Goal: Task Accomplishment & Management: Manage account settings

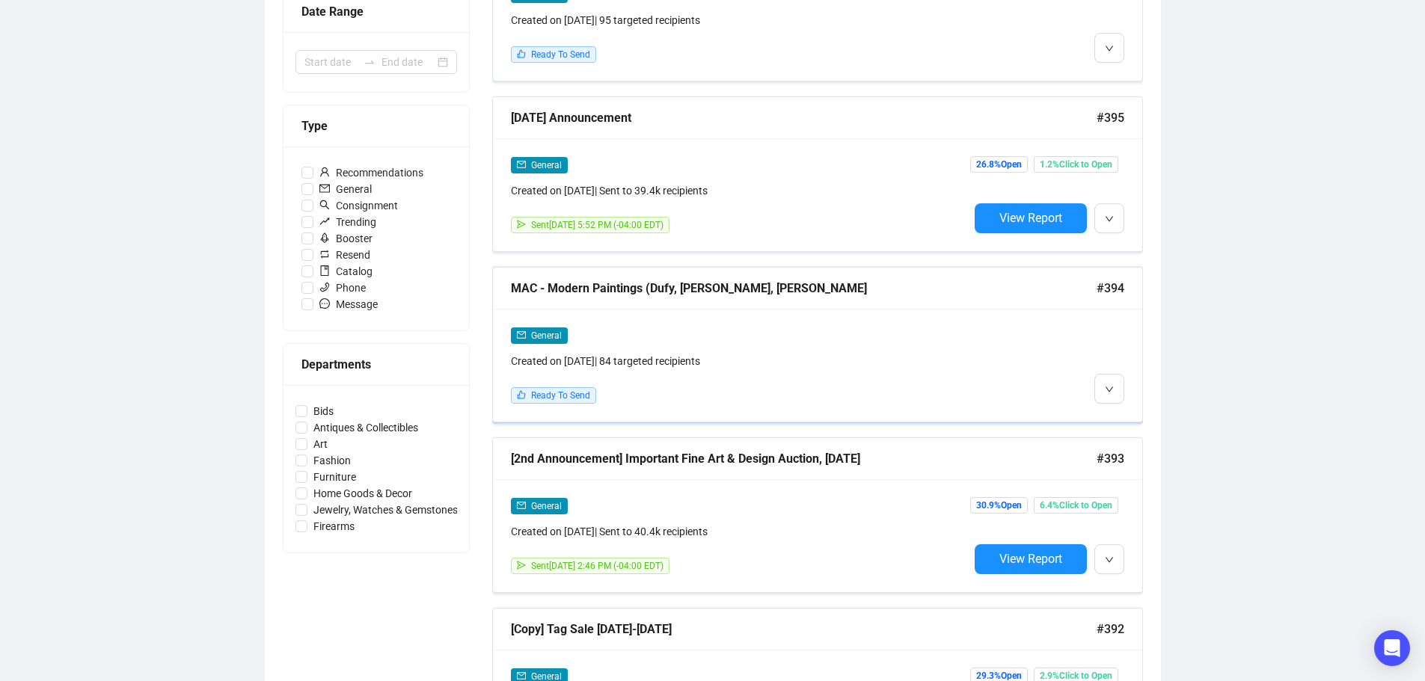
scroll to position [374, 0]
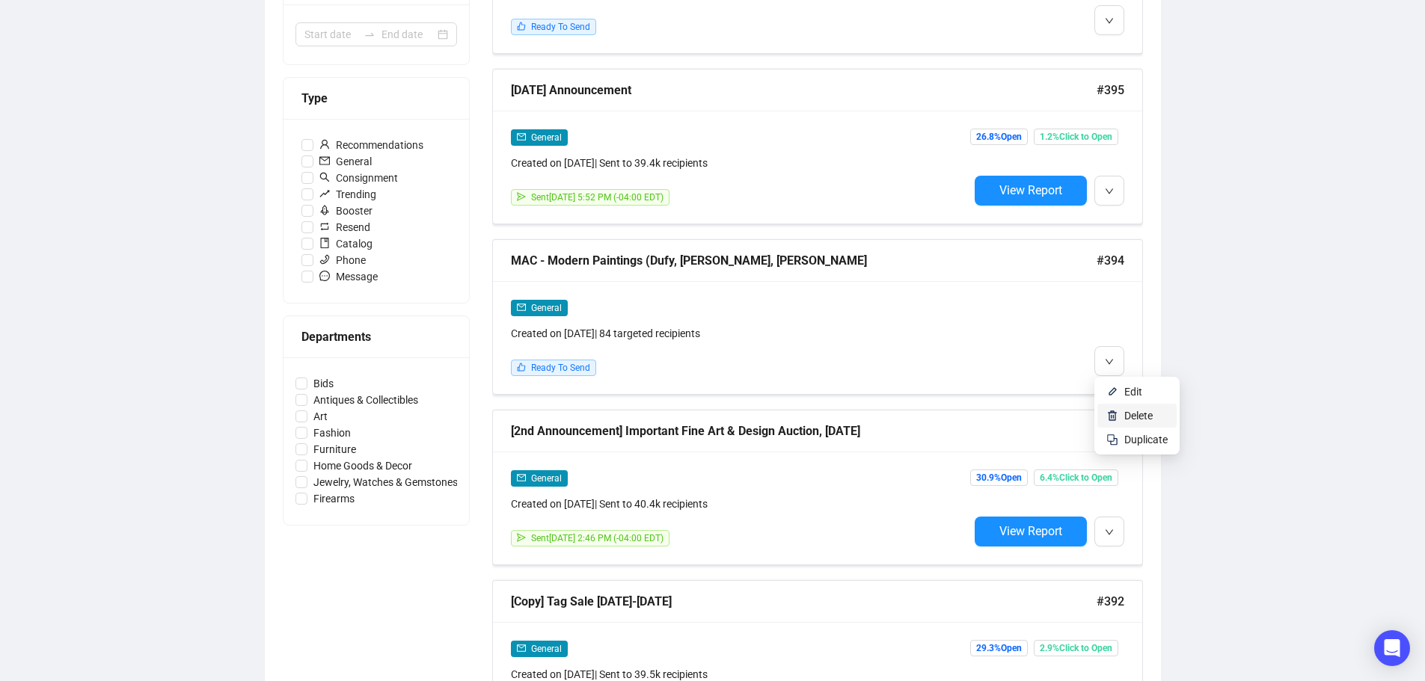
click at [1125, 414] on span "Delete" at bounding box center [1138, 416] width 28 height 12
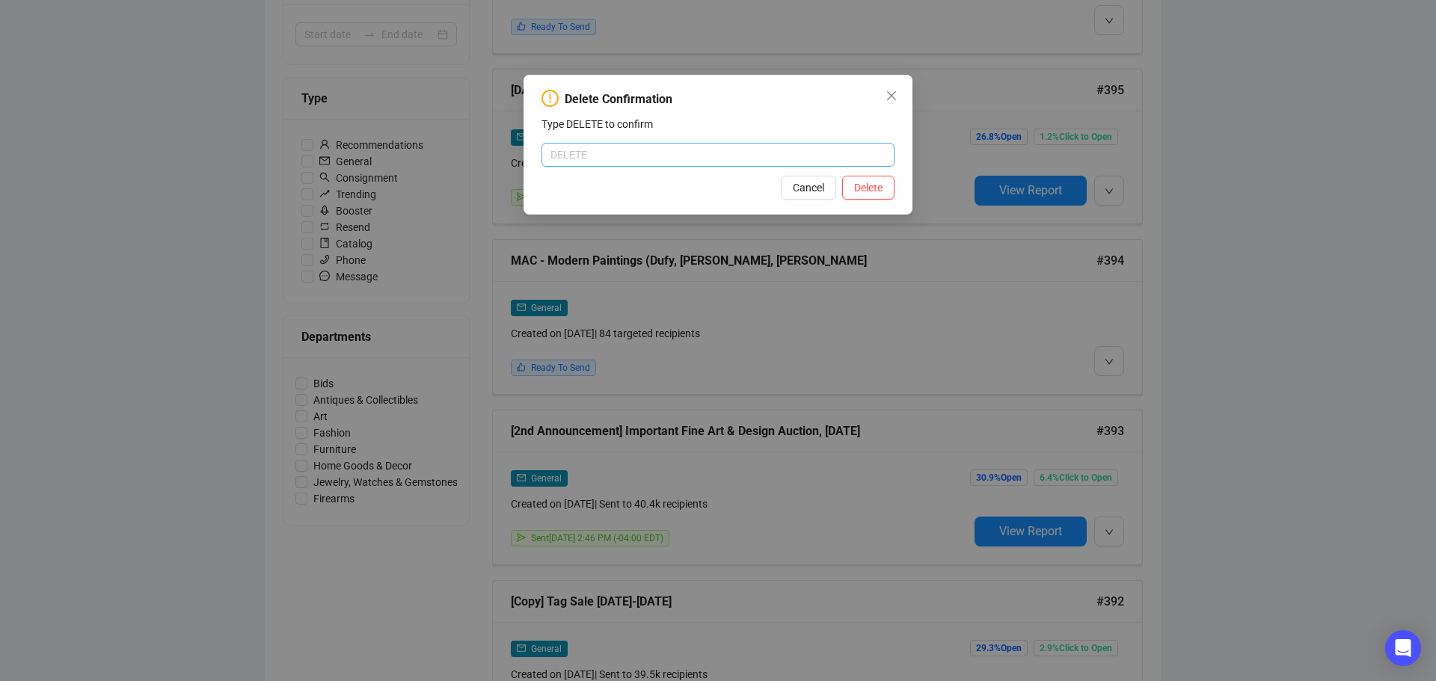
click at [729, 164] on input "text" at bounding box center [718, 155] width 353 height 24
type input "DELETE"
click at [864, 188] on span "Delete" at bounding box center [868, 188] width 28 height 16
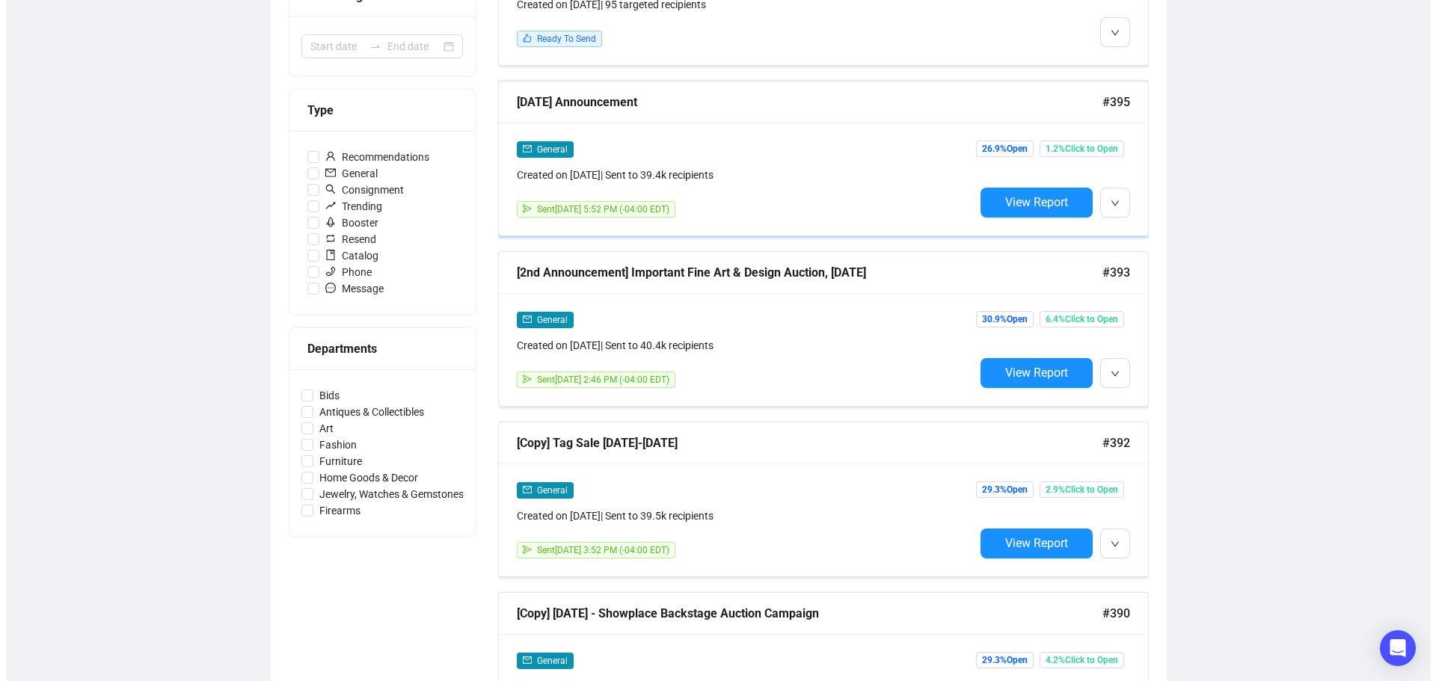
scroll to position [0, 0]
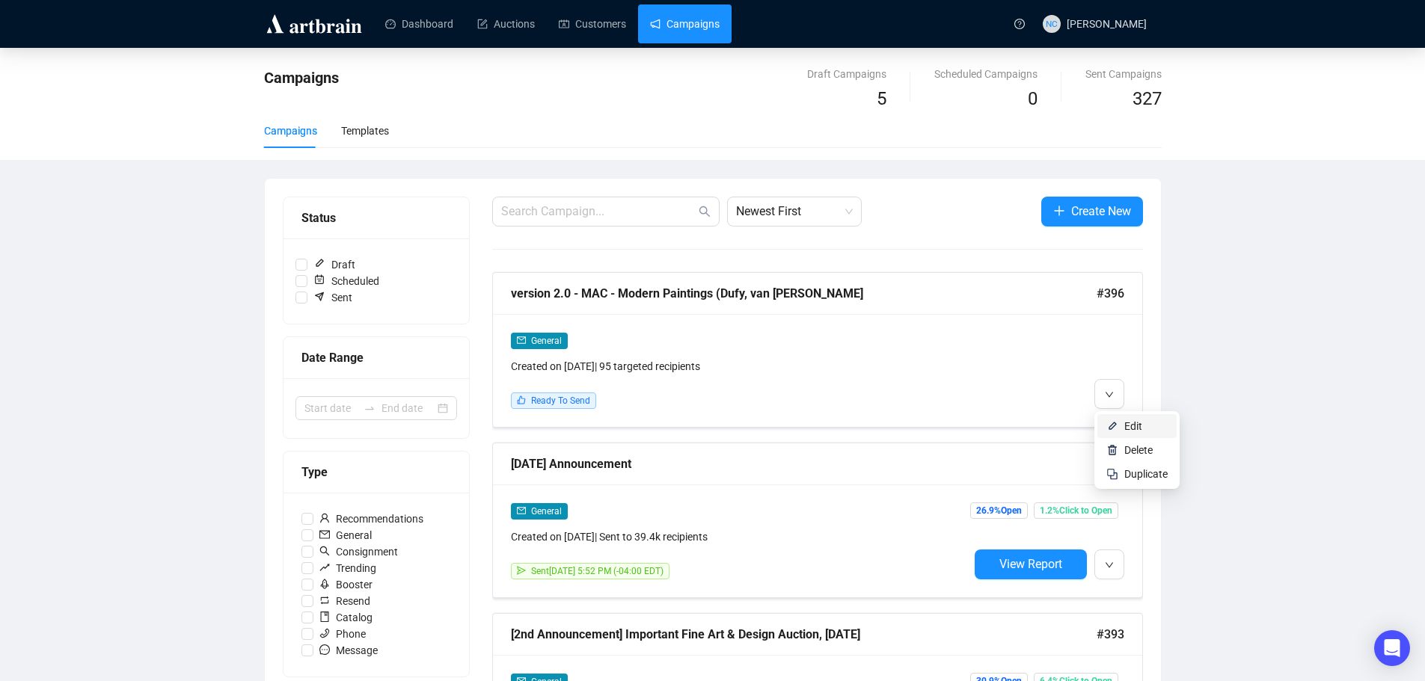
click at [1125, 421] on span "Edit" at bounding box center [1133, 426] width 18 height 12
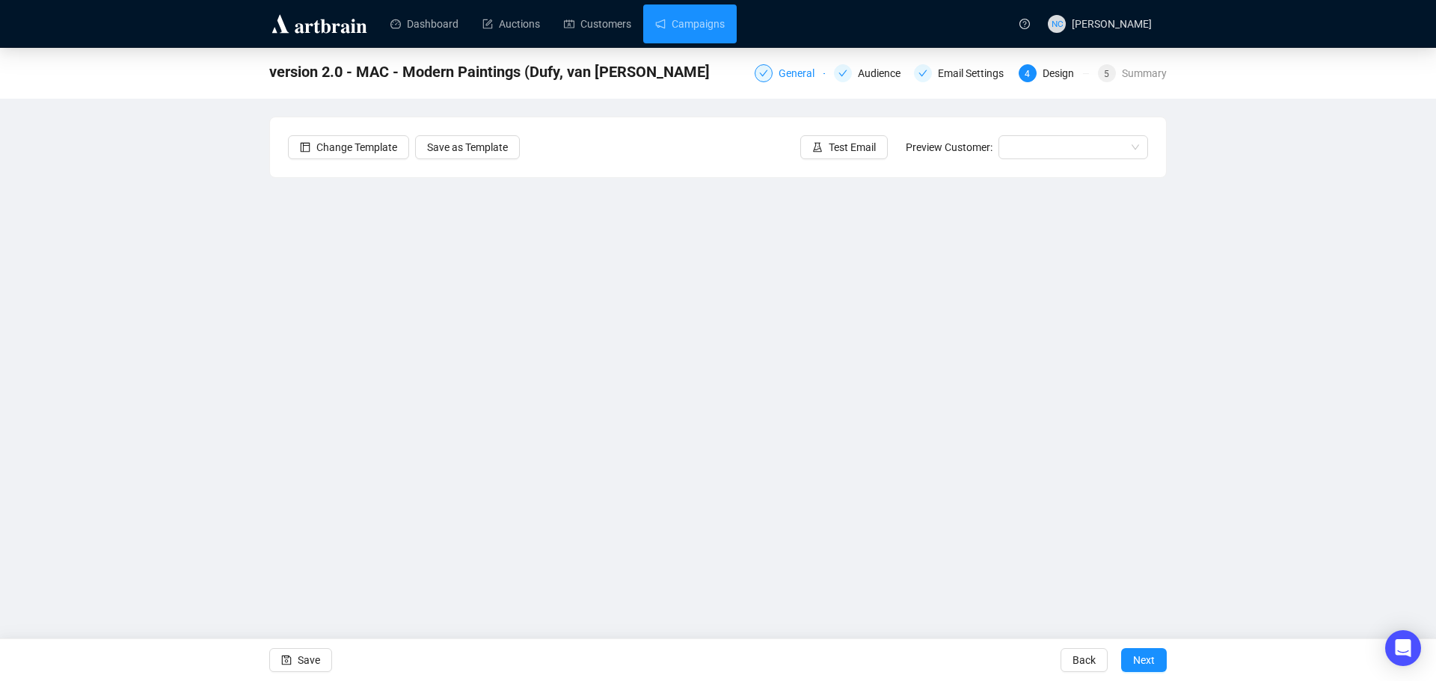
click at [803, 70] on div "General" at bounding box center [801, 73] width 45 height 18
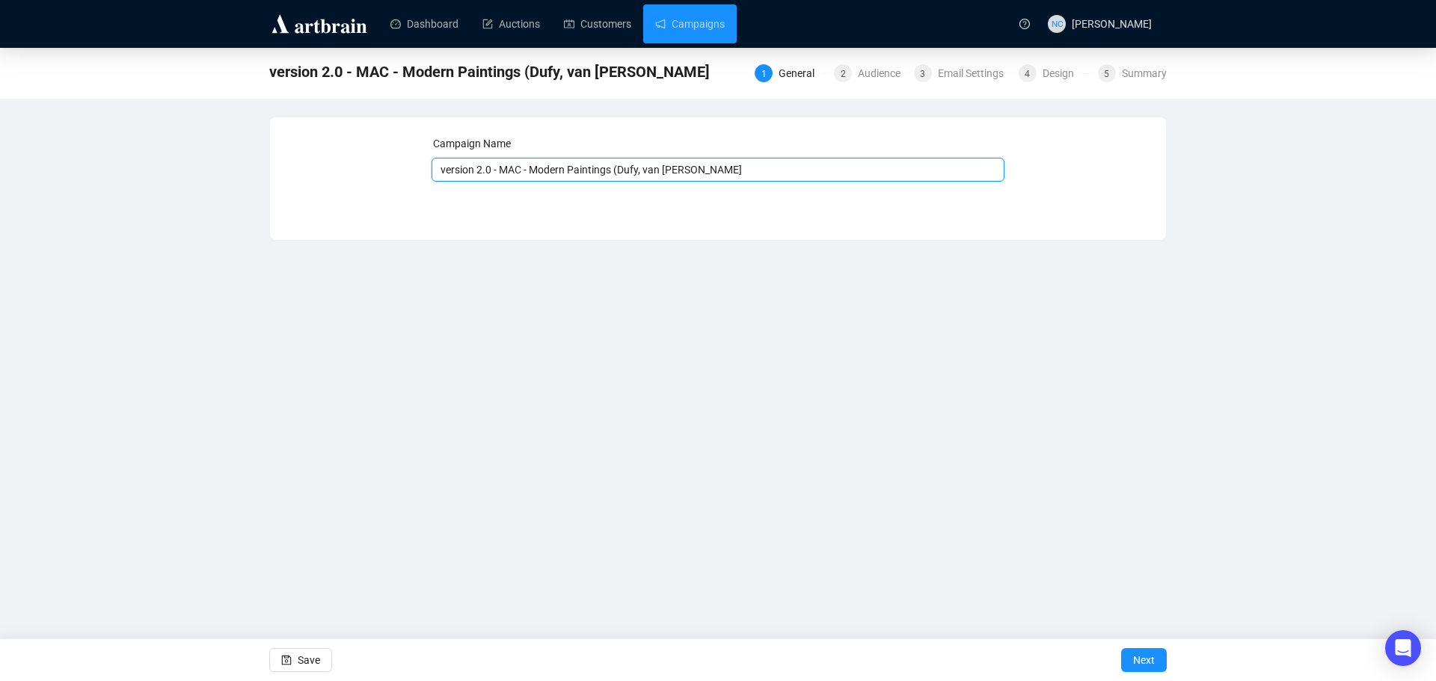
drag, startPoint x: 500, startPoint y: 169, endPoint x: 417, endPoint y: 168, distance: 83.8
click at [417, 168] on div "Campaign Name version 2.0 - MAC - Modern Paintings (Dufy, van Dongen, Marini Sa…" at bounding box center [718, 167] width 860 height 64
type input "MAC - Modern Paintings (Dufy, [PERSON_NAME], [PERSON_NAME]"
click at [1147, 655] on span "Next" at bounding box center [1144, 661] width 22 height 42
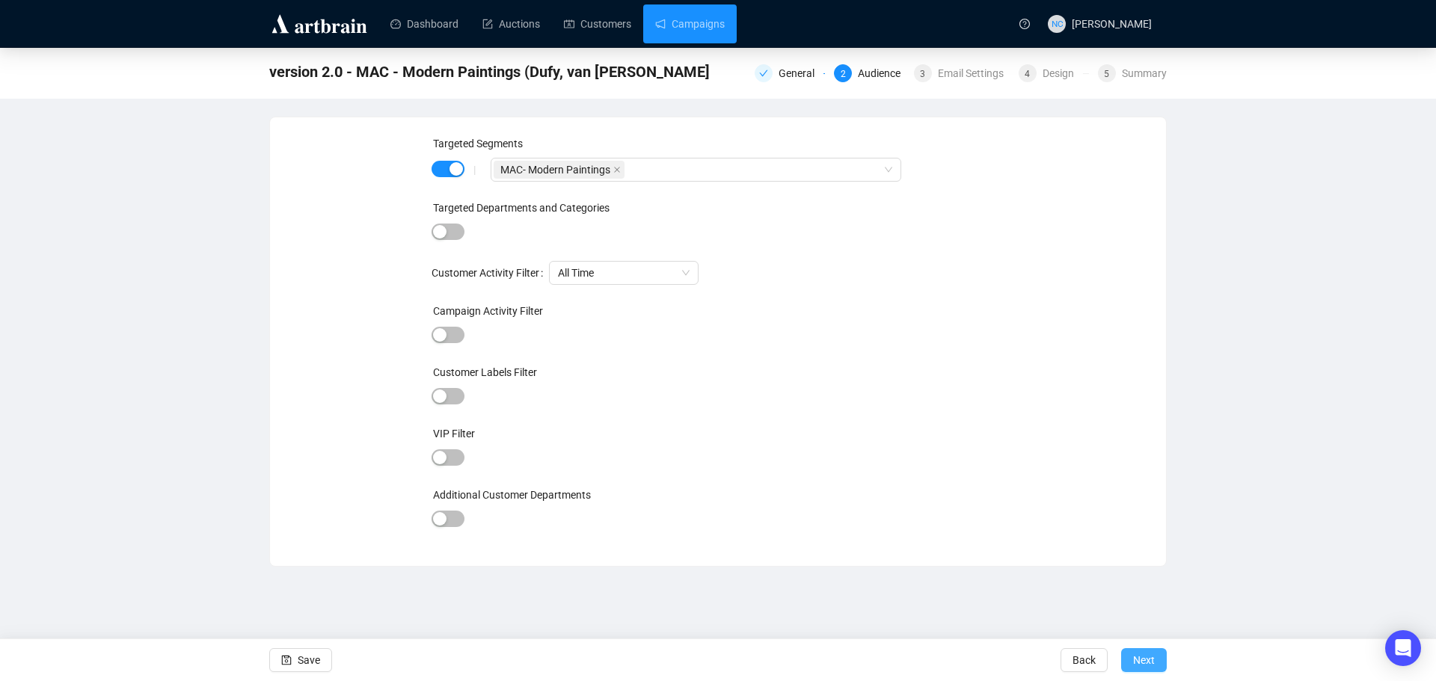
click at [1147, 659] on span "Next" at bounding box center [1144, 661] width 22 height 42
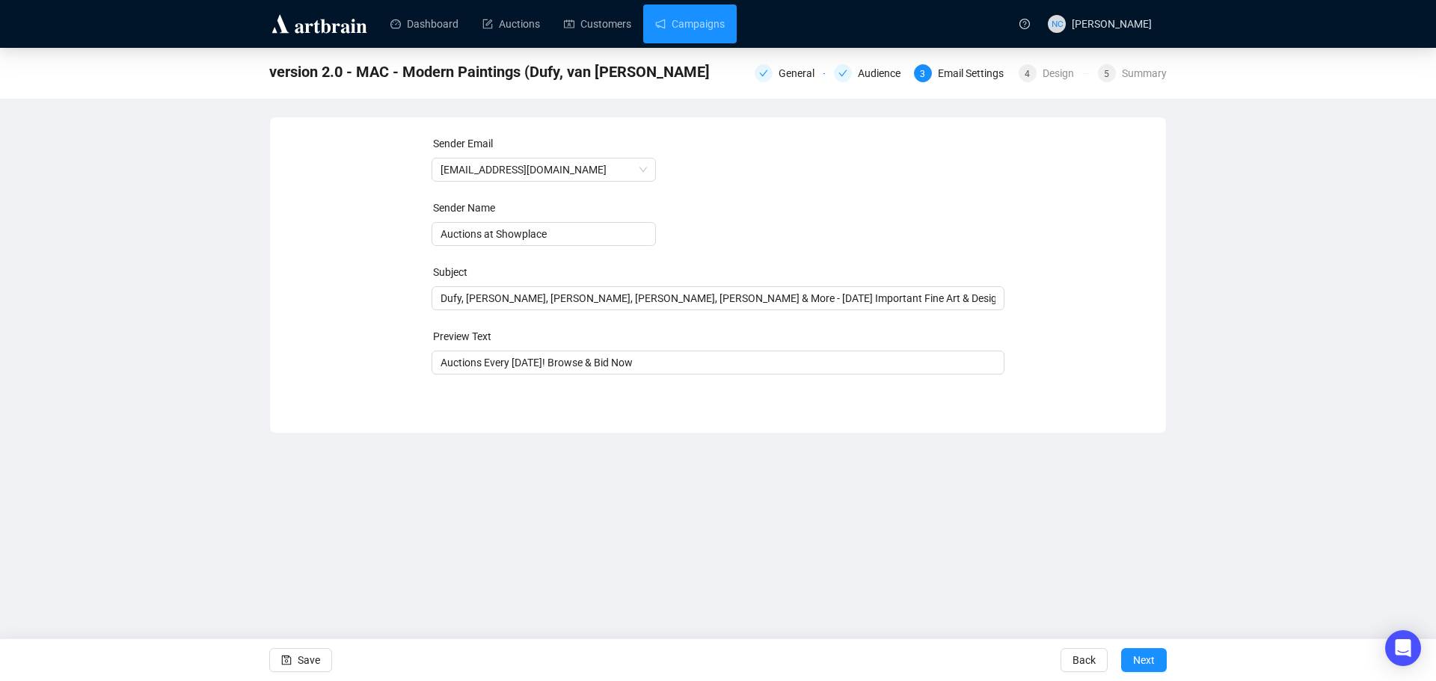
click at [1147, 659] on span "Next" at bounding box center [1144, 661] width 22 height 42
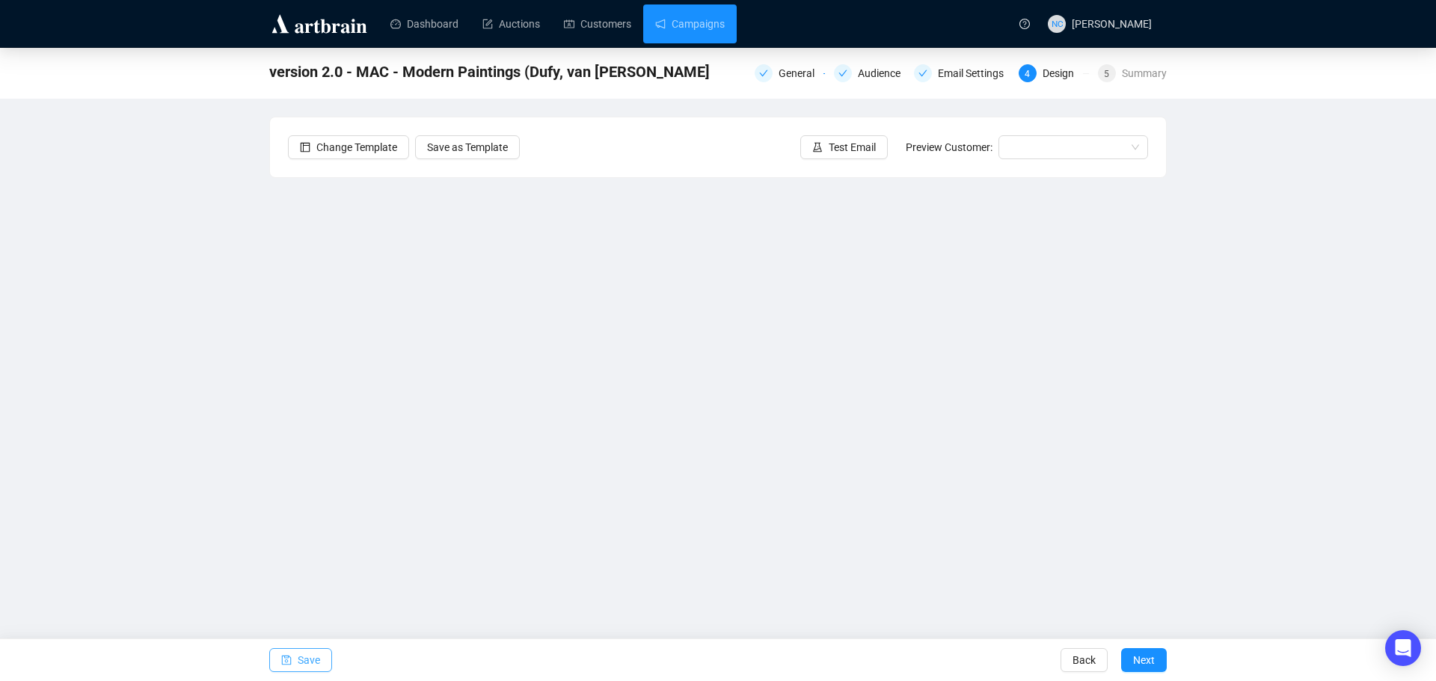
click at [282, 656] on icon "save" at bounding box center [287, 661] width 10 height 10
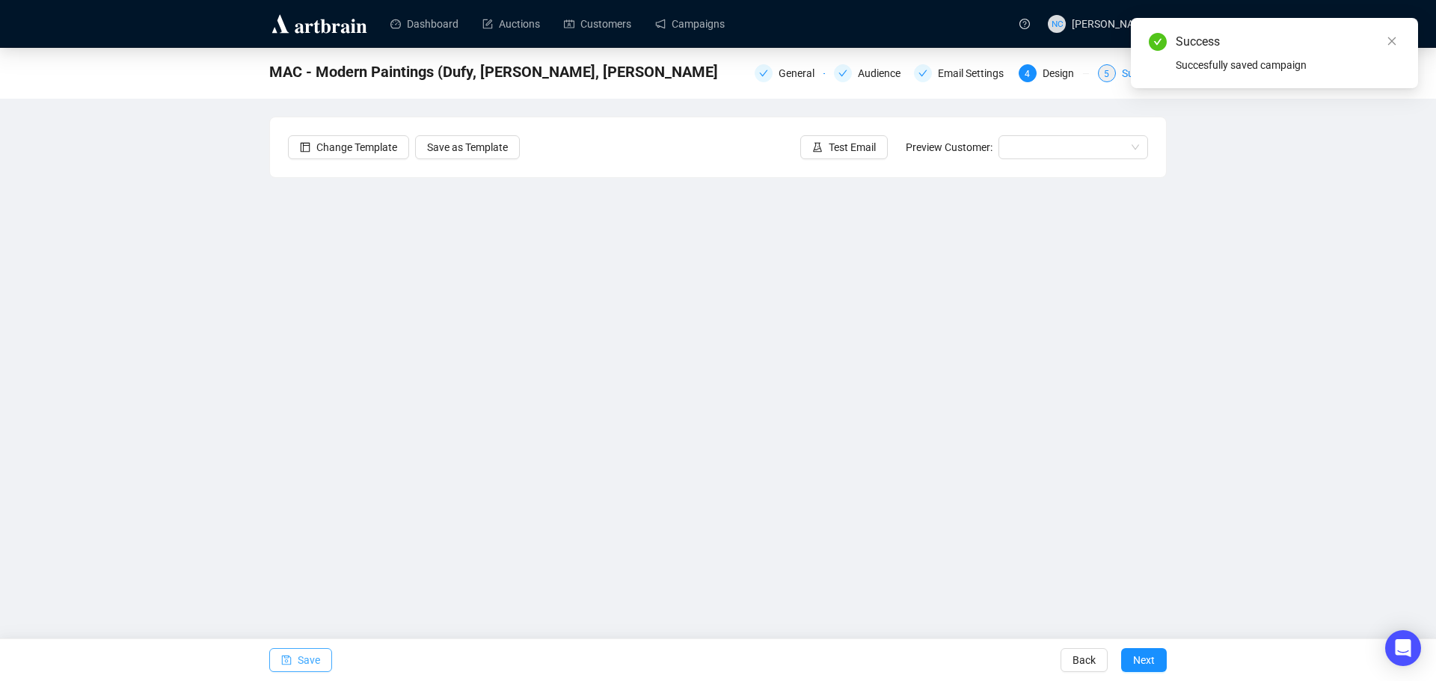
click at [1119, 74] on div "5 Summary" at bounding box center [1132, 73] width 69 height 18
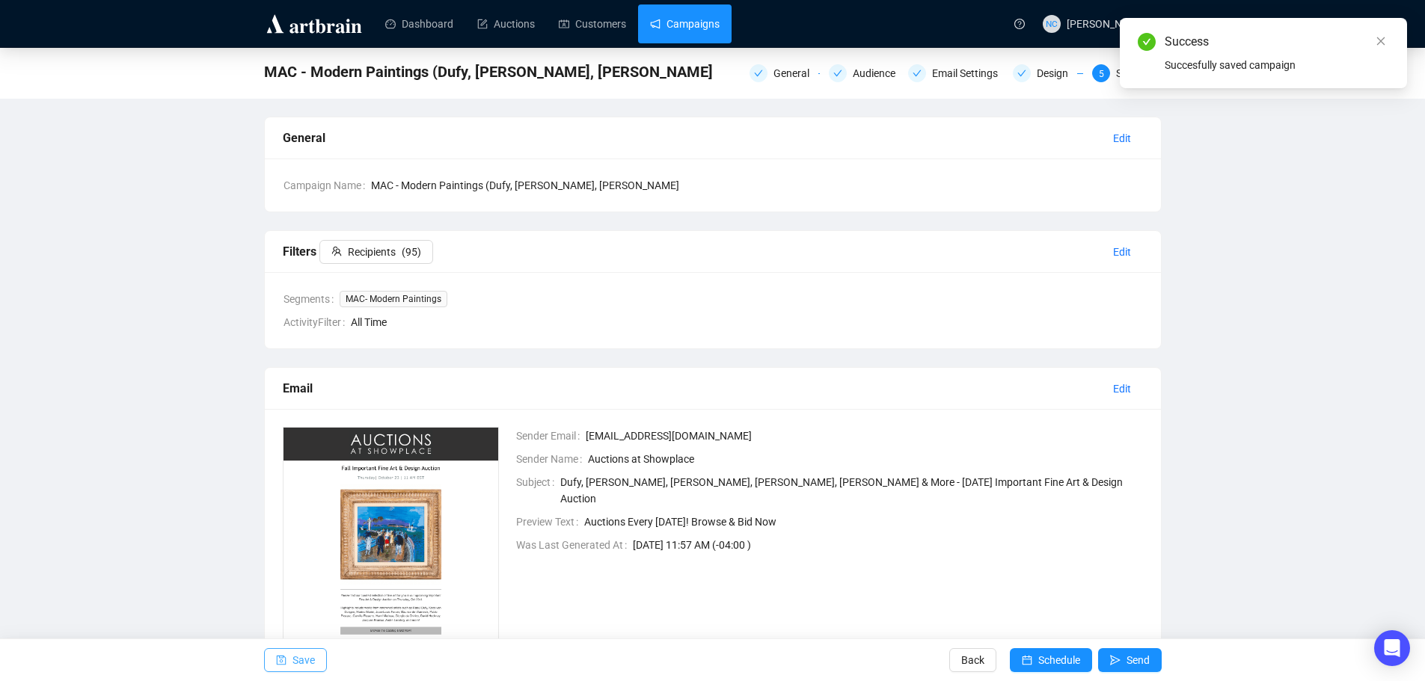
click at [687, 20] on link "Campaigns" at bounding box center [685, 23] width 70 height 39
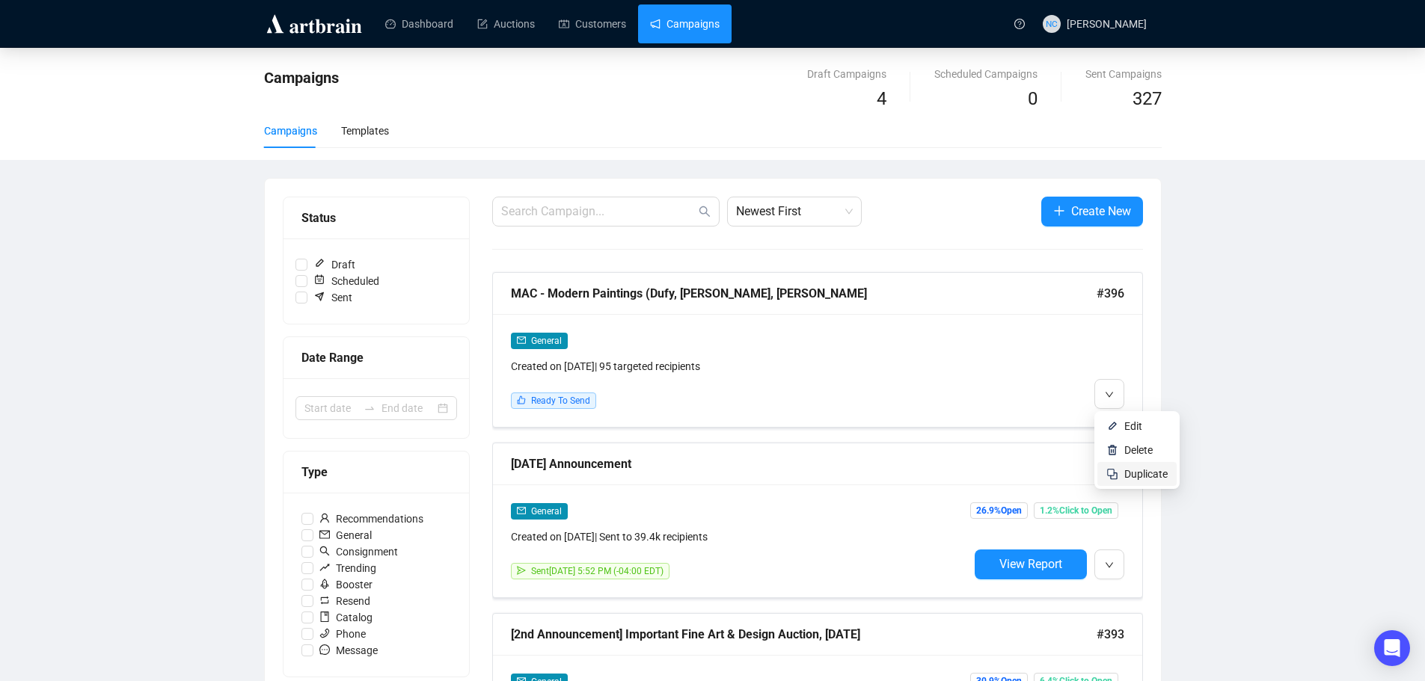
click at [1148, 478] on span "Duplicate" at bounding box center [1145, 474] width 43 height 12
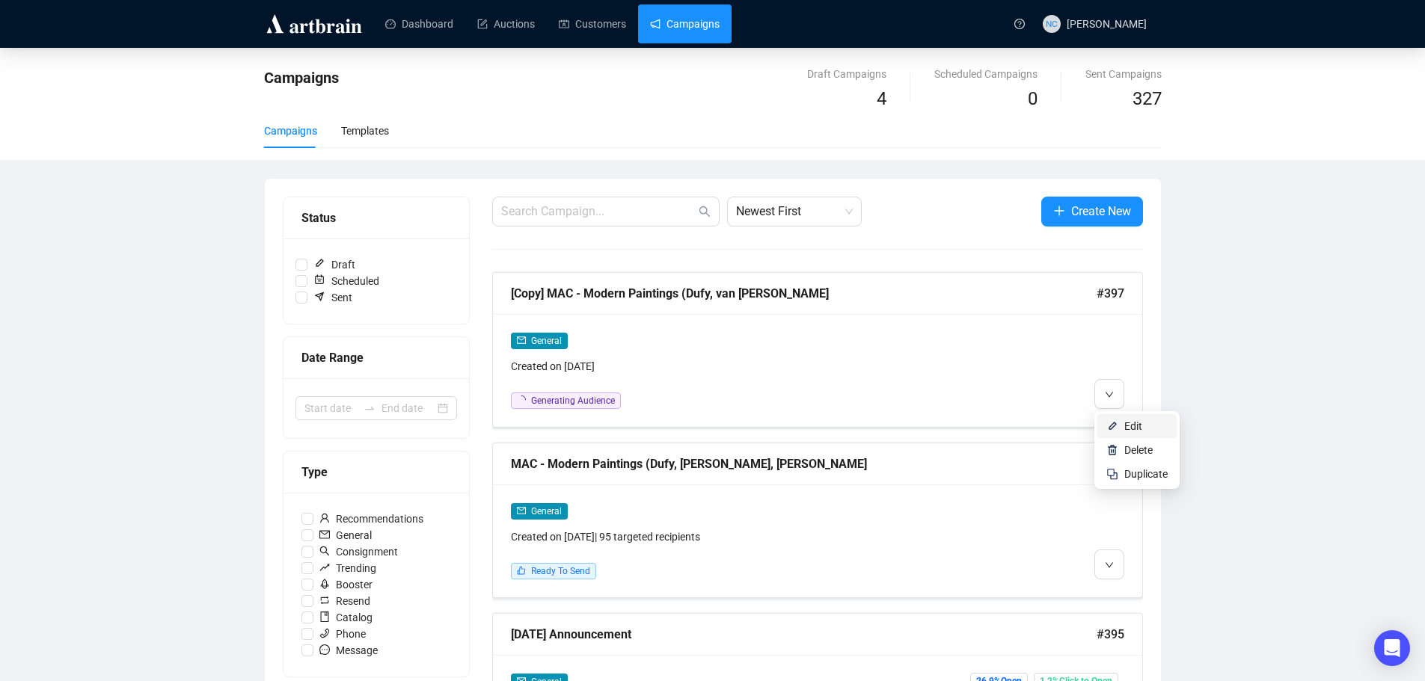
click at [1126, 430] on span "Edit" at bounding box center [1133, 426] width 18 height 12
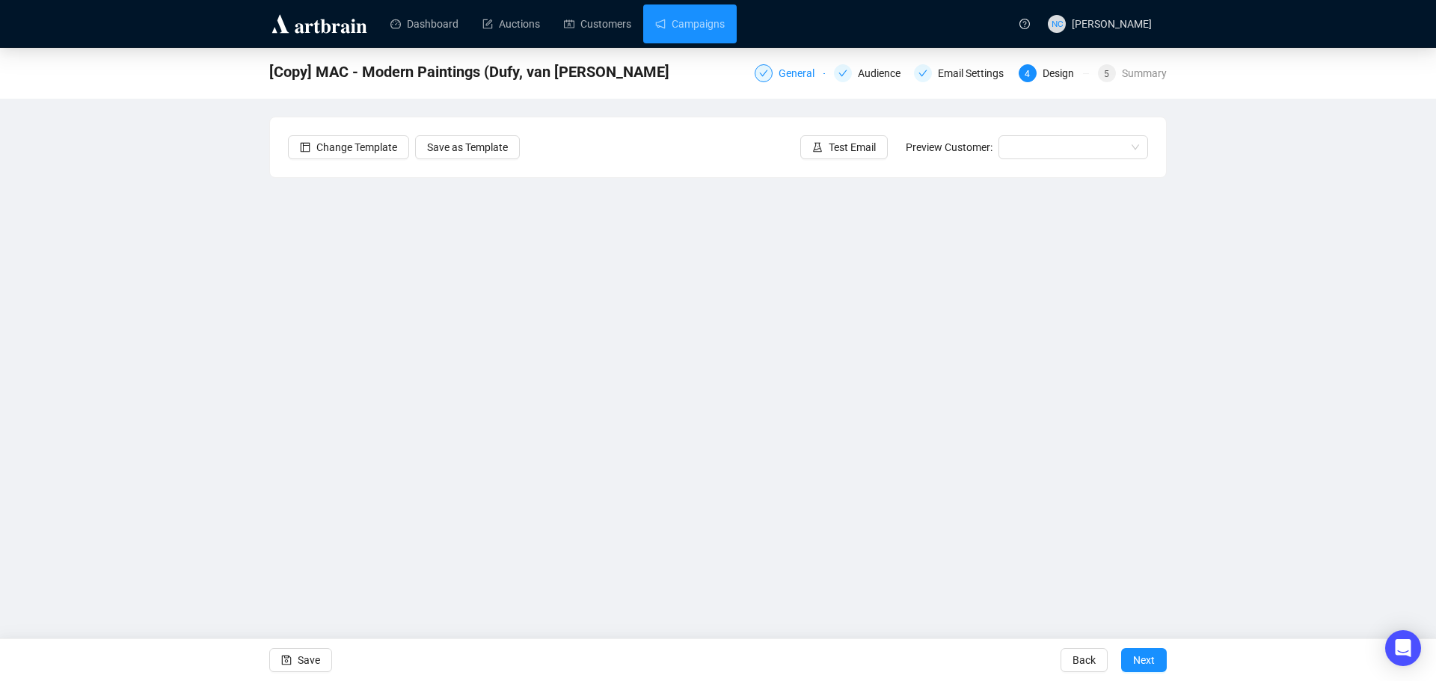
click at [791, 76] on div "General" at bounding box center [801, 73] width 45 height 18
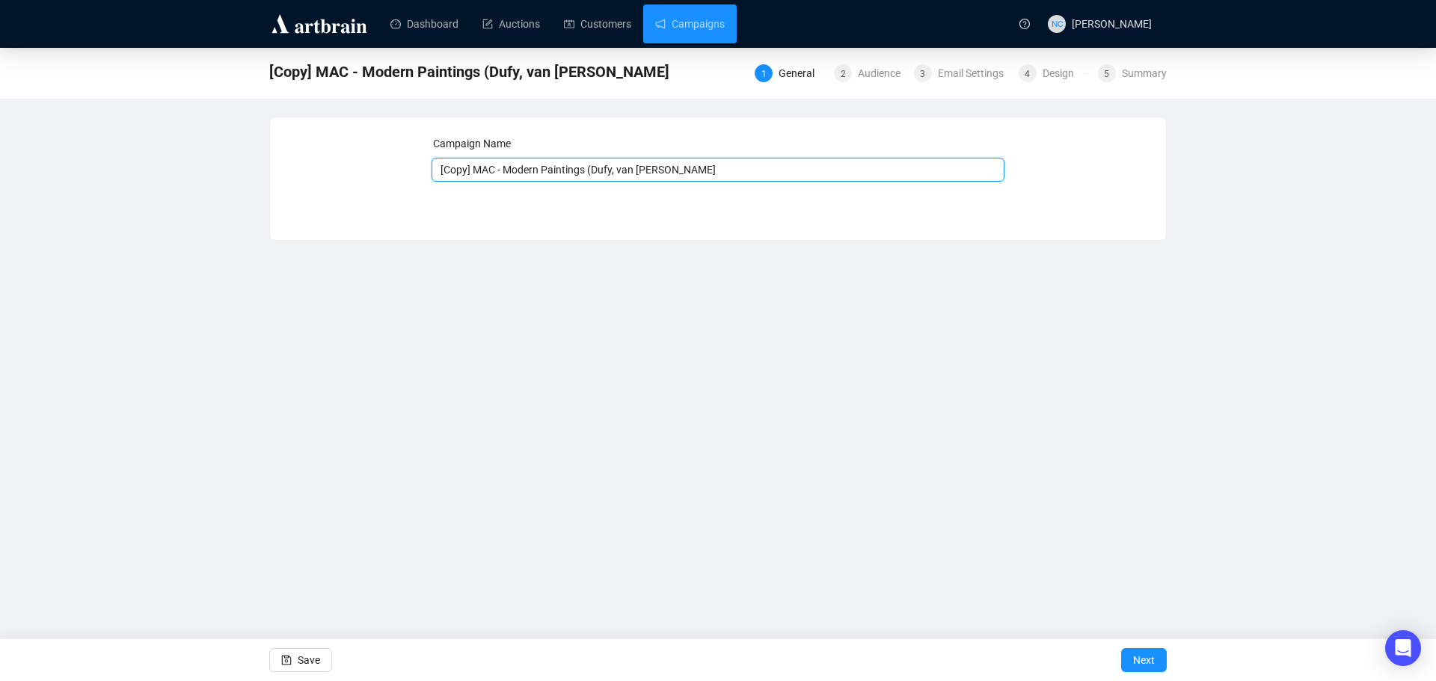
drag, startPoint x: 474, startPoint y: 168, endPoint x: 431, endPoint y: 168, distance: 42.6
click at [432, 168] on input "[Copy] MAC - Modern Paintings (Dufy, van [PERSON_NAME]" at bounding box center [719, 170] width 574 height 24
drag, startPoint x: 694, startPoint y: 168, endPoint x: 476, endPoint y: 180, distance: 218.8
click at [476, 180] on input "MAC - Modern Paintings (Dufy, [PERSON_NAME], [PERSON_NAME]" at bounding box center [719, 170] width 574 height 24
paste input "Traditional Furniture & Dec Arts"
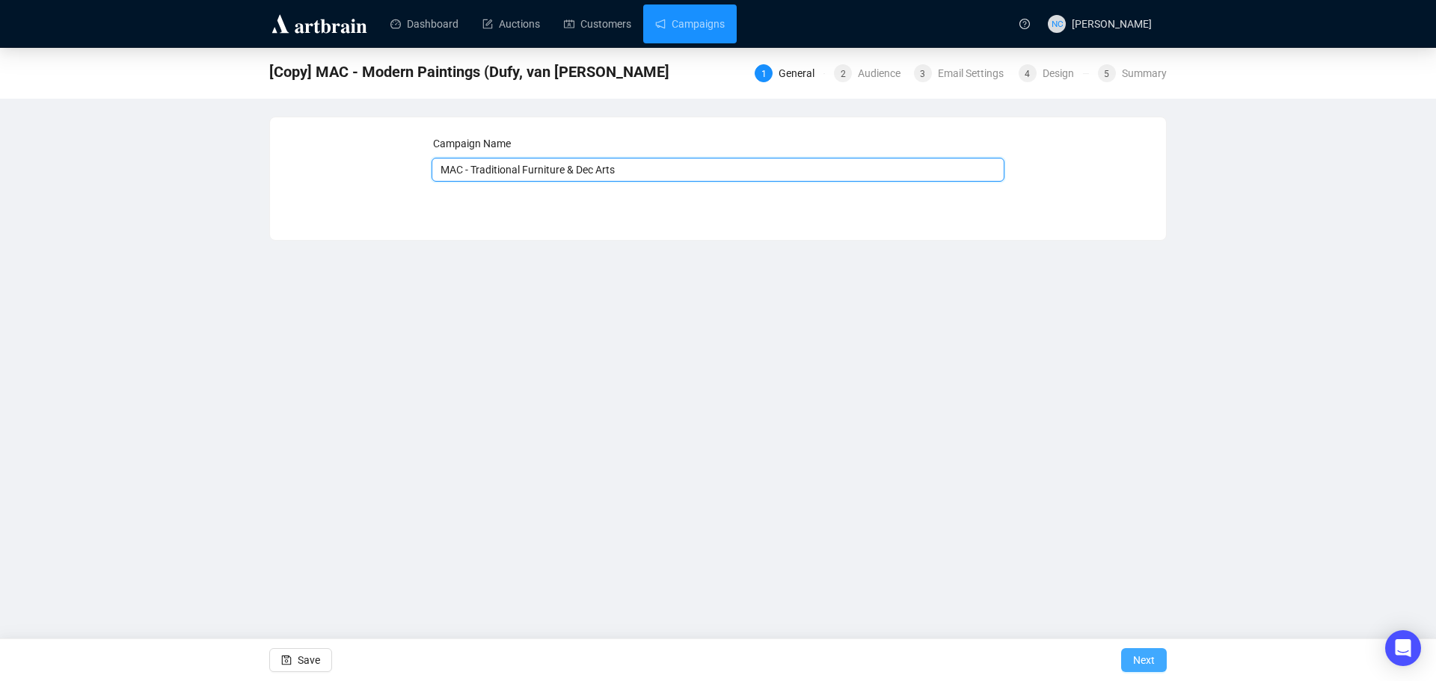
type input "MAC - Traditional Furniture & Dec Arts"
click at [1146, 665] on span "Next" at bounding box center [1144, 661] width 22 height 42
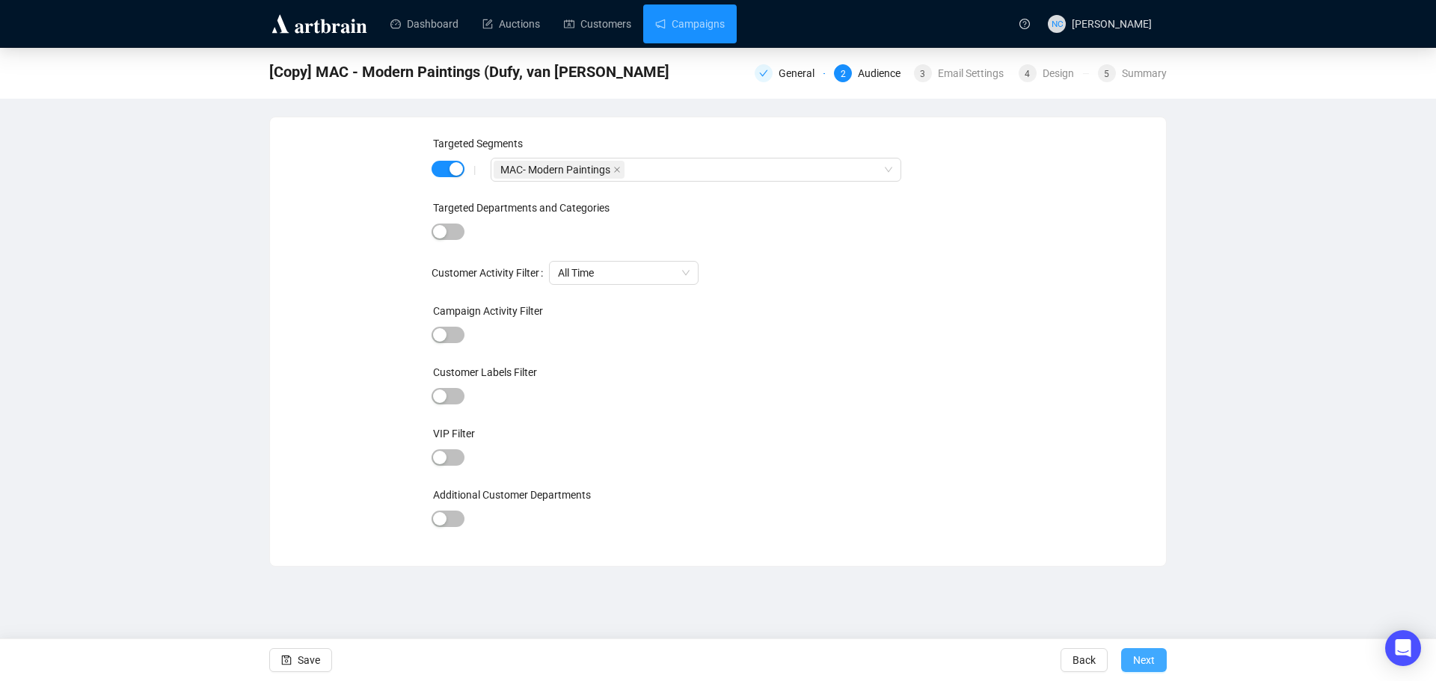
click at [1139, 655] on span "Next" at bounding box center [1144, 661] width 22 height 42
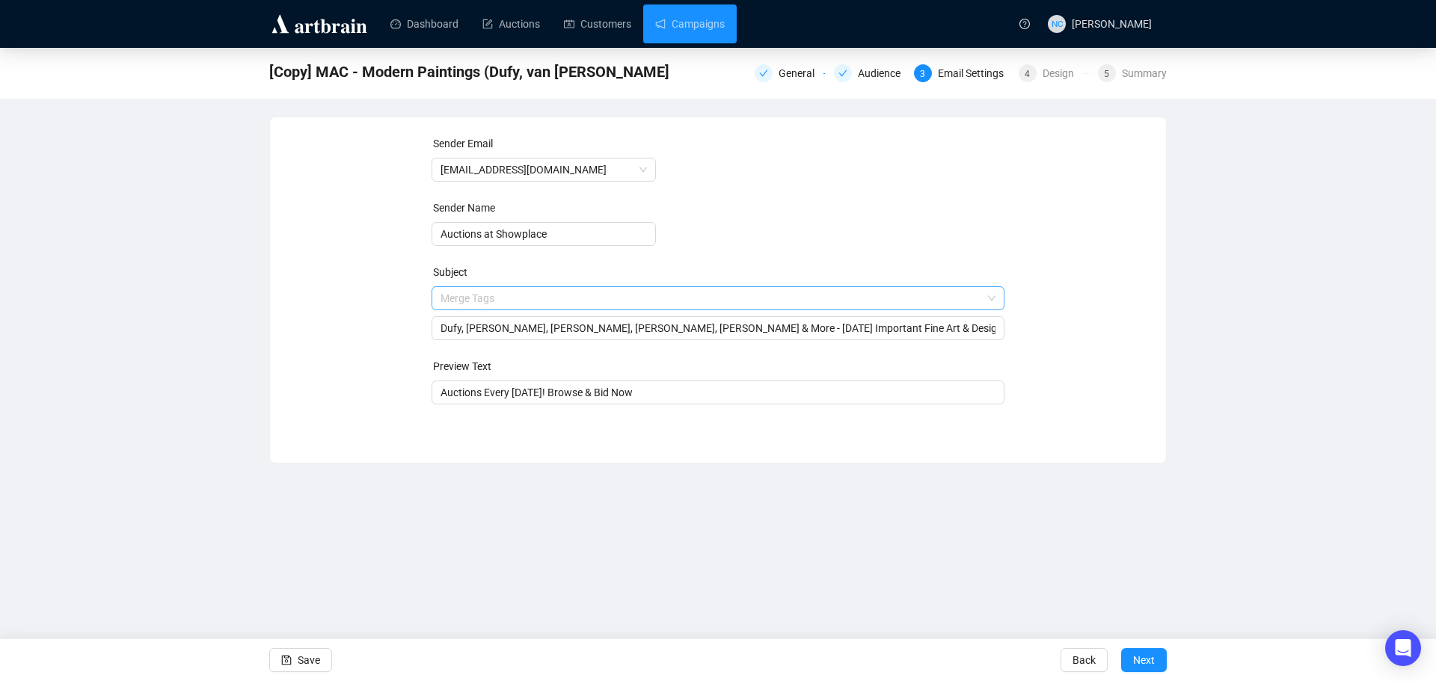
drag, startPoint x: 692, startPoint y: 301, endPoint x: 676, endPoint y: 301, distance: 15.7
click at [690, 301] on span "Merge Tags Dufy, [PERSON_NAME], [PERSON_NAME], Forain, [PERSON_NAME] & More - […" at bounding box center [719, 313] width 574 height 42
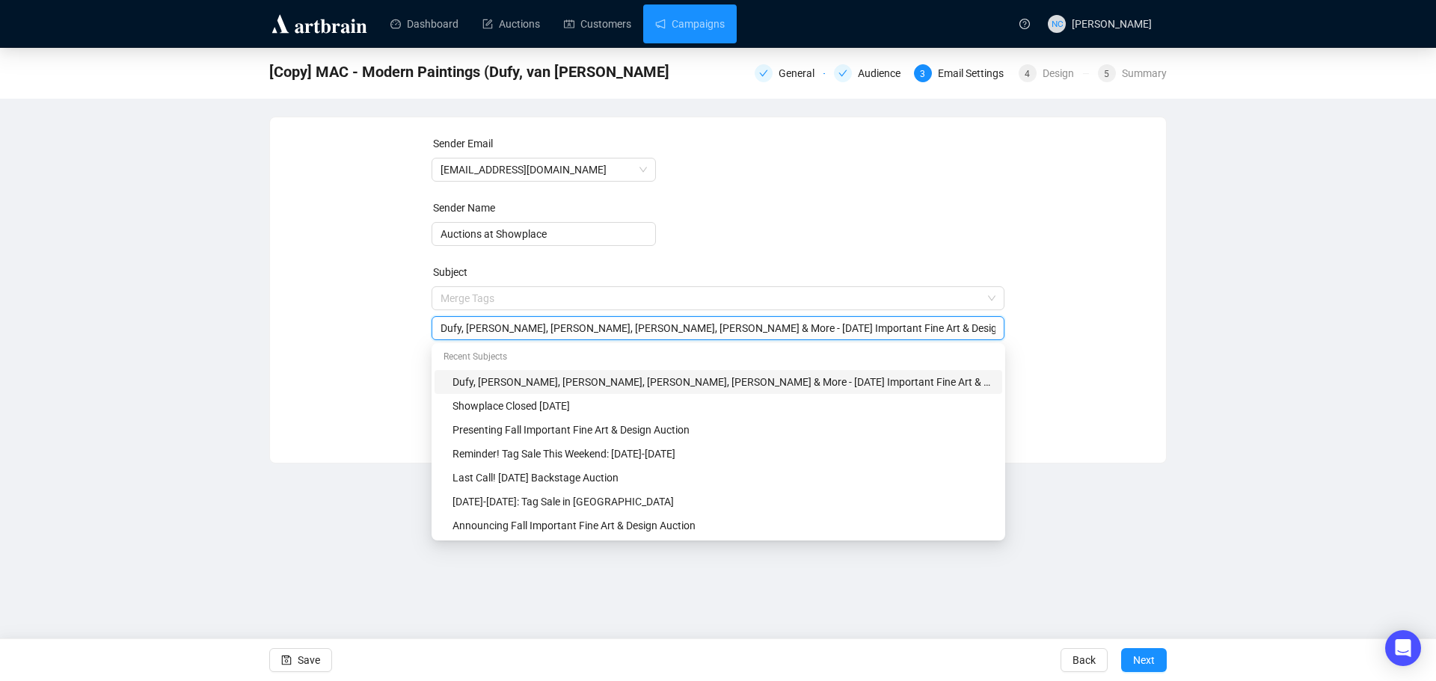
drag, startPoint x: 652, startPoint y: 327, endPoint x: 435, endPoint y: 333, distance: 217.0
click at [435, 333] on div "Dufy, [PERSON_NAME], [PERSON_NAME], [PERSON_NAME], [PERSON_NAME] & More - [DATE…" at bounding box center [719, 328] width 574 height 24
paste input "Traditional Furniture & Dec Arts"
click at [562, 331] on input "Traditional Furniture & Dec Arts & More - Oct 23rd Important Fine Art & Design …" at bounding box center [719, 328] width 556 height 16
click at [563, 330] on input "Traditional Furniture & Dec Arts & More - Oct 23rd Important Fine Art & Design …" at bounding box center [719, 328] width 556 height 16
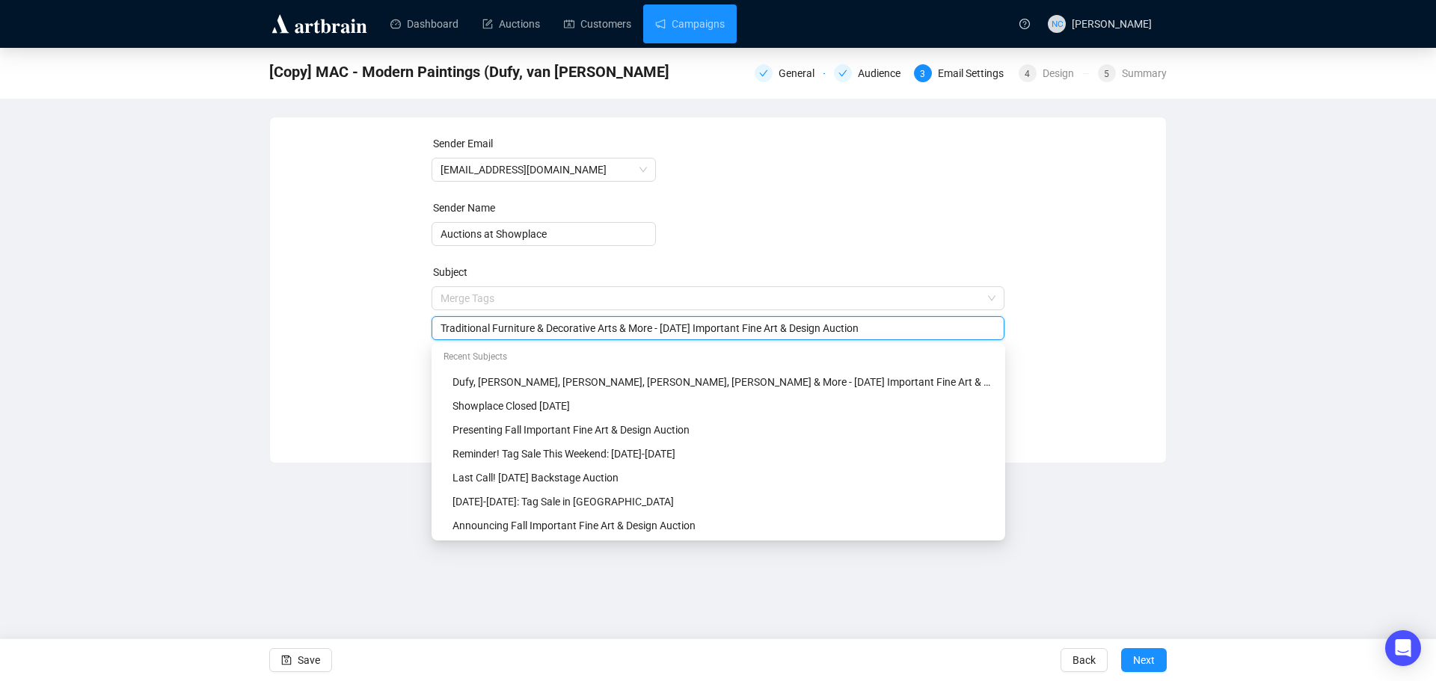
click at [546, 330] on input "Traditional Furniture & Decorative Arts & More - Oct 23rd Important Fine Art & …" at bounding box center [719, 328] width 556 height 16
type input "Traditional Furniture, Decorative Arts & More - [DATE] Important Fine Art & Des…"
click at [1021, 345] on div "Sender Email auctions@nyshowplace.com Sender Name Auctions at Showplace Subject…" at bounding box center [718, 278] width 860 height 287
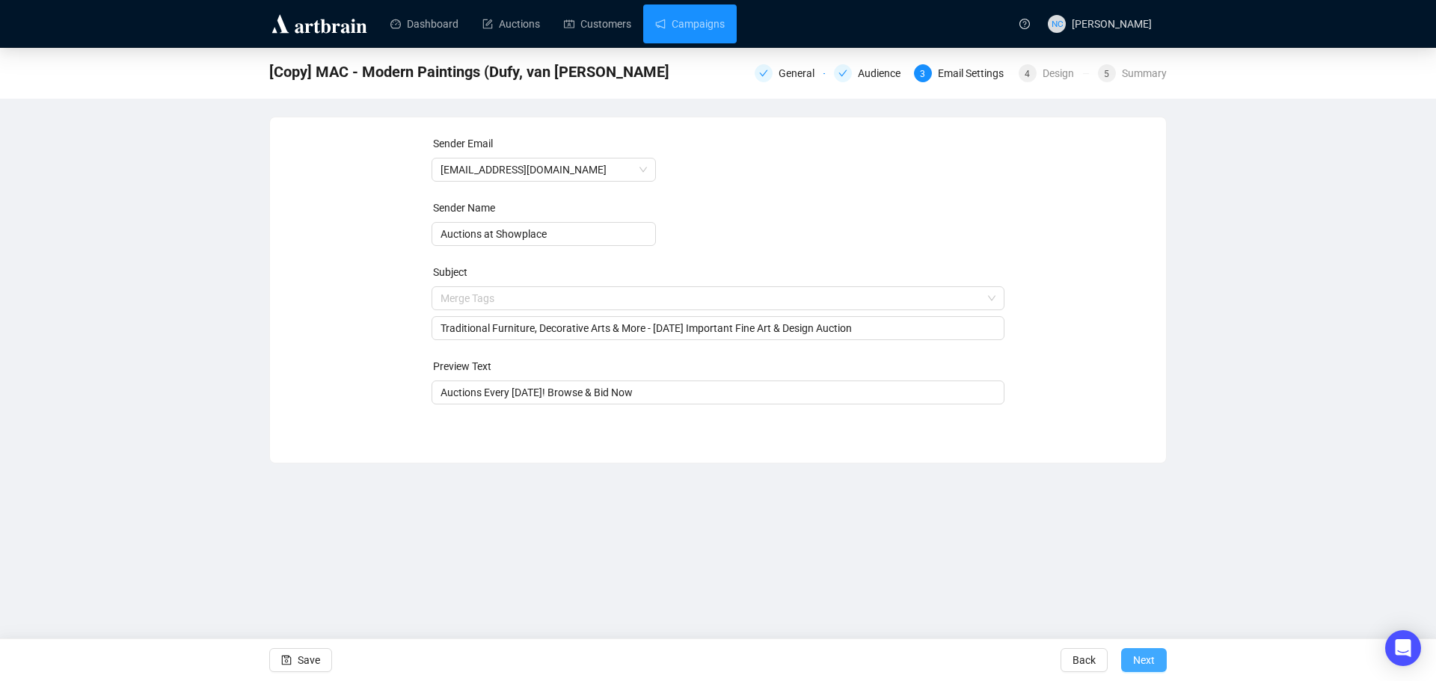
click at [1148, 667] on span "Next" at bounding box center [1144, 661] width 22 height 42
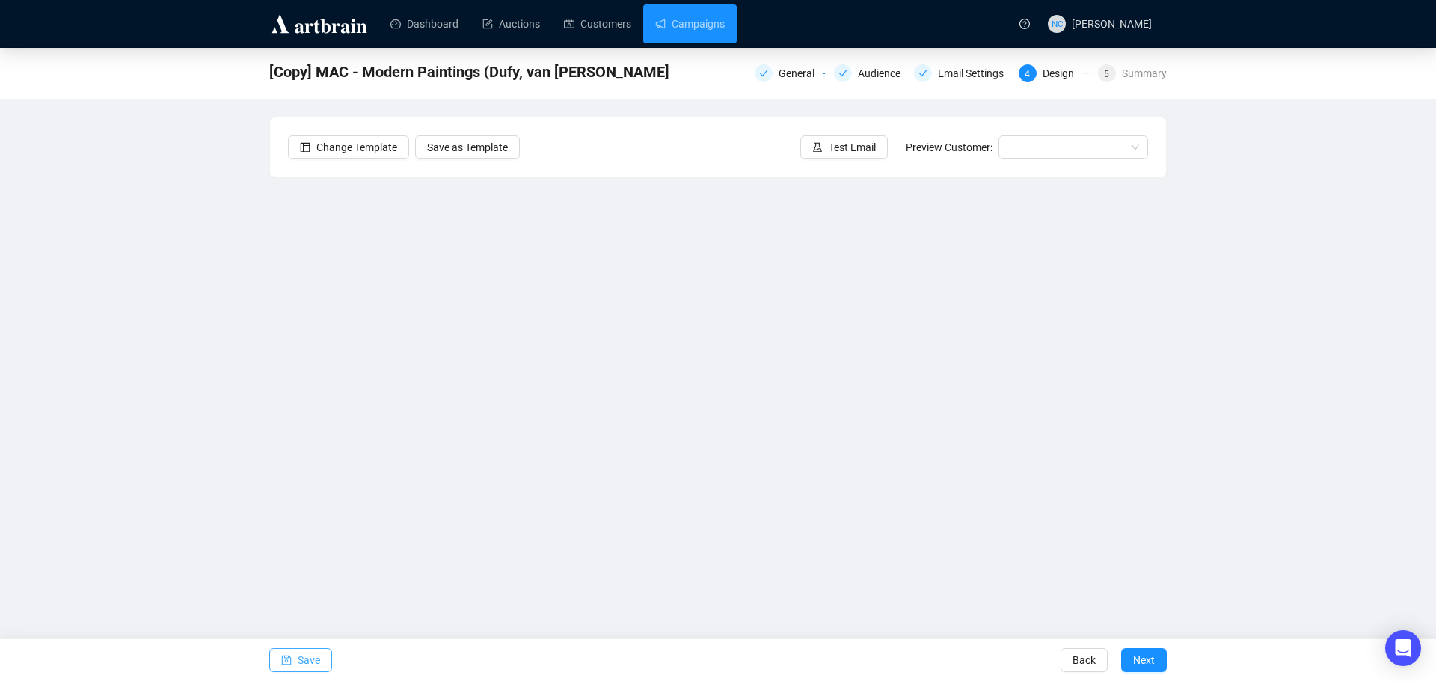
click at [301, 654] on span "Save" at bounding box center [309, 661] width 22 height 42
click at [293, 657] on button "Save" at bounding box center [300, 661] width 63 height 24
drag, startPoint x: 447, startPoint y: 8, endPoint x: 232, endPoint y: 181, distance: 275.6
click at [242, 197] on div "MAC - Traditional Furniture & Dec Arts General Audience Email Settings 4 Design…" at bounding box center [718, 324] width 1436 height 553
click at [315, 666] on span "Save" at bounding box center [309, 661] width 22 height 42
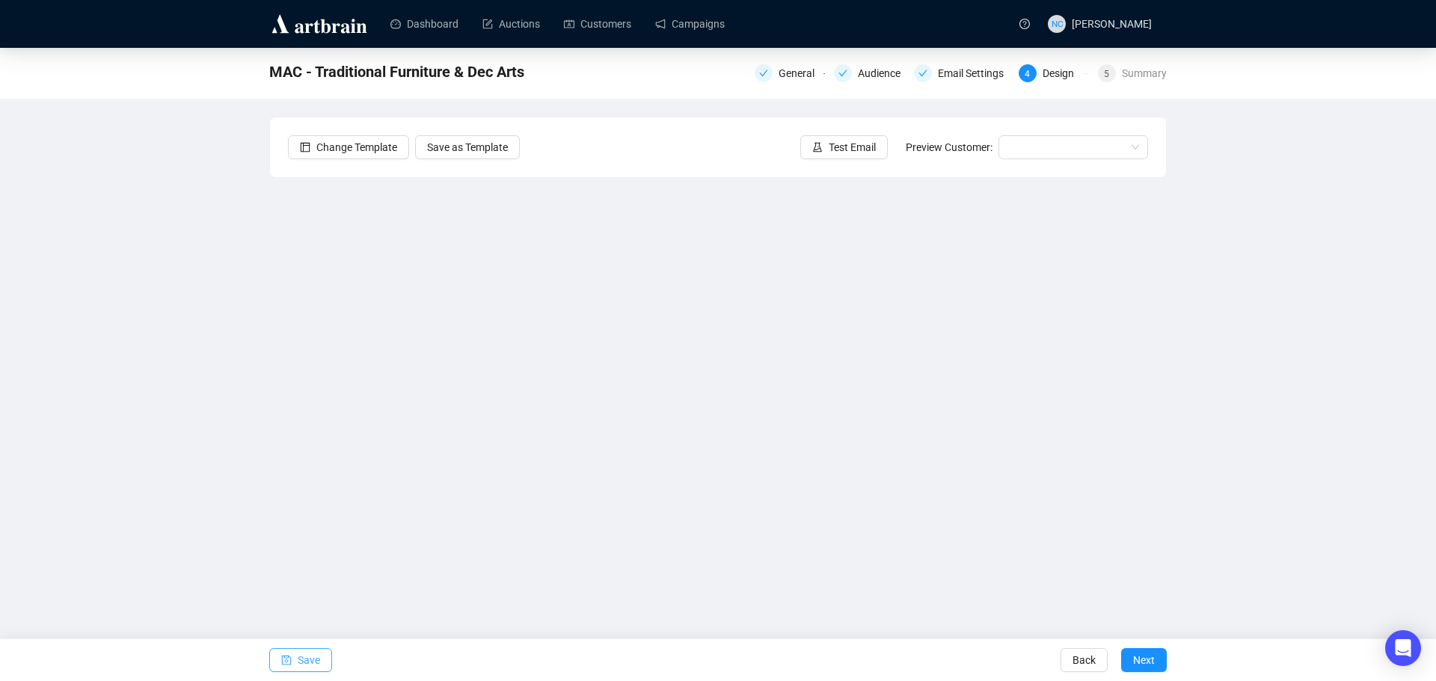
click at [293, 661] on button "Save" at bounding box center [300, 661] width 63 height 24
click at [844, 149] on span "Test Email" at bounding box center [852, 147] width 47 height 16
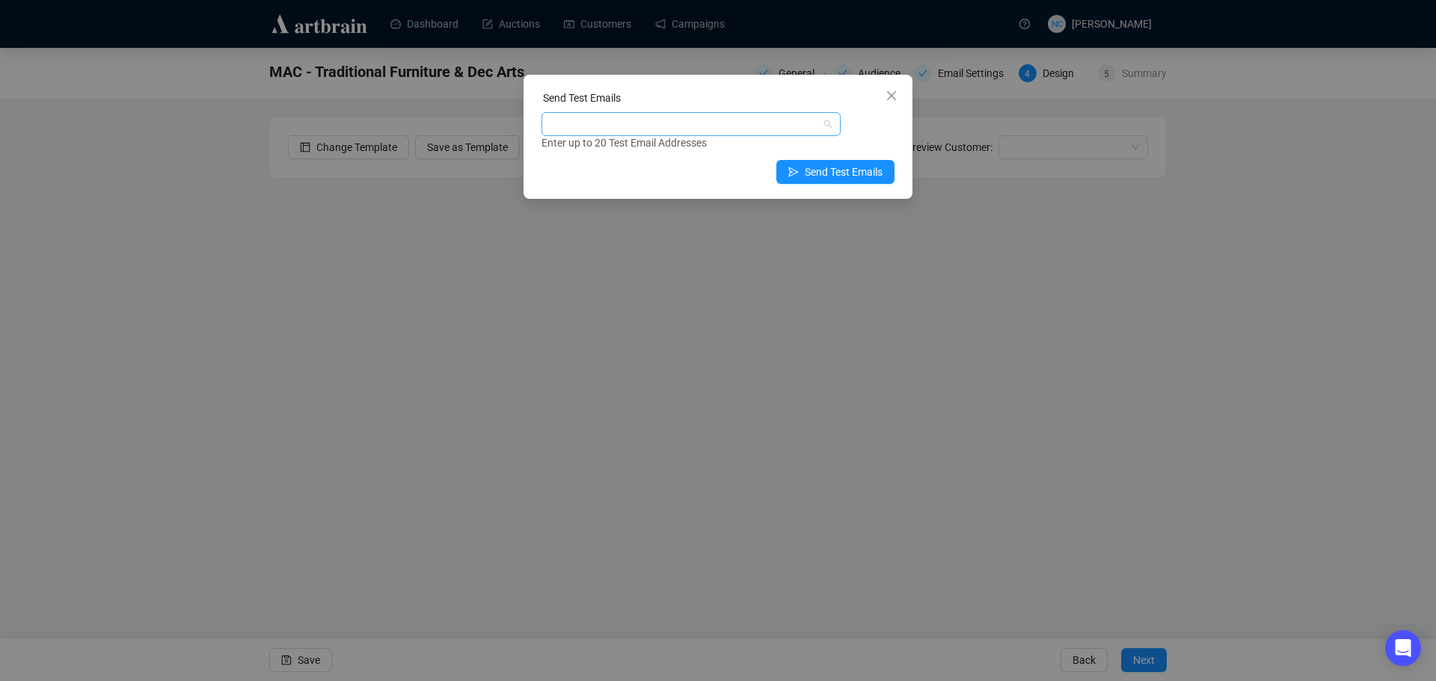
click at [721, 133] on div at bounding box center [684, 124] width 278 height 21
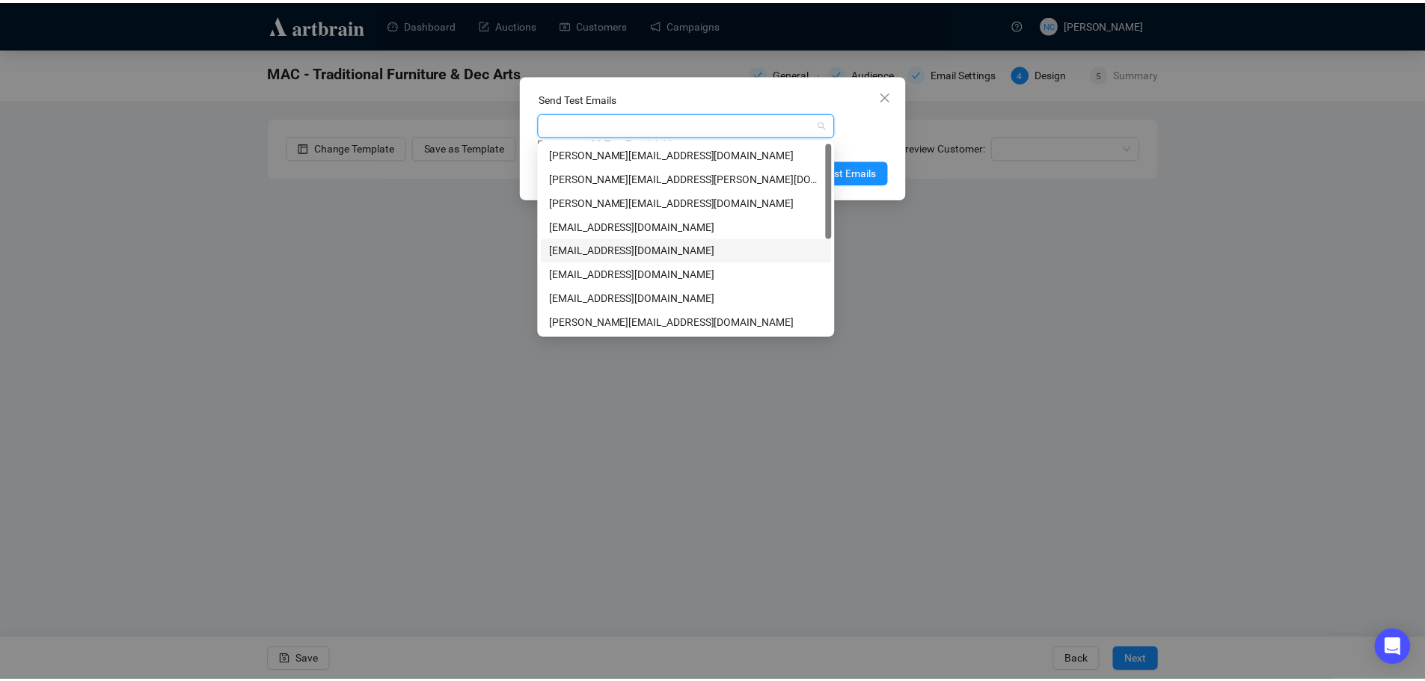
scroll to position [192, 0]
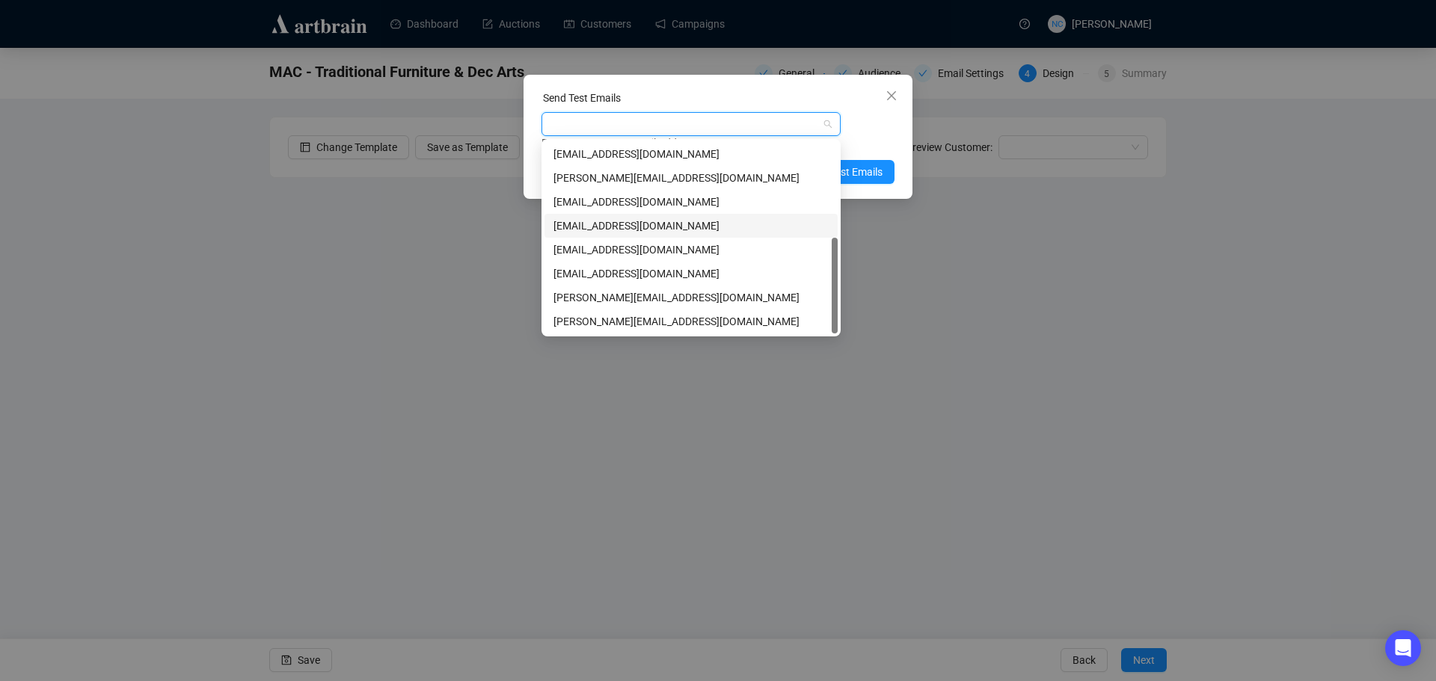
click at [681, 228] on div "[EMAIL_ADDRESS][DOMAIN_NAME]" at bounding box center [691, 226] width 275 height 16
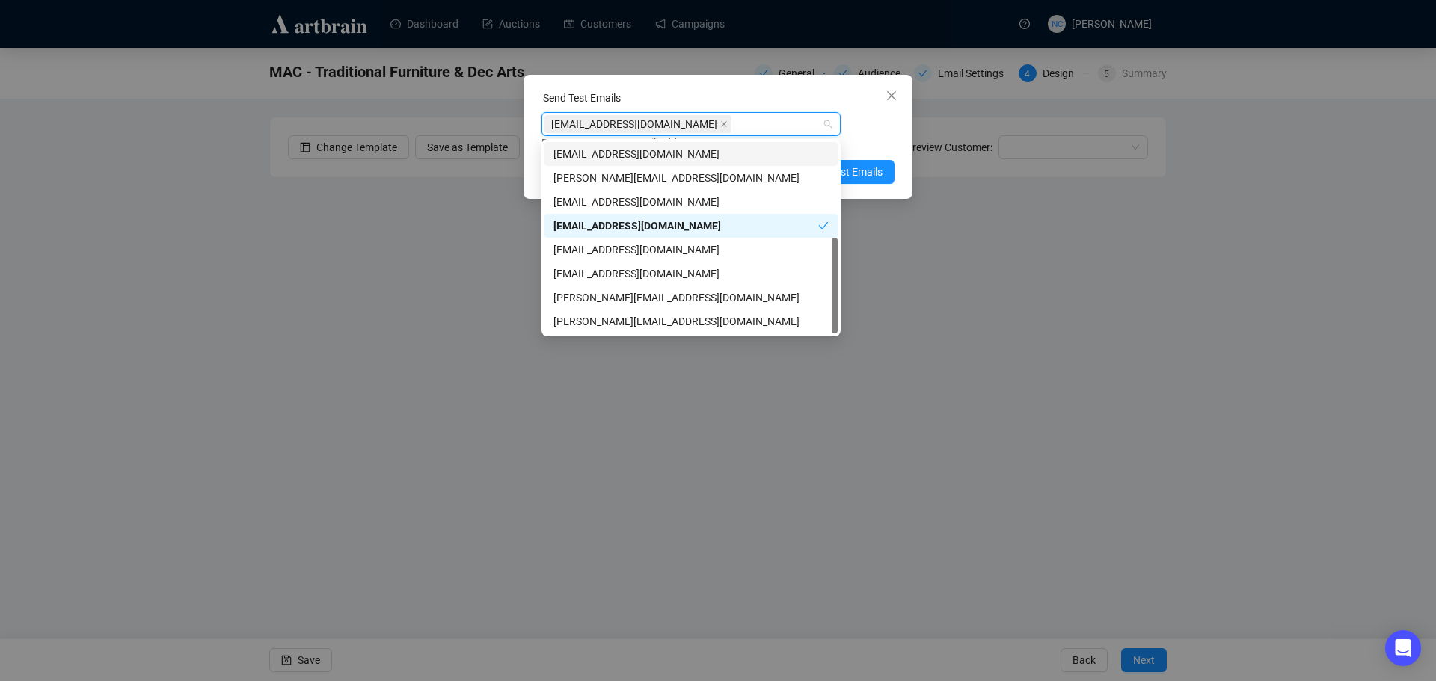
click at [714, 90] on div "Send Test Emails" at bounding box center [718, 101] width 353 height 22
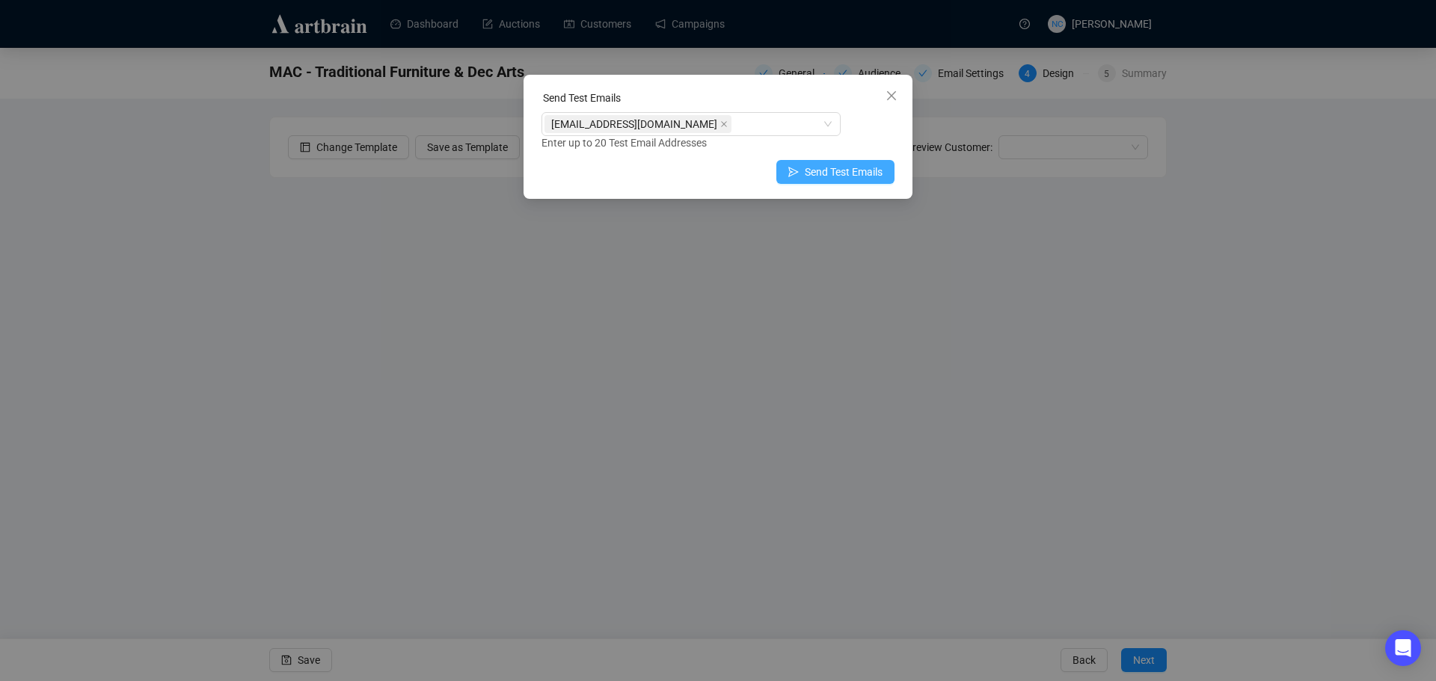
click at [840, 177] on span "Send Test Emails" at bounding box center [844, 172] width 78 height 16
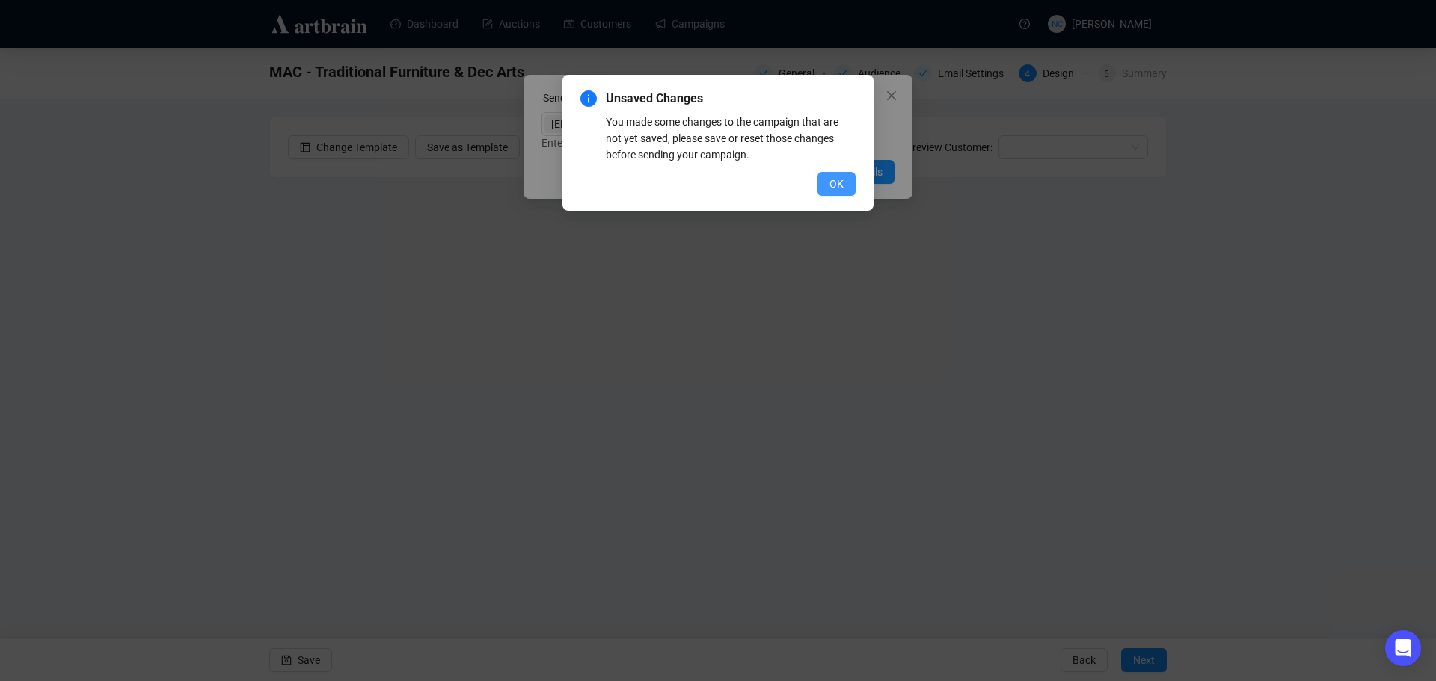
click at [828, 183] on button "OK" at bounding box center [837, 184] width 38 height 24
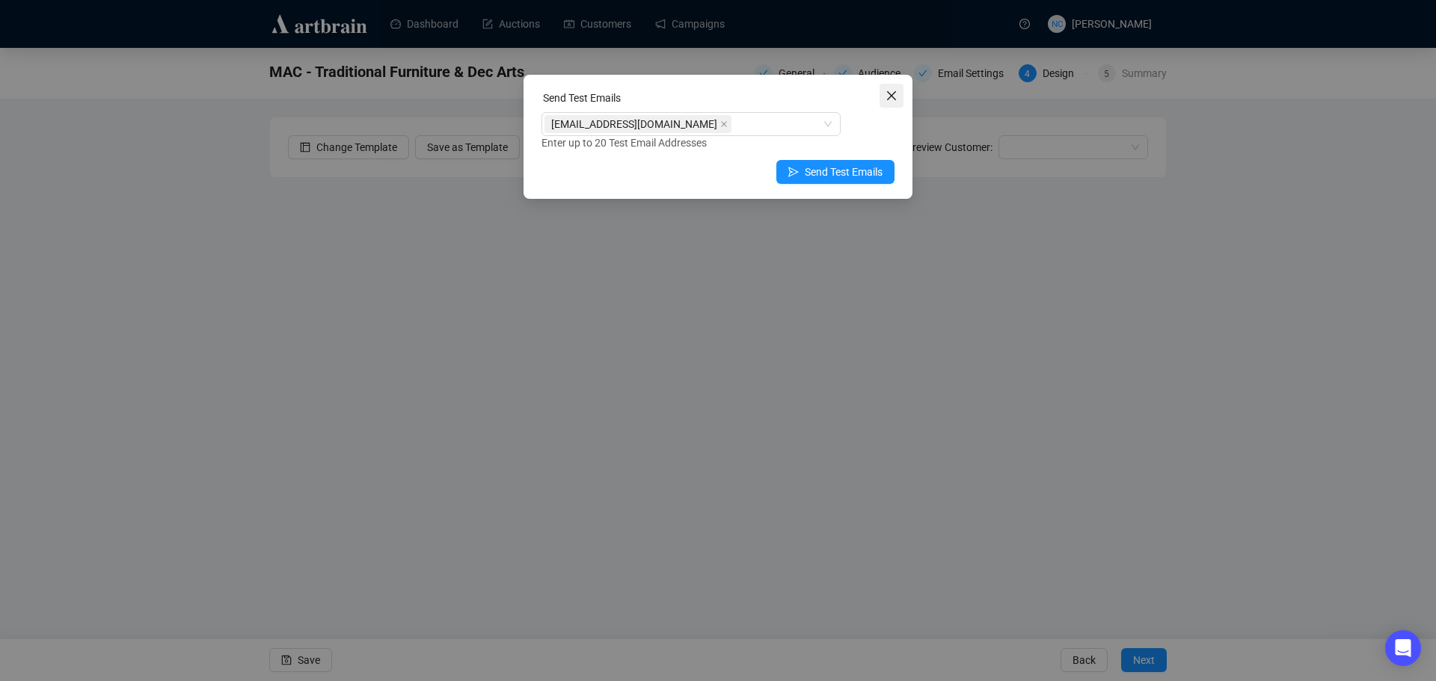
click at [888, 94] on icon "close" at bounding box center [892, 96] width 12 height 12
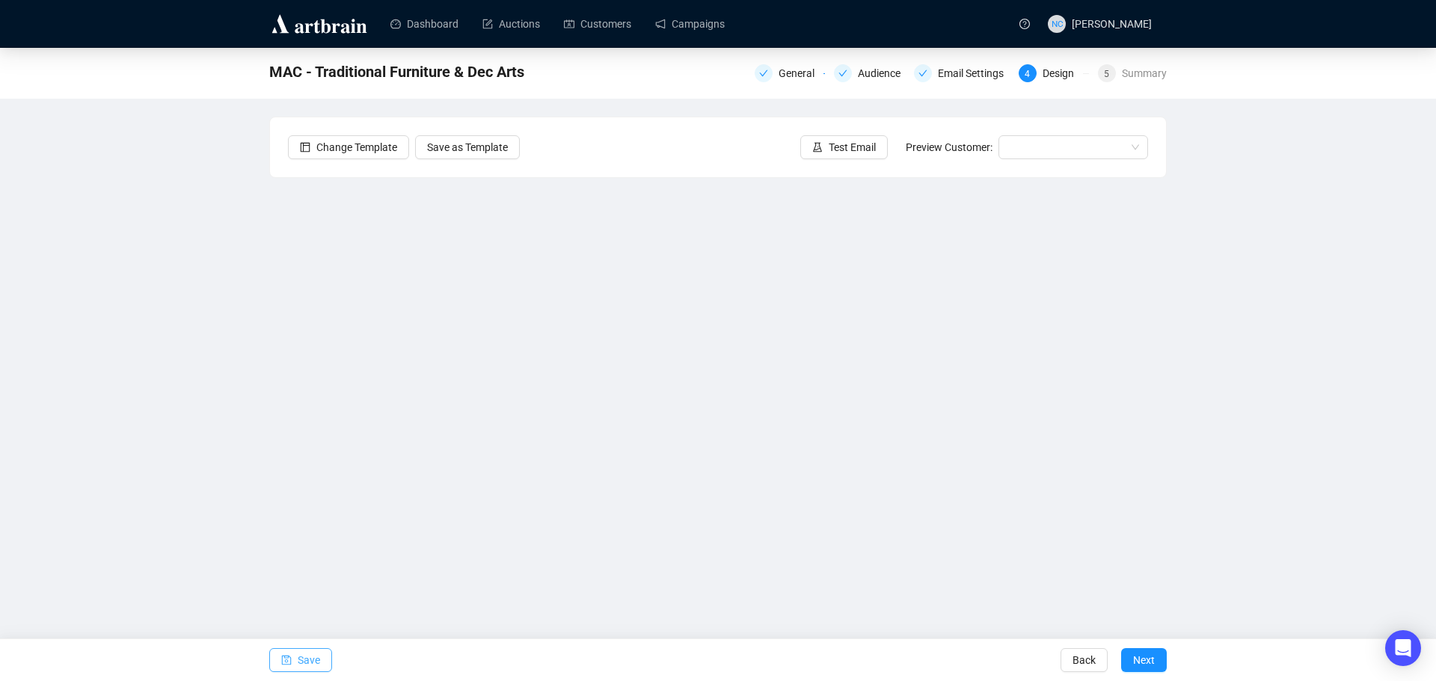
click at [310, 658] on span "Save" at bounding box center [309, 661] width 22 height 42
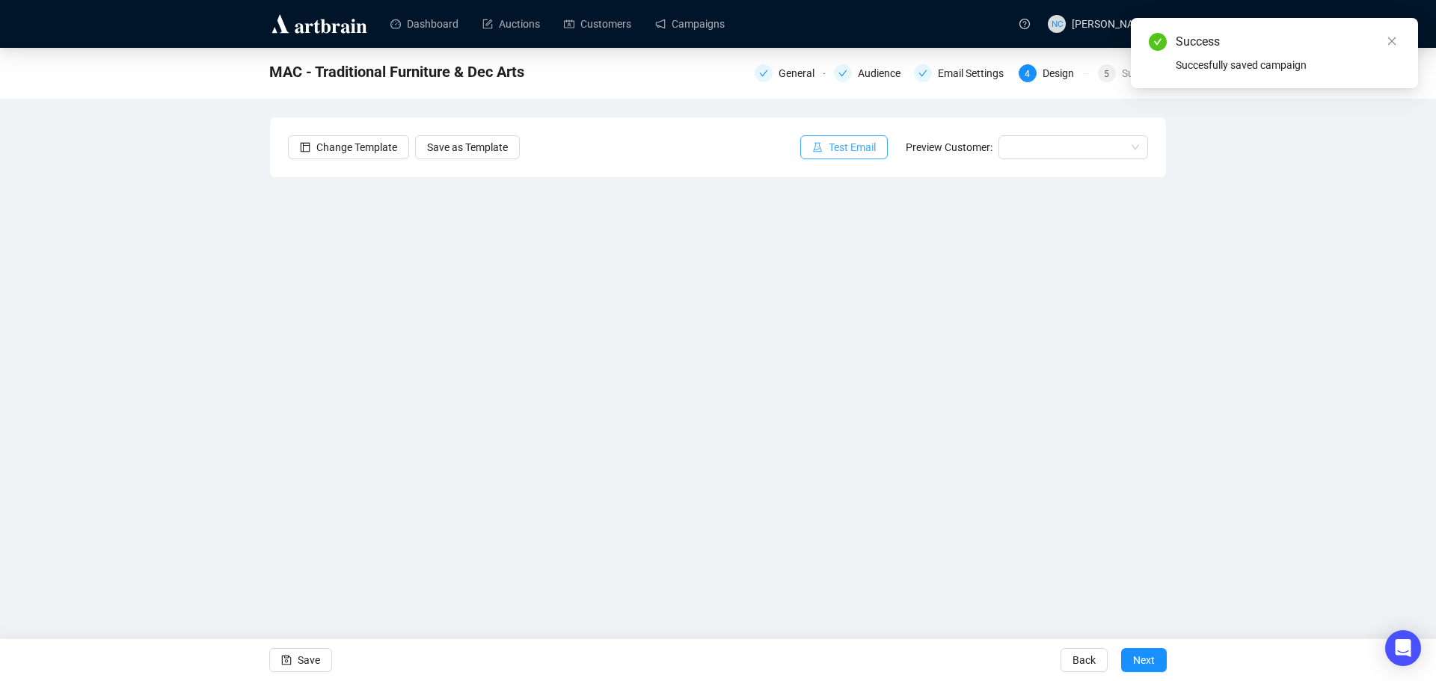
click at [845, 147] on span "Test Email" at bounding box center [852, 147] width 47 height 16
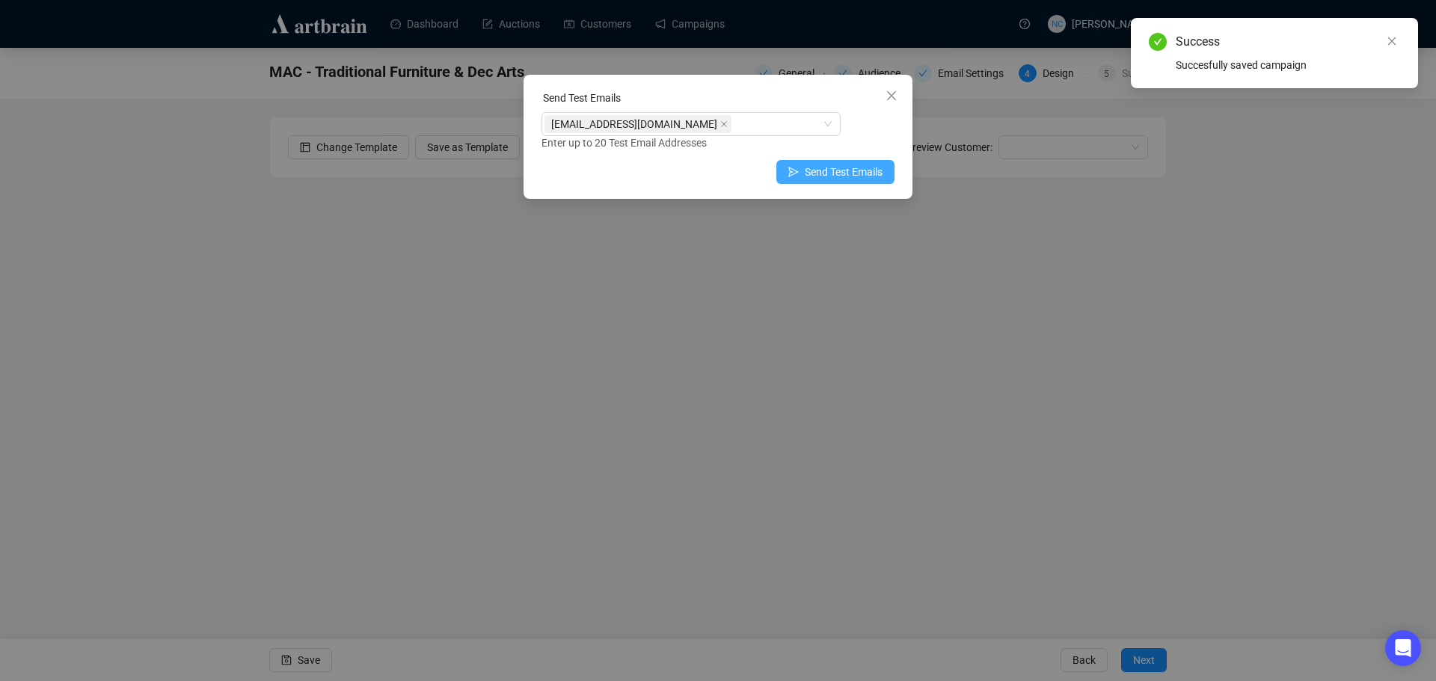
click at [821, 166] on span "Send Test Emails" at bounding box center [844, 172] width 78 height 16
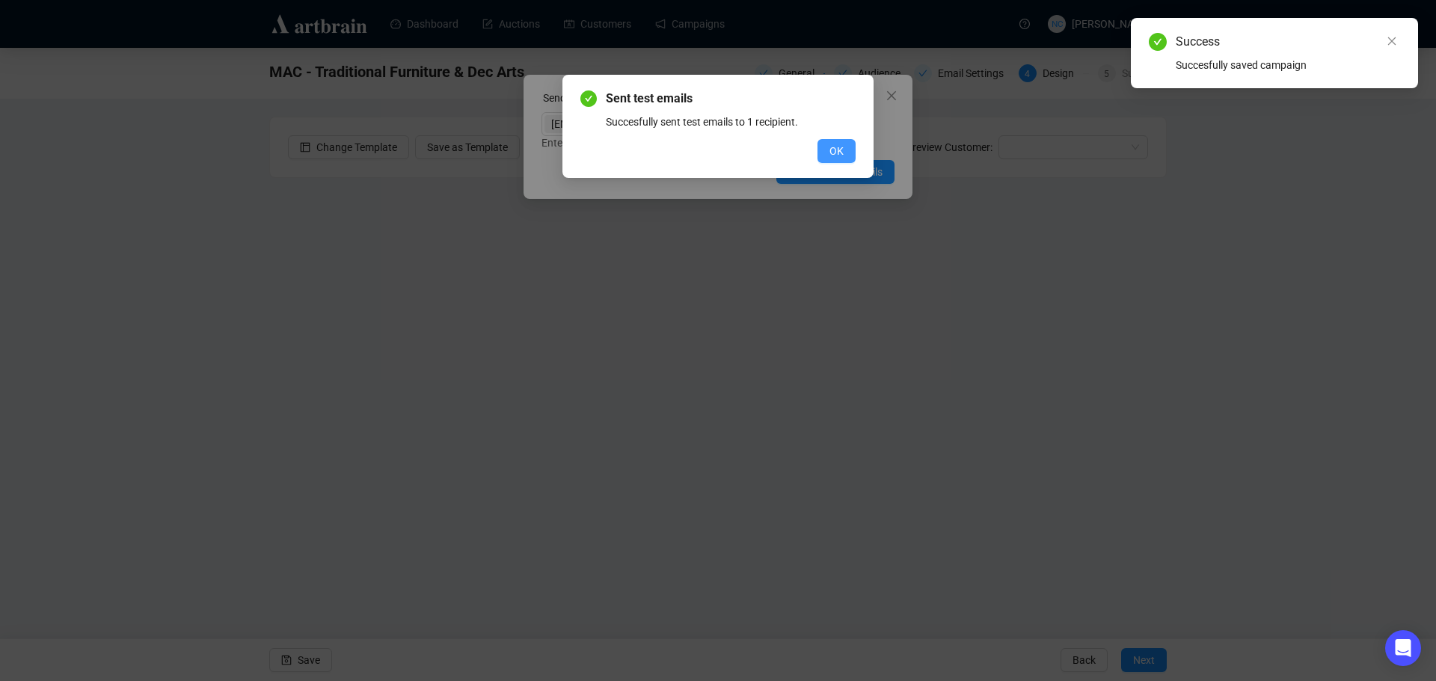
click at [840, 151] on span "OK" at bounding box center [837, 151] width 14 height 16
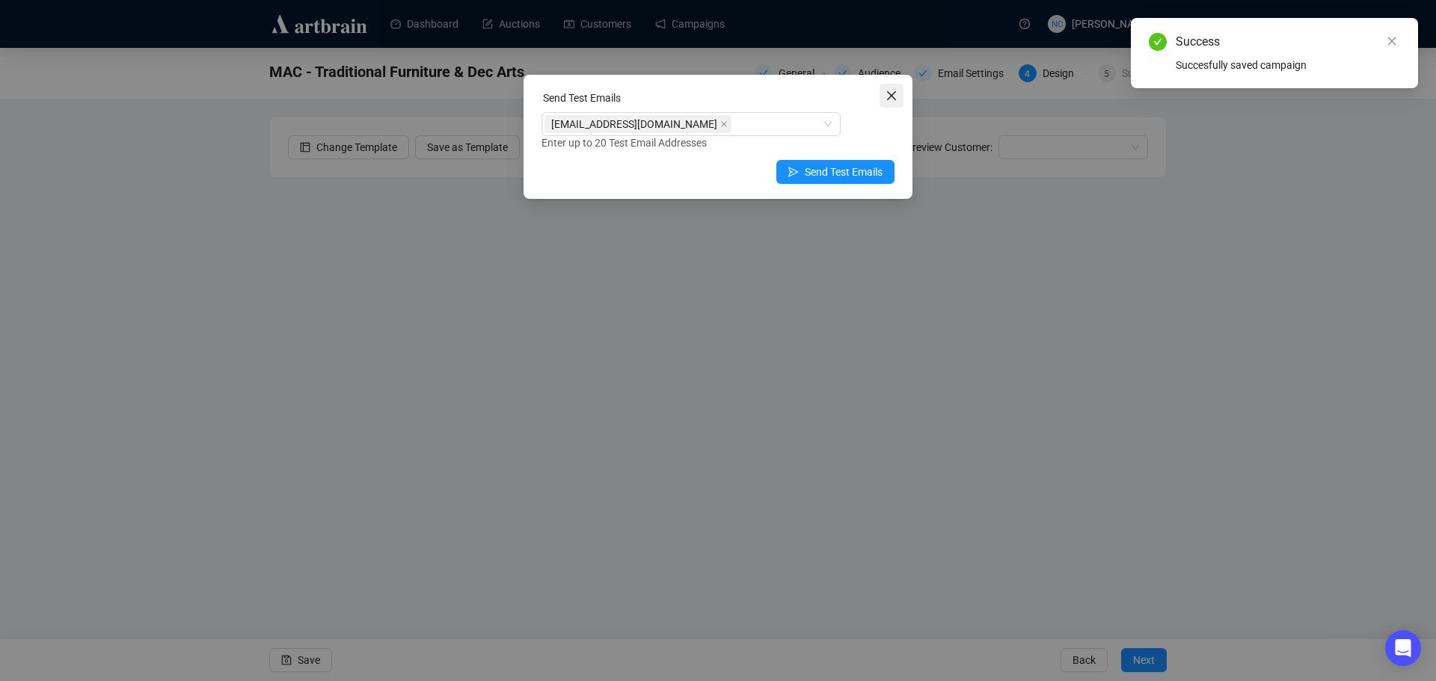
click at [887, 96] on icon "close" at bounding box center [892, 96] width 12 height 12
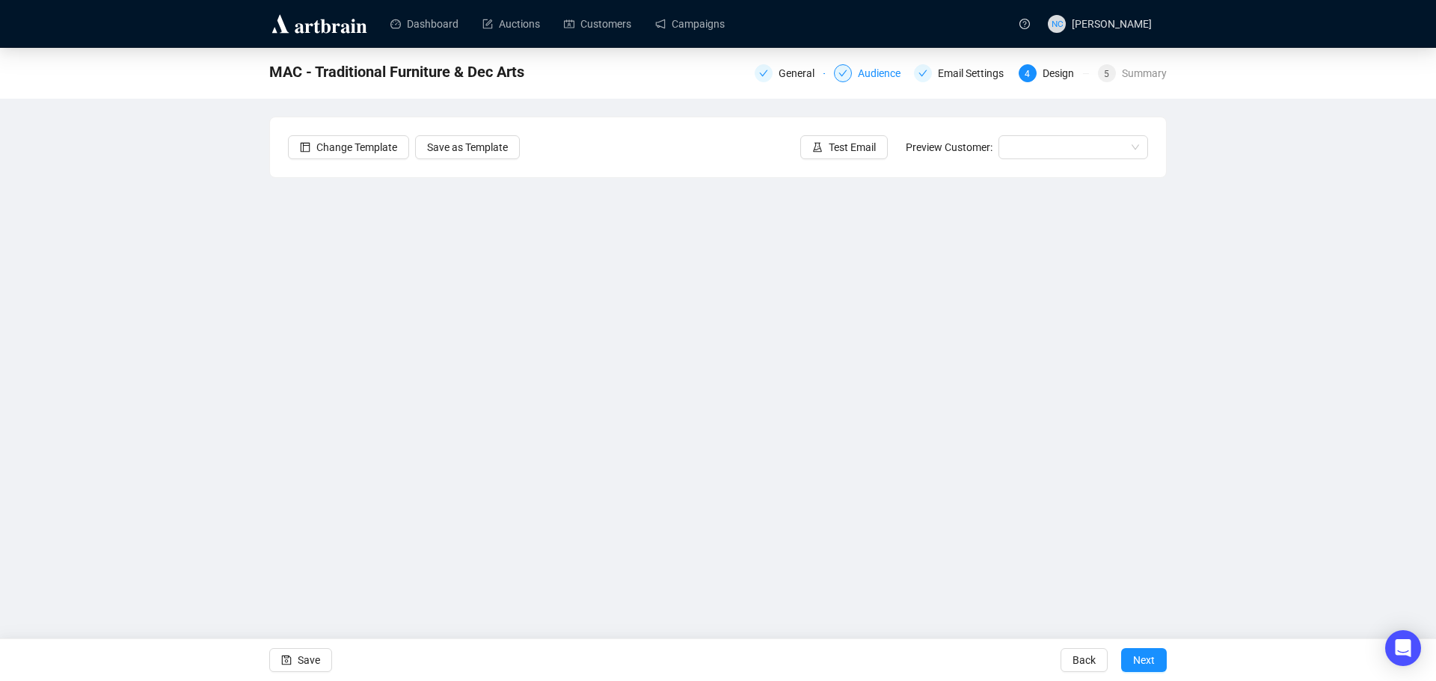
click at [895, 70] on div "Audience" at bounding box center [884, 73] width 52 height 18
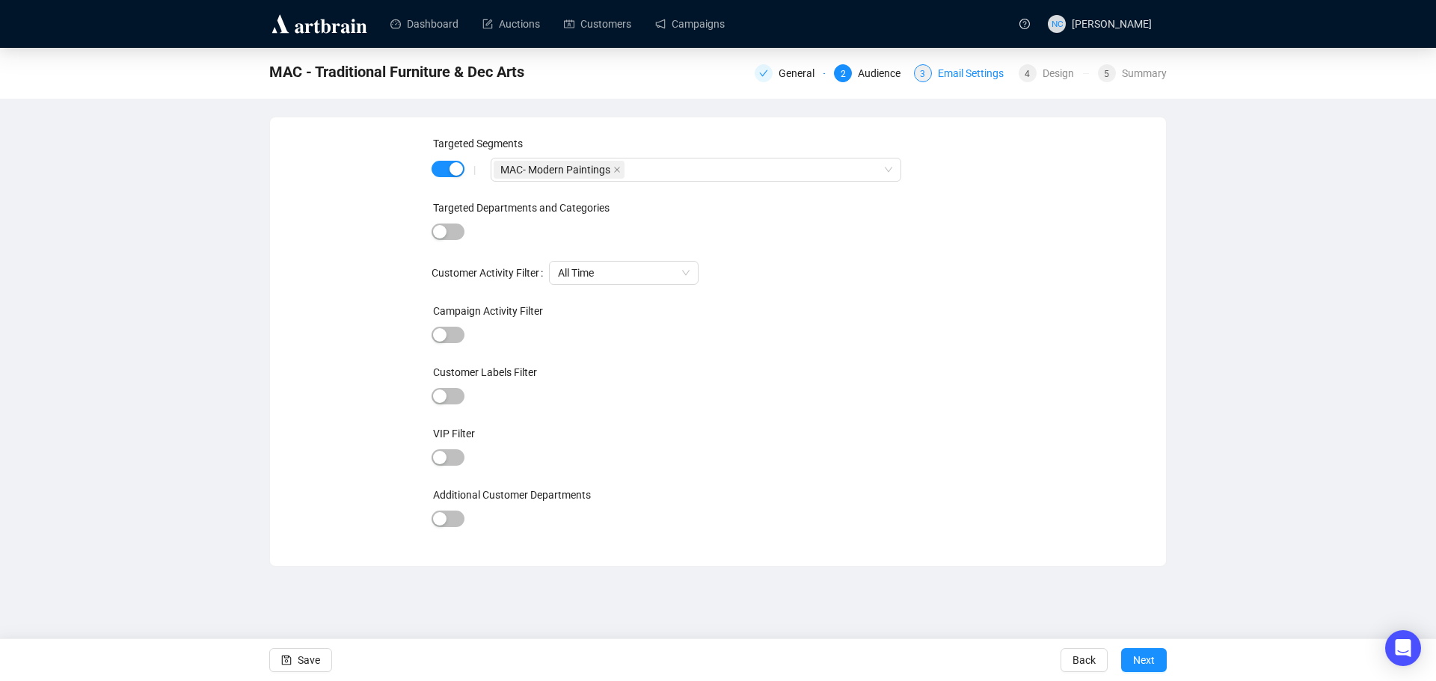
click at [971, 73] on div "Email Settings" at bounding box center [975, 73] width 75 height 18
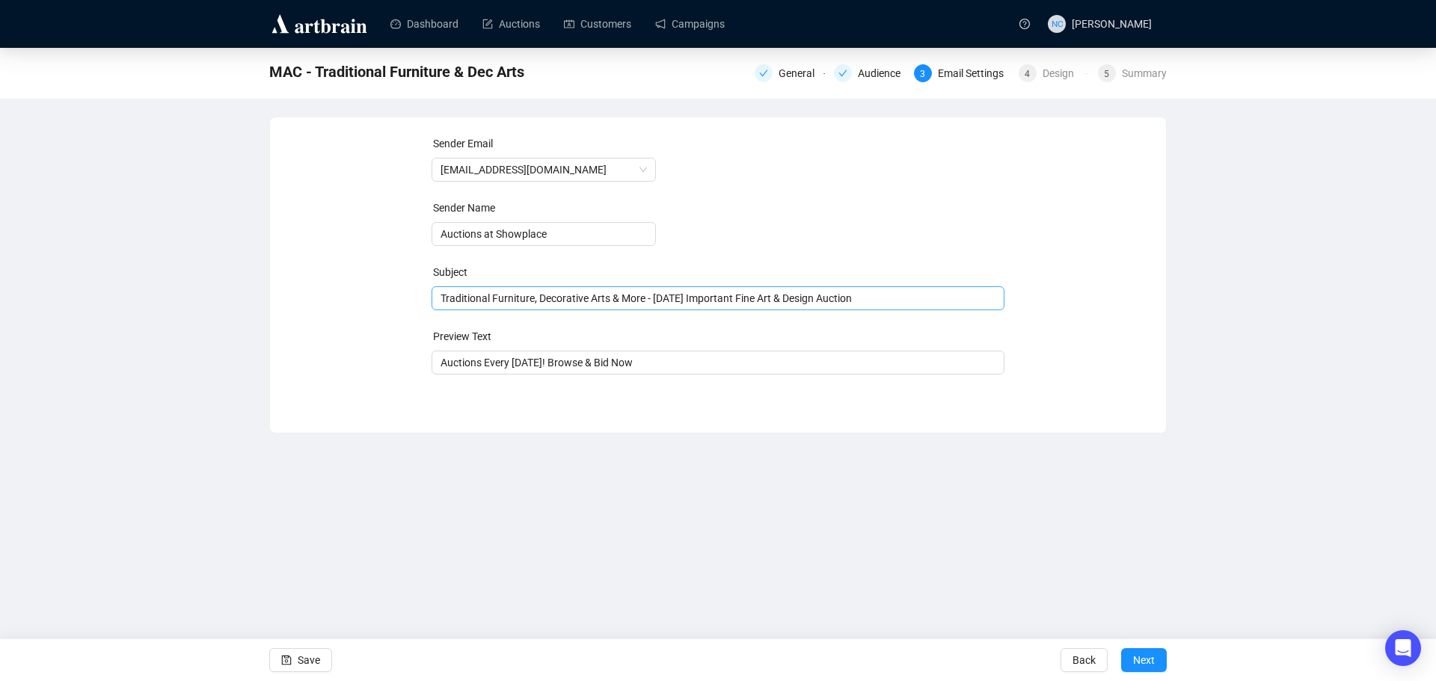
click at [883, 297] on span "Traditional Furniture, Decorative Arts & More - [DATE] Important Fine Art & Des…" at bounding box center [719, 298] width 574 height 12
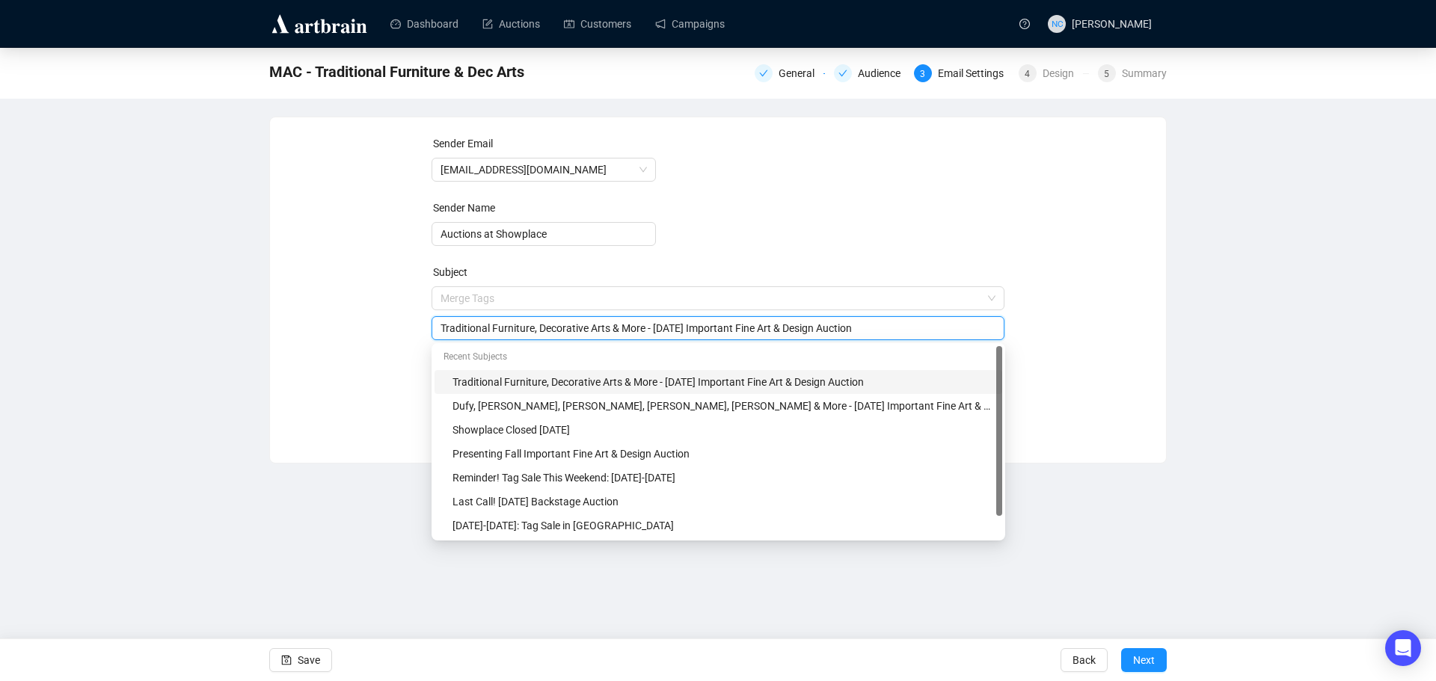
drag, startPoint x: 881, startPoint y: 331, endPoint x: 427, endPoint y: 306, distance: 454.7
click at [427, 306] on div "Sender Email [EMAIL_ADDRESS][DOMAIN_NAME] Sender Name Auctions at Showplace Sub…" at bounding box center [718, 278] width 860 height 287
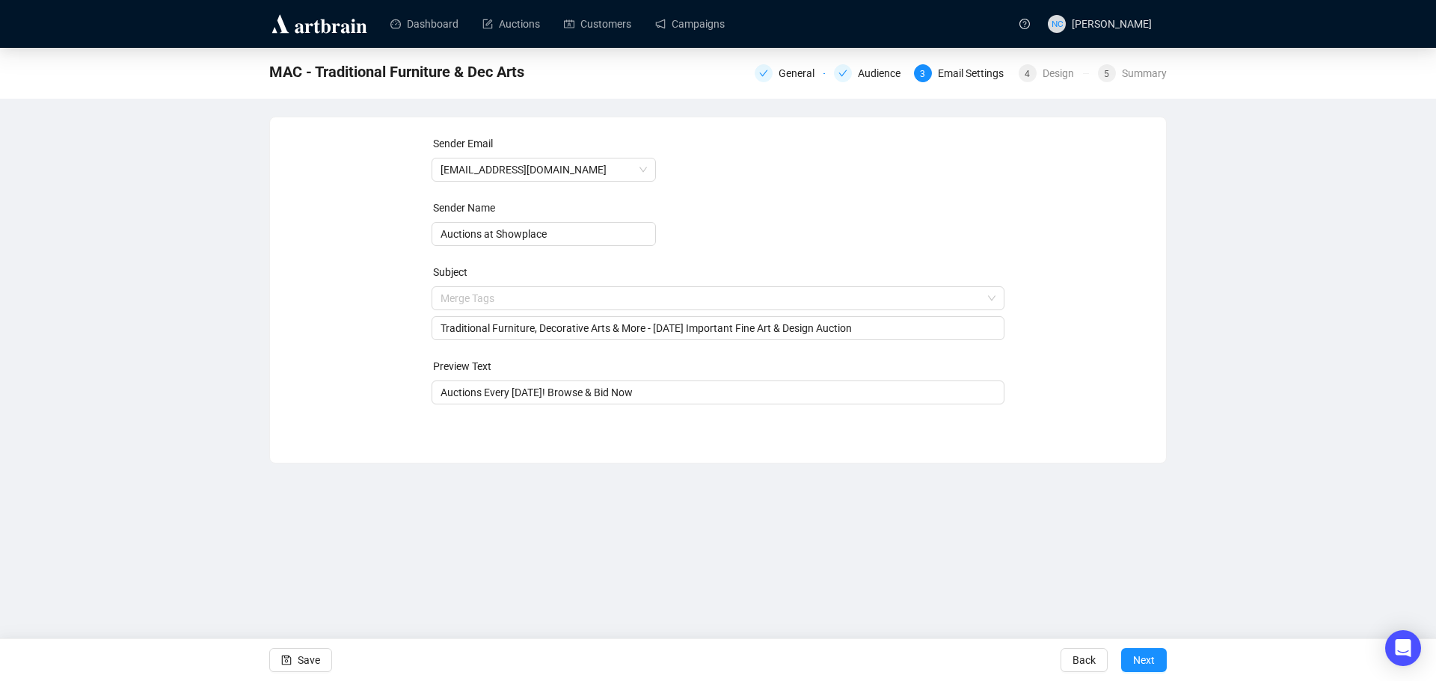
click at [1099, 317] on div "Sender Email [EMAIL_ADDRESS][DOMAIN_NAME] Sender Name Auctions at Showplace Sub…" at bounding box center [718, 278] width 860 height 287
click at [1143, 78] on div "Summary" at bounding box center [1144, 73] width 45 height 18
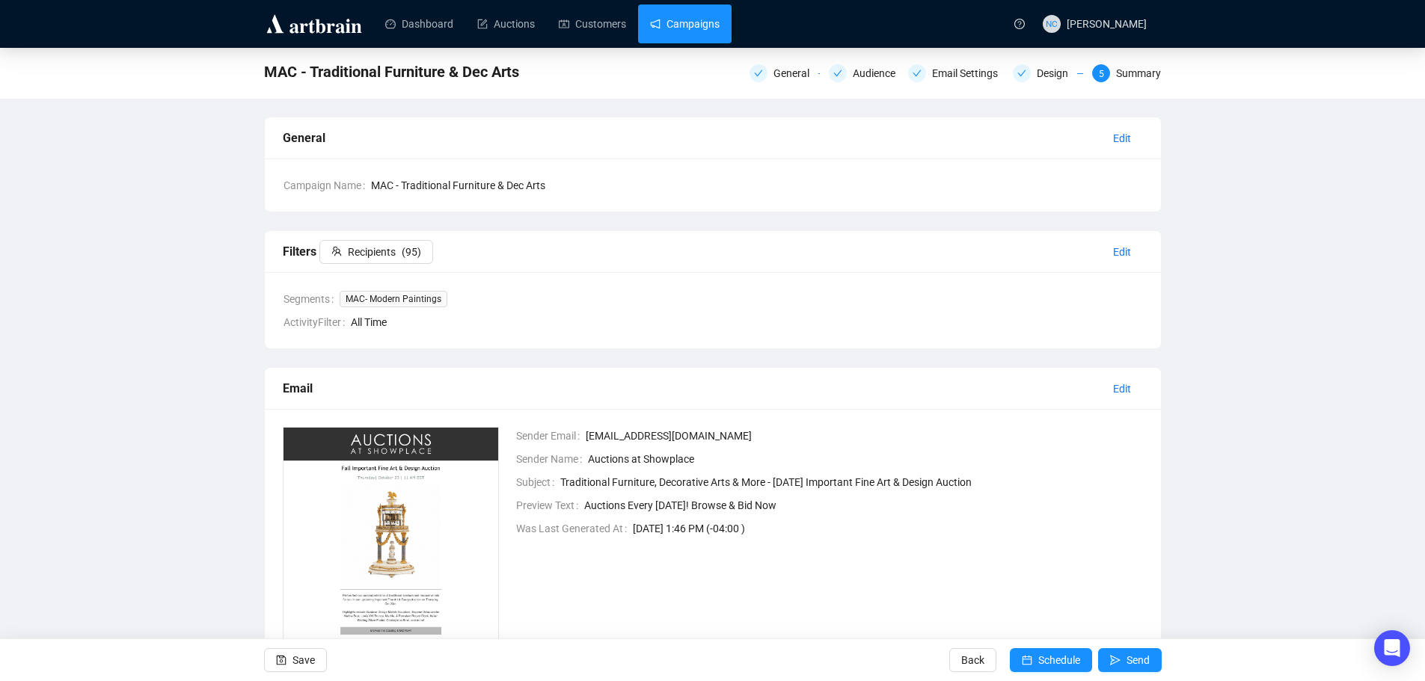
click at [695, 22] on link "Campaigns" at bounding box center [685, 23] width 70 height 39
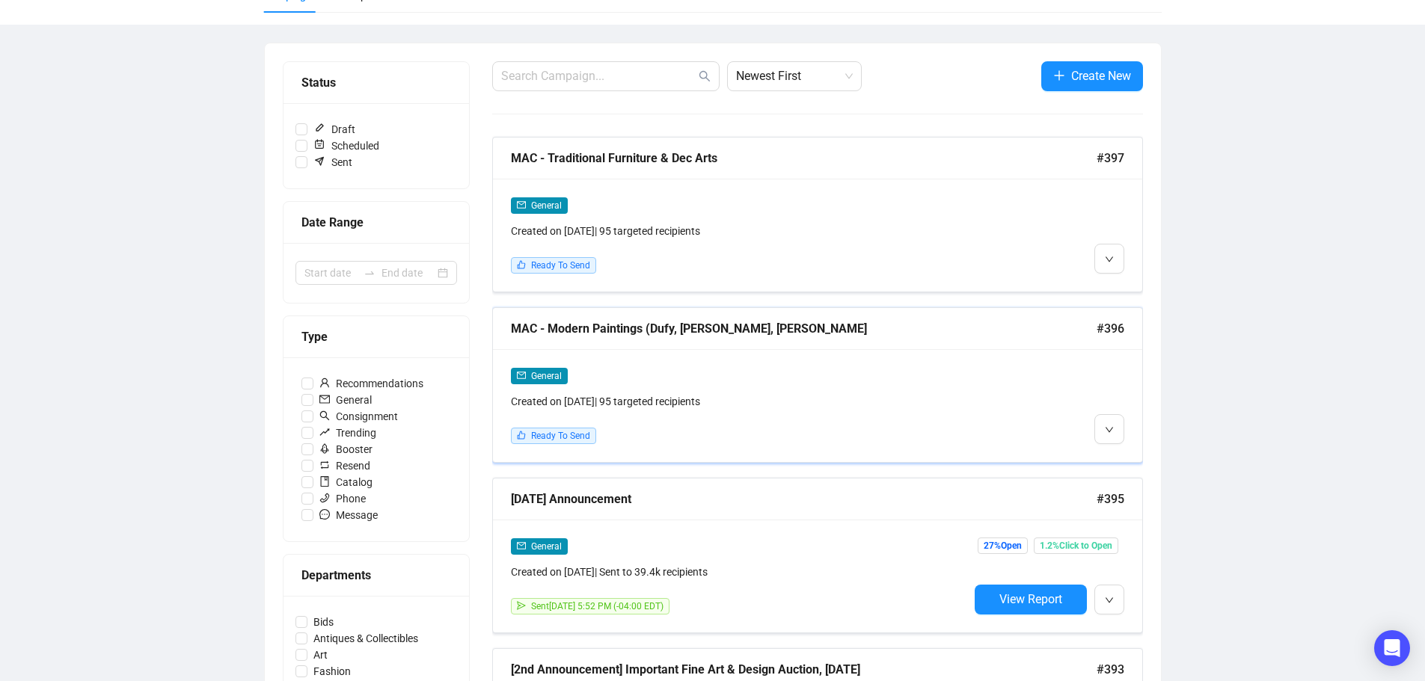
scroll to position [150, 0]
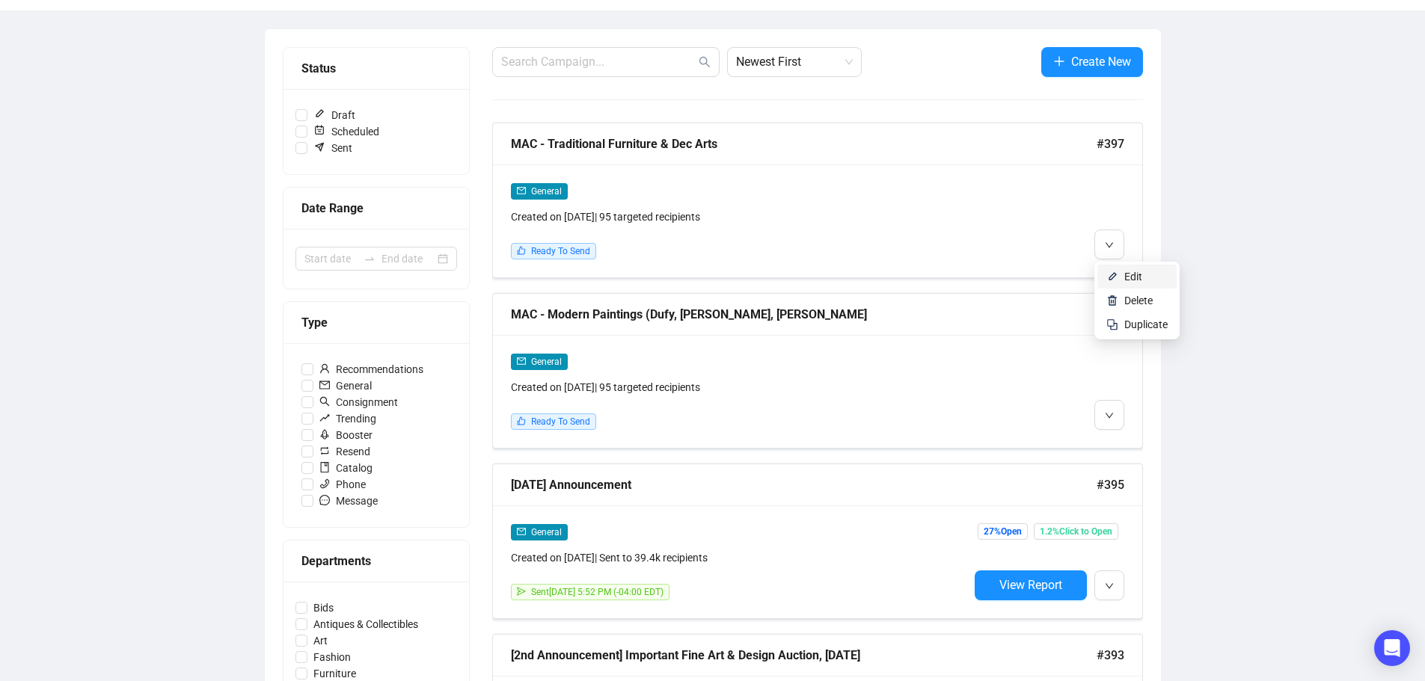
click at [1129, 274] on span "Edit" at bounding box center [1133, 277] width 18 height 12
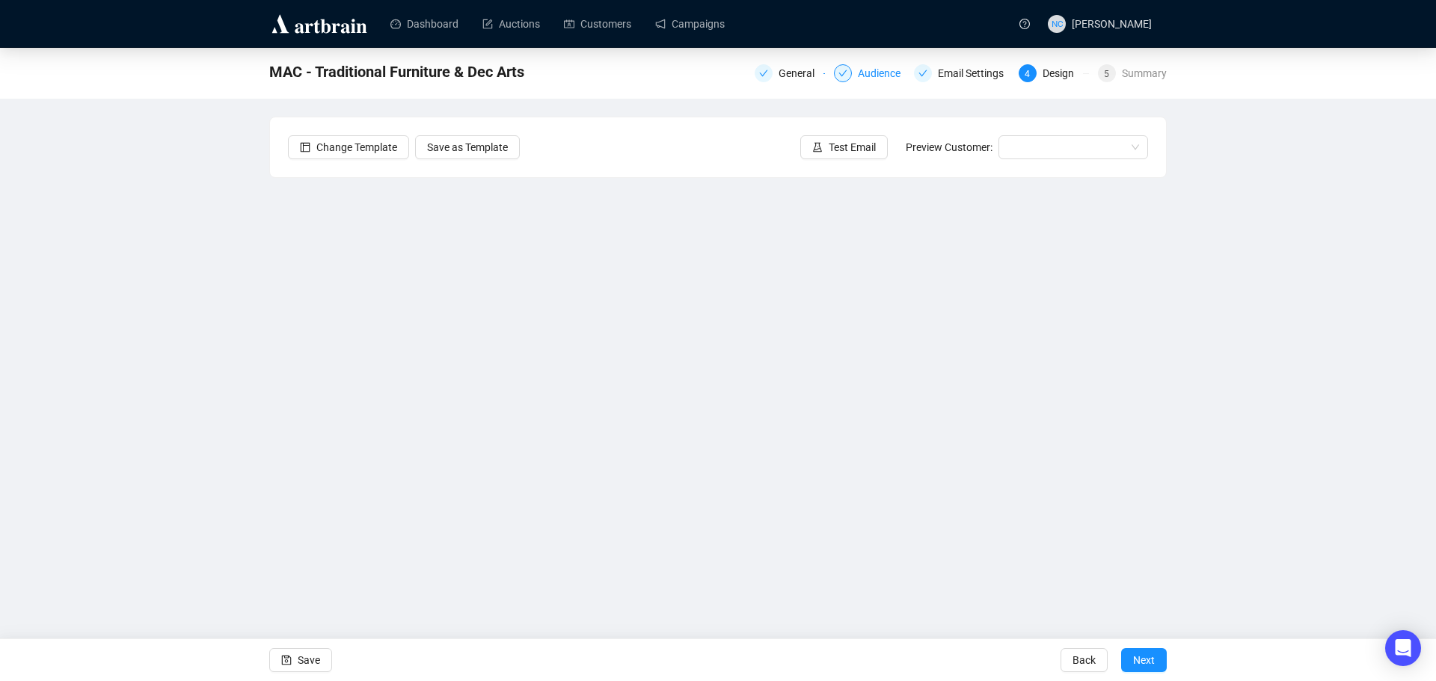
click at [875, 79] on div "Audience" at bounding box center [884, 73] width 52 height 18
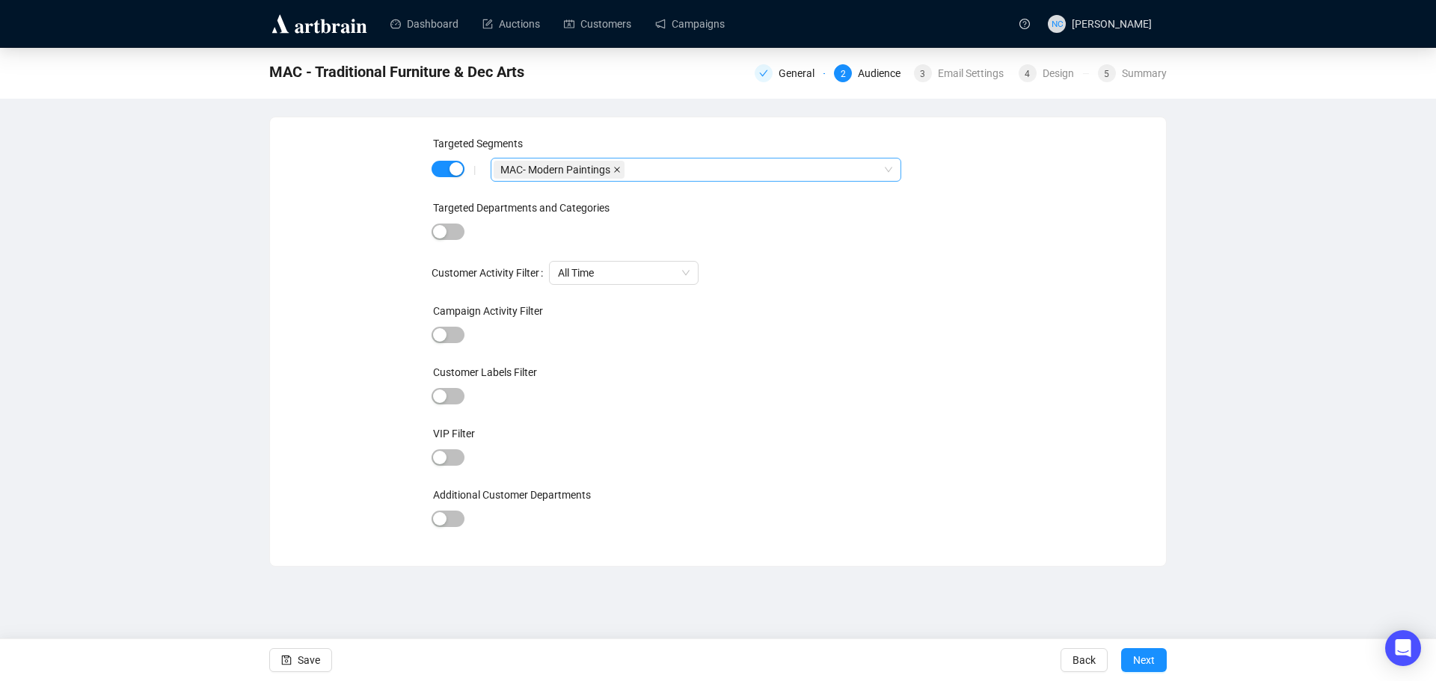
click at [617, 173] on icon "close" at bounding box center [616, 169] width 7 height 7
click at [619, 172] on div at bounding box center [688, 169] width 389 height 21
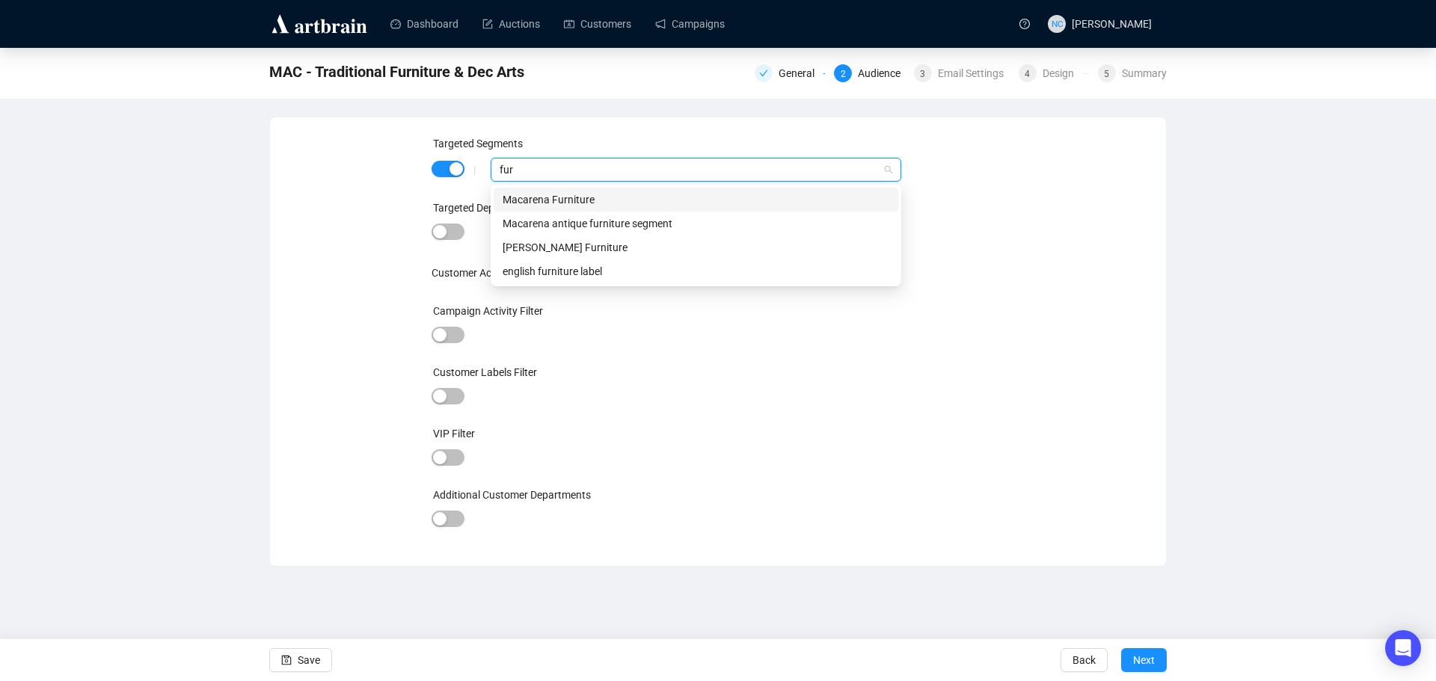
type input "furn"
click at [705, 224] on div "Macarena antique furniture segment" at bounding box center [696, 223] width 387 height 16
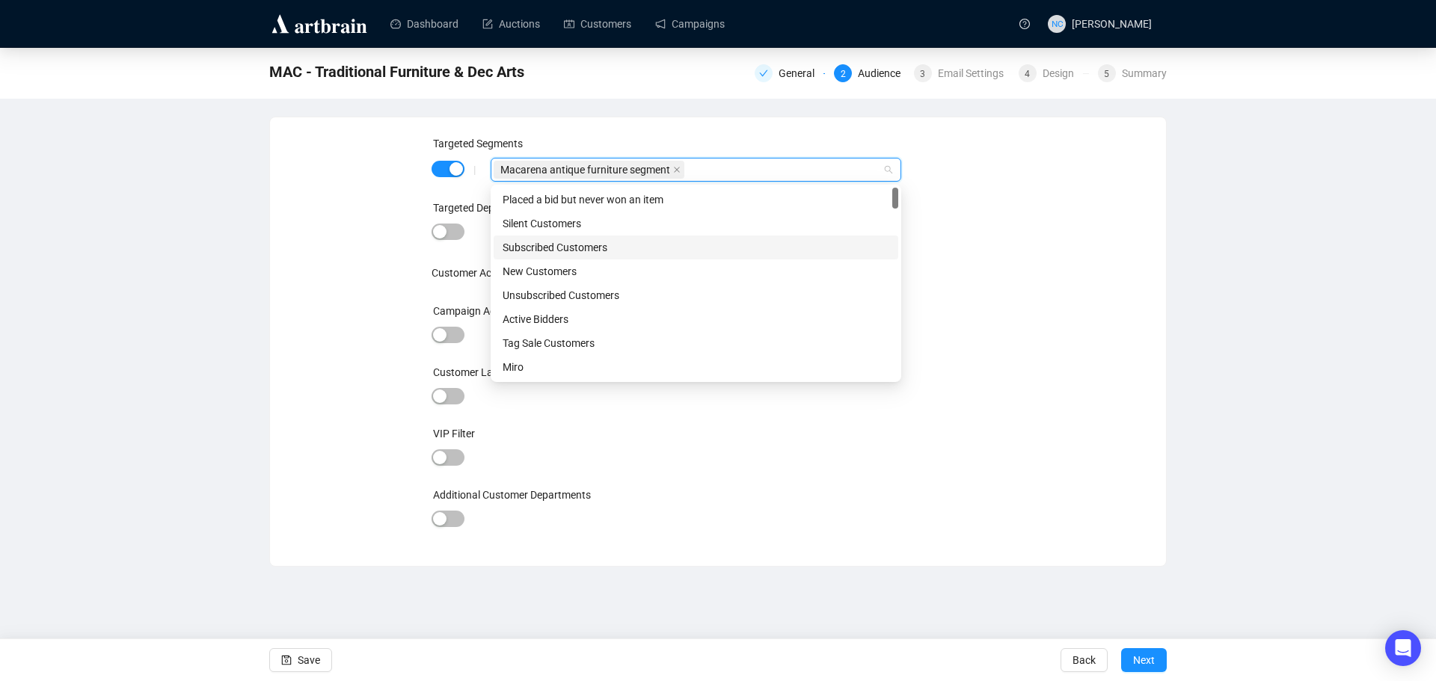
click at [950, 259] on div "Targeted Segments | Macarena antique furniture segment Targeted Departments and…" at bounding box center [719, 341] width 574 height 413
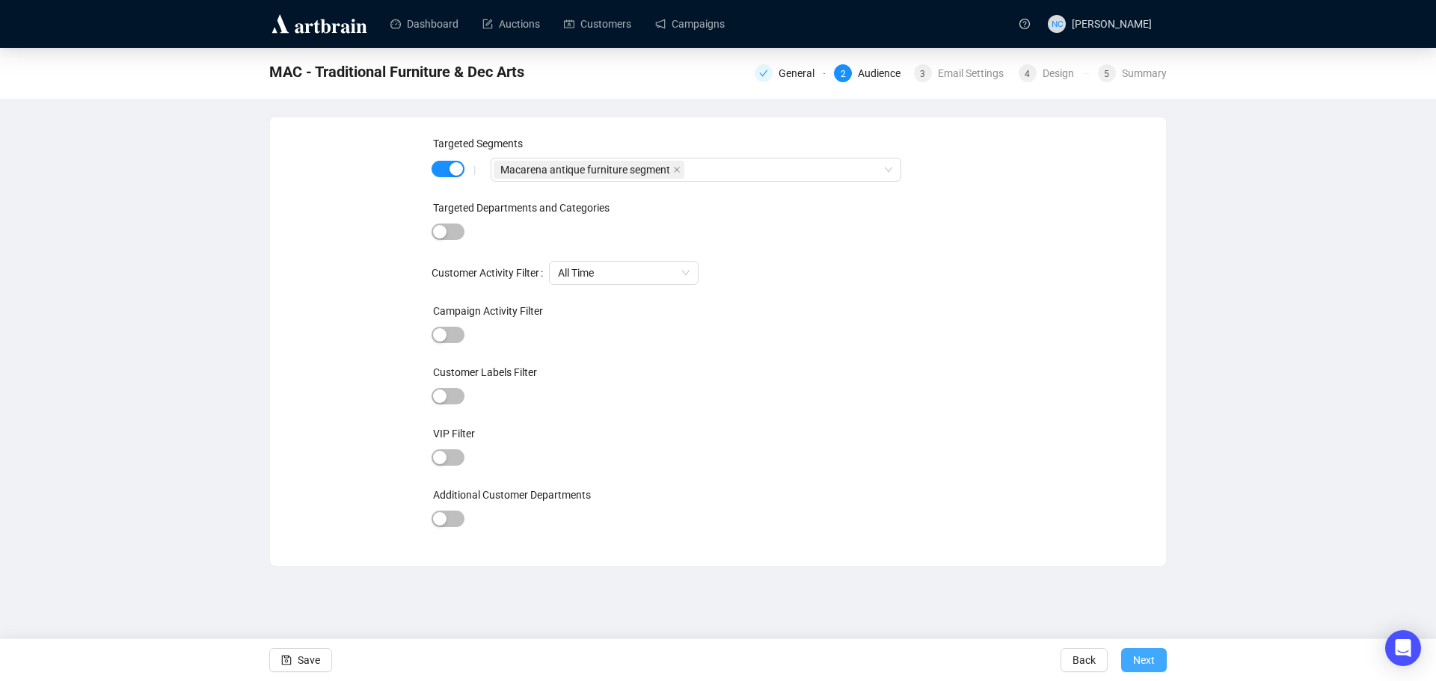
click at [1151, 661] on span "Next" at bounding box center [1144, 661] width 22 height 42
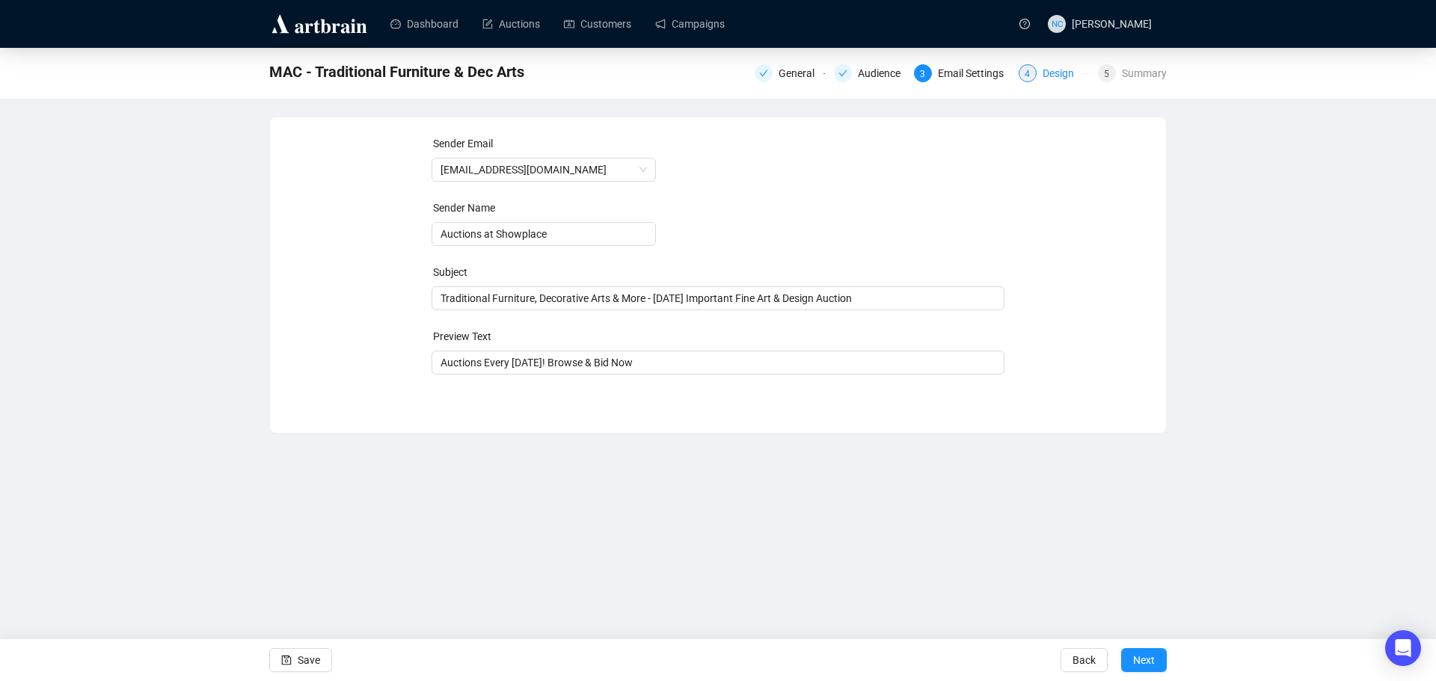
click at [1053, 72] on div "Design" at bounding box center [1063, 73] width 40 height 18
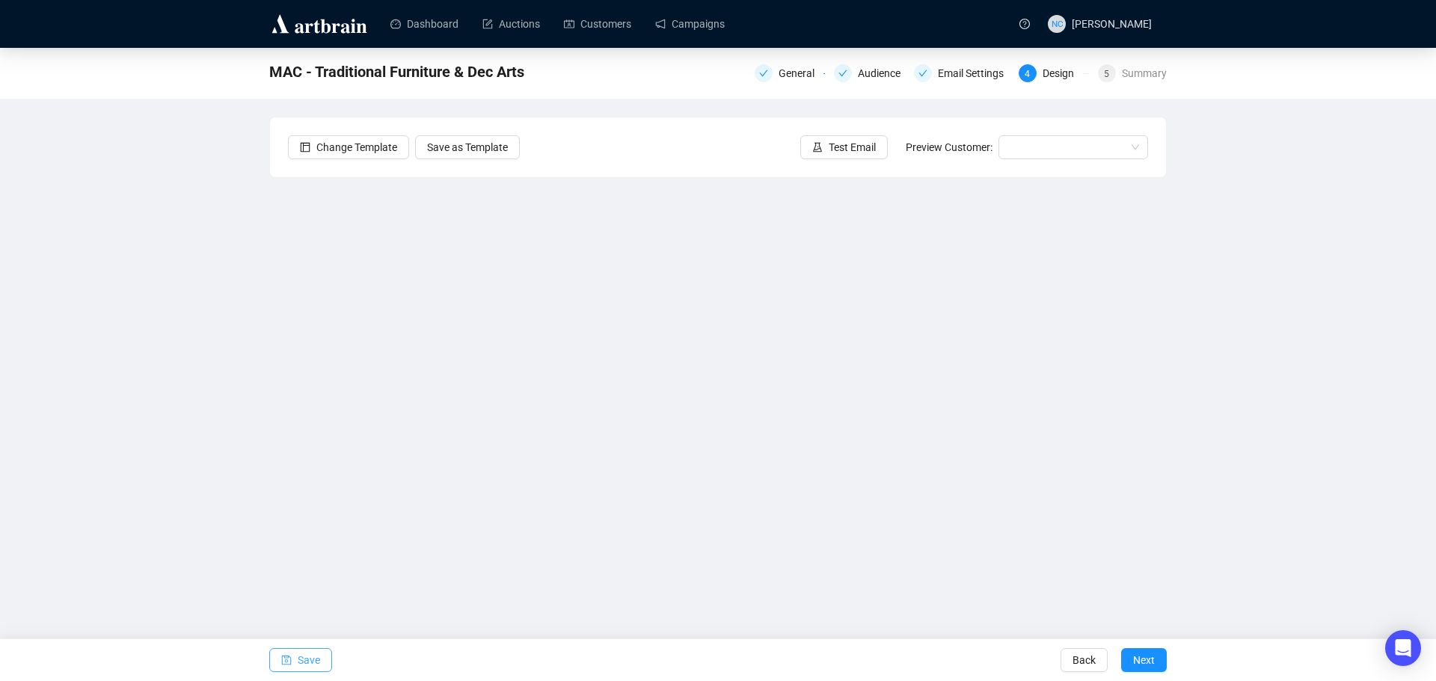
click at [303, 666] on span "Save" at bounding box center [309, 661] width 22 height 42
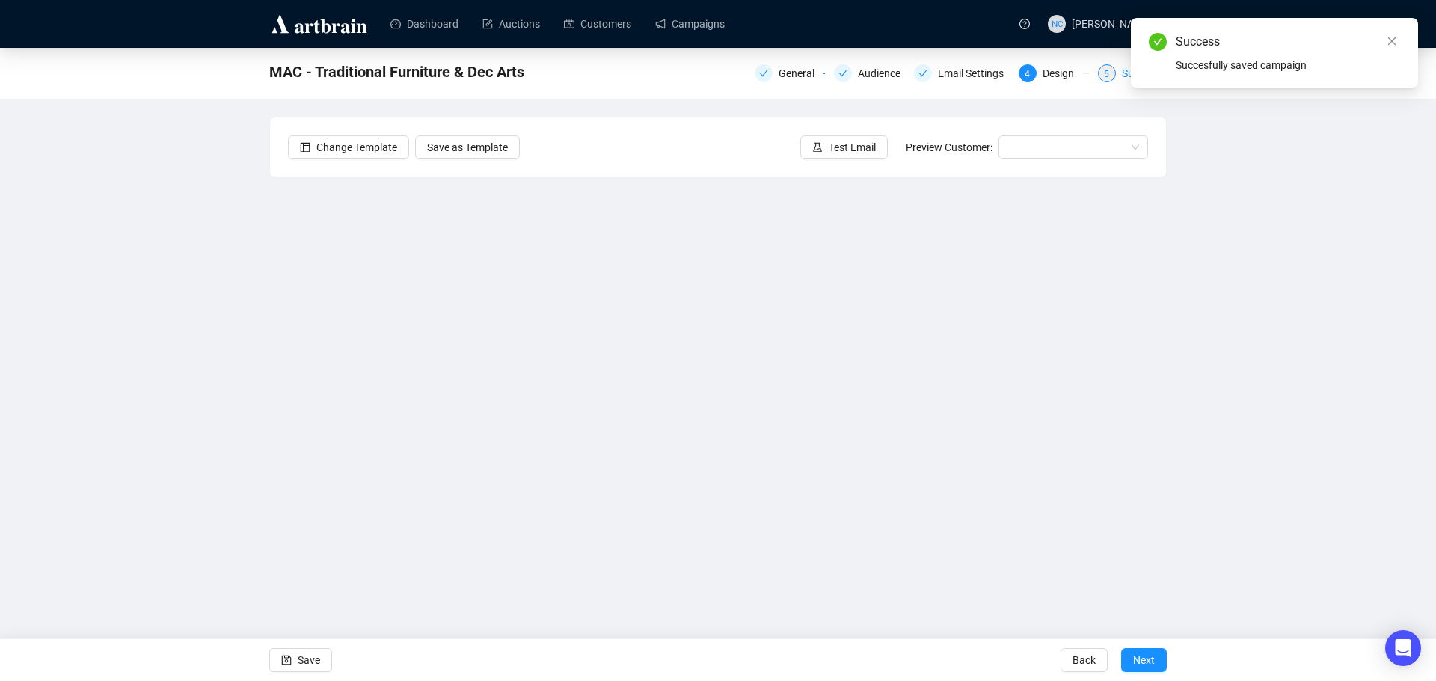
click at [1122, 76] on div "5 Summary" at bounding box center [1132, 73] width 69 height 18
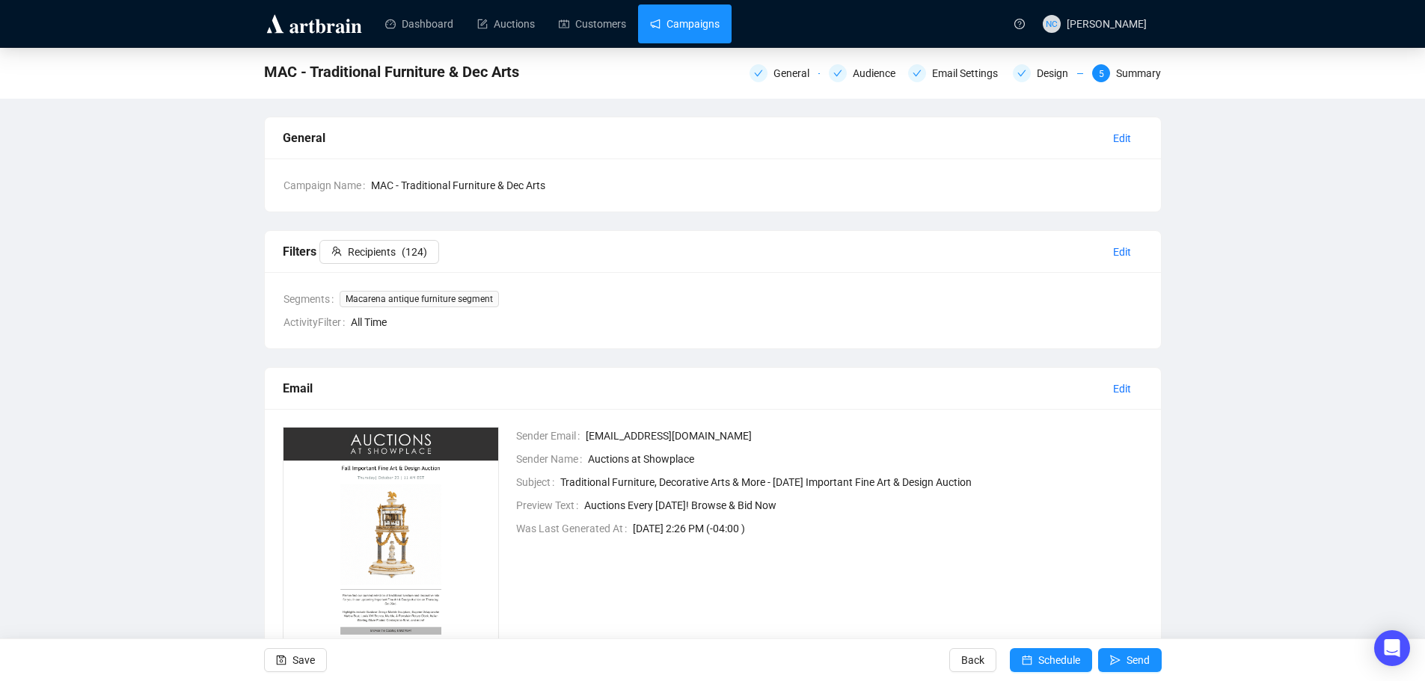
click at [700, 29] on link "Campaigns" at bounding box center [685, 23] width 70 height 39
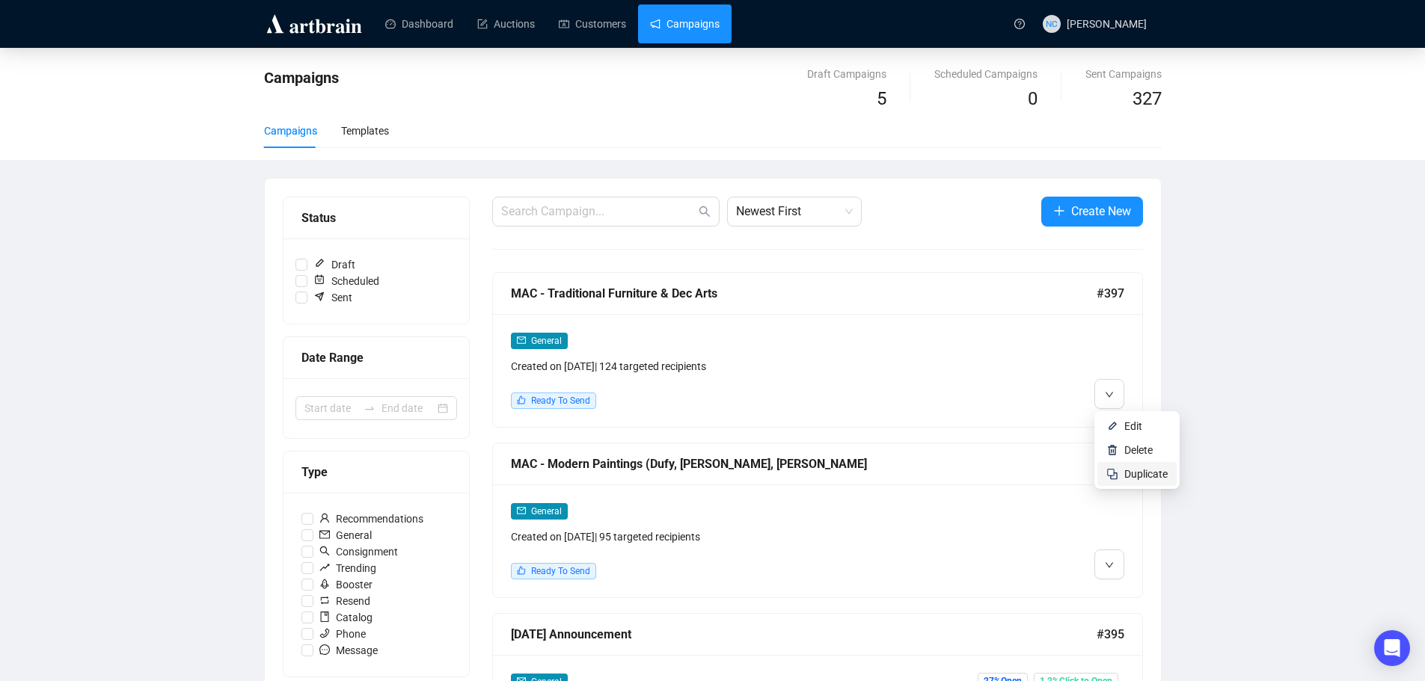
click at [1150, 468] on span "Duplicate" at bounding box center [1145, 474] width 43 height 12
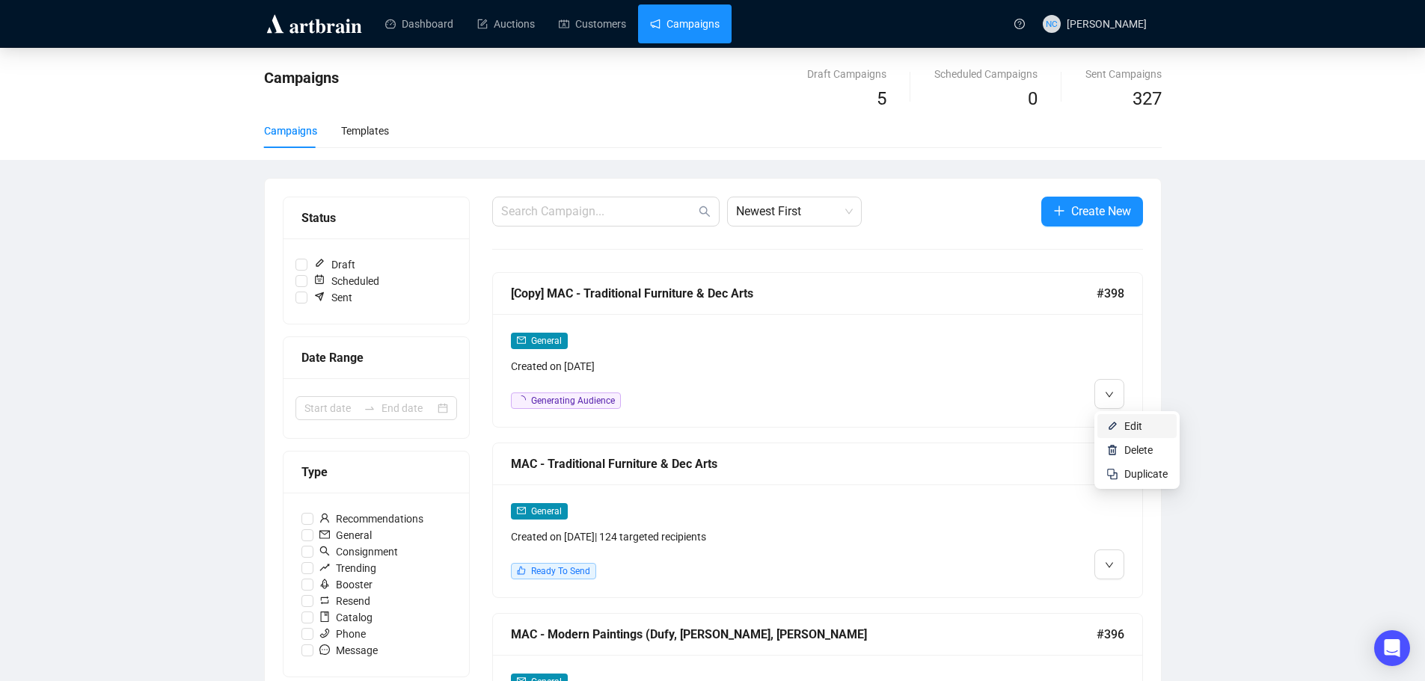
click at [1127, 430] on span "Edit" at bounding box center [1133, 426] width 18 height 12
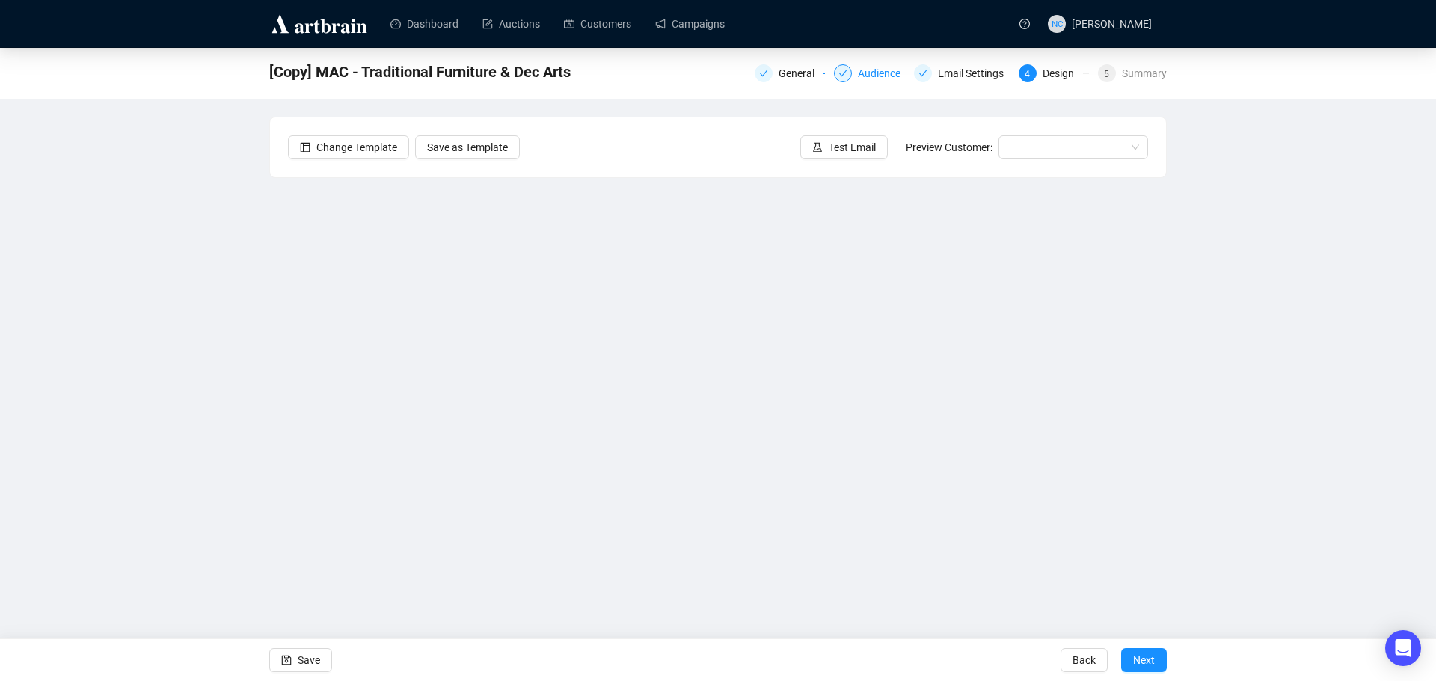
click at [873, 77] on div "Audience" at bounding box center [884, 73] width 52 height 18
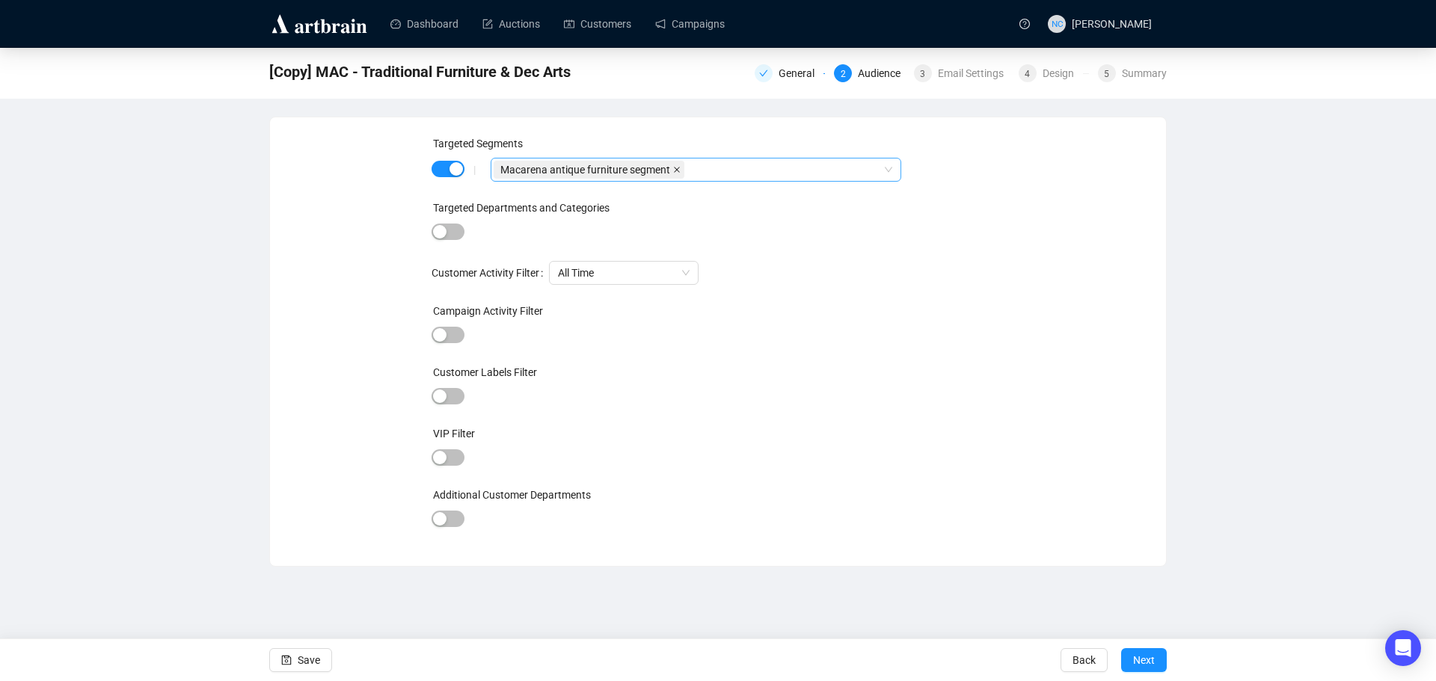
click at [675, 168] on icon "close" at bounding box center [677, 170] width 6 height 6
click at [666, 168] on div at bounding box center [688, 169] width 389 height 21
type input "fu"
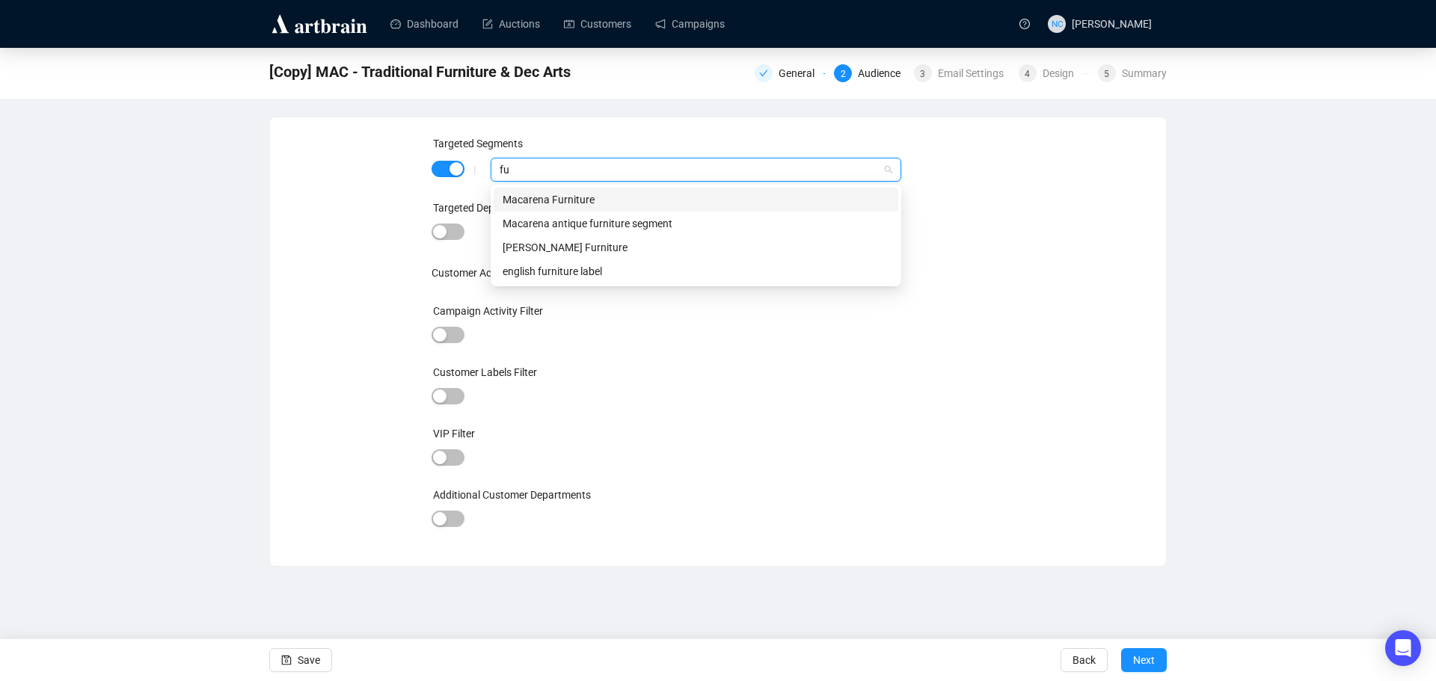
click at [681, 197] on div "Macarena Furniture" at bounding box center [696, 200] width 387 height 16
type input "fu"
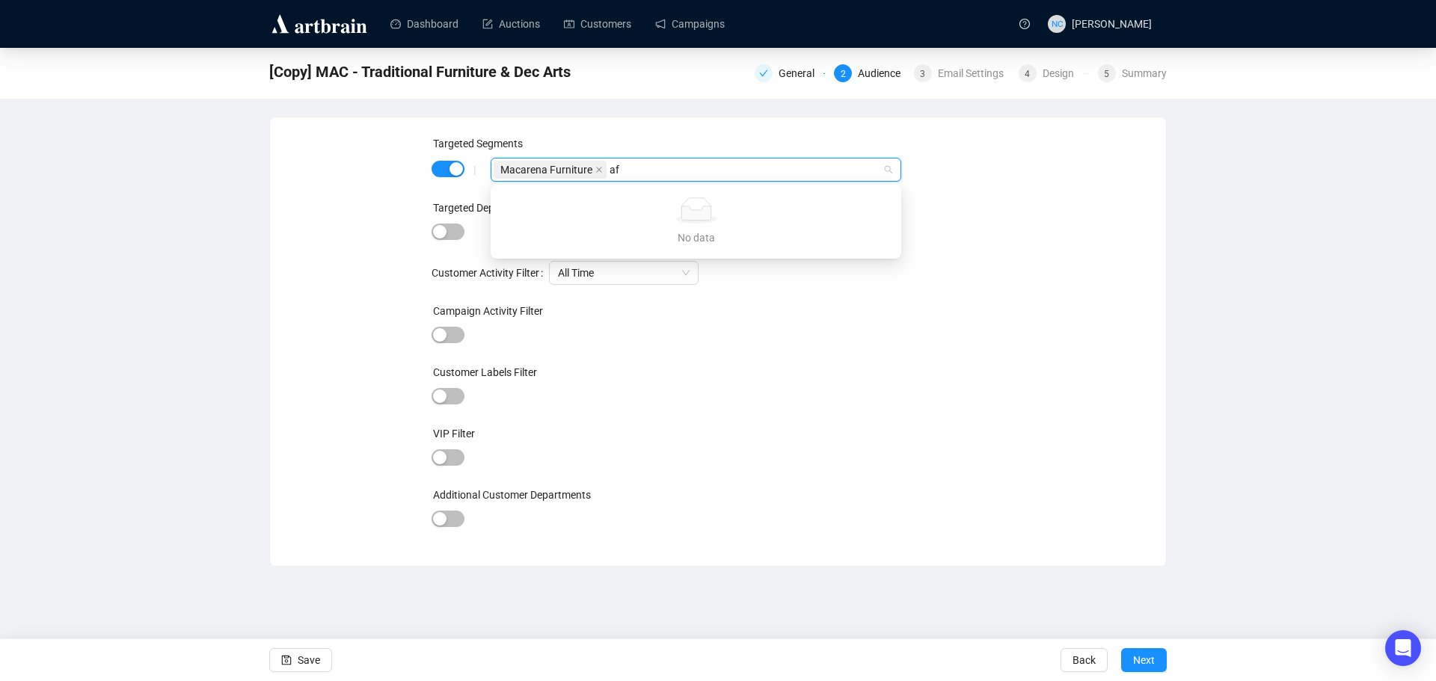
type input "a"
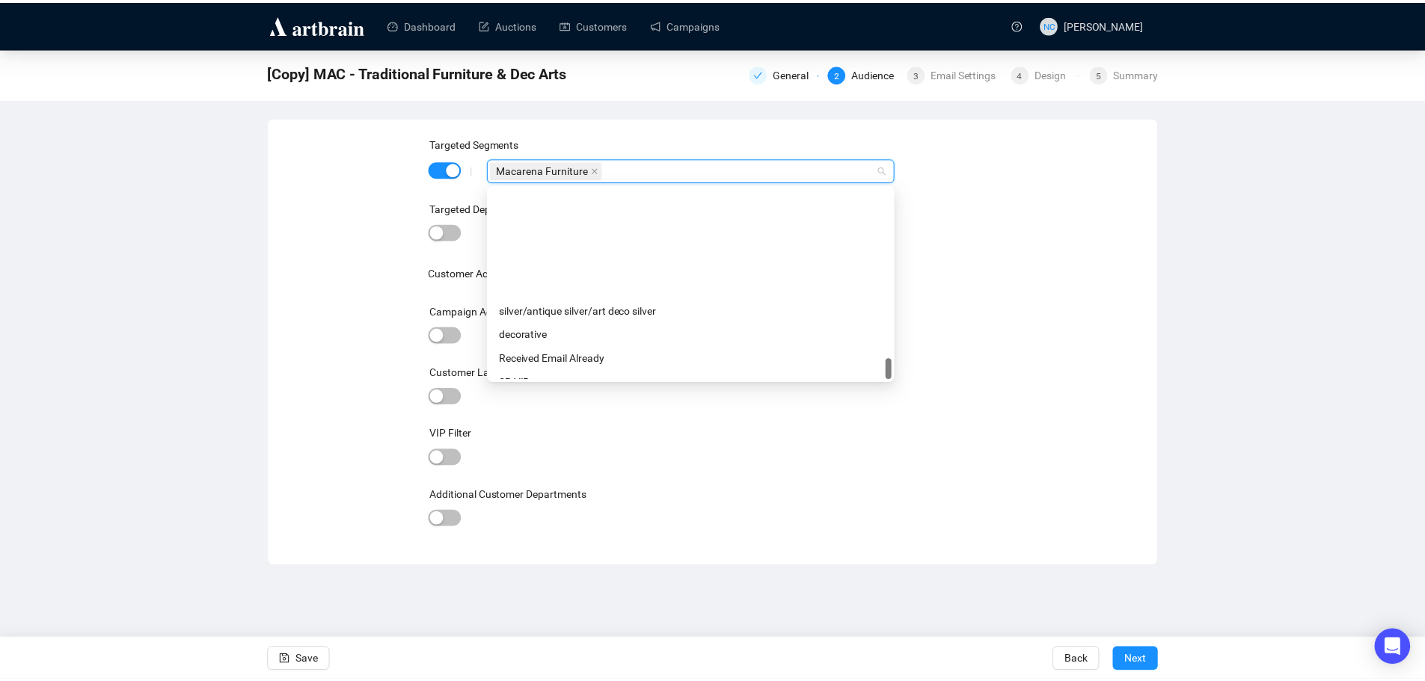
scroll to position [1556, 0]
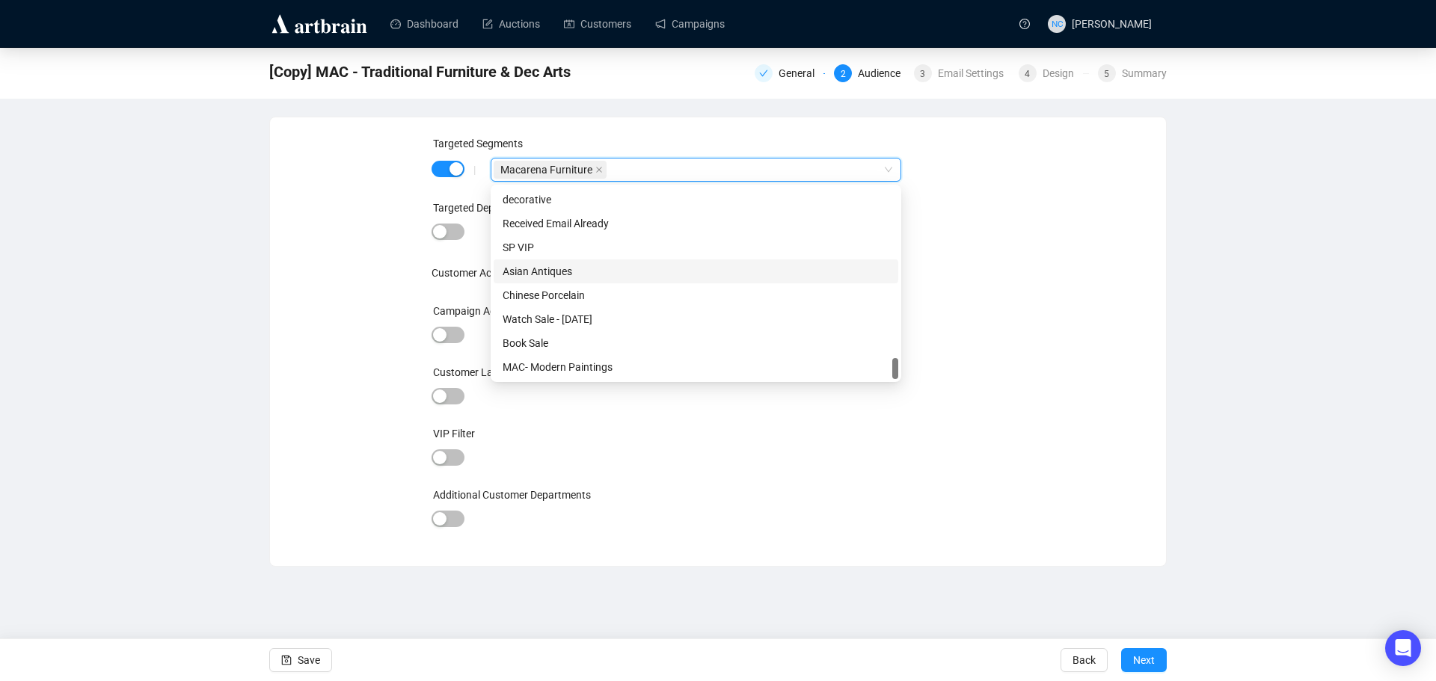
click at [1016, 289] on div "Targeted Segments | Macarena Furniture Macarena Furniture Targeted Departments …" at bounding box center [718, 341] width 860 height 413
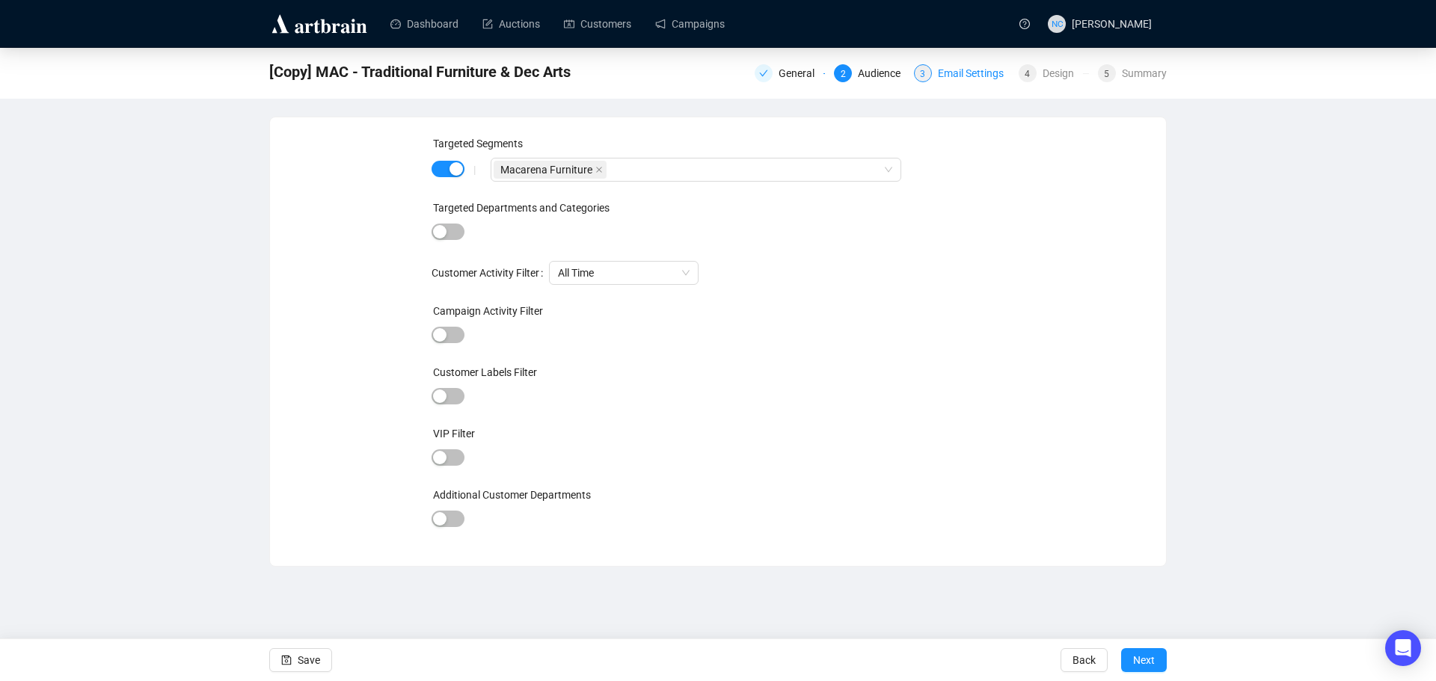
click at [962, 74] on div "Email Settings" at bounding box center [975, 73] width 75 height 18
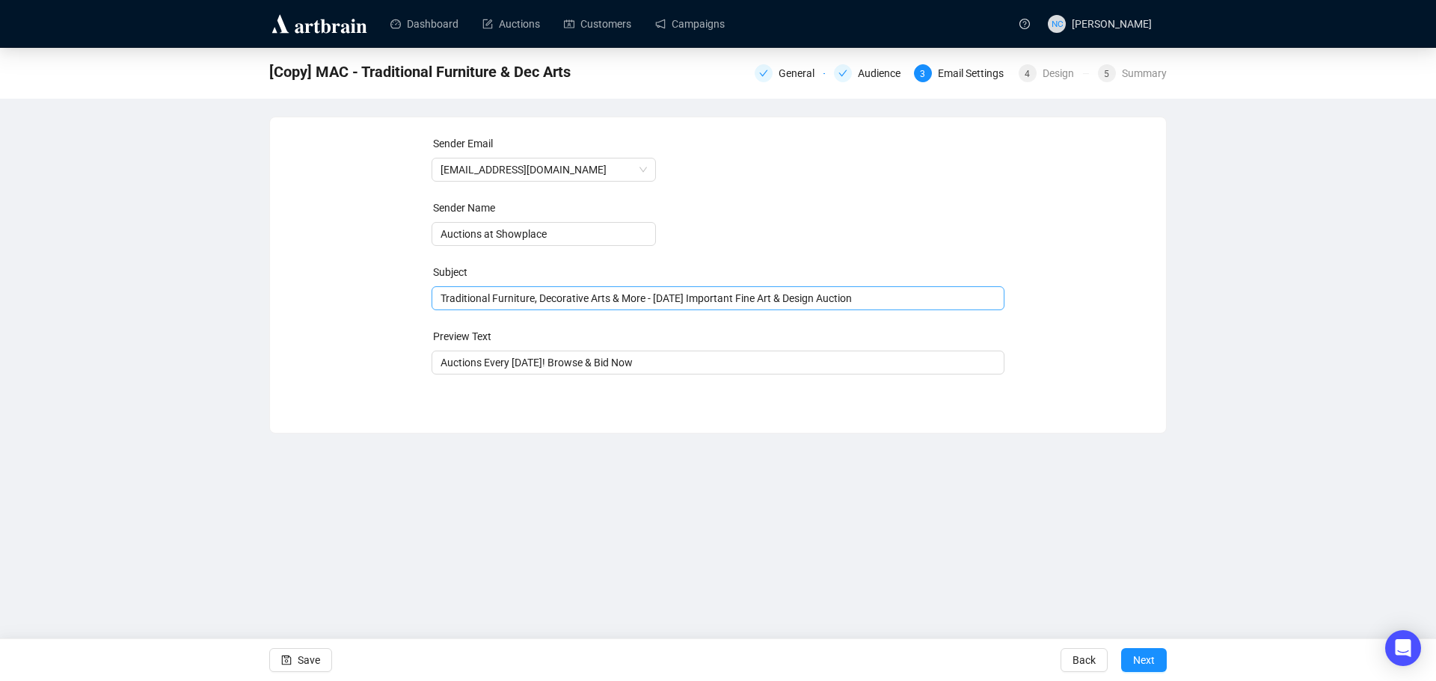
click at [610, 298] on span "Traditional Furniture, Decorative Arts & More - [DATE] Important Fine Art & Des…" at bounding box center [719, 298] width 574 height 12
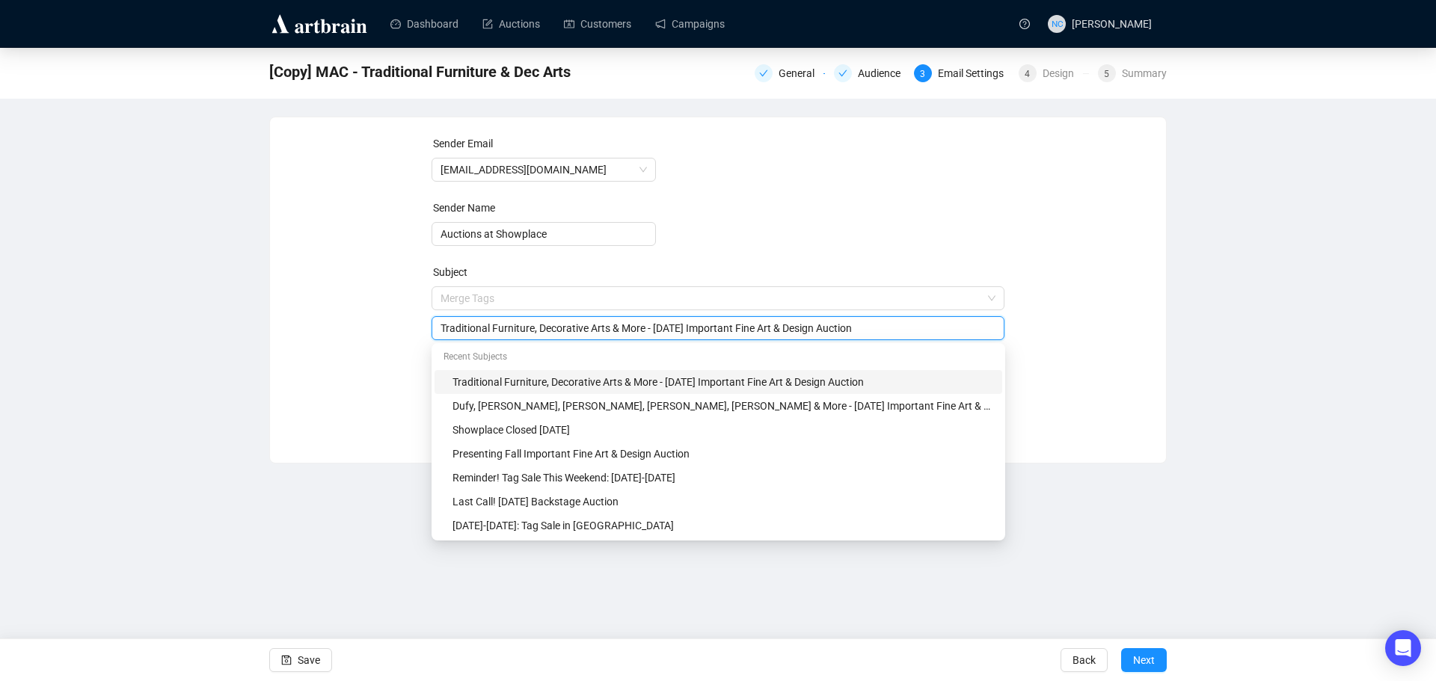
drag, startPoint x: 608, startPoint y: 328, endPoint x: 416, endPoint y: 332, distance: 192.3
click at [416, 332] on div "Sender Email [EMAIL_ADDRESS][DOMAIN_NAME] Sender Name Auctions at Showplace Sub…" at bounding box center [718, 278] width 860 height 287
paste input "Modern Furniture and Design"
click at [603, 328] on input "Modern Furniture and Design & More - [DATE] Important Fine Art & Design Auction" at bounding box center [719, 328] width 556 height 16
click at [625, 328] on input "Modern Furniture and Design & More - [DATE] Important Fine Art & Design Auction" at bounding box center [719, 328] width 556 height 16
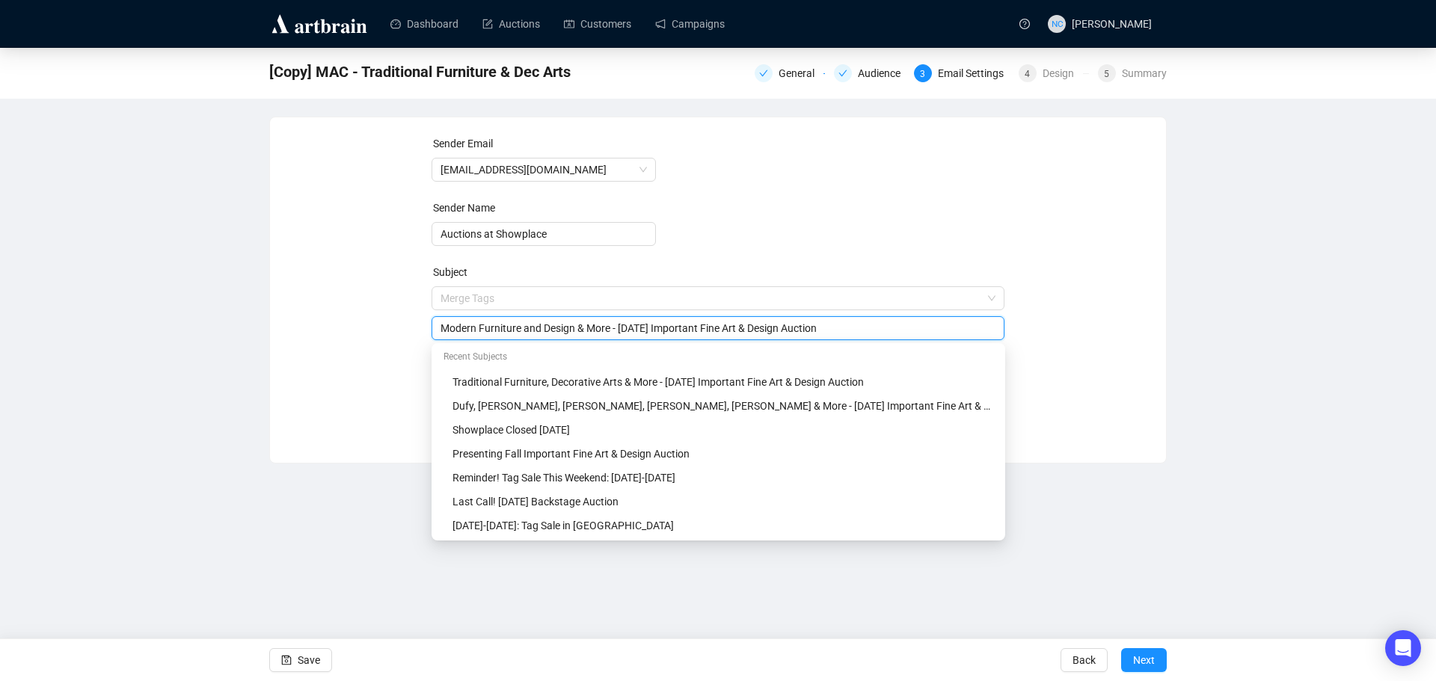
click at [852, 325] on input "Modern Furniture and Design & More - [DATE] Important Fine Art & Design Auction" at bounding box center [719, 328] width 556 height 16
type input "Modern Furniture and Design & More - [DATE] Important Fine Art & Design Auction"
click at [1153, 316] on div "Sender Email [EMAIL_ADDRESS][DOMAIN_NAME] Sender Name Auctions at Showplace Sub…" at bounding box center [718, 278] width 896 height 323
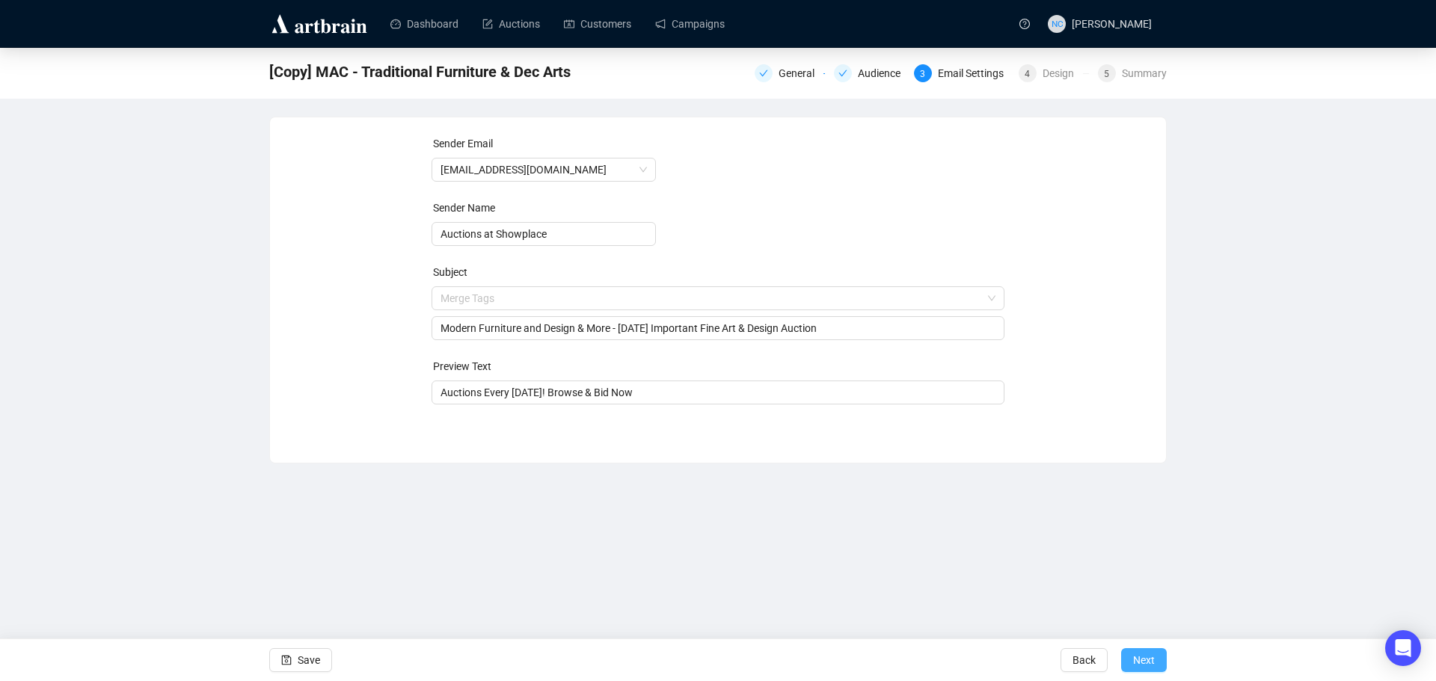
click at [1139, 655] on span "Next" at bounding box center [1144, 661] width 22 height 42
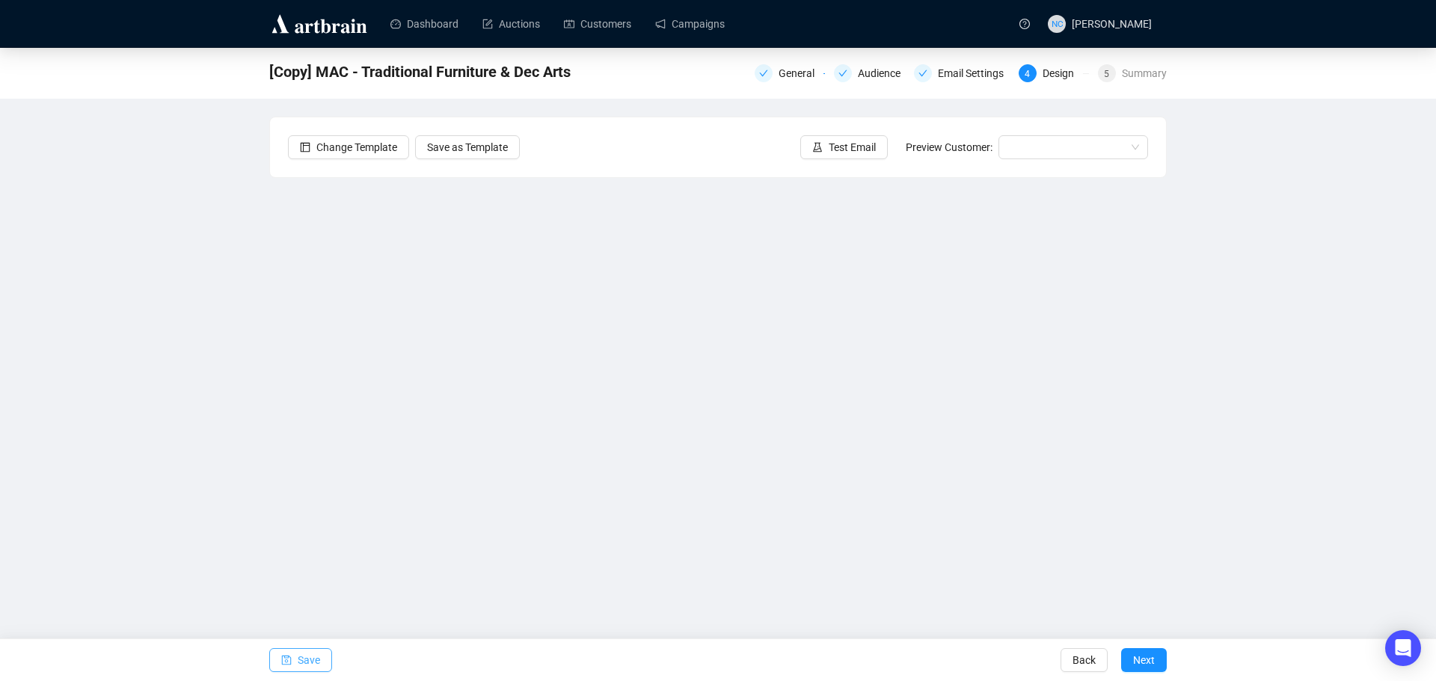
click at [308, 658] on span "Save" at bounding box center [309, 661] width 22 height 42
click at [879, 76] on div "Audience" at bounding box center [884, 73] width 52 height 18
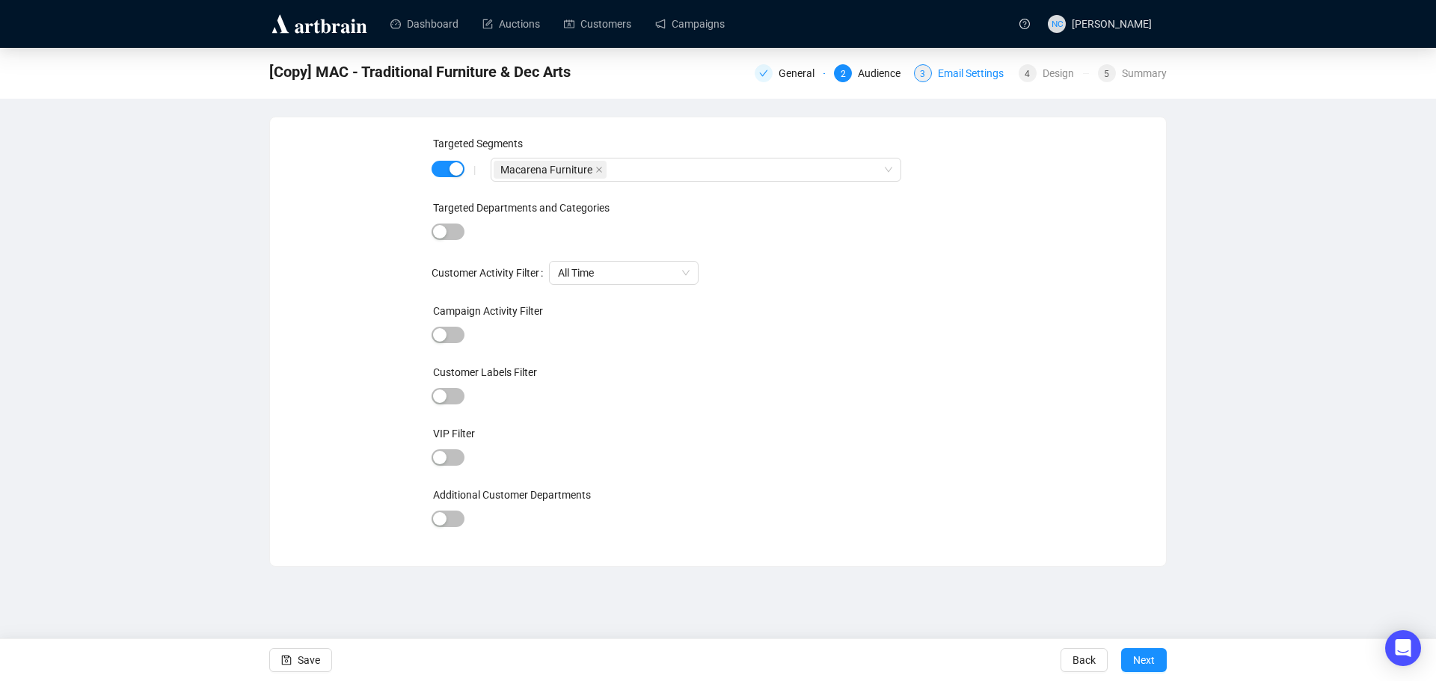
click at [965, 76] on div "Email Settings" at bounding box center [975, 73] width 75 height 18
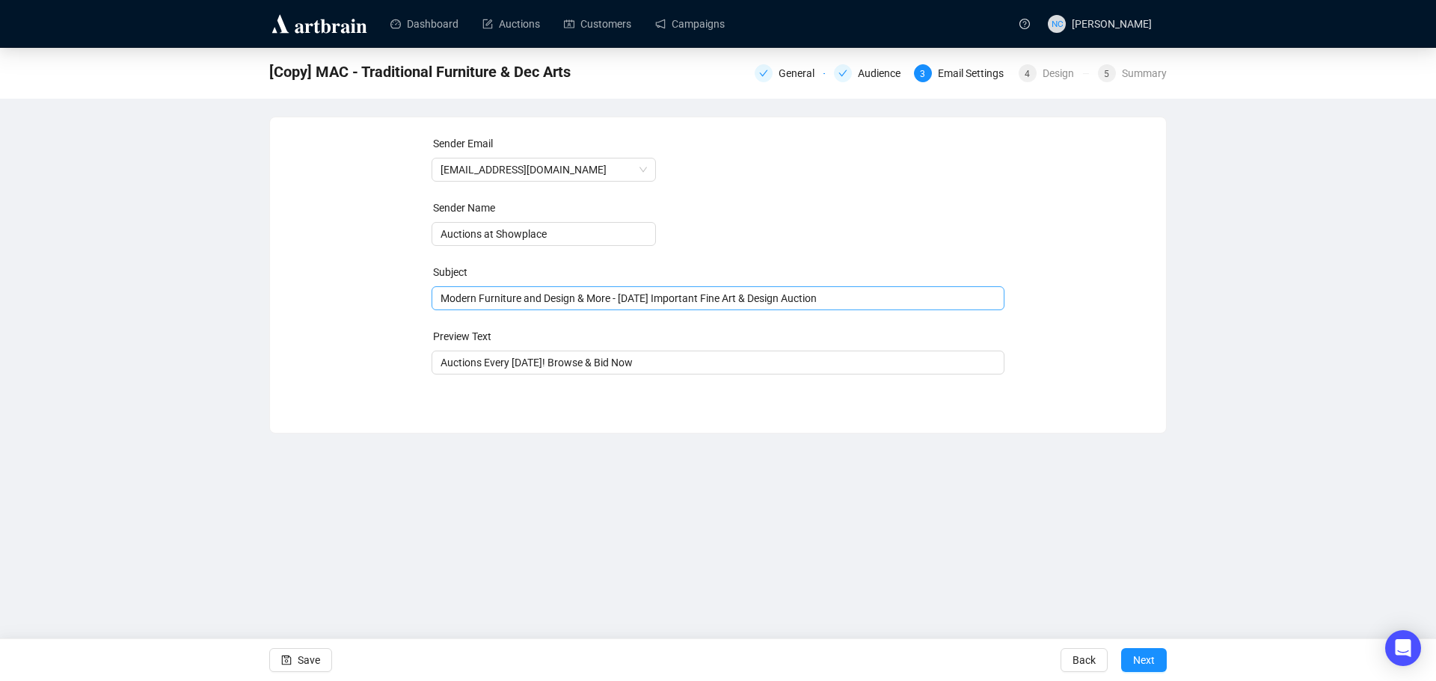
click at [589, 298] on span "Modern Furniture and Design & More - [DATE] Important Fine Art & Design Auction" at bounding box center [719, 298] width 574 height 12
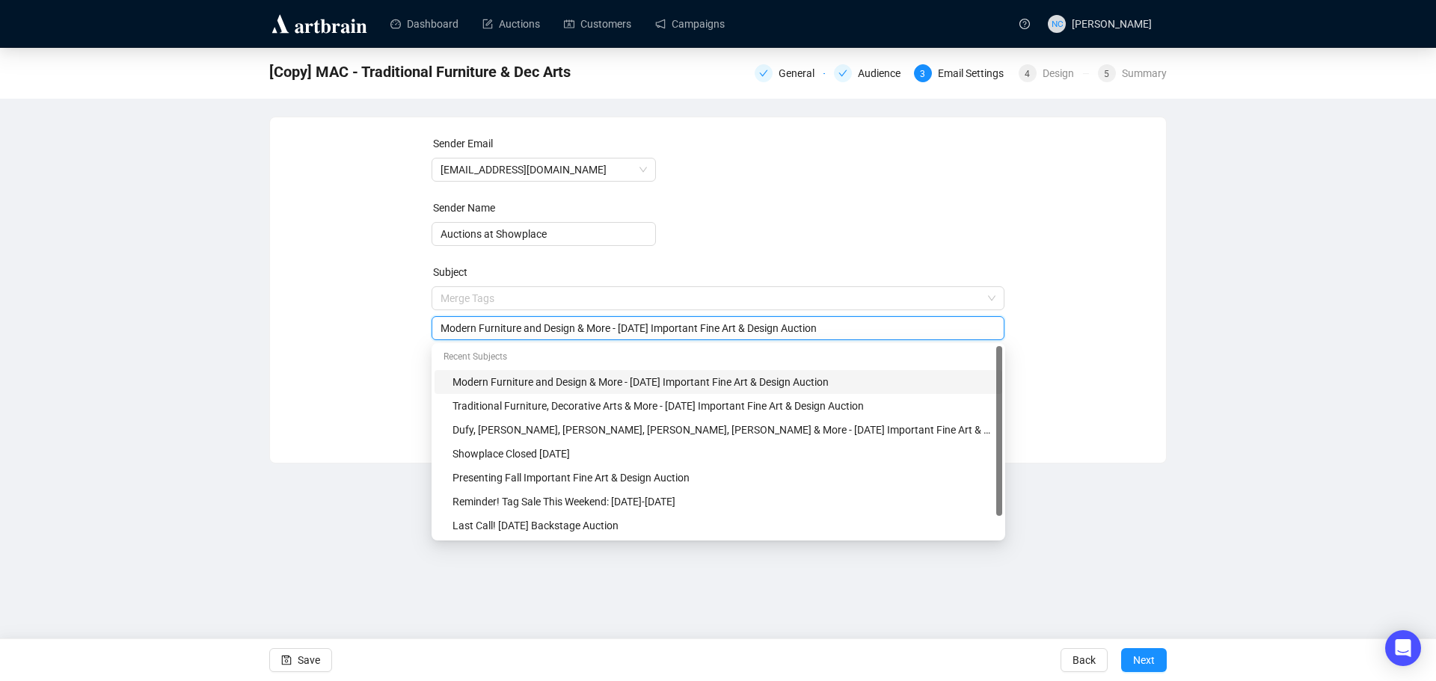
drag, startPoint x: 614, startPoint y: 330, endPoint x: 421, endPoint y: 327, distance: 193.0
click at [421, 327] on div "Sender Email [EMAIL_ADDRESS][DOMAIN_NAME] Sender Name Auctions at Showplace Sub…" at bounding box center [718, 278] width 860 height 287
click at [459, 327] on input "Modern Furniture and Design & More - [DATE] Important Fine Art & Design Auction" at bounding box center [719, 328] width 556 height 16
click at [441, 328] on input "Modern Furniture and Design & More - [DATE] Important Fine Art & Design Auction" at bounding box center [719, 328] width 556 height 16
paste input "Modern Furniture and Design"
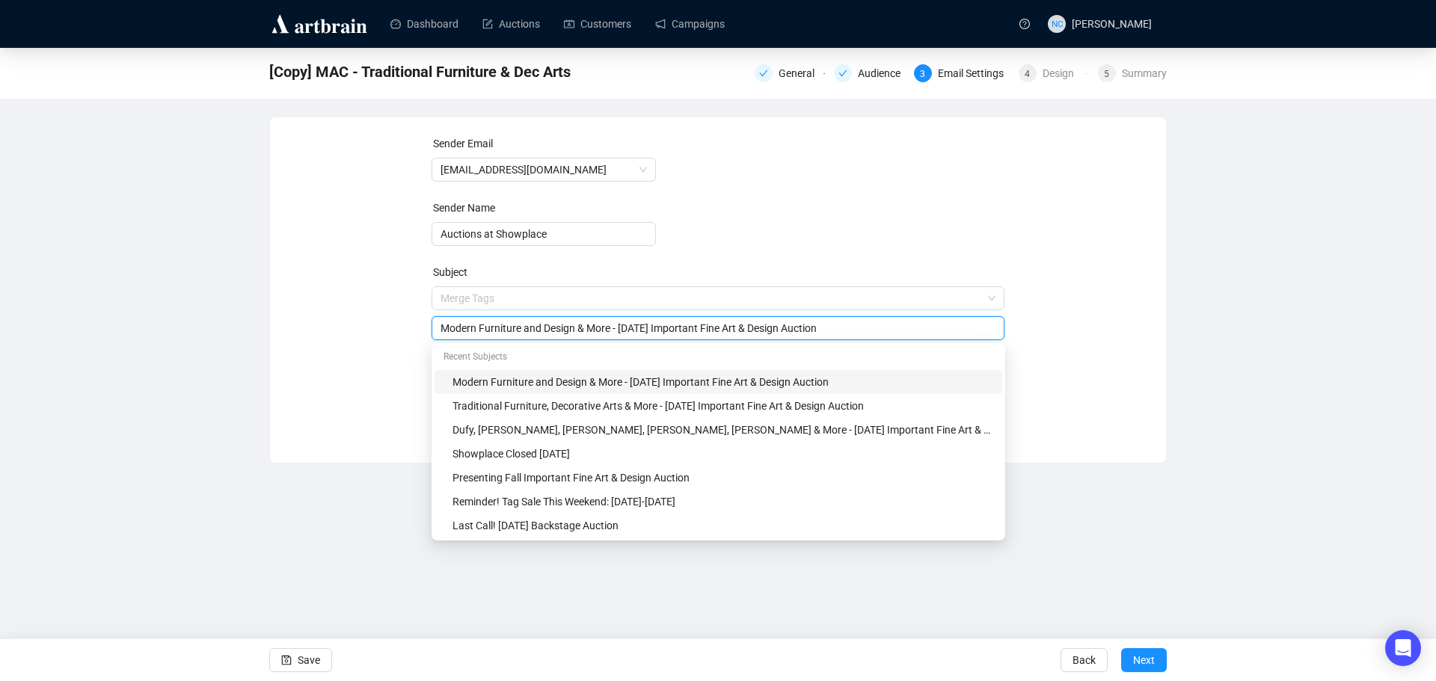
drag, startPoint x: 439, startPoint y: 329, endPoint x: 852, endPoint y: 332, distance: 412.9
click at [835, 326] on input "Modern Furniture and Design & More - [DATE] Important Fine Art & Design Auction" at bounding box center [719, 328] width 556 height 16
click at [862, 334] on input "Modern Furniture and Design & More - [DATE] Important Fine Art & Design Auction" at bounding box center [719, 328] width 556 height 16
click at [441, 327] on input "Modern Furniture and Design & More - [DATE] Important Fine Art & Design Auction" at bounding box center [719, 328] width 556 height 16
paste input "Scarpa, [PERSON_NAME], [PERSON_NAME], & Modern Design"
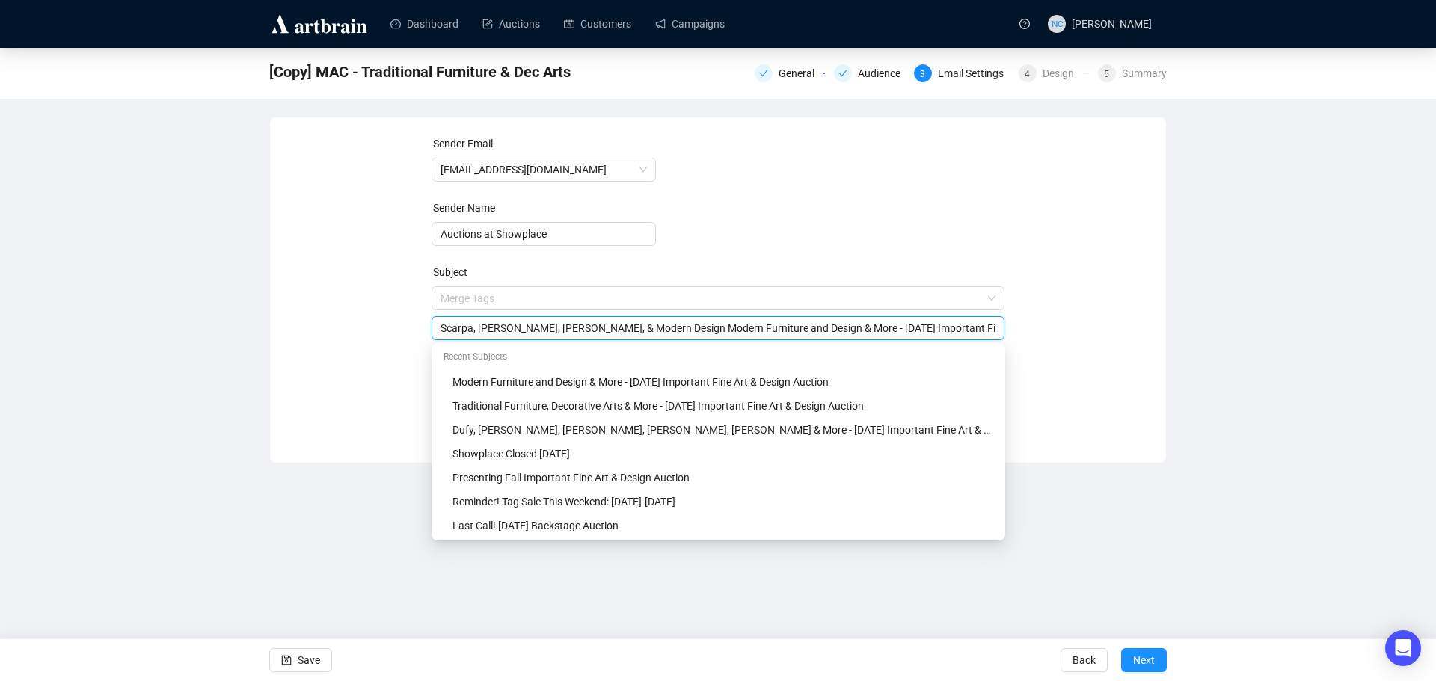
drag, startPoint x: 670, startPoint y: 328, endPoint x: 842, endPoint y: 325, distance: 172.8
click at [842, 325] on input "Scarpa, [PERSON_NAME], [PERSON_NAME], & Modern Design Modern Furniture and Desi…" at bounding box center [719, 328] width 556 height 16
type input "Scarpa, [PERSON_NAME], [PERSON_NAME], & Modern Design - [DATE] Important Fine A…"
click at [1122, 364] on div "Sender Email [EMAIL_ADDRESS][DOMAIN_NAME] Sender Name Auctions at Showplace Sub…" at bounding box center [718, 278] width 860 height 287
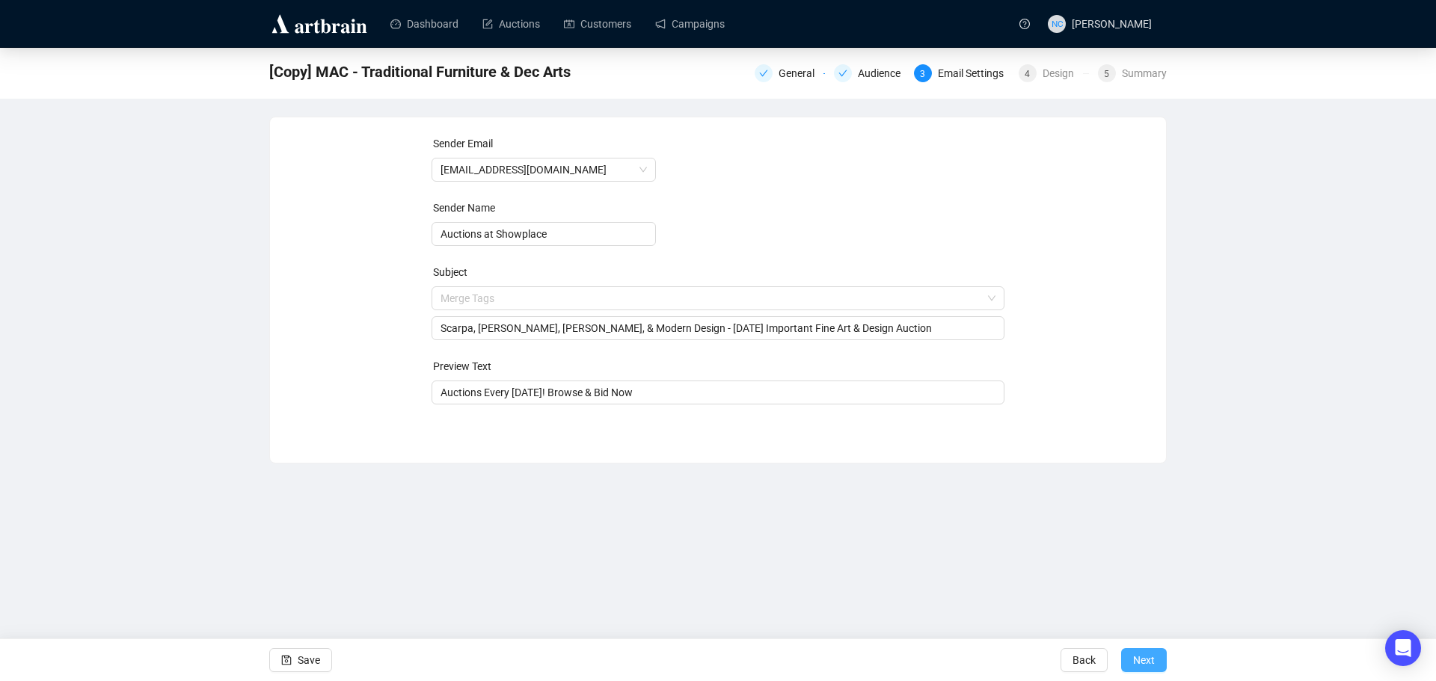
click at [1138, 664] on span "Next" at bounding box center [1144, 661] width 22 height 42
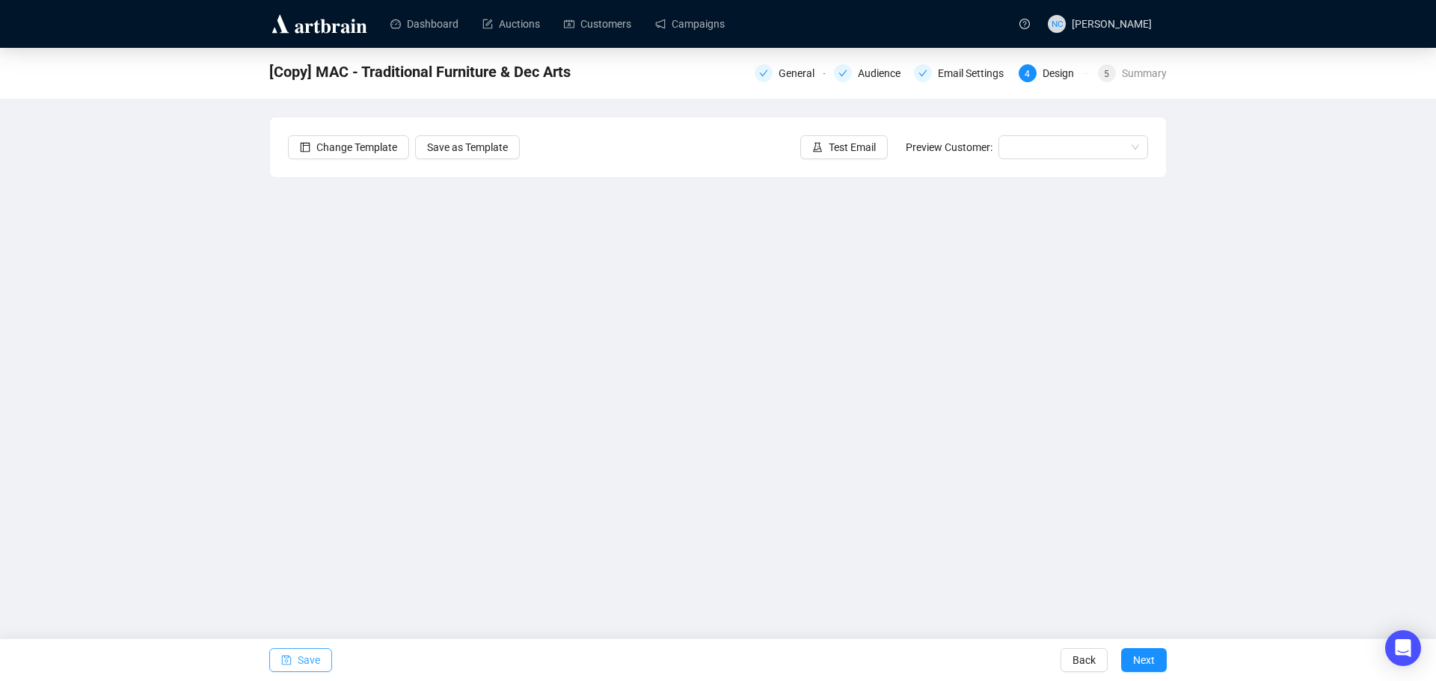
click at [307, 664] on span "Save" at bounding box center [309, 661] width 22 height 42
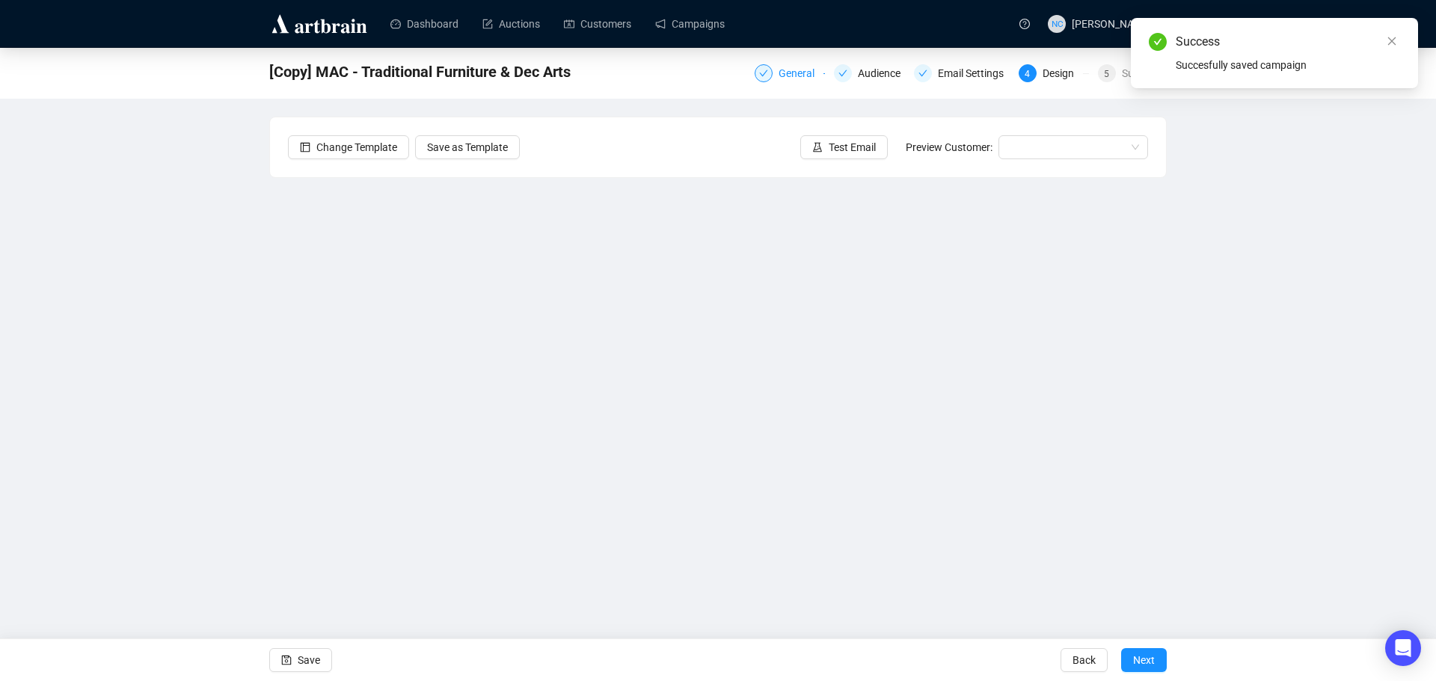
click at [800, 75] on div "General" at bounding box center [801, 73] width 45 height 18
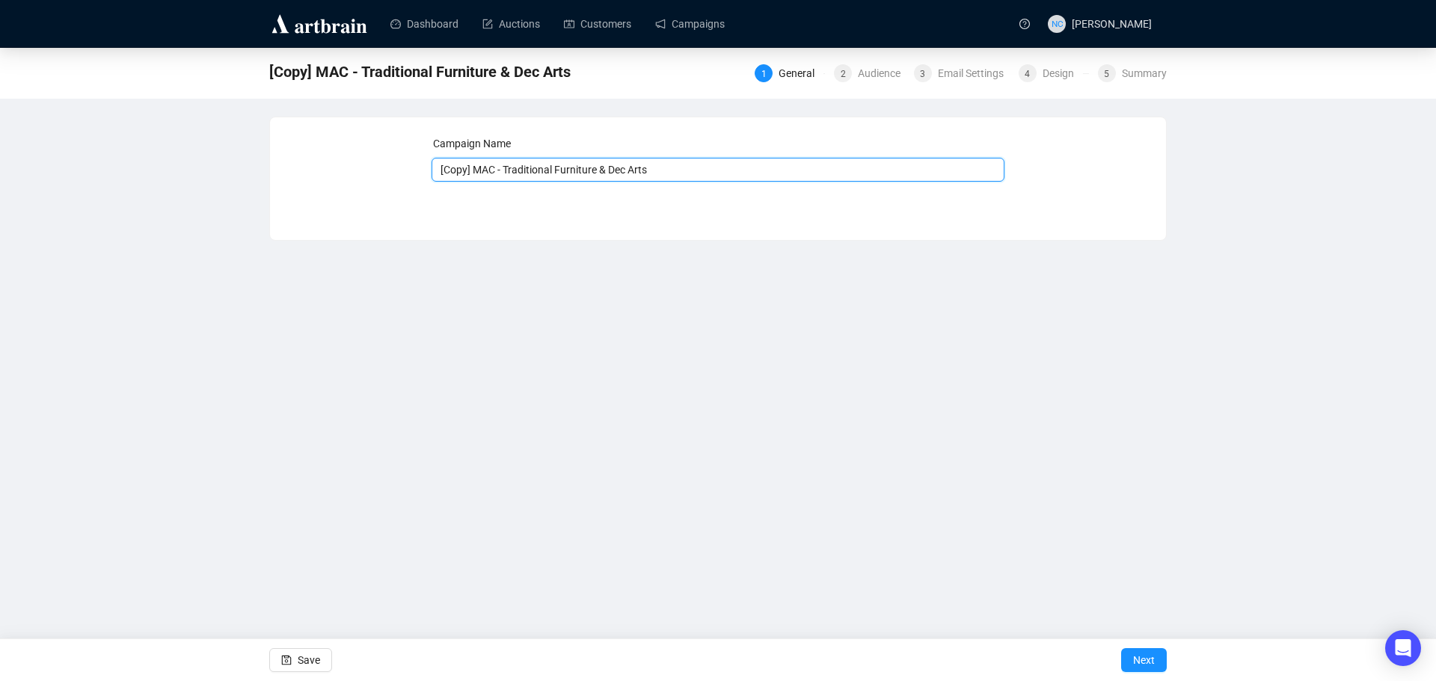
drag, startPoint x: 507, startPoint y: 168, endPoint x: 667, endPoint y: 169, distance: 159.3
click at [667, 169] on input "[Copy] MAC - Traditional Furniture & Dec Arts" at bounding box center [719, 170] width 574 height 24
paste input "Modern Furniture and Design"
type input "[Copy] MAC - Modern Furniture and Design"
click at [1140, 661] on span "Next" at bounding box center [1144, 661] width 22 height 42
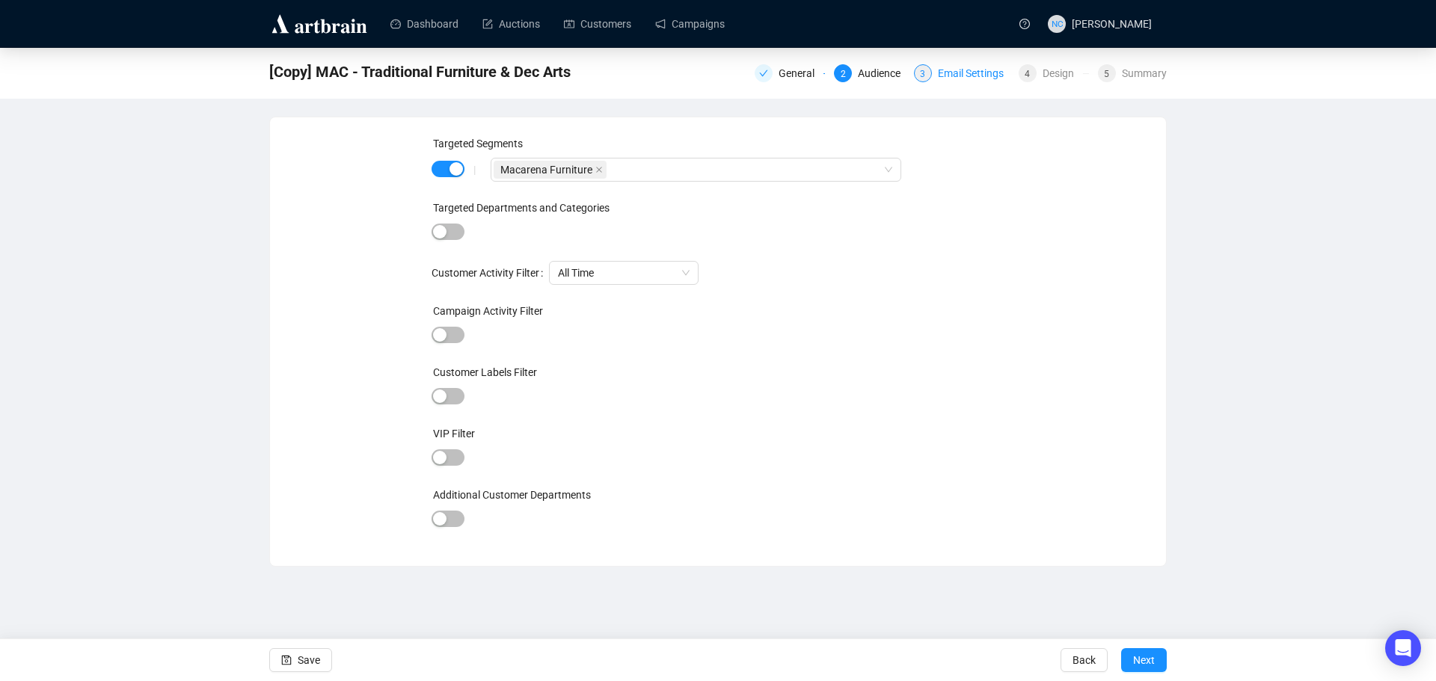
click at [980, 72] on div "Email Settings" at bounding box center [975, 73] width 75 height 18
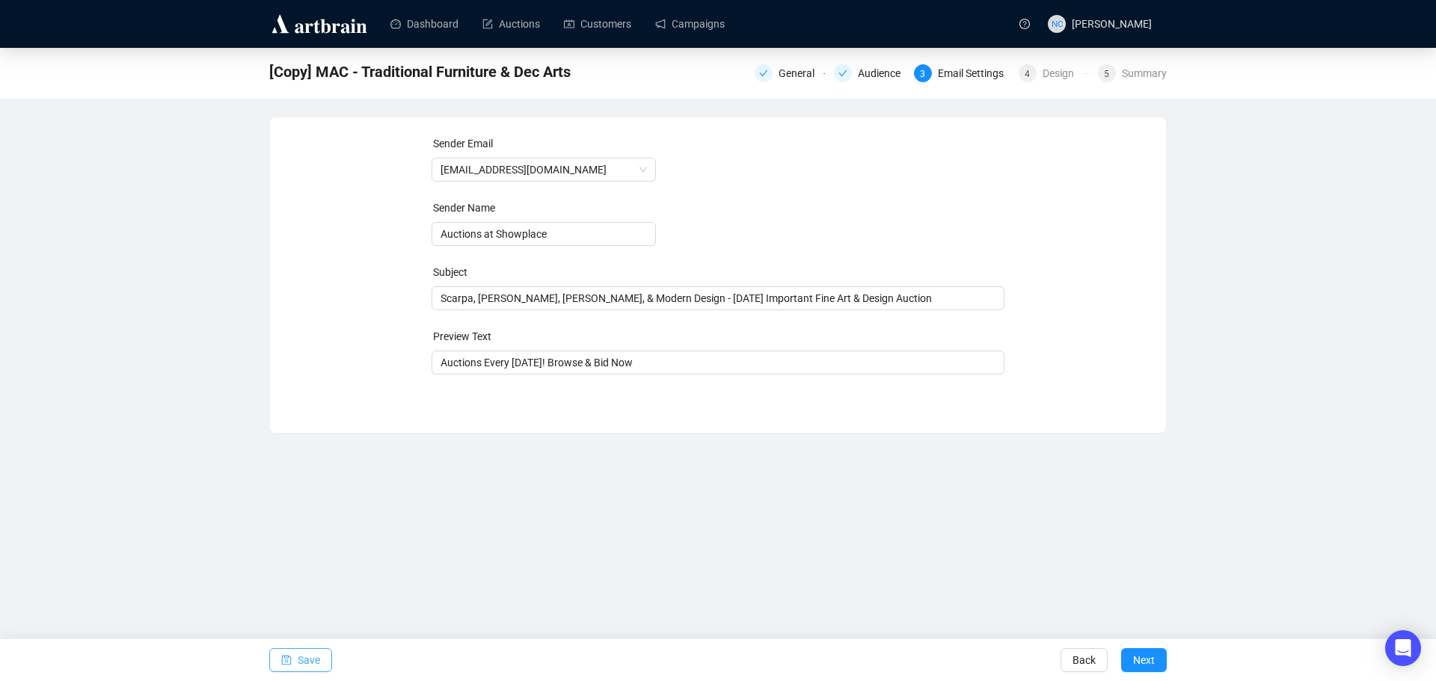
click at [298, 660] on span "Save" at bounding box center [309, 661] width 22 height 42
click at [1061, 80] on div "Design" at bounding box center [1063, 73] width 40 height 18
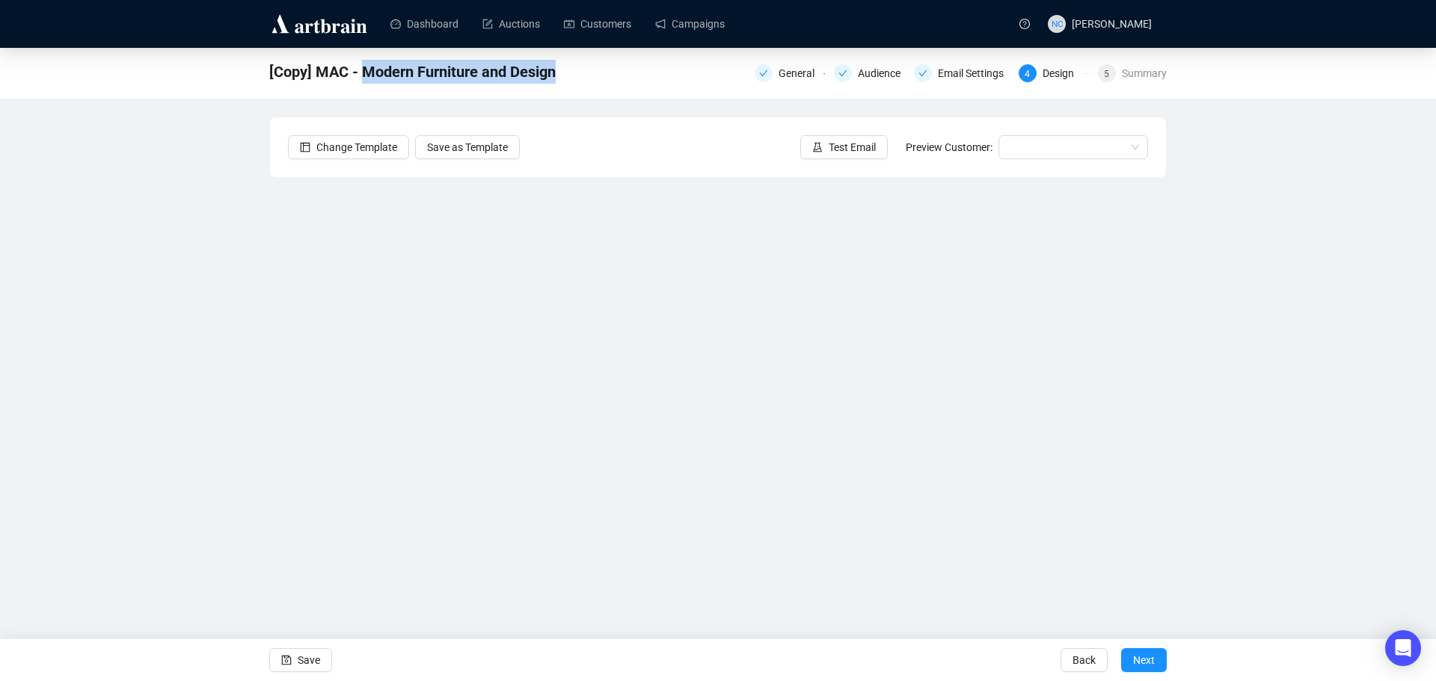
drag, startPoint x: 569, startPoint y: 75, endPoint x: 371, endPoint y: 91, distance: 198.9
click at [371, 91] on div "[Copy] MAC - Modern Furniture and Design General Audience Email Settings 4 Desi…" at bounding box center [718, 73] width 1436 height 51
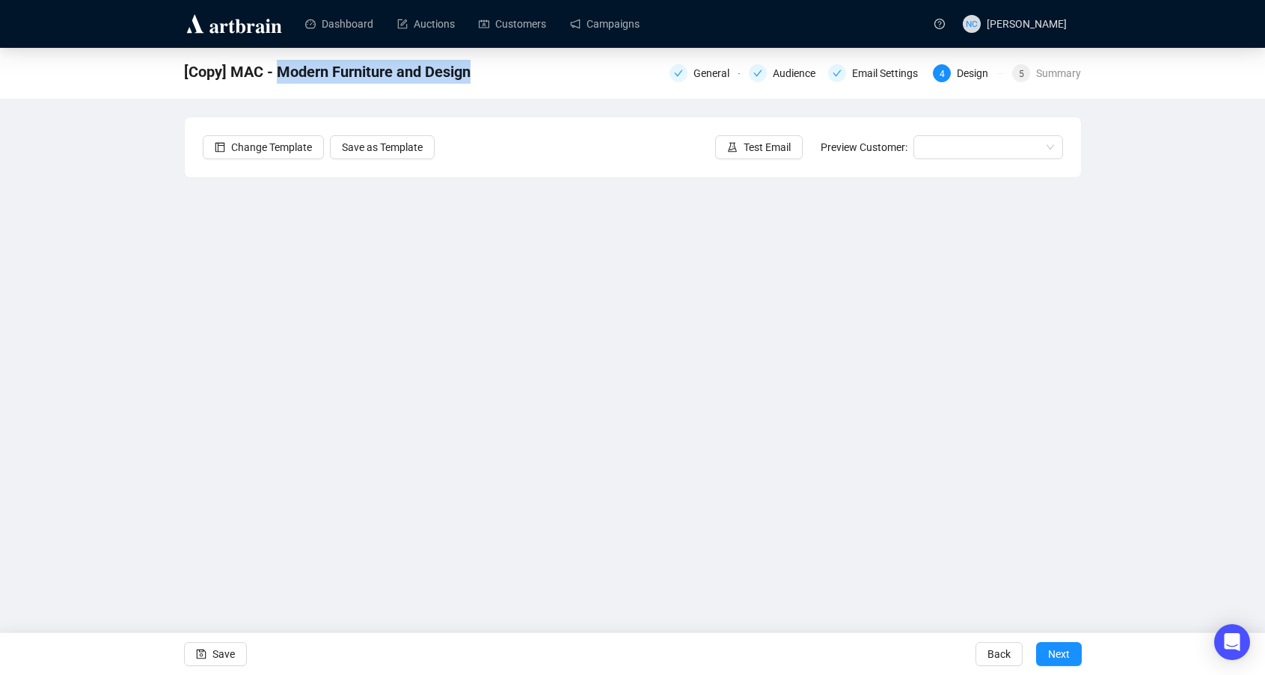
click at [508, 70] on div "[Copy] MAC - Modern Furniture and Design General Audience Email Settings 4 Desi…" at bounding box center [633, 72] width 898 height 30
click at [202, 646] on icon "save" at bounding box center [201, 651] width 10 height 10
click at [226, 662] on span "Save" at bounding box center [223, 651] width 22 height 42
click at [235, 642] on button "Save" at bounding box center [215, 651] width 63 height 24
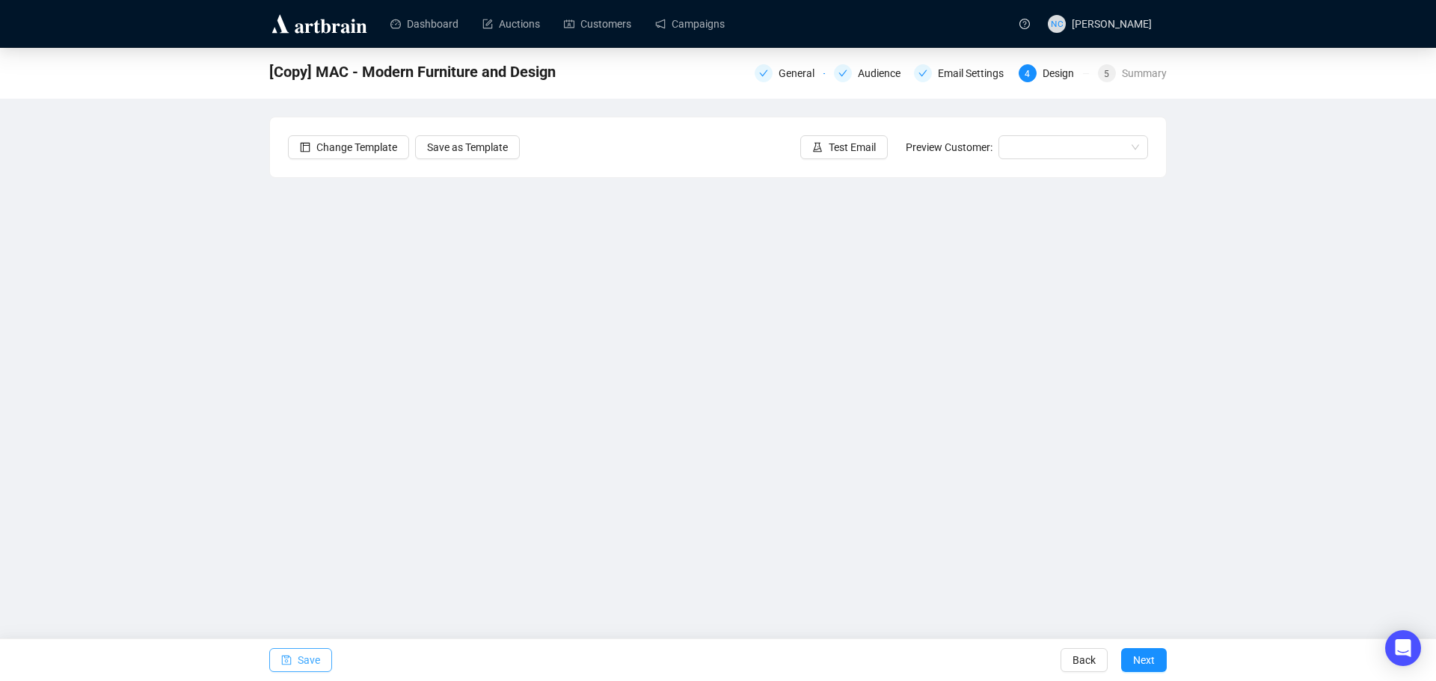
click at [306, 659] on span "Save" at bounding box center [309, 661] width 22 height 42
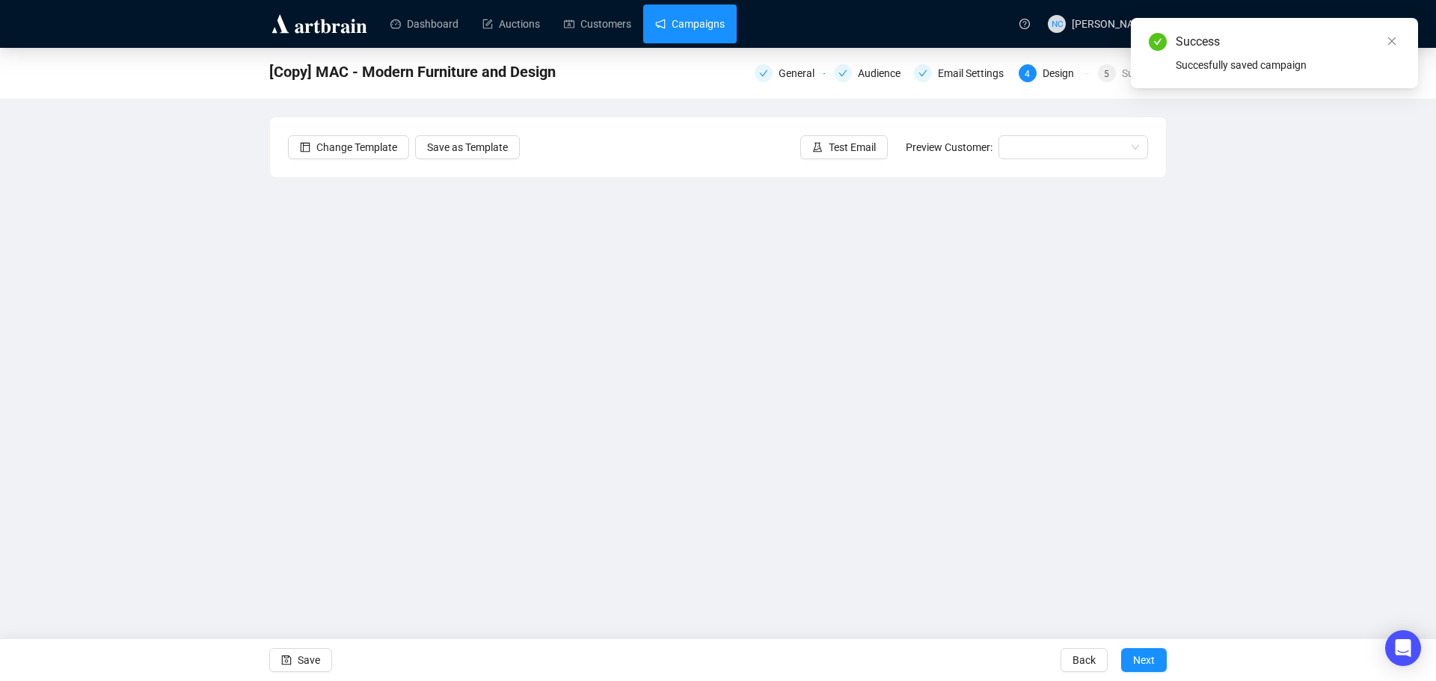
click at [705, 16] on link "Campaigns" at bounding box center [690, 23] width 70 height 39
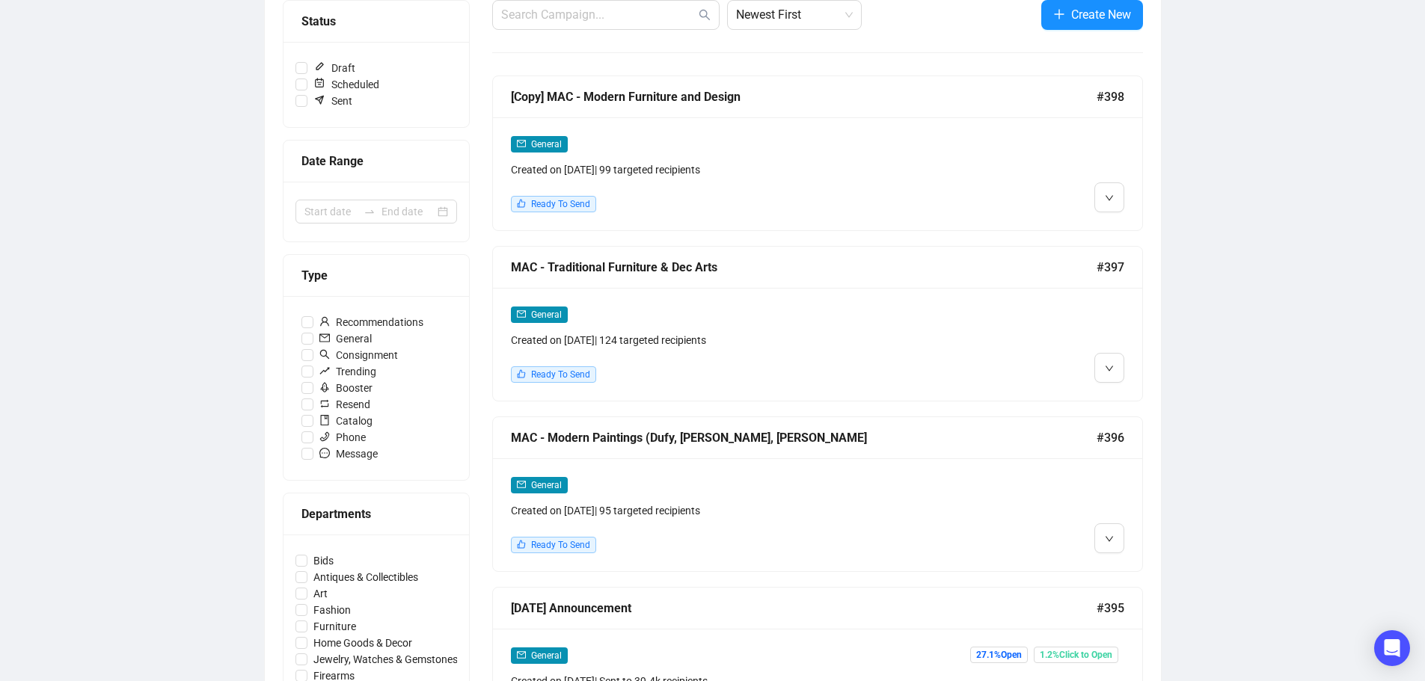
scroll to position [299, 0]
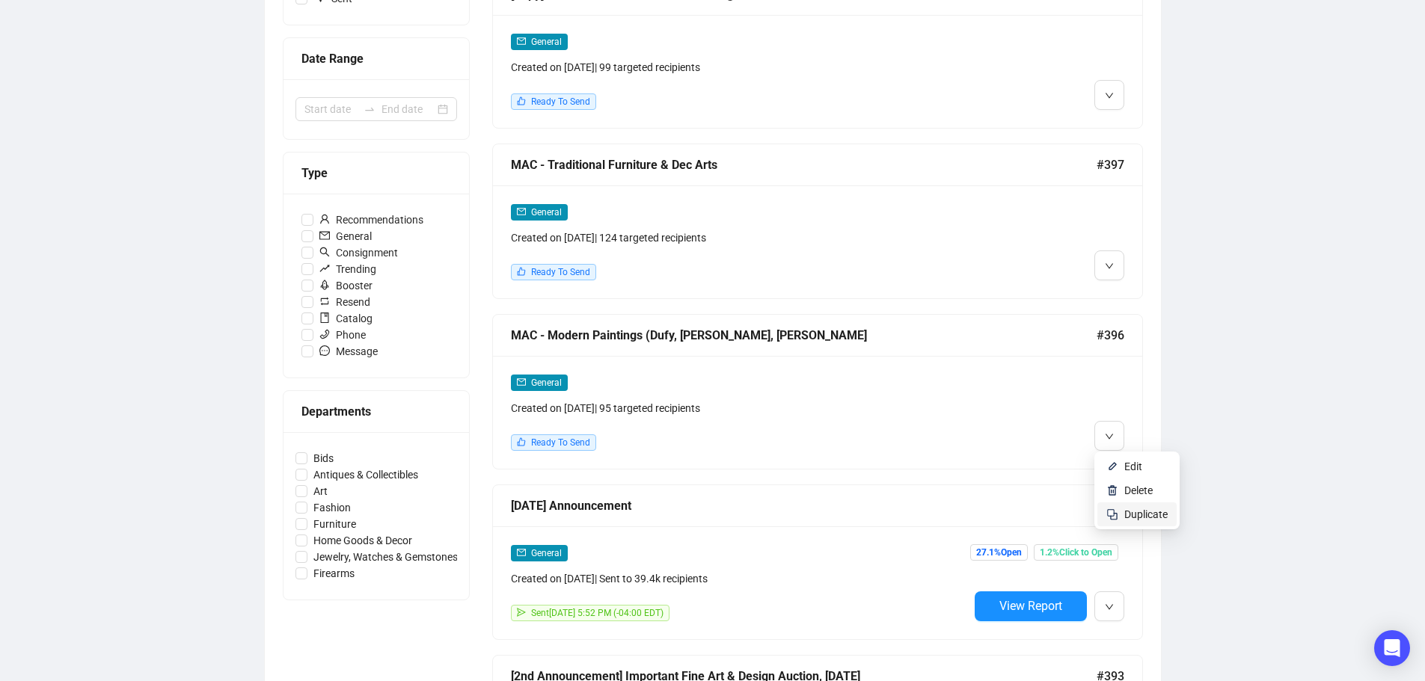
click at [1137, 518] on span "Duplicate" at bounding box center [1145, 515] width 43 height 12
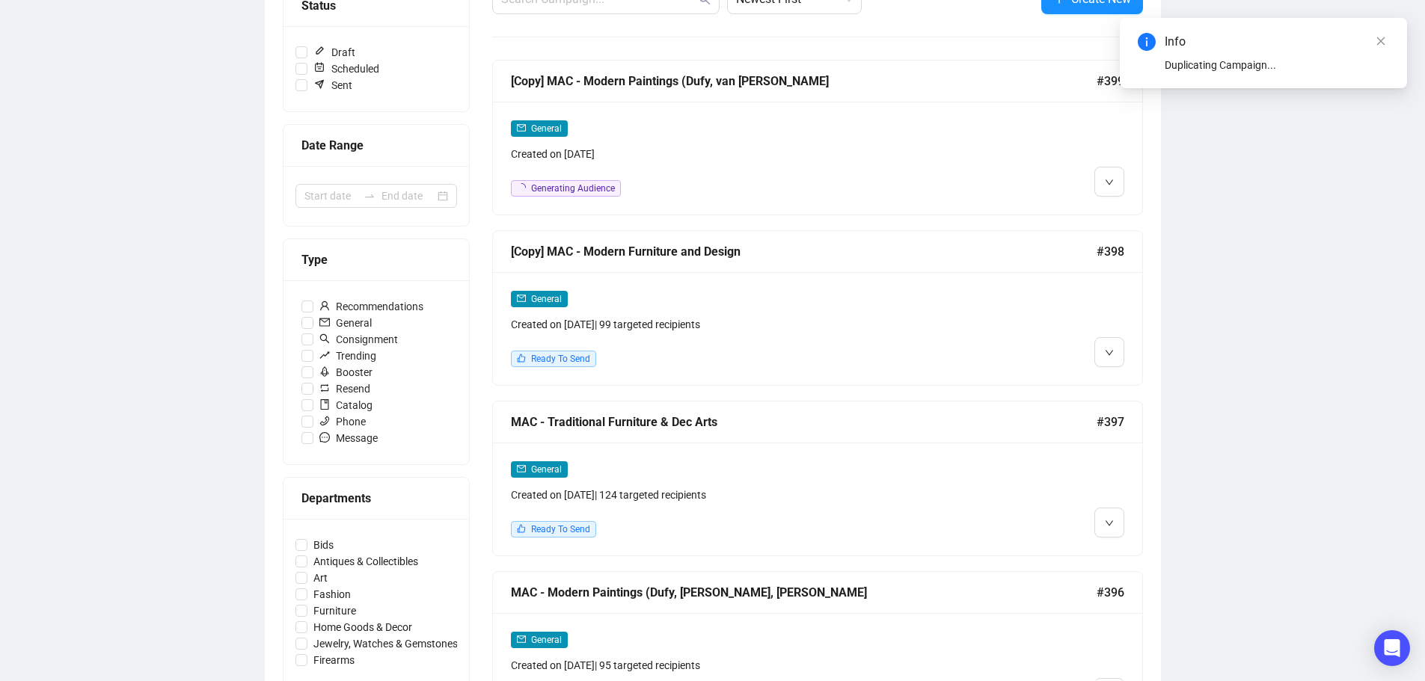
scroll to position [150, 0]
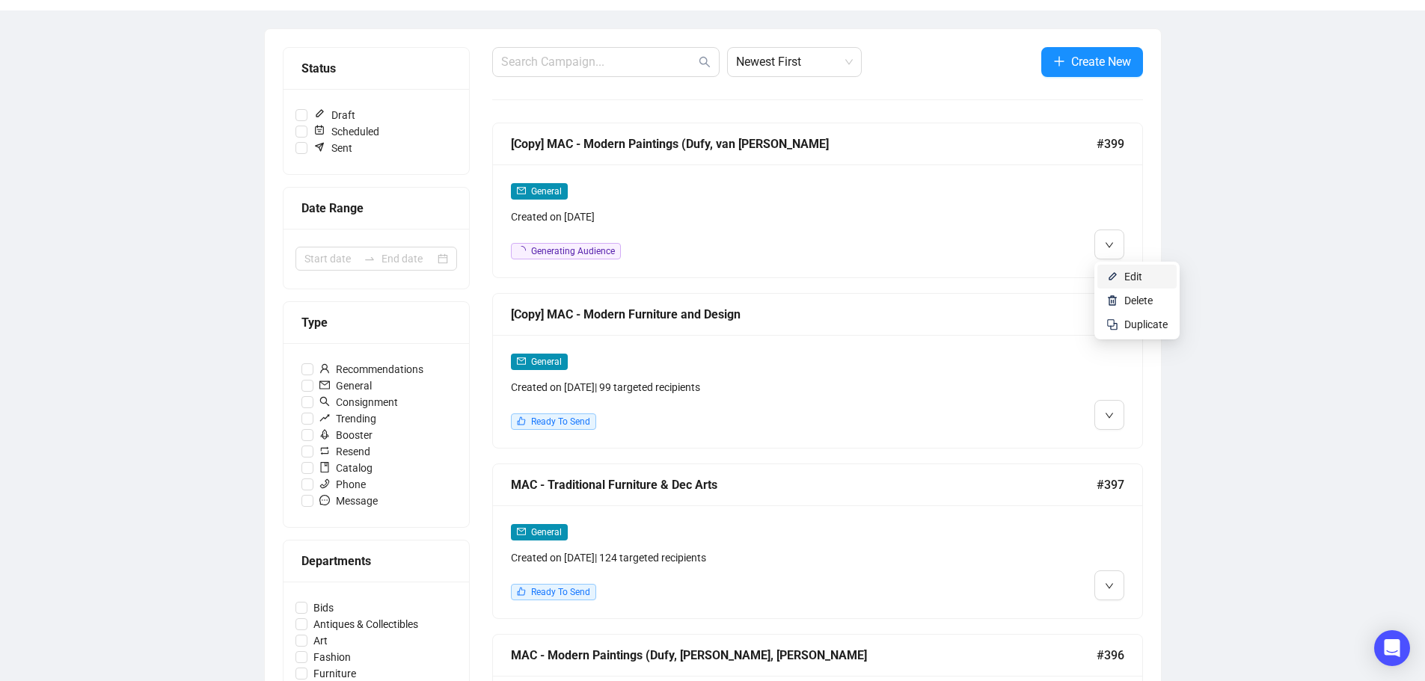
click at [1148, 275] on span "Edit" at bounding box center [1145, 277] width 43 height 16
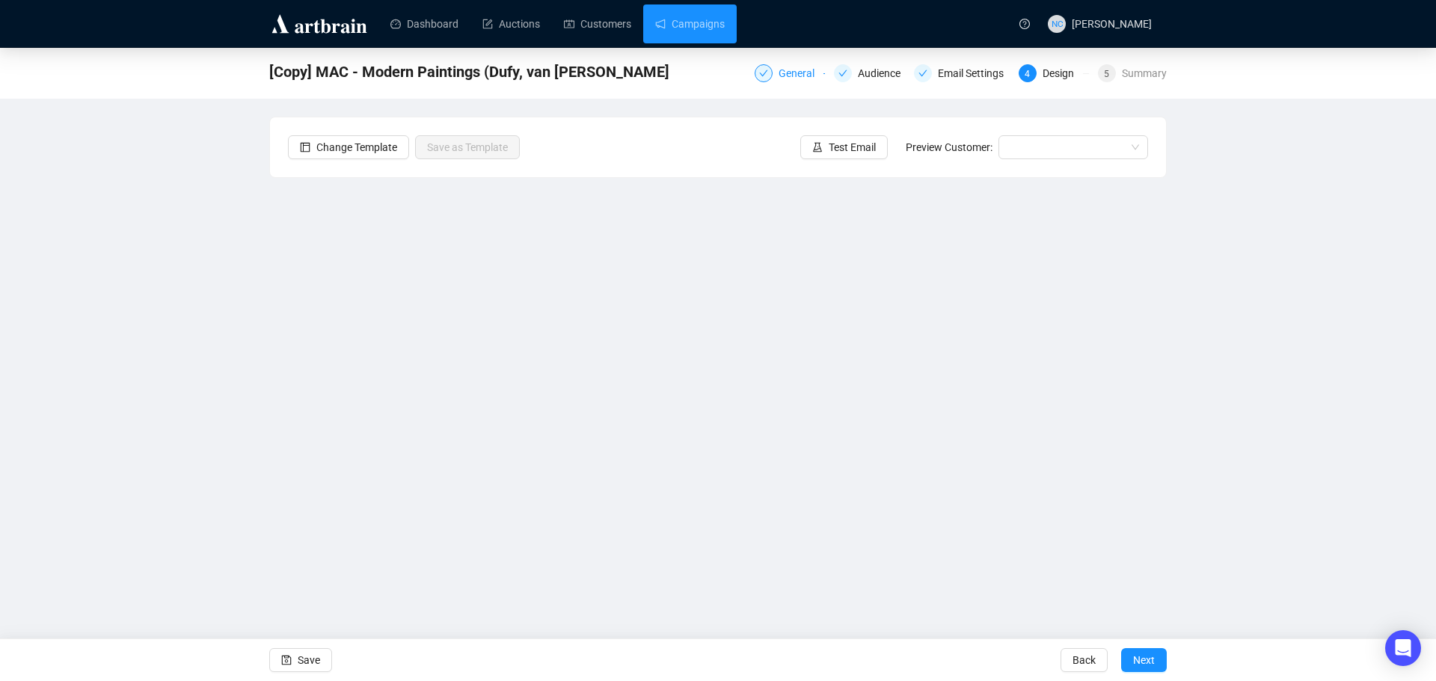
click at [798, 73] on div "General" at bounding box center [801, 73] width 45 height 18
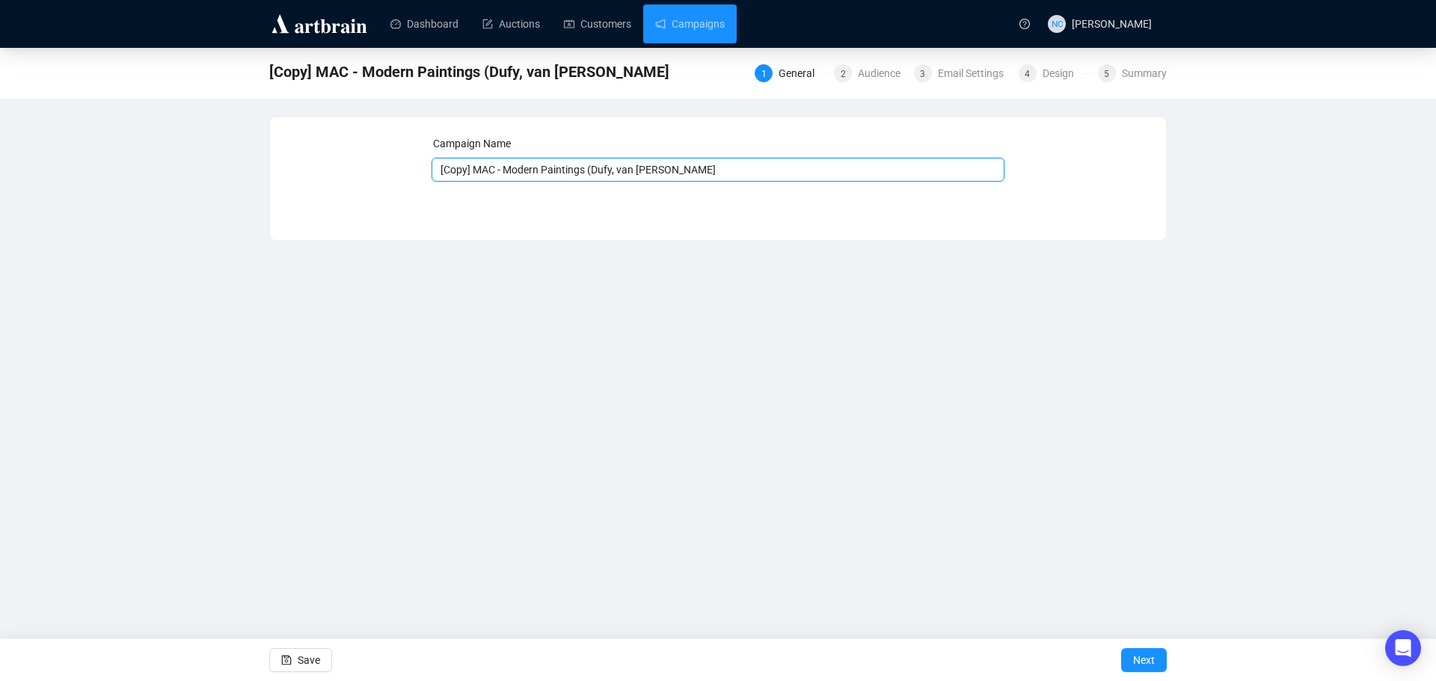
drag, startPoint x: 474, startPoint y: 172, endPoint x: 414, endPoint y: 166, distance: 60.1
click at [414, 166] on div "Campaign Name [Copy] MAC - Modern Paintings ([PERSON_NAME], van Dongen, [PERSON…" at bounding box center [718, 167] width 860 height 64
drag, startPoint x: 682, startPoint y: 174, endPoint x: 473, endPoint y: 173, distance: 209.5
click at [473, 173] on input "MAC - Modern Paintings (Dufy, [PERSON_NAME], [PERSON_NAME]" at bounding box center [719, 170] width 574 height 24
paste input "Traditional Painting"
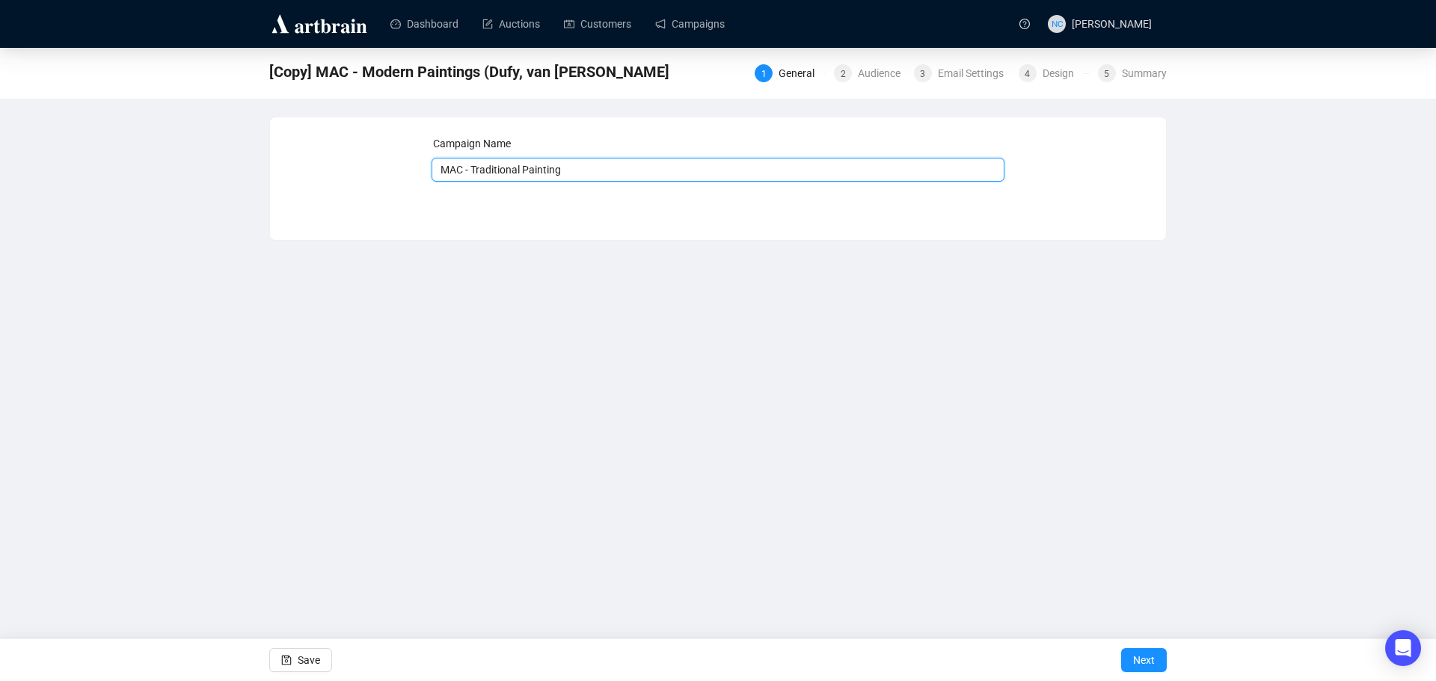
type input "MAC - Traditional Painting"
click at [715, 392] on div "Dashboard Auctions Customers Campaigns NC [PERSON_NAME] [Copy] MAC - Modern Pai…" at bounding box center [718, 340] width 1436 height 681
click at [1144, 667] on span "Next" at bounding box center [1144, 661] width 22 height 42
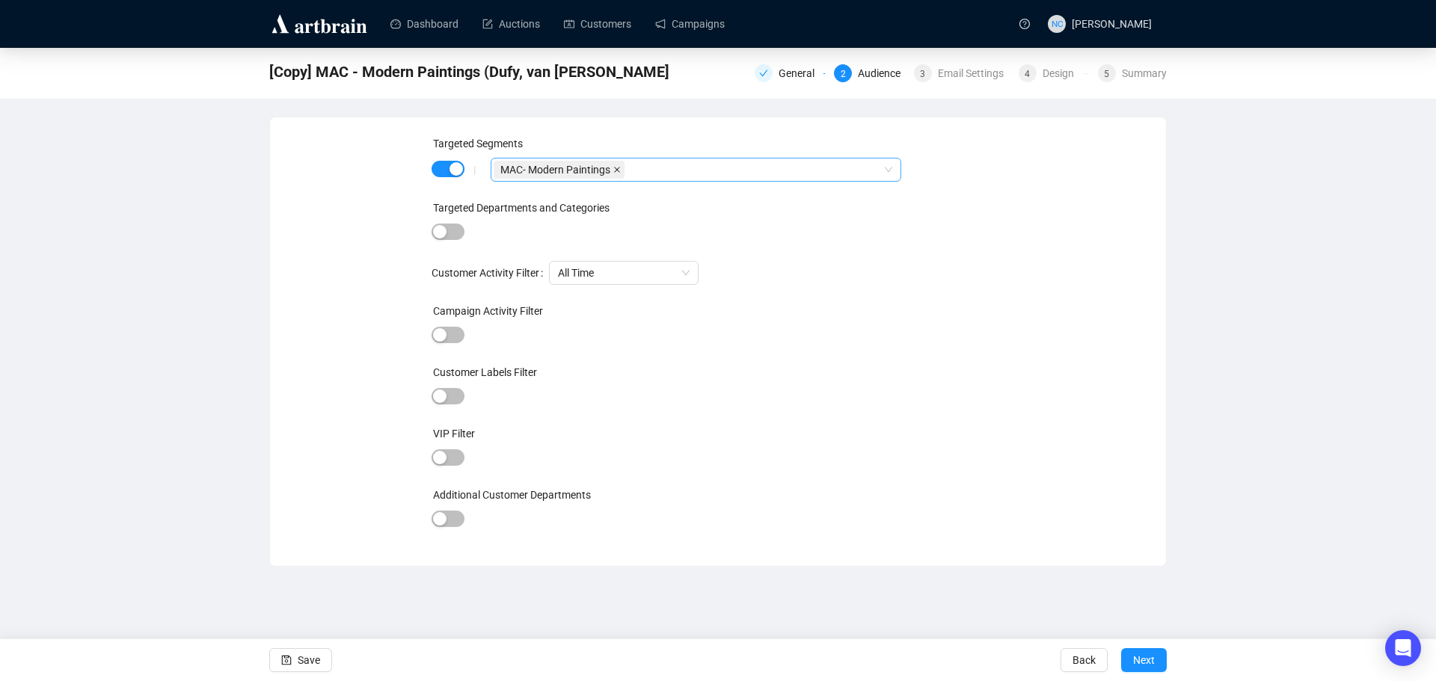
click at [615, 171] on icon "close" at bounding box center [616, 169] width 7 height 7
click at [615, 171] on div at bounding box center [688, 169] width 389 height 21
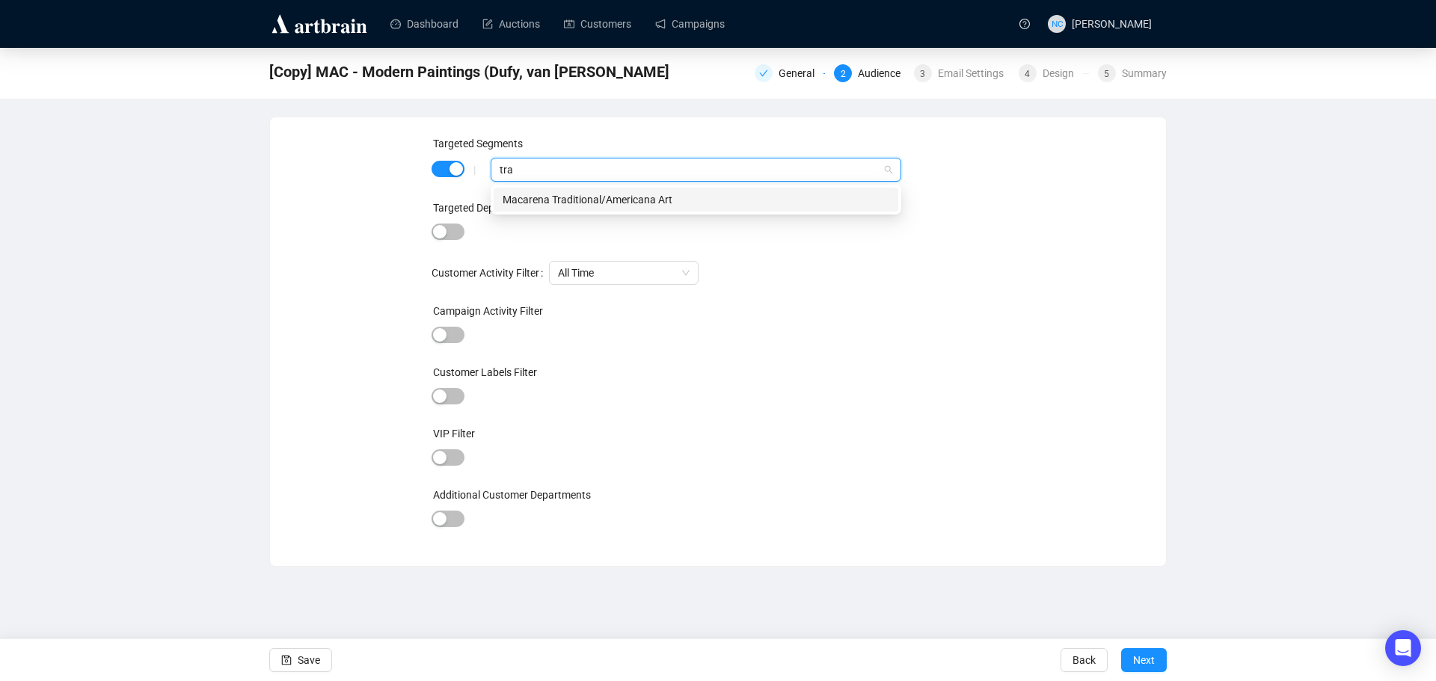
type input "trad"
click at [645, 195] on div "Macarena Traditional/Americana Art" at bounding box center [696, 200] width 387 height 16
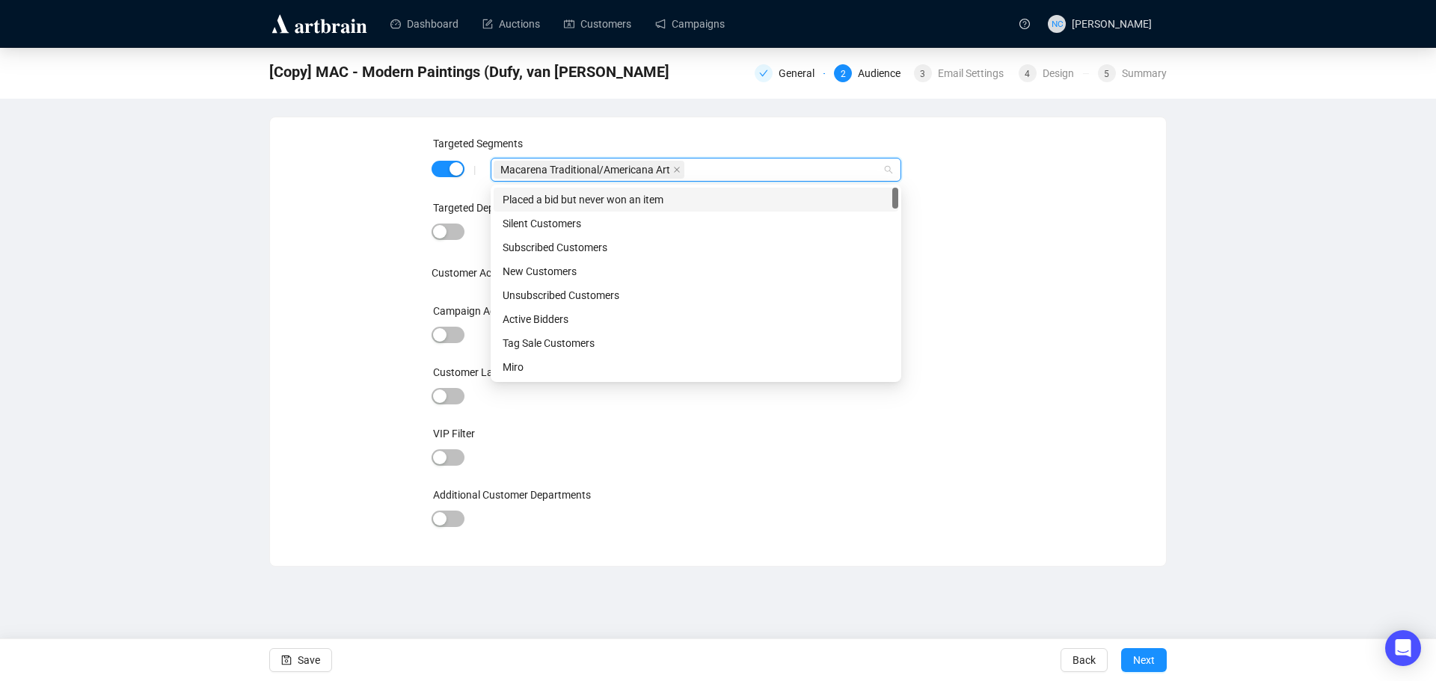
click at [1071, 272] on div "Targeted Segments | Macarena Traditional/Americana Art Targeted Departments and…" at bounding box center [718, 341] width 860 height 413
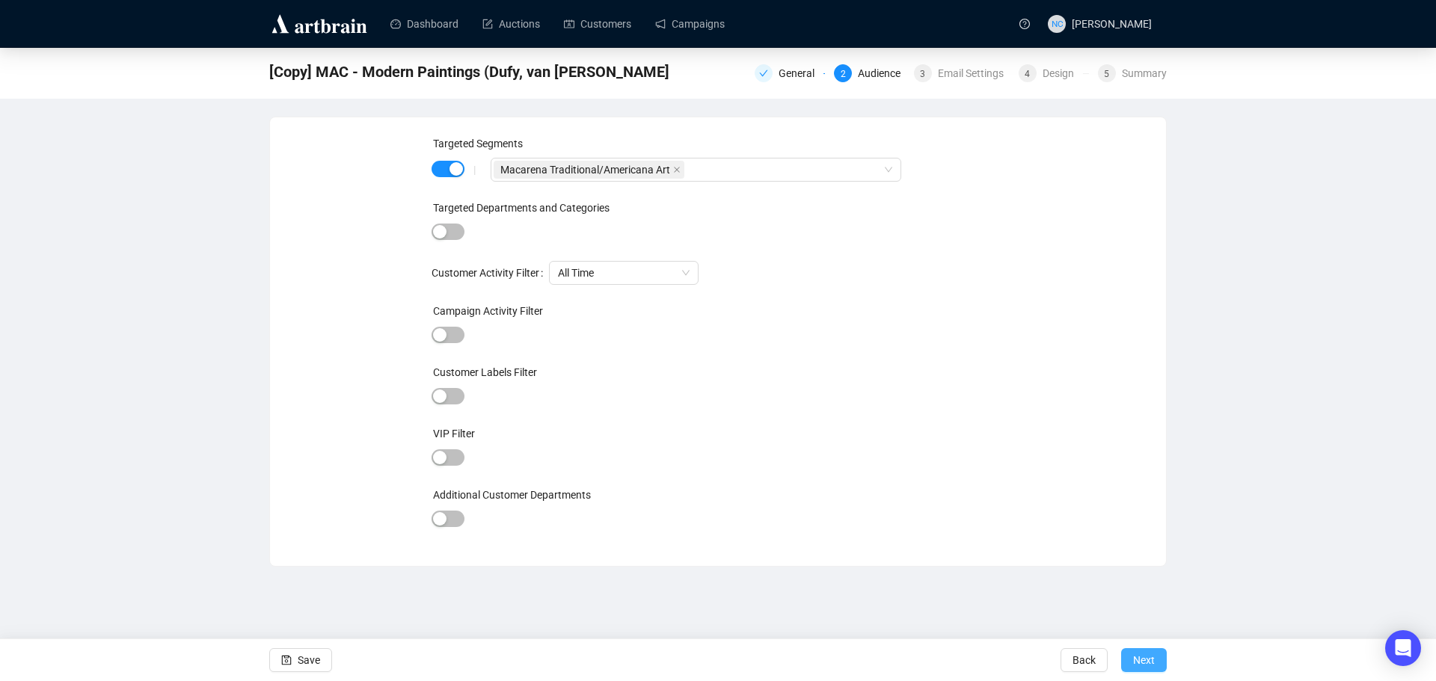
click at [1146, 655] on span "Next" at bounding box center [1144, 661] width 22 height 42
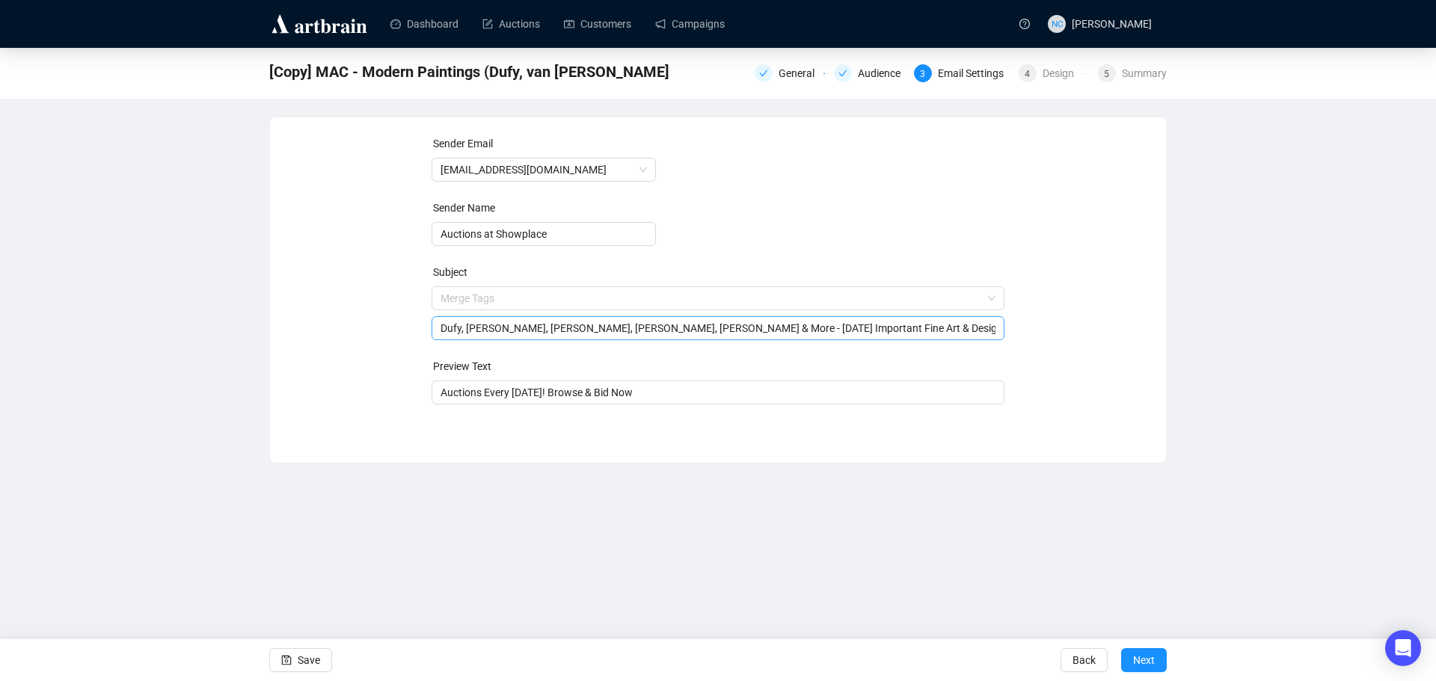
click at [562, 304] on span "Merge Tags Dufy, [PERSON_NAME], [PERSON_NAME], Forain, [PERSON_NAME] & More - […" at bounding box center [719, 313] width 574 height 42
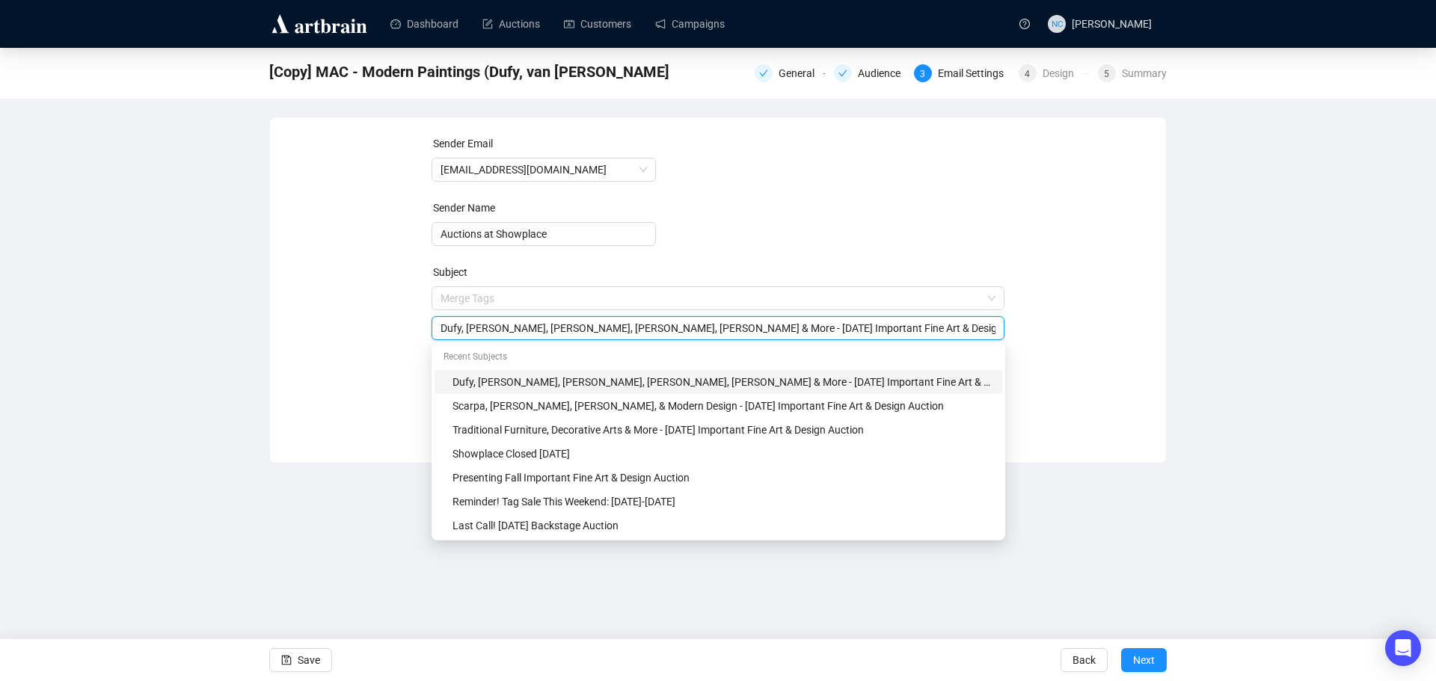
drag, startPoint x: 942, startPoint y: 329, endPoint x: 343, endPoint y: 310, distance: 598.7
click at [343, 310] on div "Sender Email [EMAIL_ADDRESS][DOMAIN_NAME] Sender Name Auctions at Showplace Sub…" at bounding box center [718, 278] width 860 height 287
paste input "Important 18 & 19th Century Paintings & Sculpture [DATE] Auction"
drag, startPoint x: 637, startPoint y: 338, endPoint x: 671, endPoint y: 334, distance: 34.0
click at [638, 338] on div "Dufy, [PERSON_NAME], [PERSON_NAME], [PERSON_NAME], [PERSON_NAME] & More - [DATE…" at bounding box center [719, 328] width 574 height 24
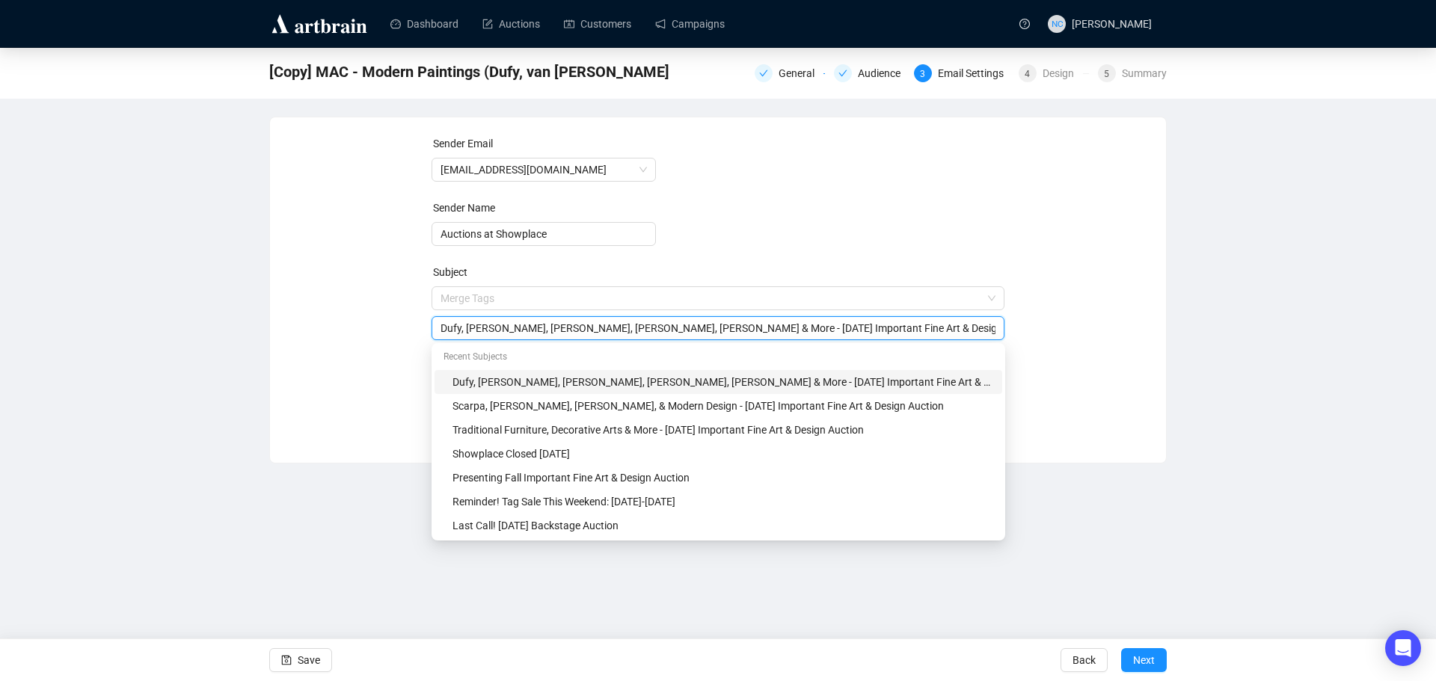
click at [688, 330] on input "Dufy, [PERSON_NAME], [PERSON_NAME], [PERSON_NAME], [PERSON_NAME] & More - [DATE…" at bounding box center [719, 328] width 556 height 16
drag, startPoint x: 691, startPoint y: 330, endPoint x: 426, endPoint y: 322, distance: 264.9
click at [426, 322] on div "Sender Email [EMAIL_ADDRESS][DOMAIN_NAME] Sender Name Auctions at Showplace Sub…" at bounding box center [718, 278] width 860 height 287
paste input "Important 18 & 19th Century Paintings & Sculpture [DATE] Auction"
click at [500, 326] on input "Important 18 & 19th Century Paintings & Sculpture [DATE] Auction - [DATE] Impor…" at bounding box center [719, 328] width 556 height 16
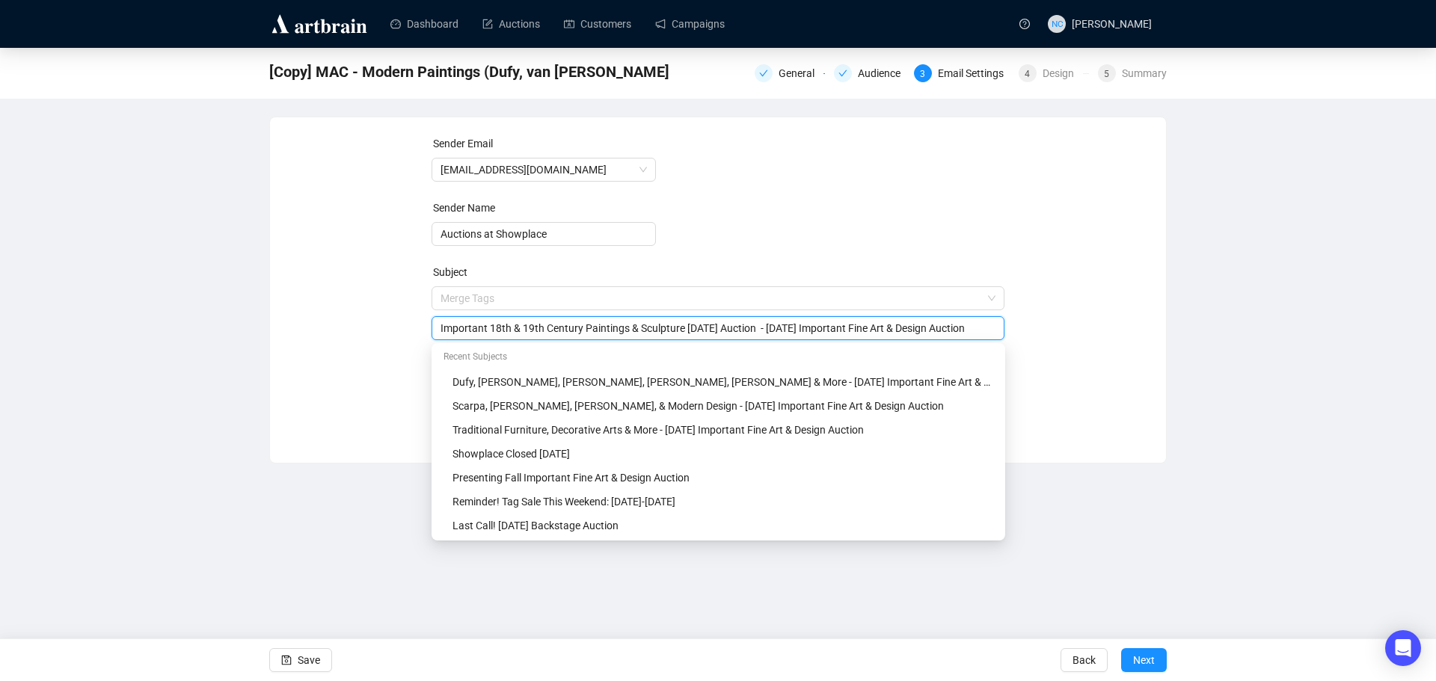
click at [576, 328] on input "Important 18th & 19th Century Paintings & Sculpture [DATE] Auction - [DATE] Imp…" at bounding box center [719, 328] width 556 height 16
click at [590, 328] on input "Important 18th & 19th Century Paintings & Sculpture [DATE] Auction - [DATE] Imp…" at bounding box center [719, 328] width 556 height 16
click at [633, 330] on input "Important 18th & 19th Century Paintings & Sculpture [DATE] Auction - [DATE] Imp…" at bounding box center [719, 328] width 556 height 16
click at [683, 328] on input "Important 18th & 19th Century Paintings & Sculpture [DATE] Auction - [DATE] Imp…" at bounding box center [719, 328] width 556 height 16
click at [563, 328] on input "Important 18th & 19th Century Paintings & Sculpture [DATE] Auction - [DATE] Imp…" at bounding box center [719, 328] width 556 height 16
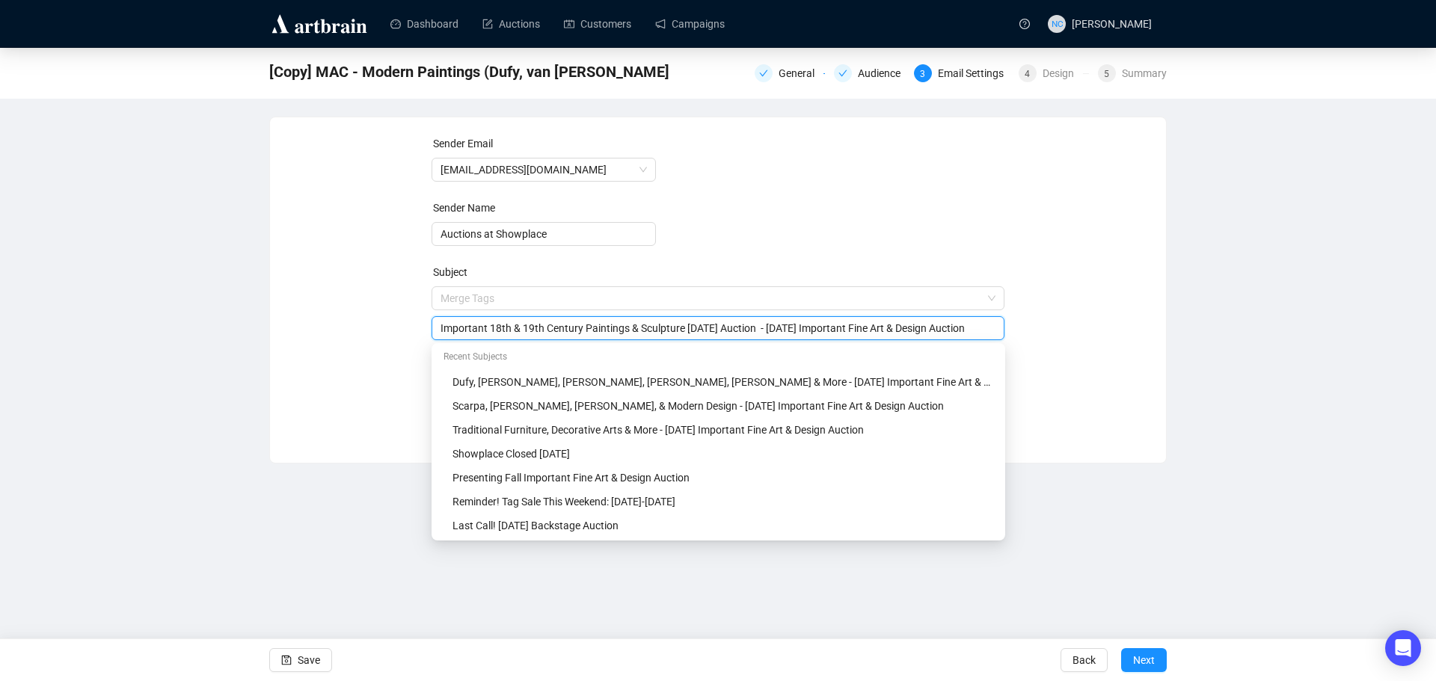
click at [602, 328] on input "Important 18th & 19th Century Paintings & Sculpture [DATE] Auction - [DATE] Imp…" at bounding box center [719, 328] width 556 height 16
click at [652, 330] on input "Important 18th & 19th Century Paintings & Sculpture [DATE] Auction - [DATE] Imp…" at bounding box center [719, 328] width 556 height 16
drag, startPoint x: 690, startPoint y: 329, endPoint x: 783, endPoint y: 332, distance: 93.6
click at [783, 332] on input "Important 18th & 19th Century Paintings & Sculpture [DATE] Auction - [DATE] Imp…" at bounding box center [719, 328] width 556 height 16
type input "Important 18th & 19th Century Paintings & Sculpture - [DATE] Important Fine Art…"
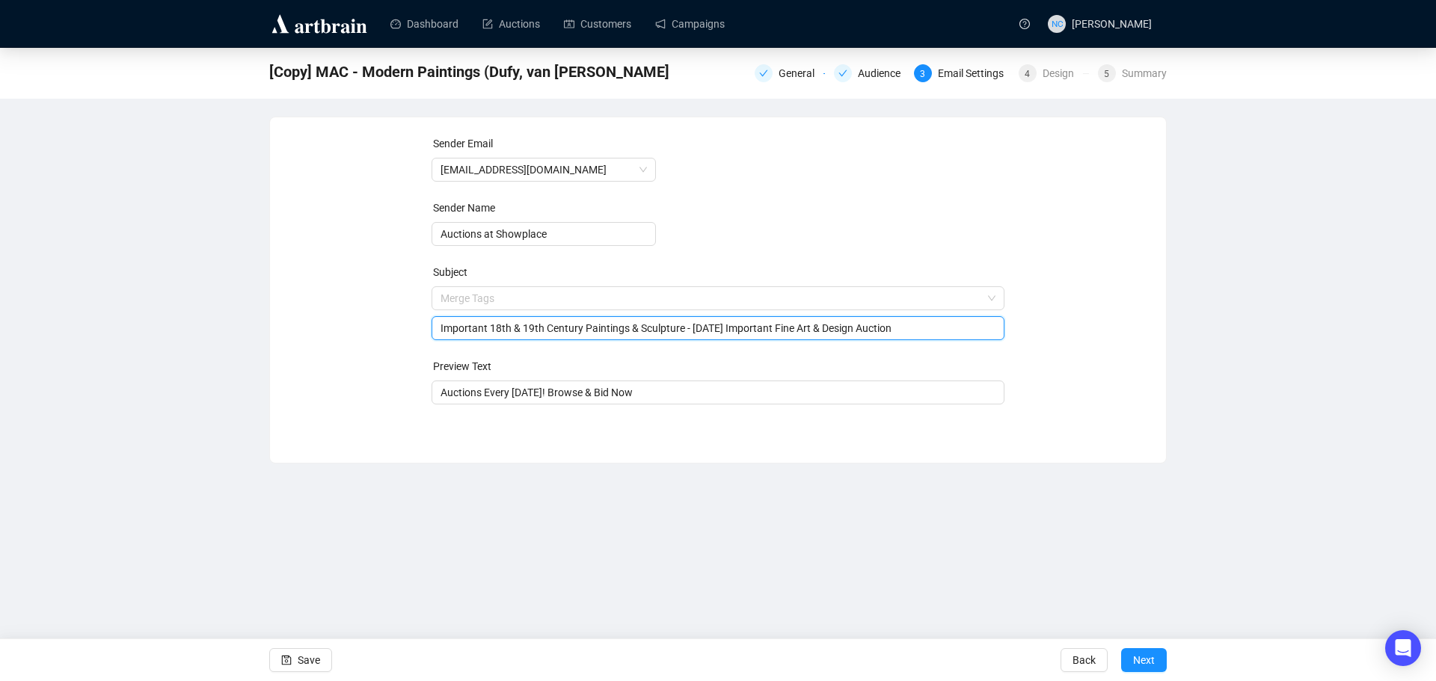
click at [1085, 363] on div "Sender Email [EMAIL_ADDRESS][DOMAIN_NAME] Sender Name Auctions at Showplace Sub…" at bounding box center [718, 278] width 860 height 287
click at [1154, 670] on span "Next" at bounding box center [1144, 661] width 22 height 42
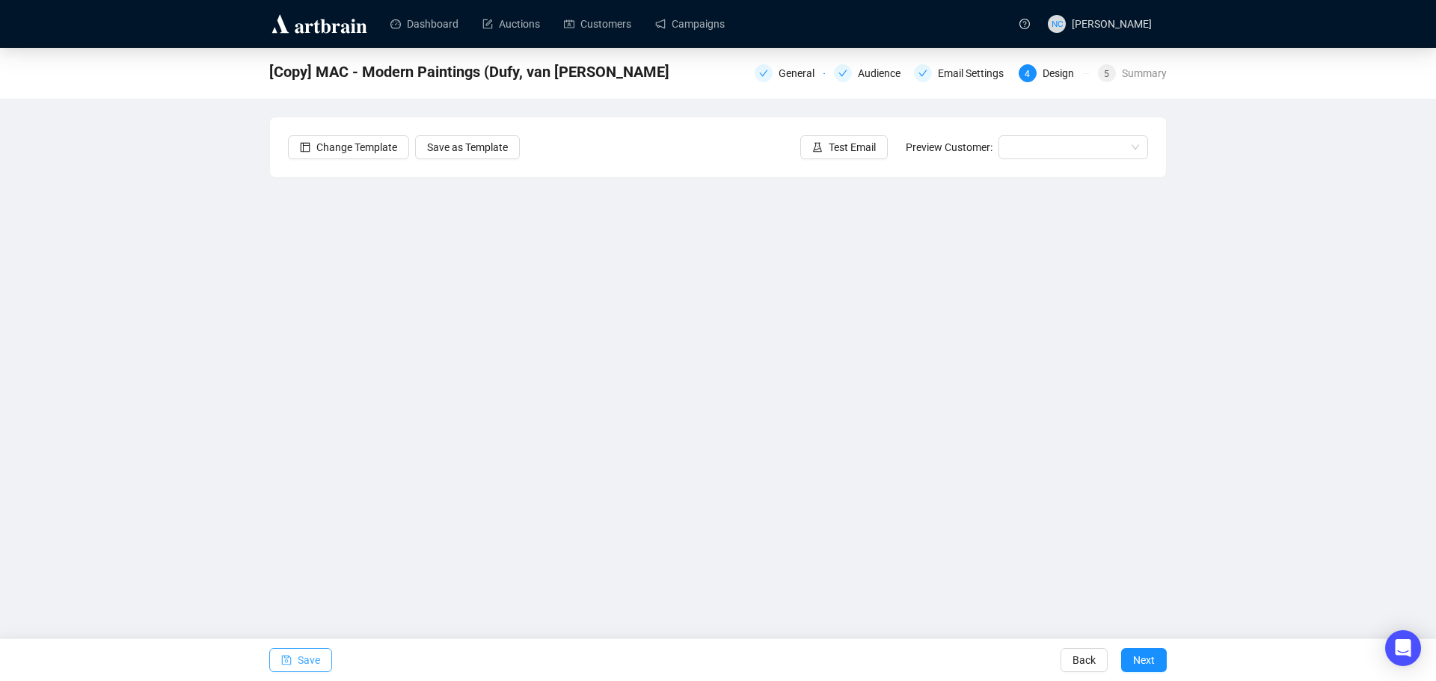
click at [308, 658] on span "Save" at bounding box center [309, 661] width 22 height 42
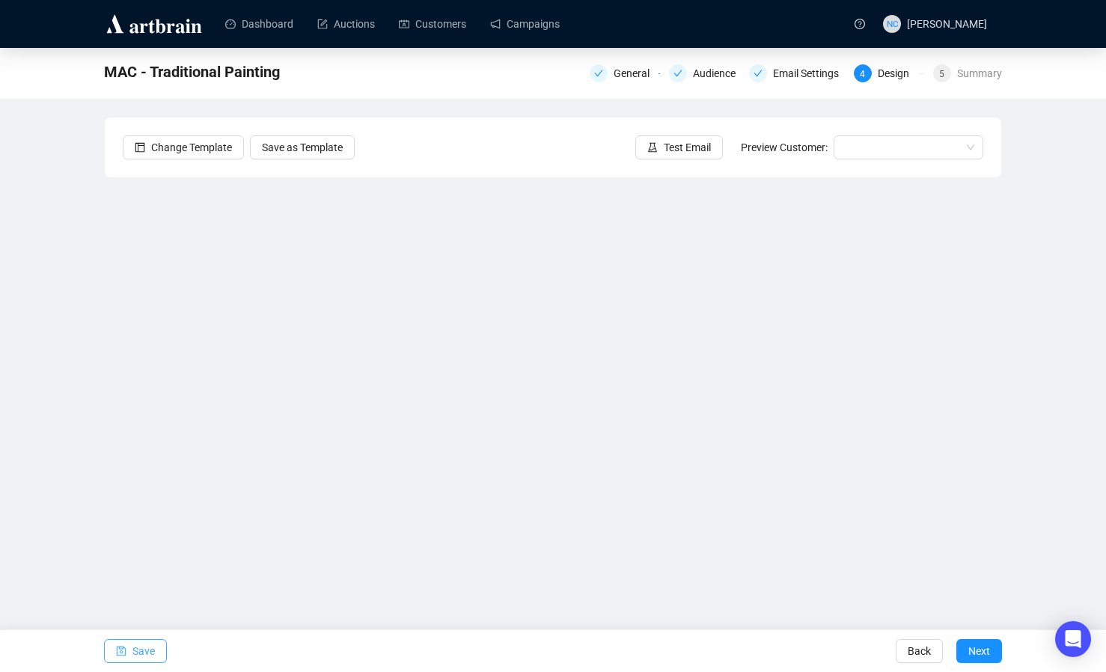
click at [146, 649] on span "Save" at bounding box center [143, 651] width 22 height 42
click at [1055, 355] on div "MAC - Traditional Painting General Audience Email Settings 4 Design 5 Summary C…" at bounding box center [553, 321] width 1106 height 547
click at [152, 647] on span "Save" at bounding box center [143, 651] width 22 height 42
click at [138, 651] on span "Save" at bounding box center [143, 651] width 22 height 42
click at [145, 652] on span "Save" at bounding box center [143, 651] width 22 height 42
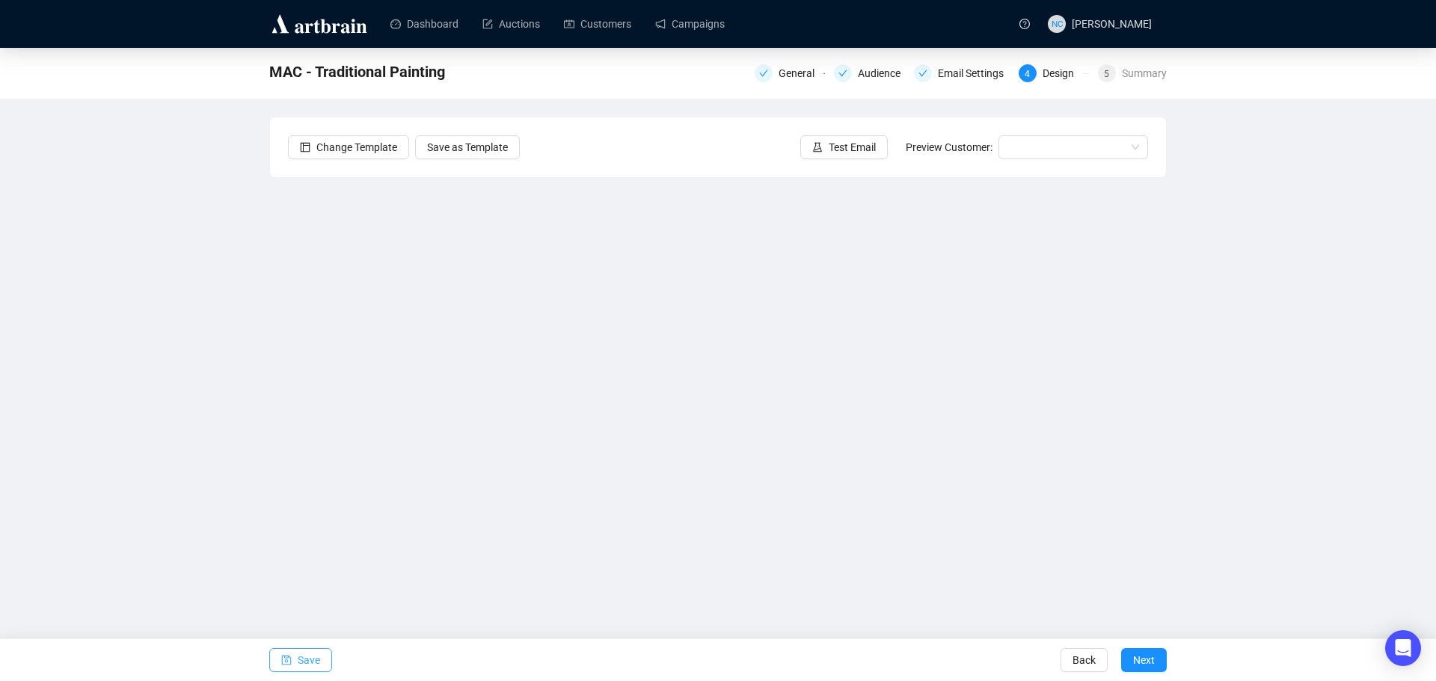
click at [308, 660] on span "Save" at bounding box center [309, 661] width 22 height 42
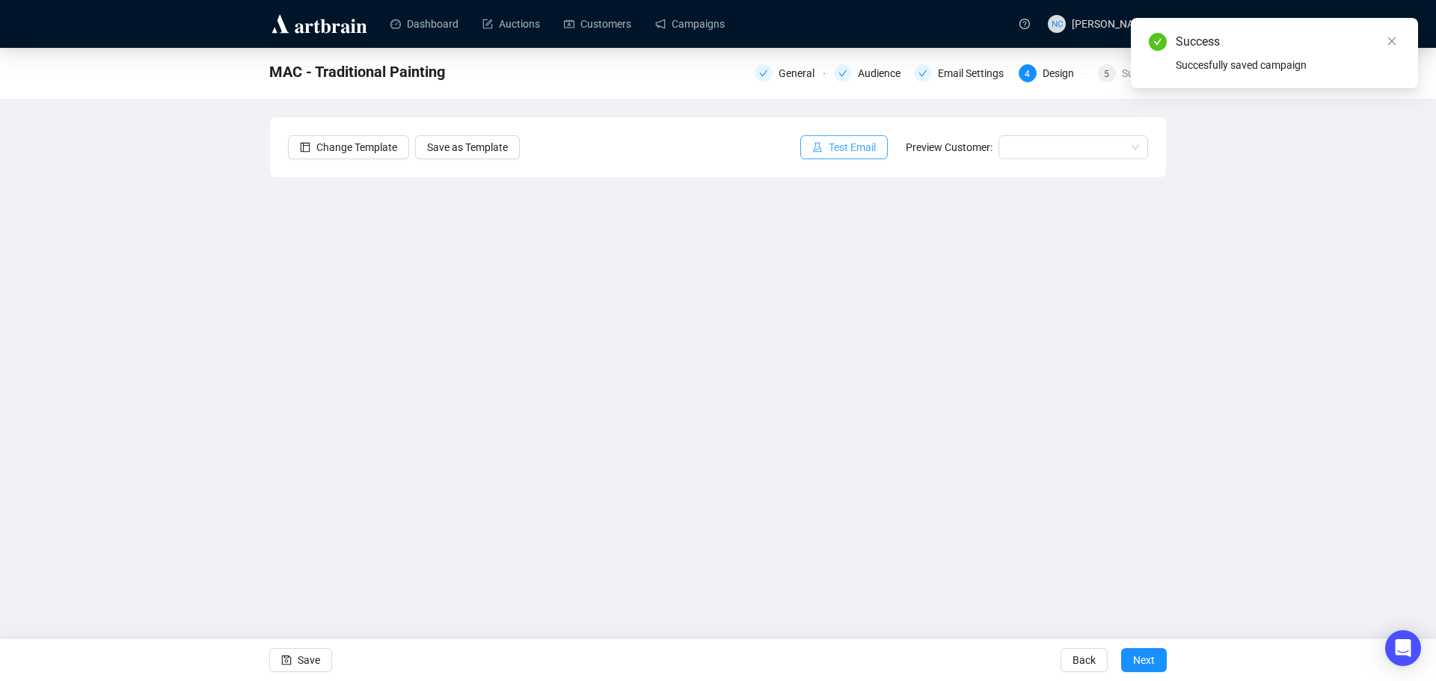
click at [845, 155] on span "Test Email" at bounding box center [852, 147] width 47 height 16
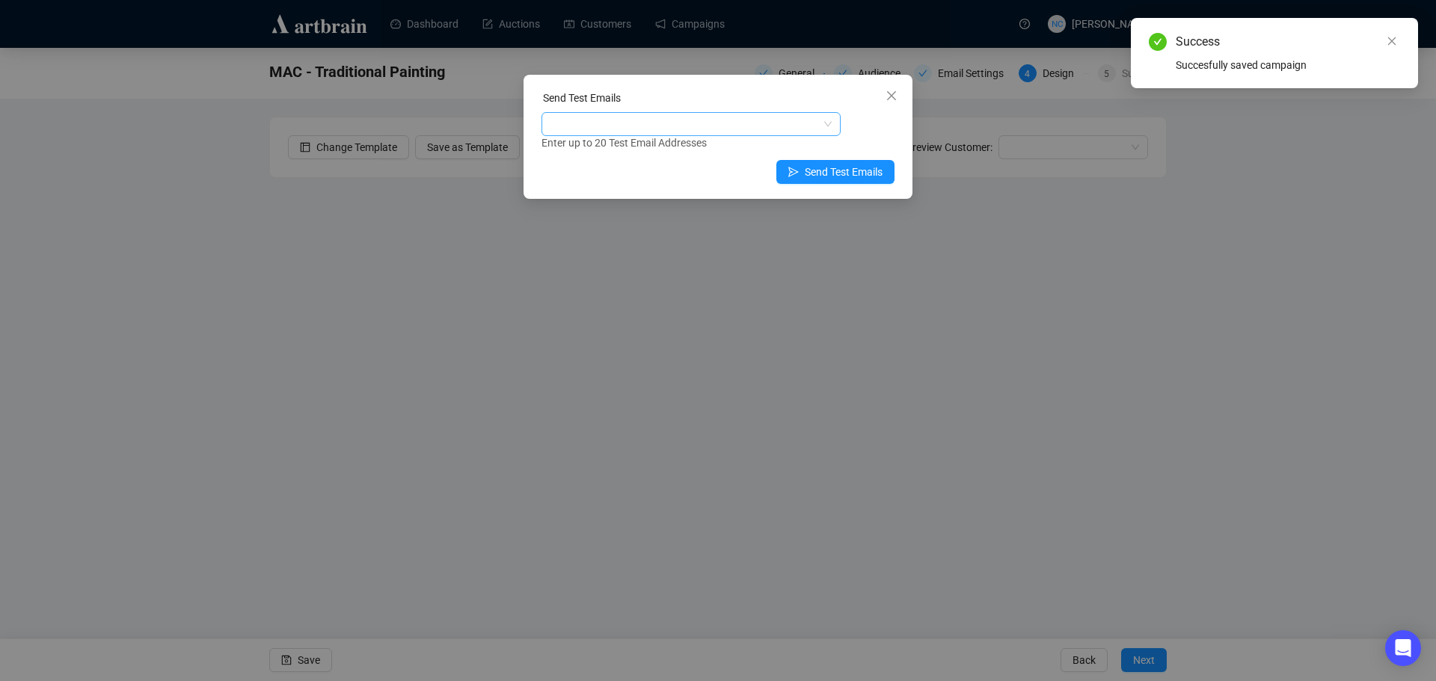
click at [725, 124] on div at bounding box center [684, 124] width 278 height 21
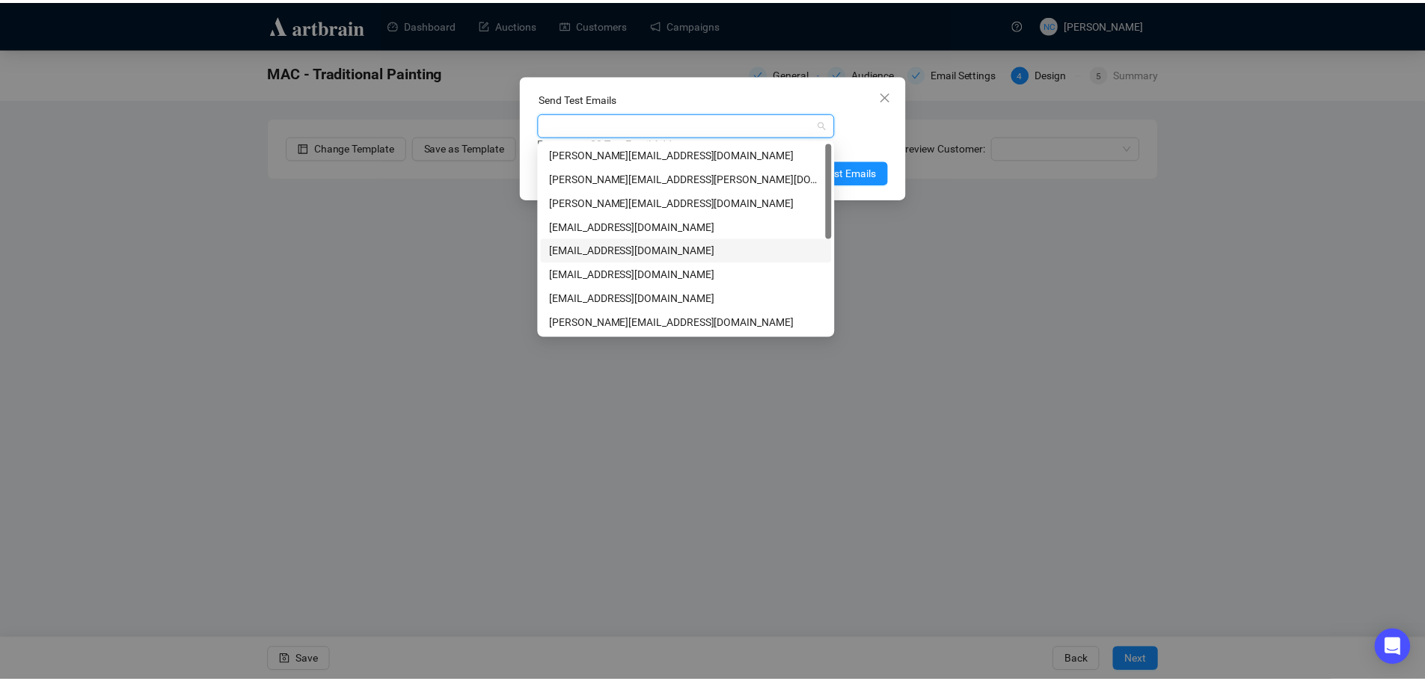
scroll to position [192, 0]
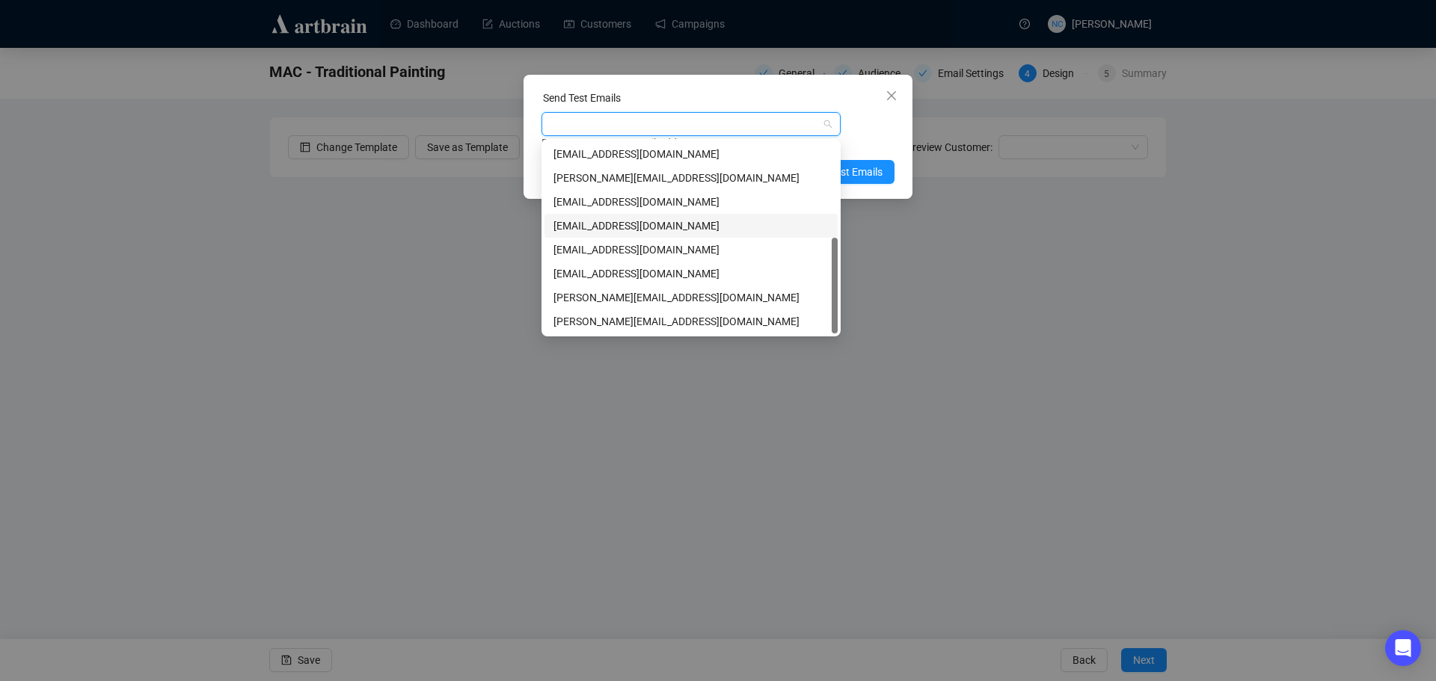
click at [694, 221] on div "[EMAIL_ADDRESS][DOMAIN_NAME]" at bounding box center [691, 226] width 275 height 16
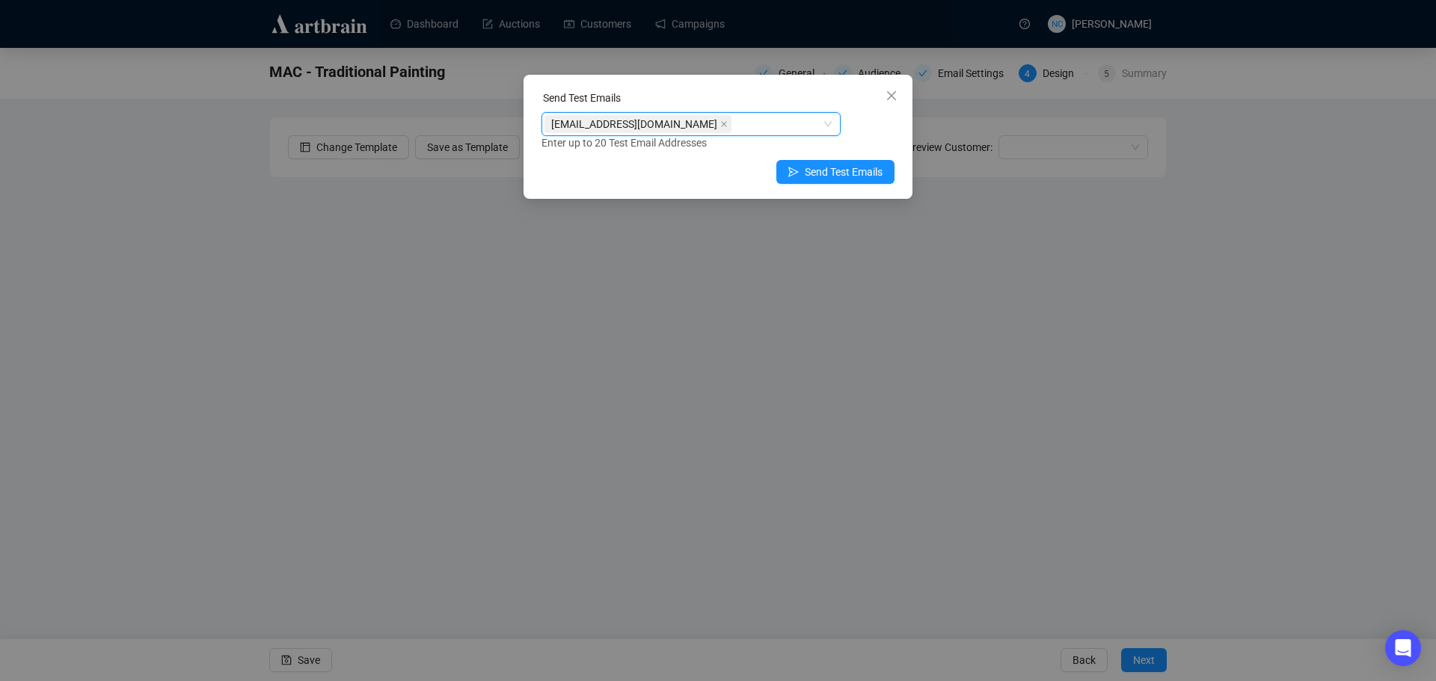
click at [716, 112] on div "[EMAIL_ADDRESS][DOMAIN_NAME]" at bounding box center [691, 124] width 299 height 24
click at [827, 176] on span "Send Test Emails" at bounding box center [844, 172] width 78 height 16
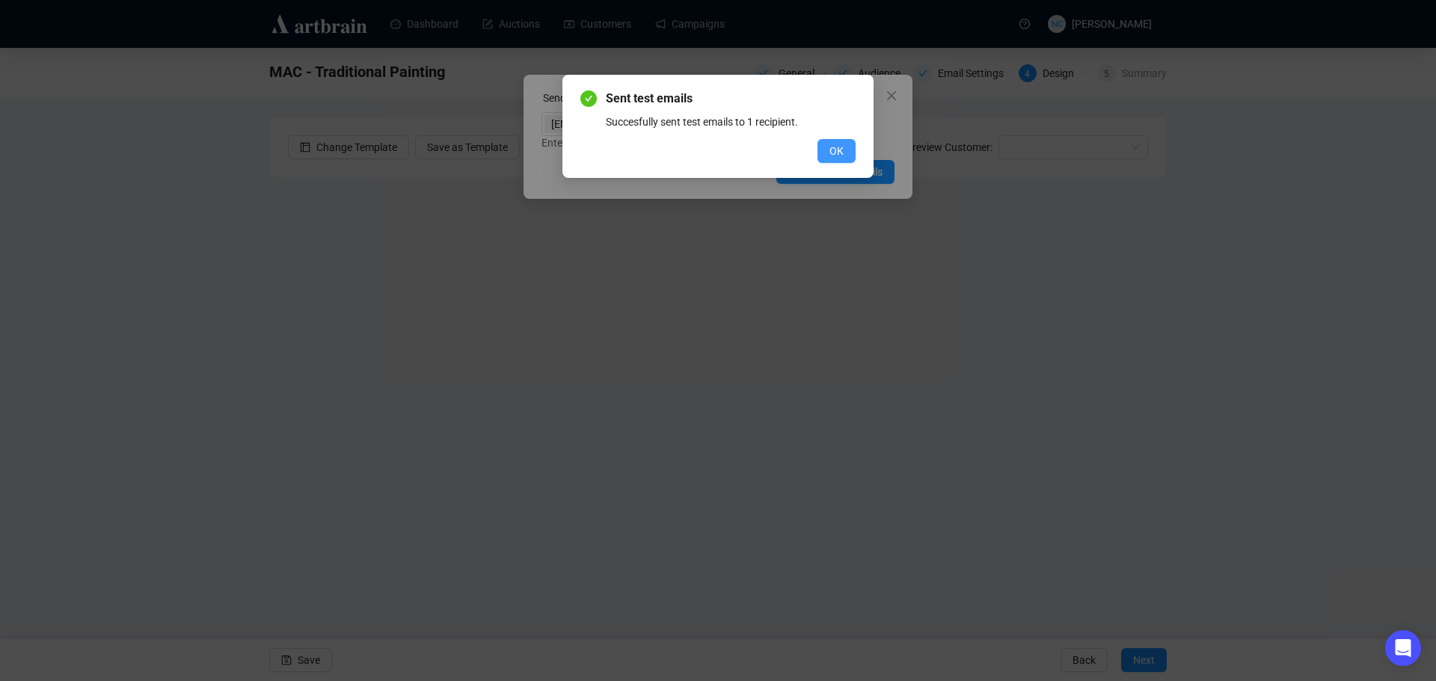
click at [841, 158] on span "OK" at bounding box center [837, 151] width 14 height 16
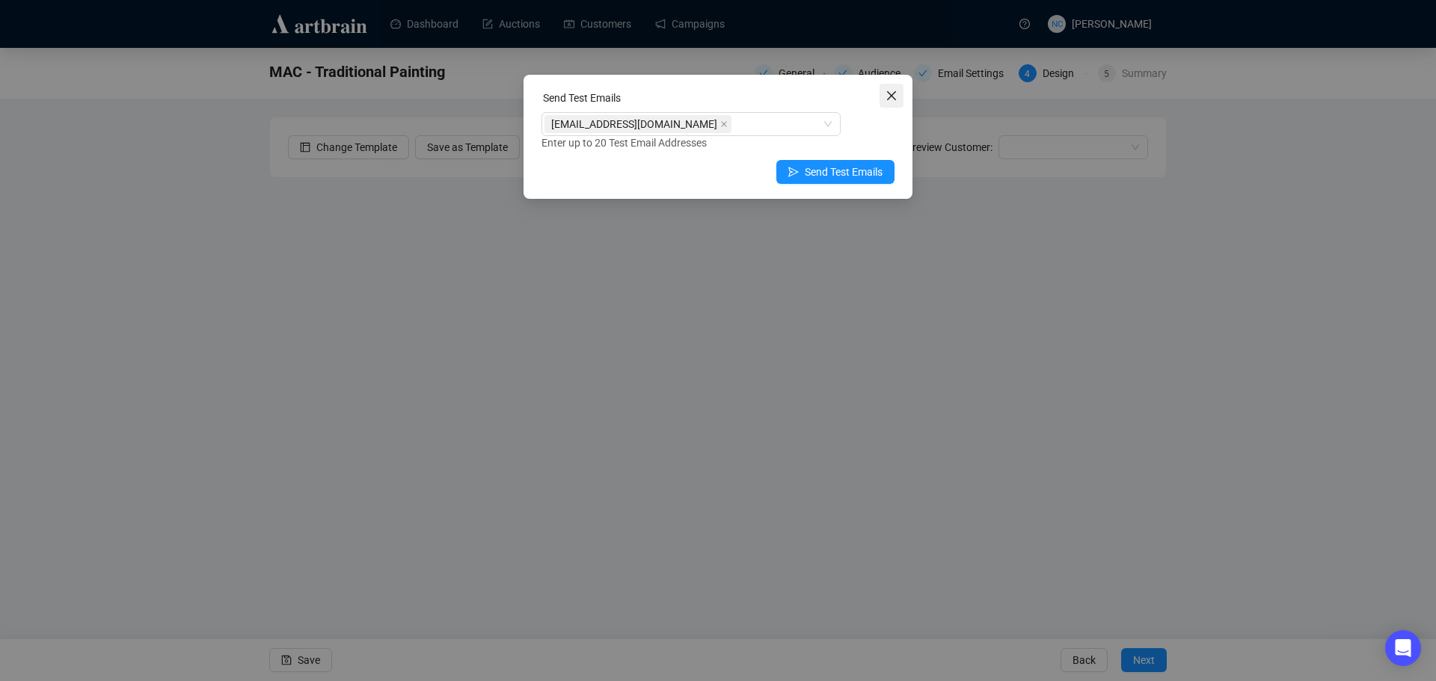
click at [892, 96] on icon "close" at bounding box center [891, 95] width 9 height 9
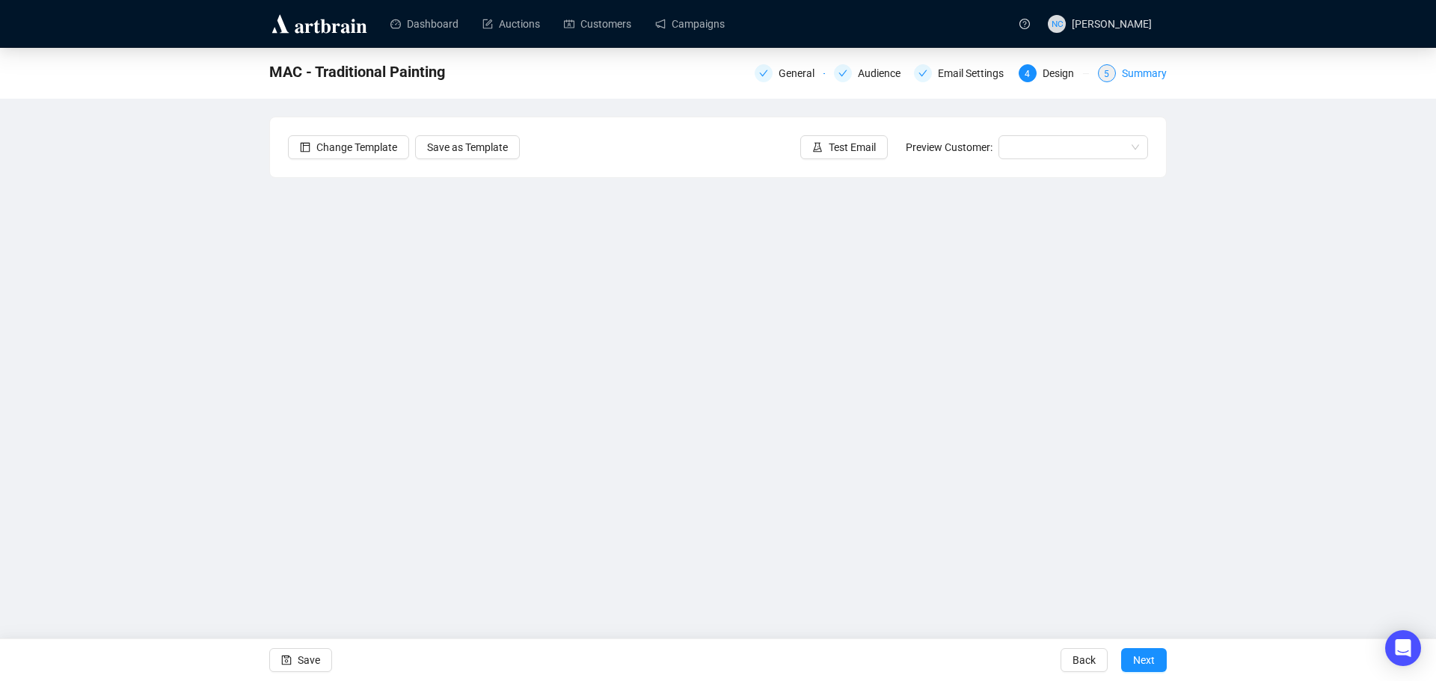
click at [1144, 69] on div "Summary" at bounding box center [1144, 73] width 45 height 18
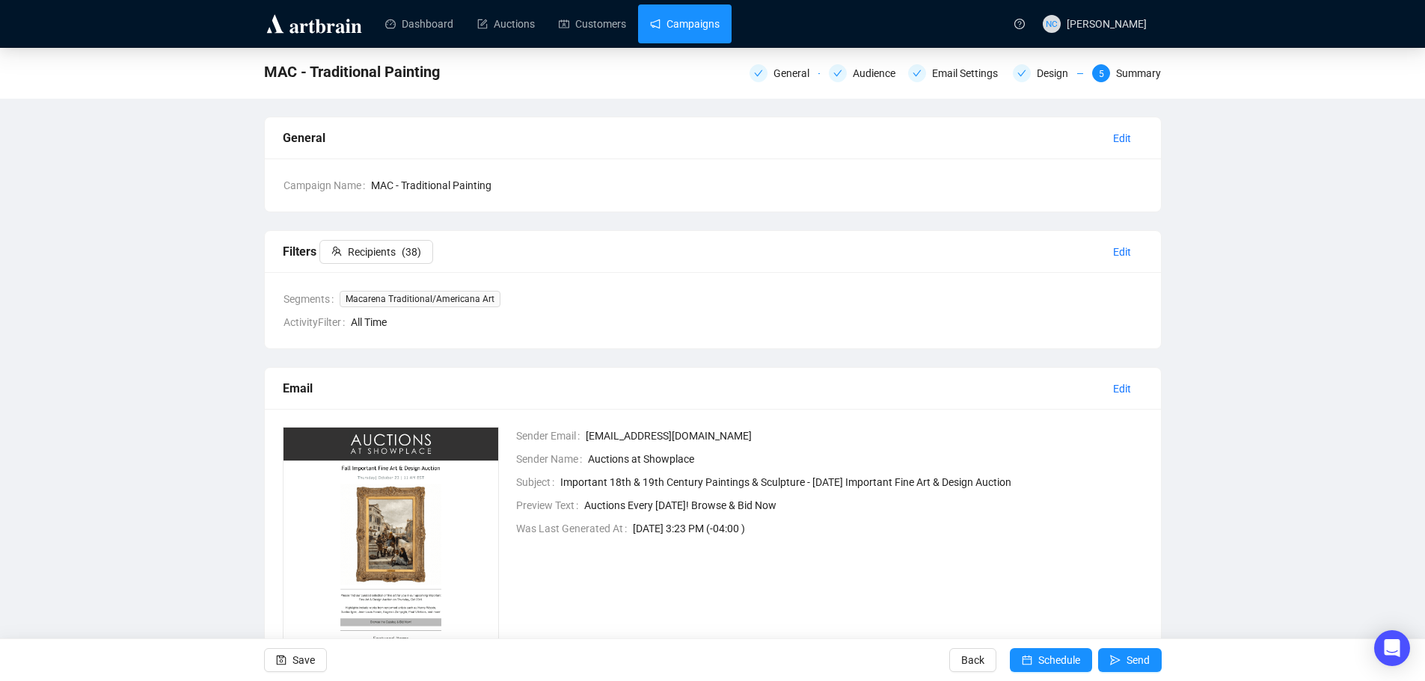
click at [697, 28] on link "Campaigns" at bounding box center [685, 23] width 70 height 39
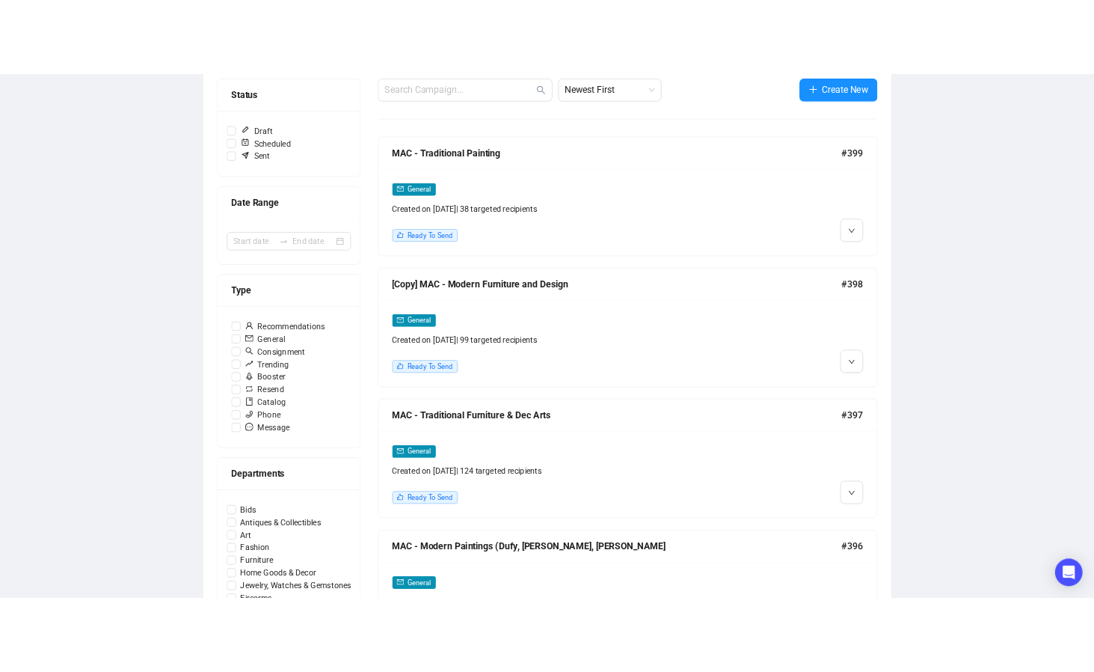
scroll to position [75, 0]
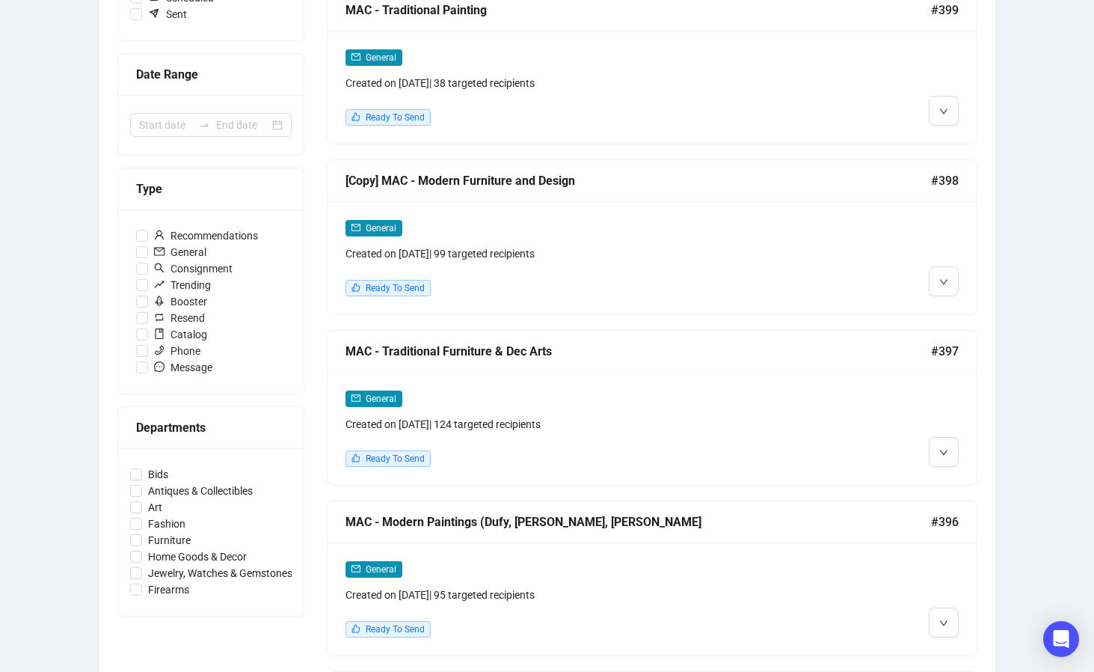
scroll to position [299, 0]
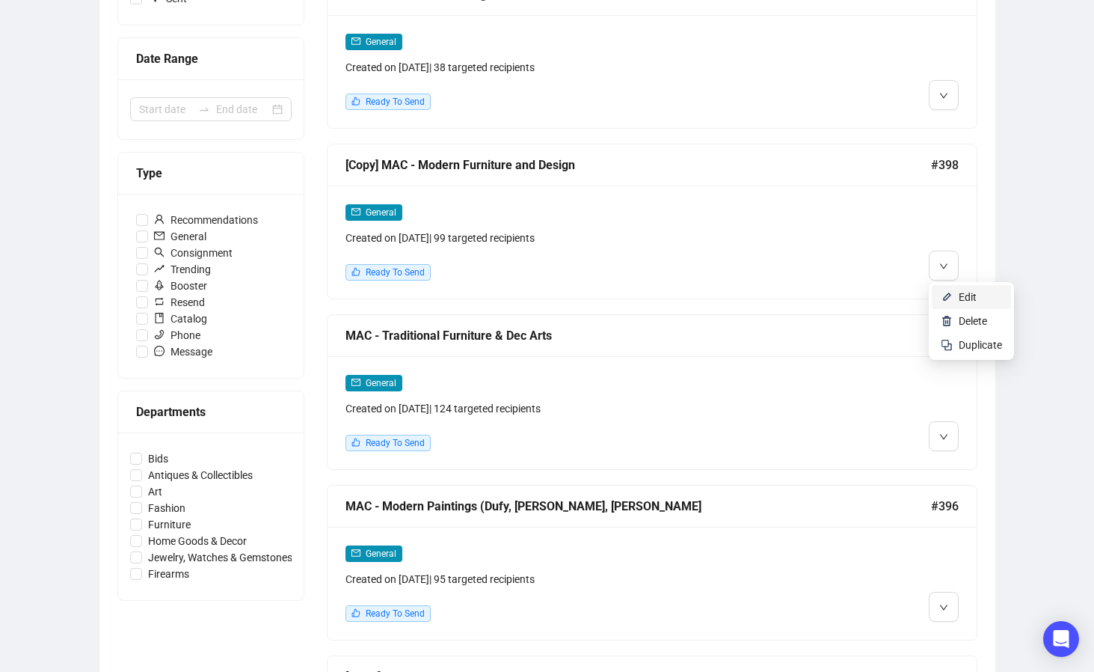
click at [961, 294] on span "Edit" at bounding box center [968, 297] width 18 height 12
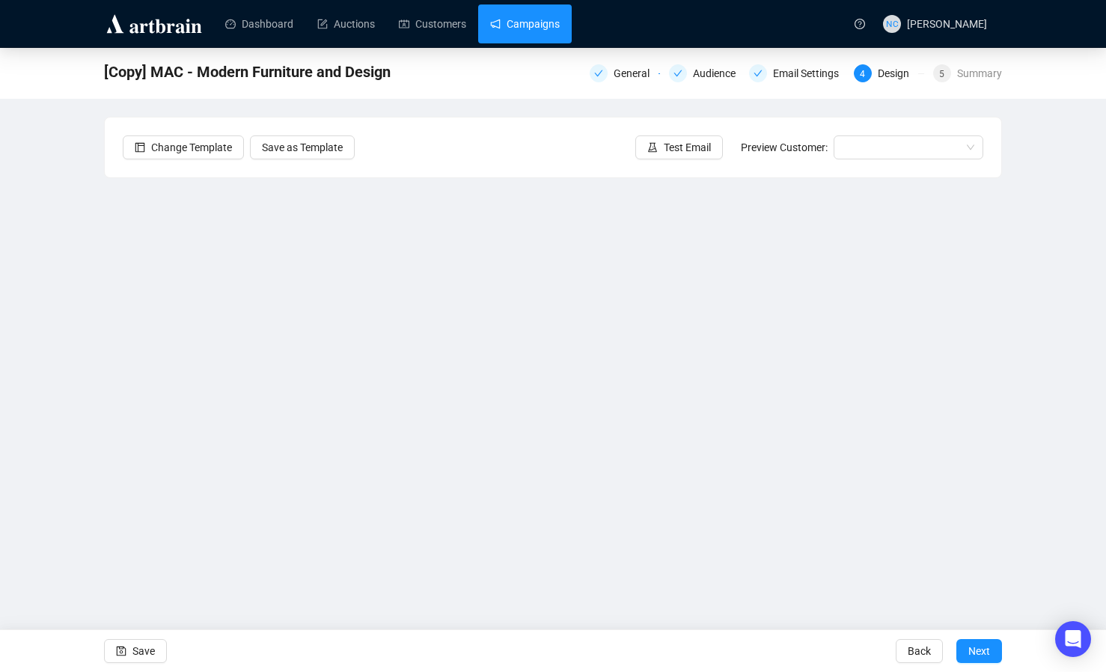
click at [530, 31] on link "Campaigns" at bounding box center [525, 23] width 70 height 39
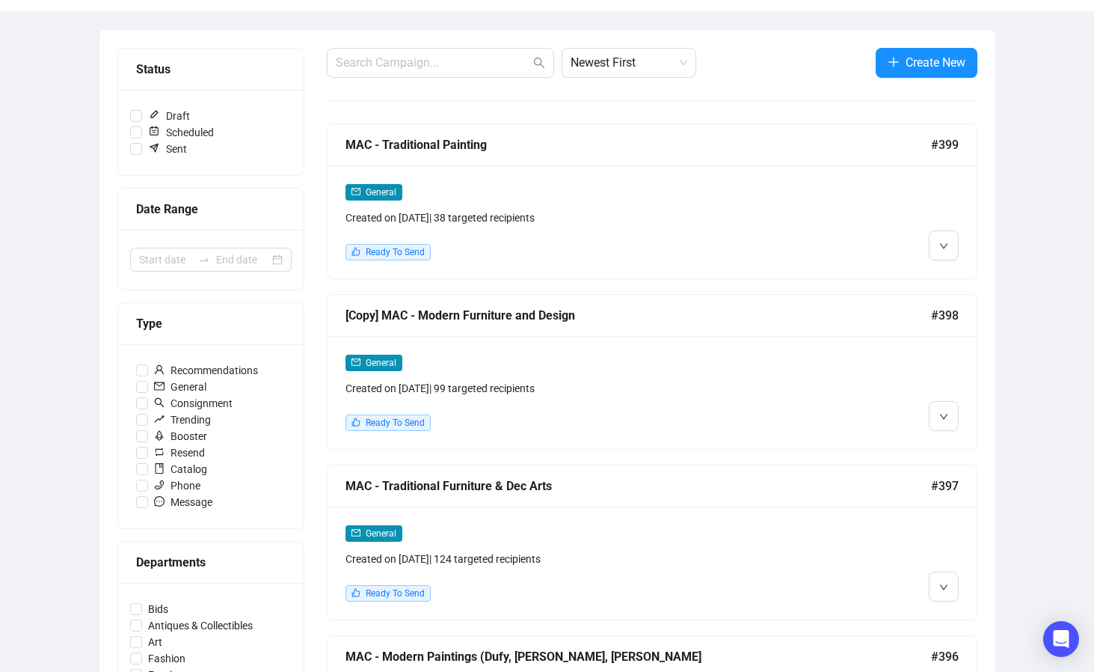
scroll to position [150, 0]
click at [944, 411] on icon "down" at bounding box center [944, 415] width 9 height 9
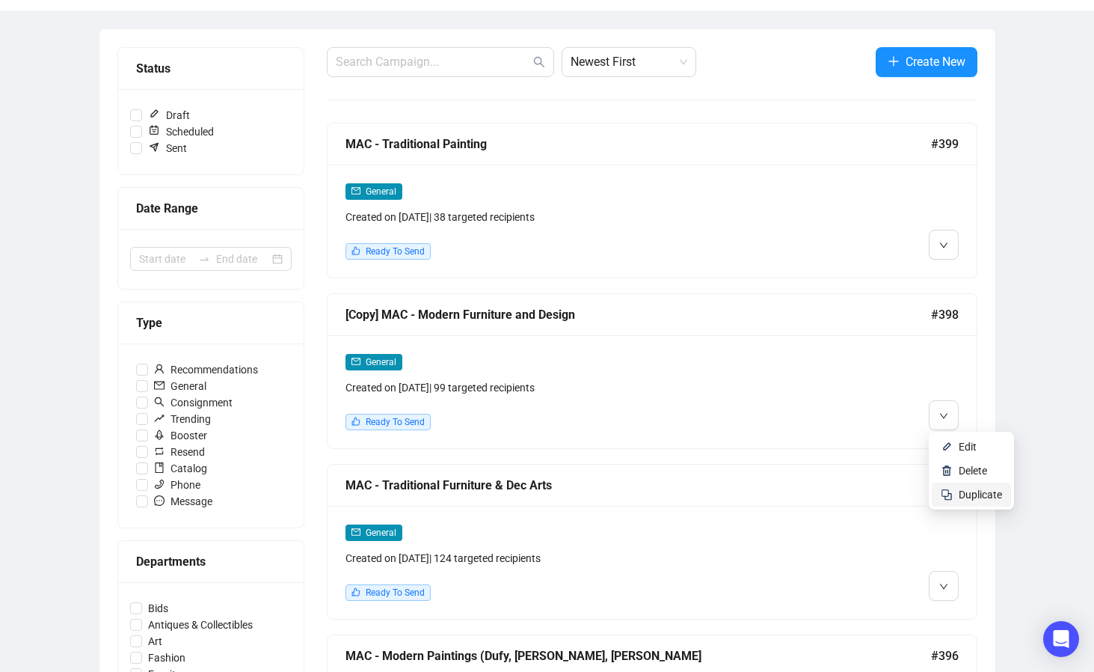
click at [961, 489] on span "Duplicate" at bounding box center [980, 494] width 43 height 12
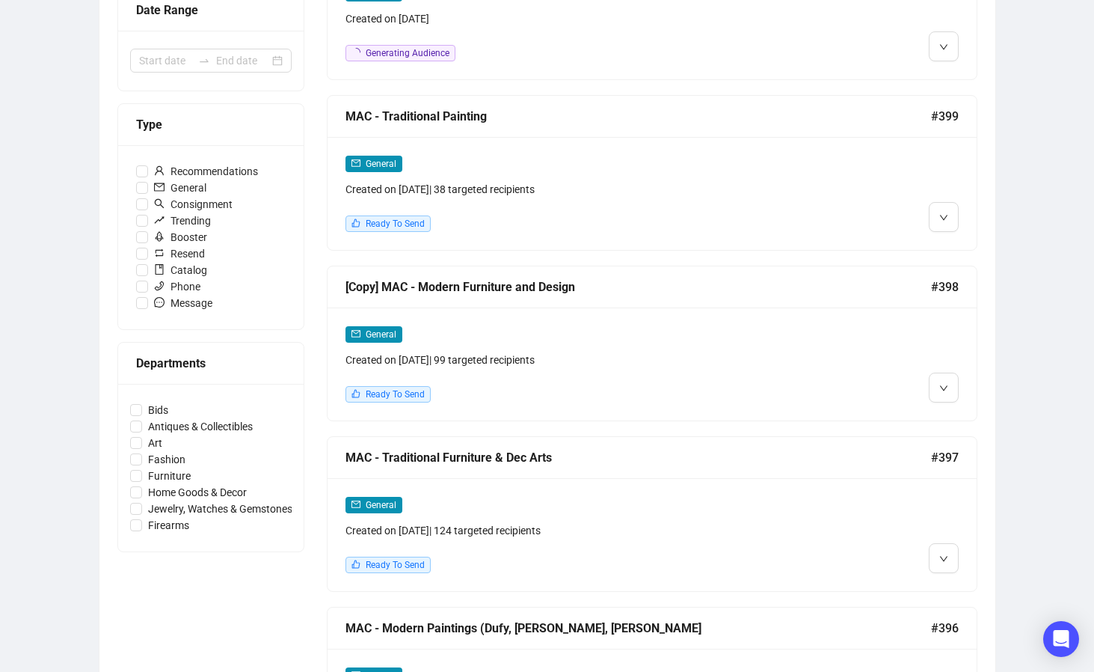
scroll to position [374, 0]
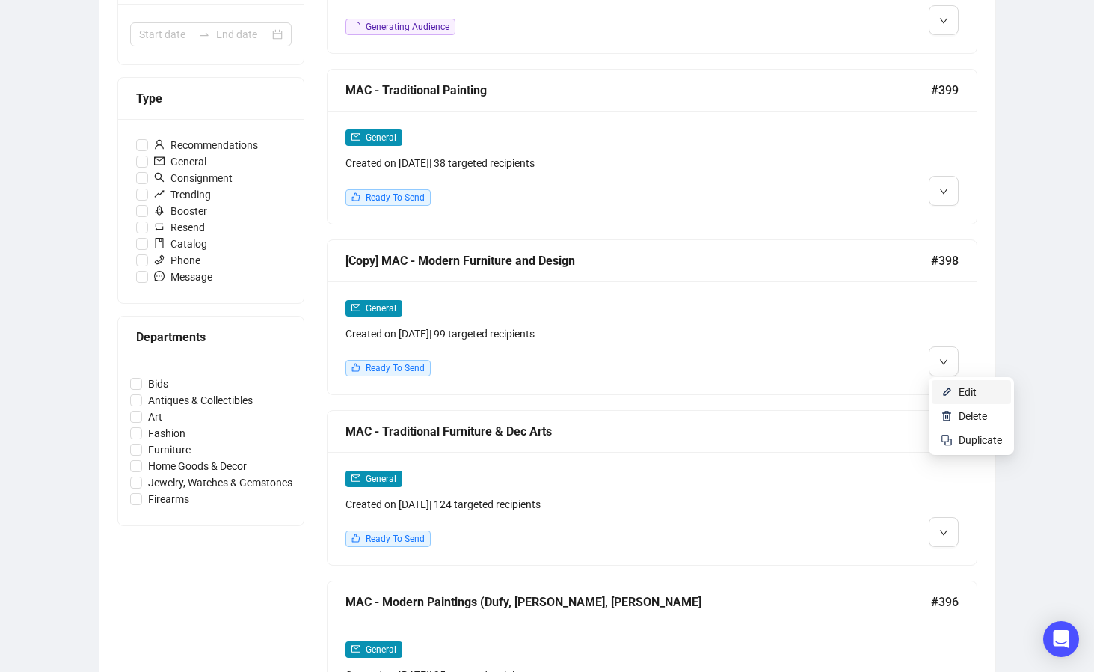
click at [952, 387] on img at bounding box center [947, 392] width 12 height 12
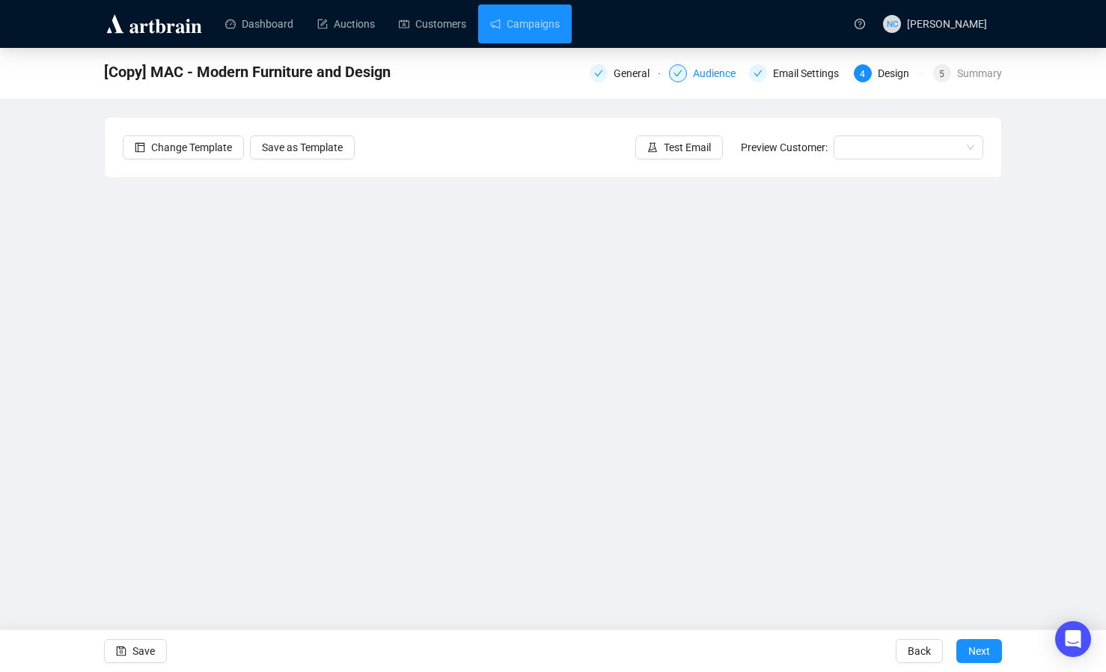
click at [713, 74] on div "Audience" at bounding box center [719, 73] width 52 height 18
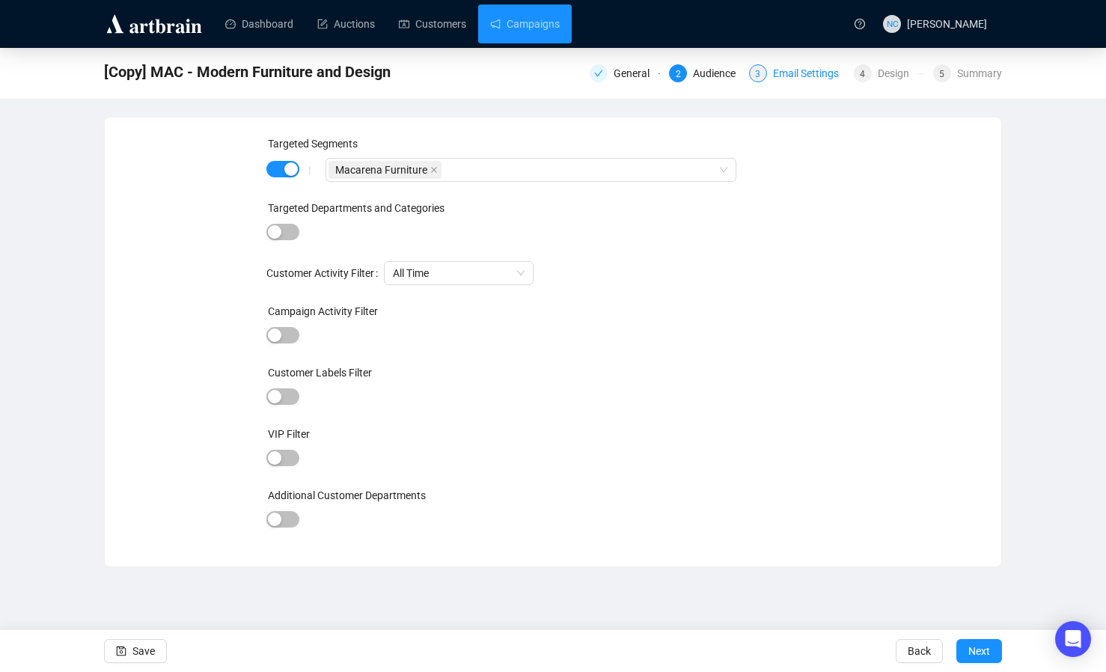
click at [809, 76] on div "Email Settings" at bounding box center [810, 73] width 75 height 18
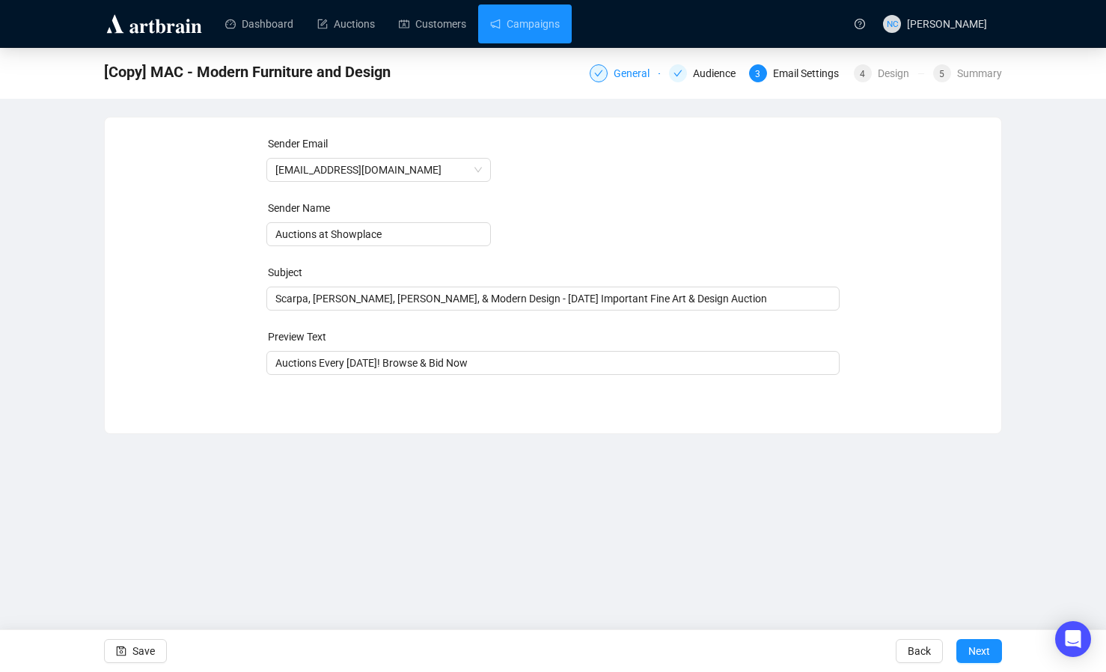
click at [624, 70] on div "General" at bounding box center [635, 73] width 45 height 18
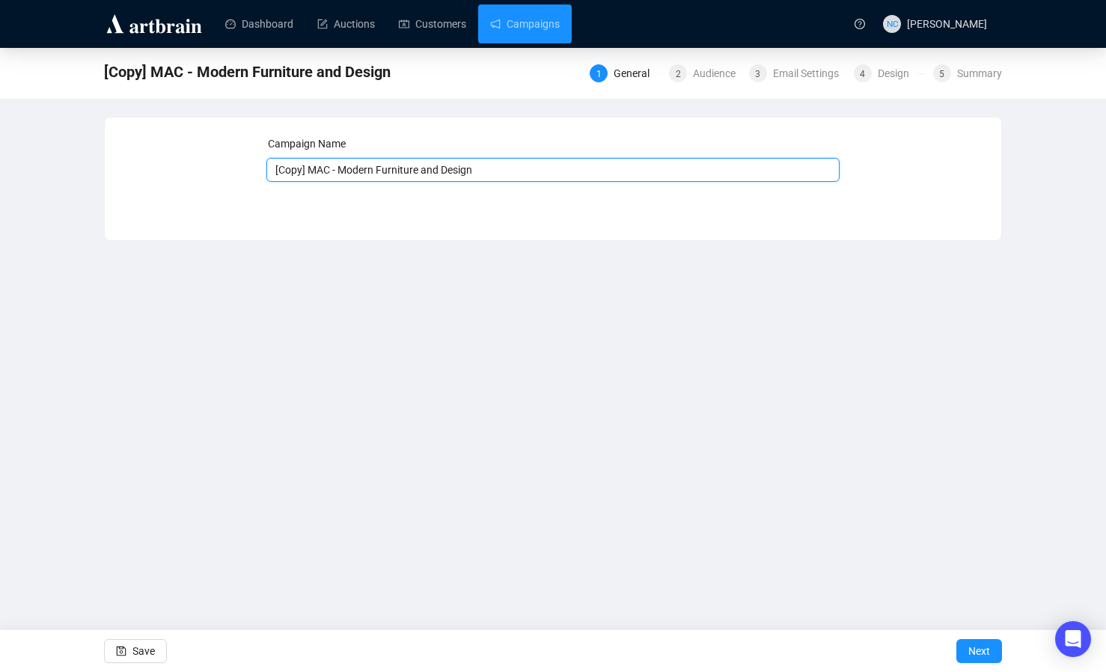
drag, startPoint x: 310, startPoint y: 168, endPoint x: 265, endPoint y: 168, distance: 44.9
click at [265, 168] on div "Campaign Name [Copy] MAC - Modern Furniture and Design Save Next" at bounding box center [553, 167] width 860 height 64
type input "MAC - Modern Furniture and Design"
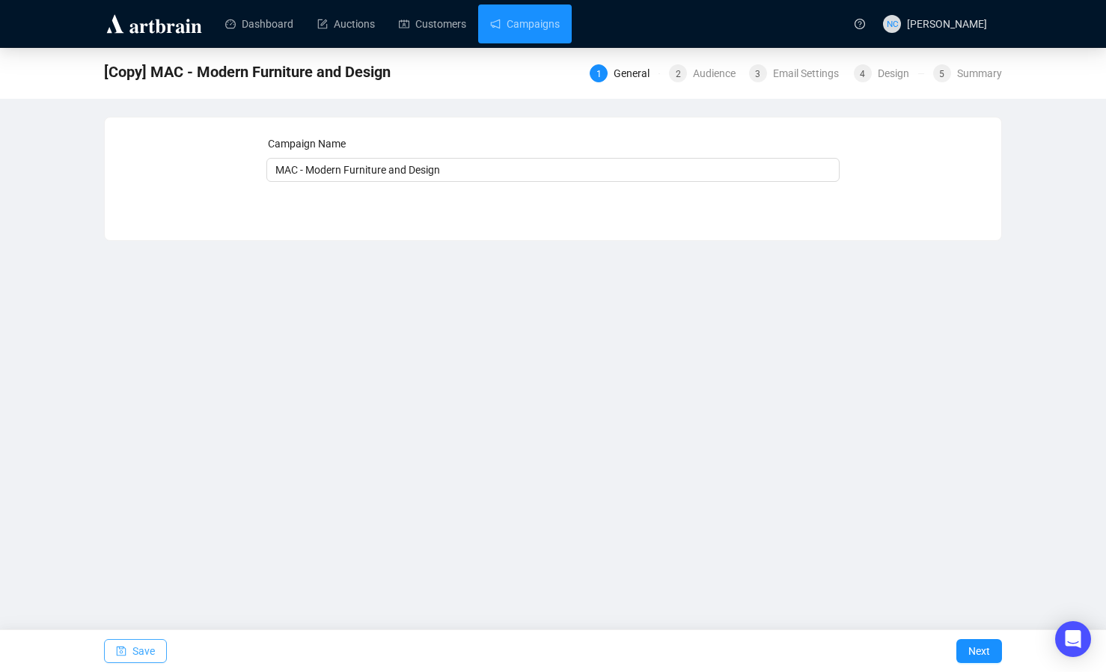
click at [120, 651] on icon "save" at bounding box center [122, 651] width 10 height 10
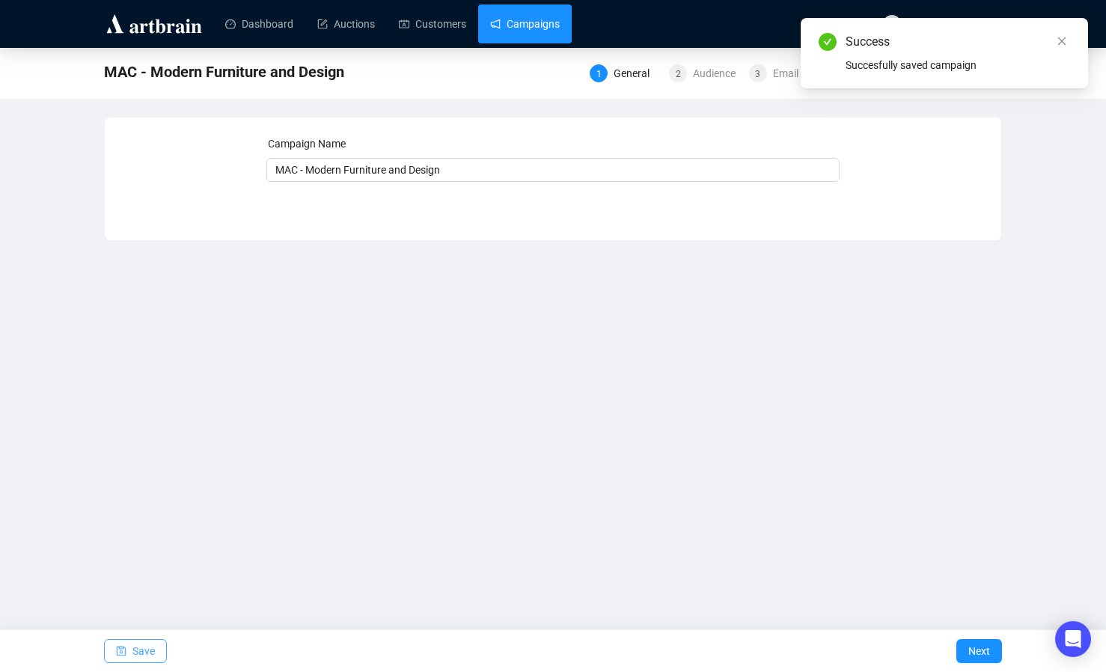
click at [534, 28] on link "Campaigns" at bounding box center [525, 23] width 70 height 39
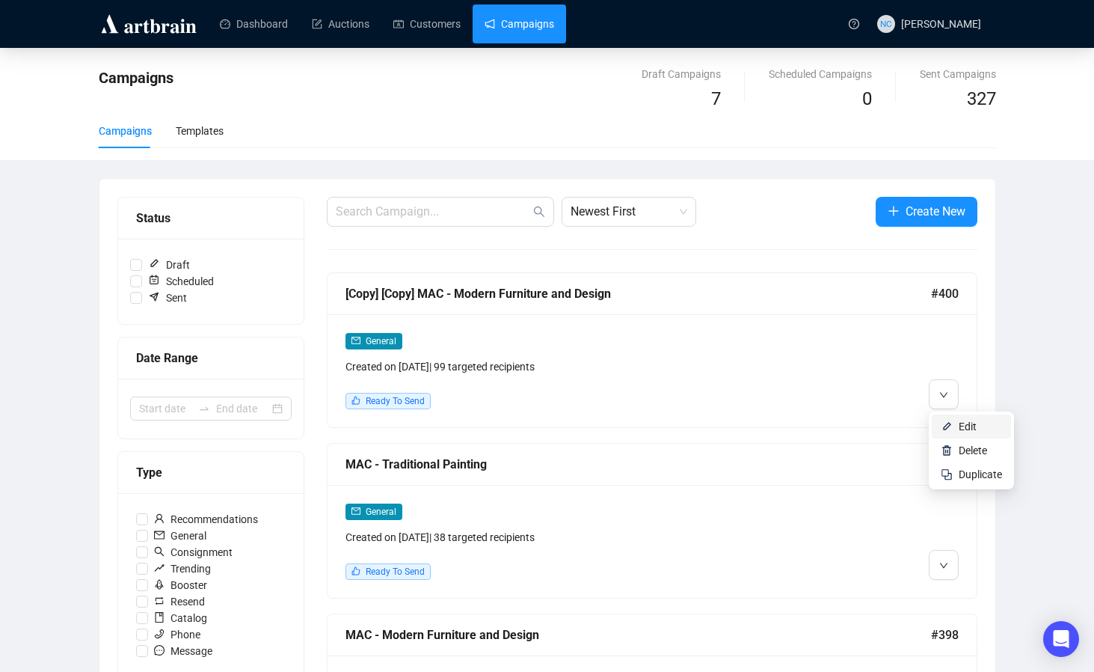
click at [963, 432] on span "Edit" at bounding box center [968, 426] width 18 height 12
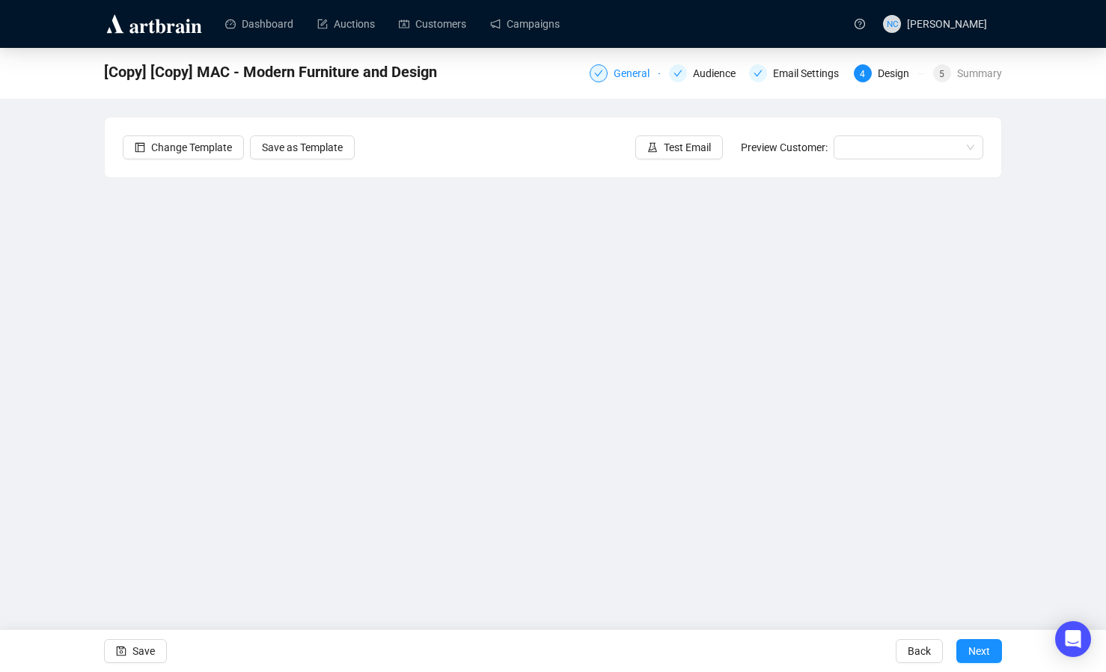
click at [631, 73] on div "General" at bounding box center [635, 73] width 45 height 18
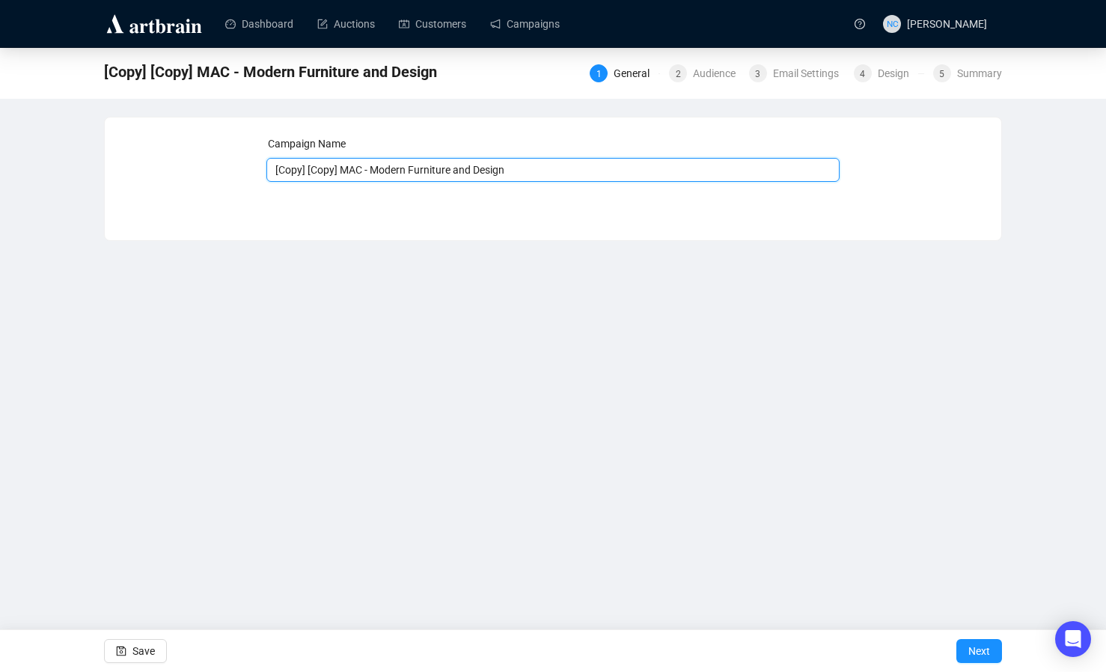
drag, startPoint x: 341, startPoint y: 170, endPoint x: 239, endPoint y: 166, distance: 101.8
click at [239, 166] on div "Campaign Name [Copy] [Copy] MAC - Modern Furniture and Design Save Next" at bounding box center [553, 167] width 860 height 64
drag, startPoint x: 463, startPoint y: 166, endPoint x: 310, endPoint y: 180, distance: 153.2
click at [310, 180] on input "MAC - Modern Furniture and Design" at bounding box center [553, 170] width 574 height 24
paste input "Fine Porcelai"
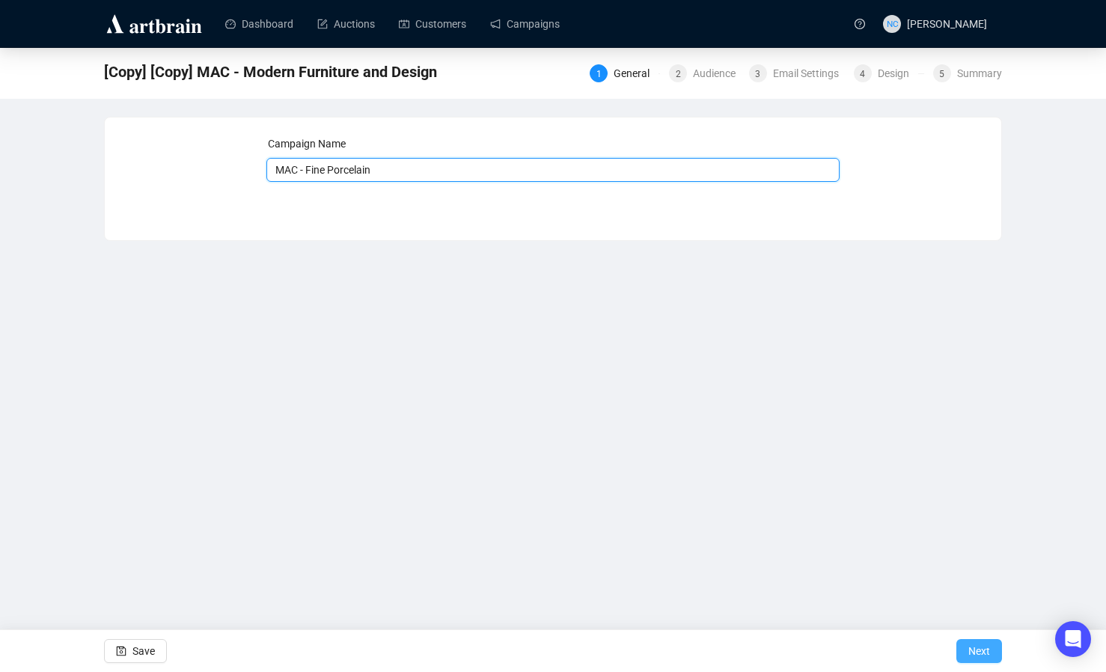
type input "MAC - Fine Porcelain"
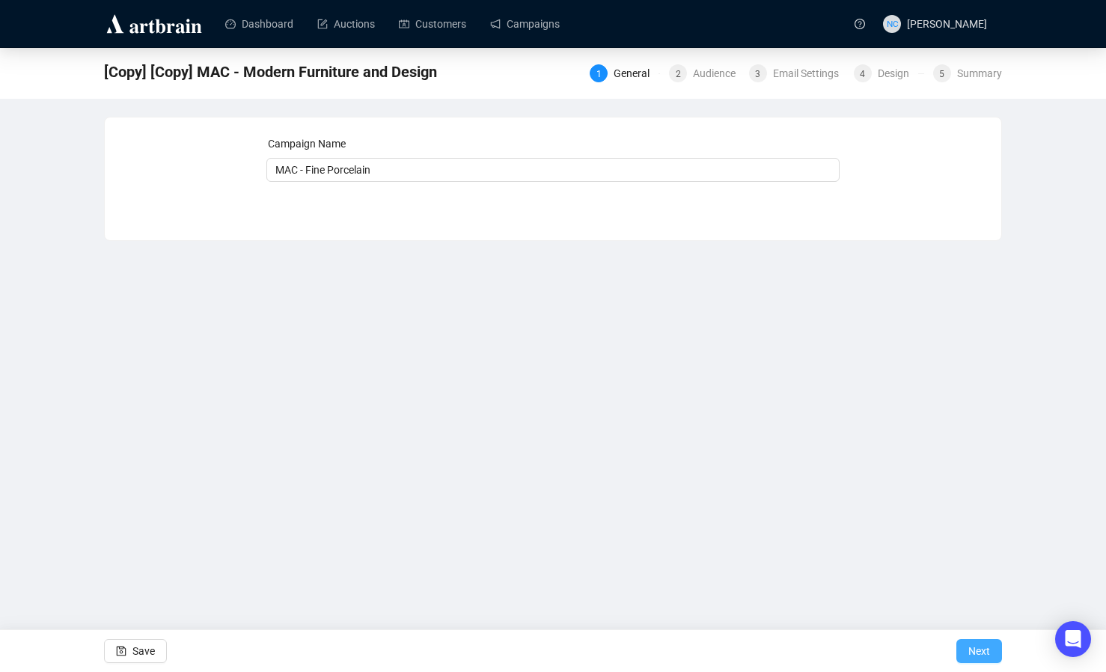
click at [964, 652] on button "Next" at bounding box center [979, 651] width 46 height 24
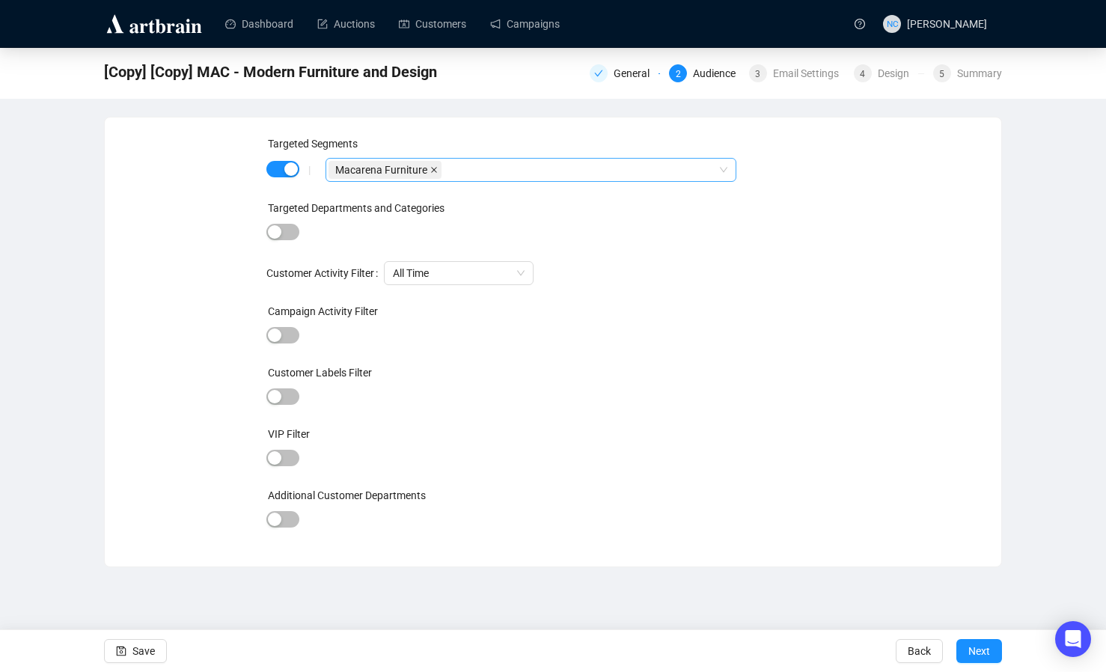
click at [430, 170] on icon "close" at bounding box center [433, 169] width 7 height 7
click at [439, 172] on div at bounding box center [522, 169] width 389 height 21
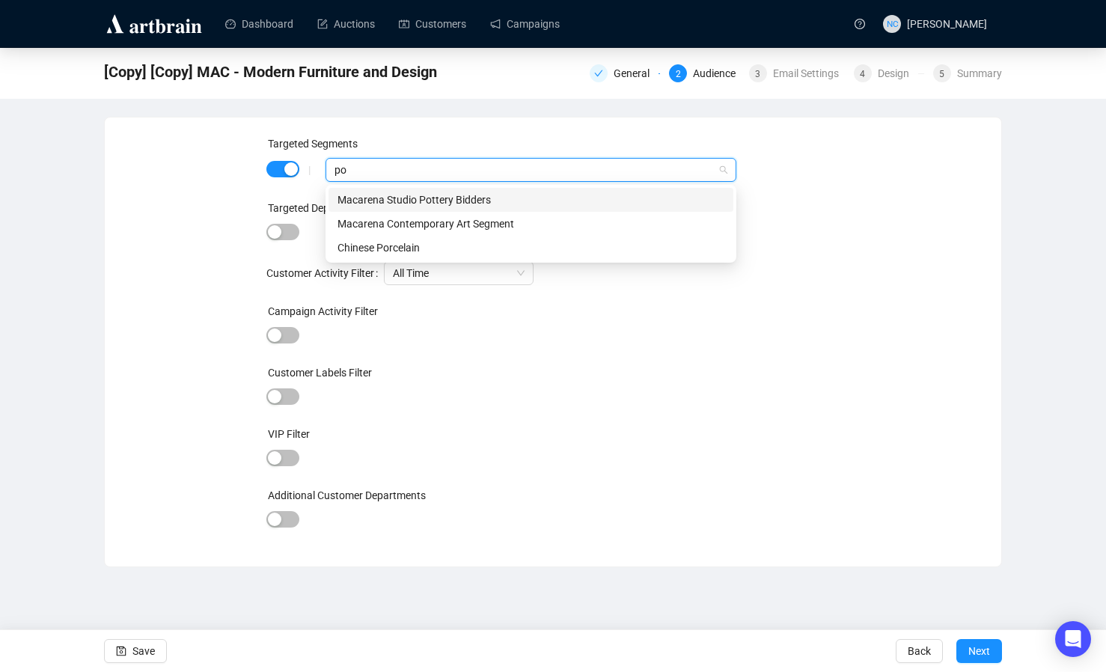
type input "p"
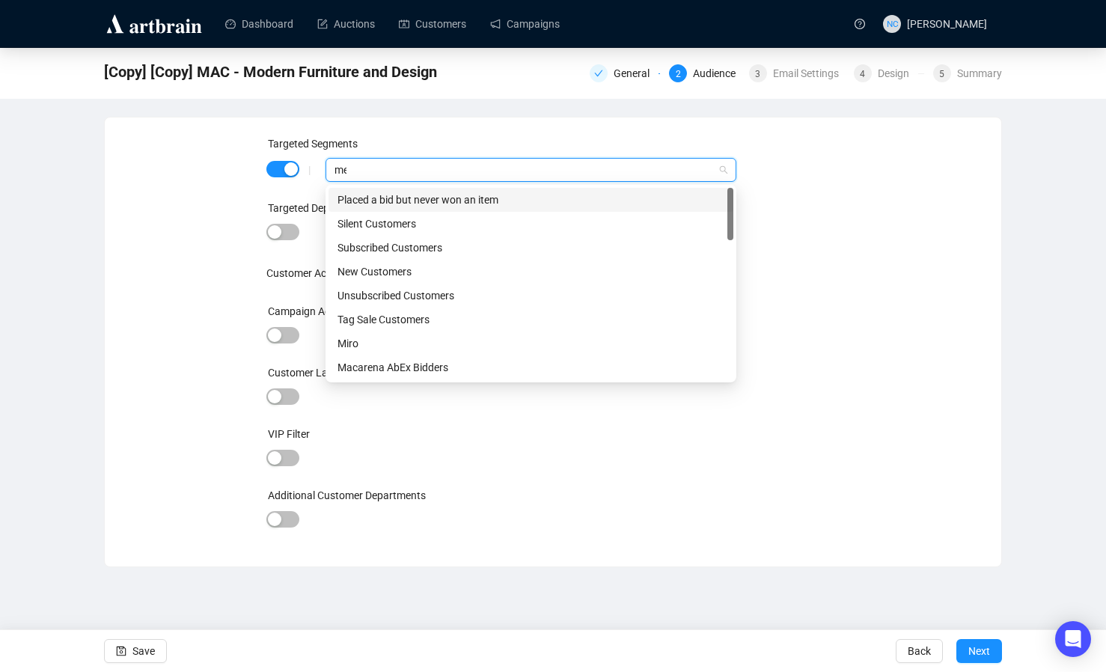
type input "mei"
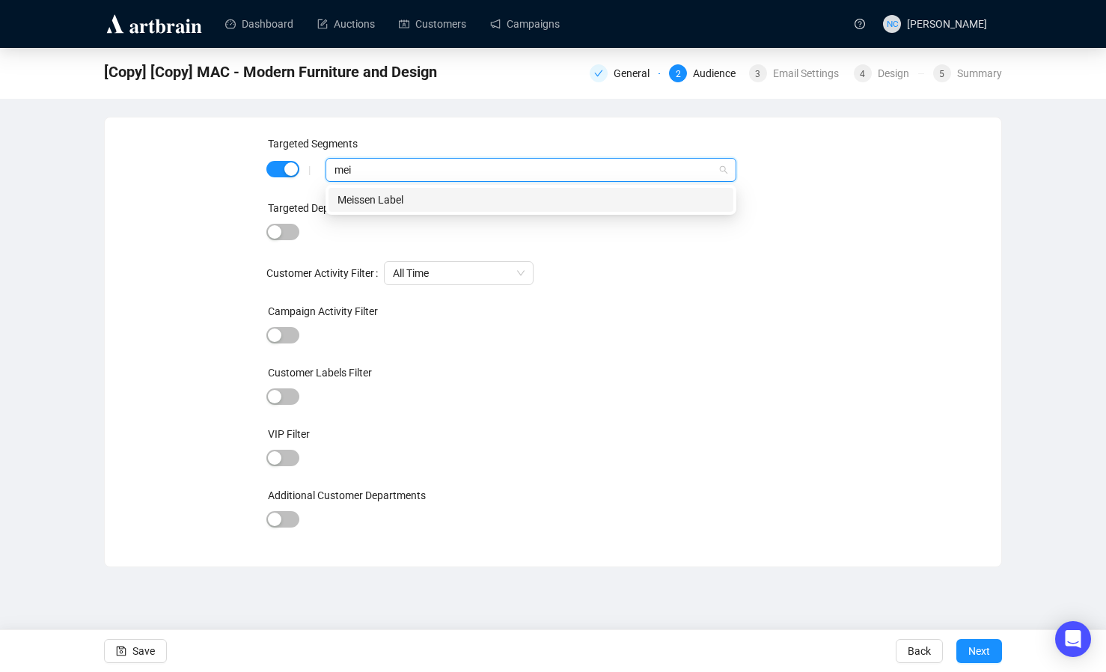
click at [442, 194] on div "Meissen Label" at bounding box center [530, 200] width 387 height 16
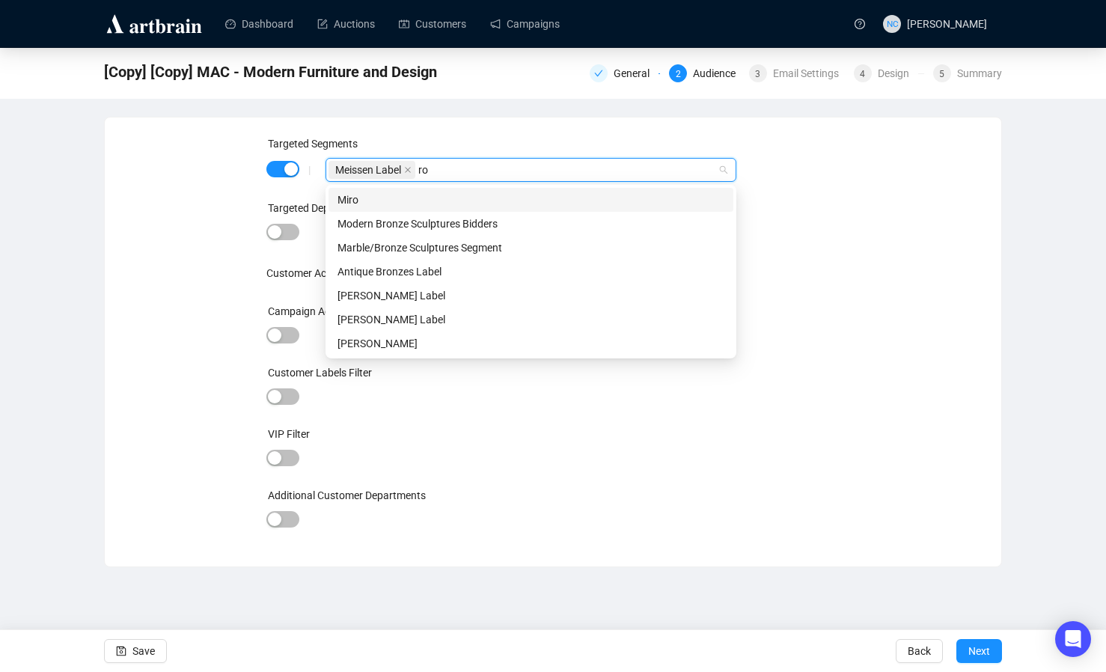
type input "r"
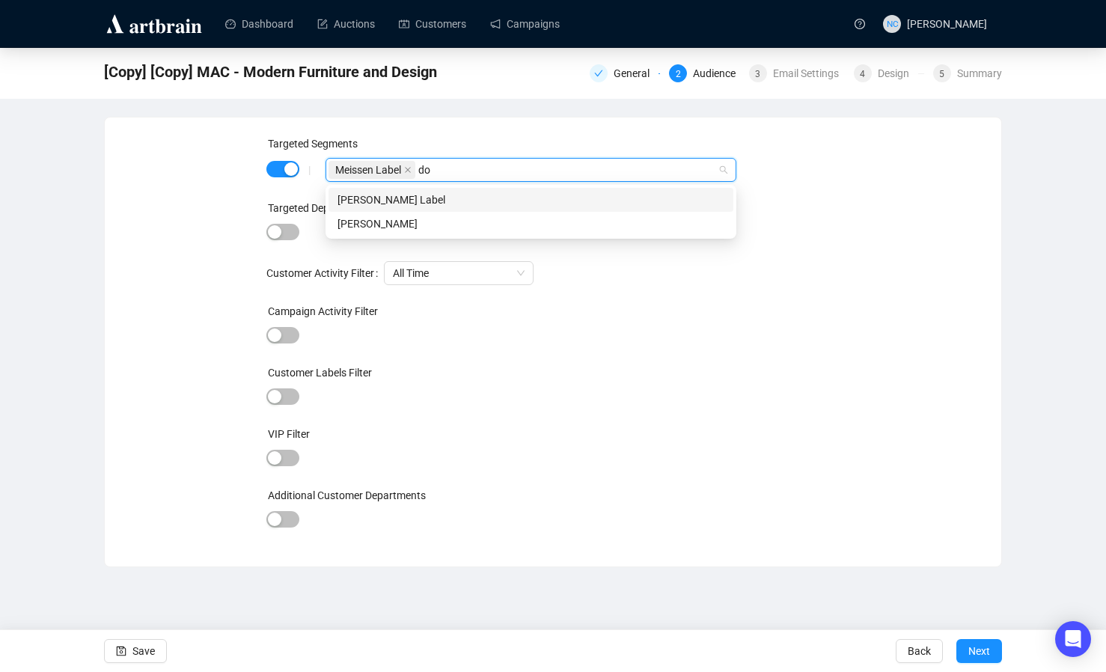
type input "d"
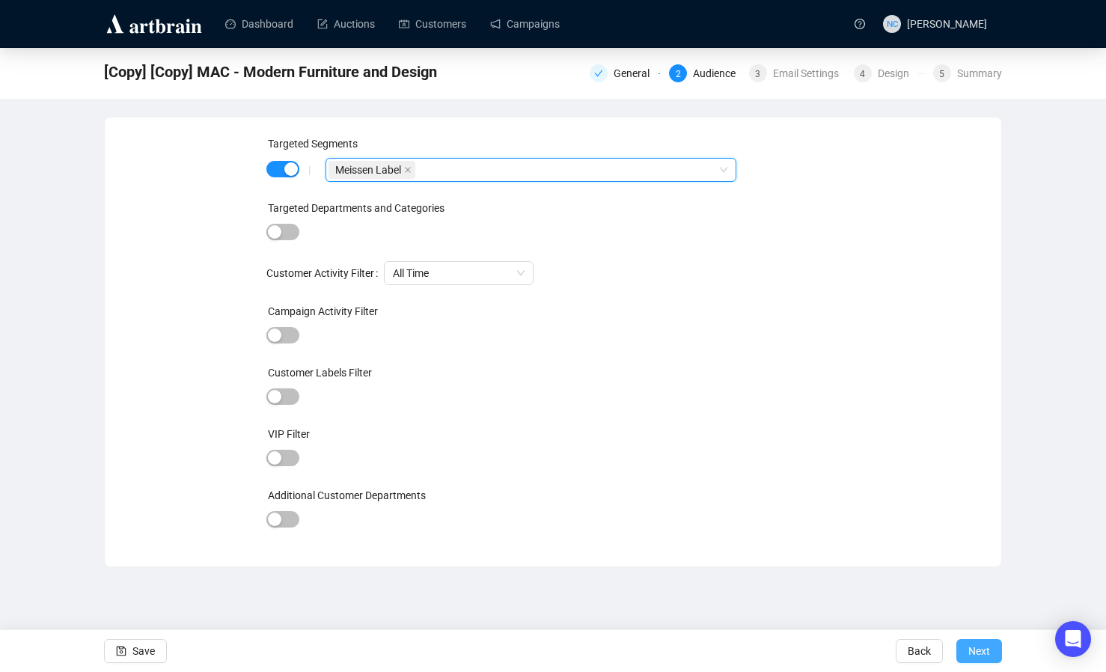
click at [985, 652] on span "Next" at bounding box center [979, 651] width 22 height 42
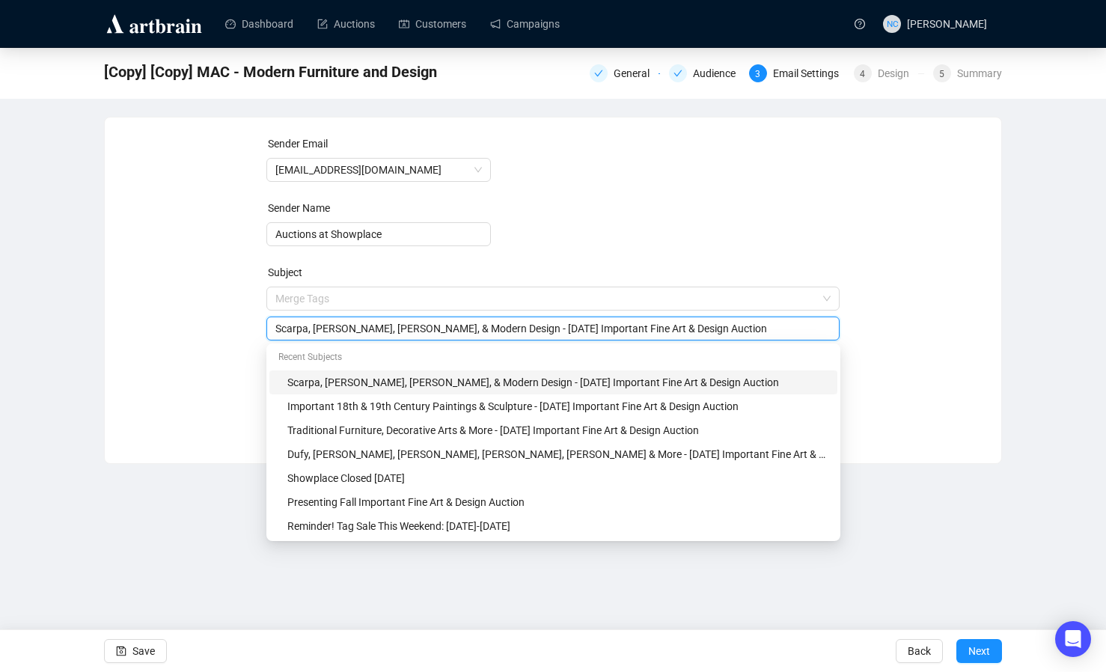
drag, startPoint x: 499, startPoint y: 300, endPoint x: 223, endPoint y: 303, distance: 276.0
click at [223, 303] on div "Sender Email [EMAIL_ADDRESS][DOMAIN_NAME] Sender Name Auctions at Showplace Sub…" at bounding box center [553, 278] width 860 height 287
paste input "Rare Meissen & Royal Doulton Porcelai"
type input "Rare Meissen & Royal Doulton Porcelain - [DATE] Important Fine Art & Design Auc…"
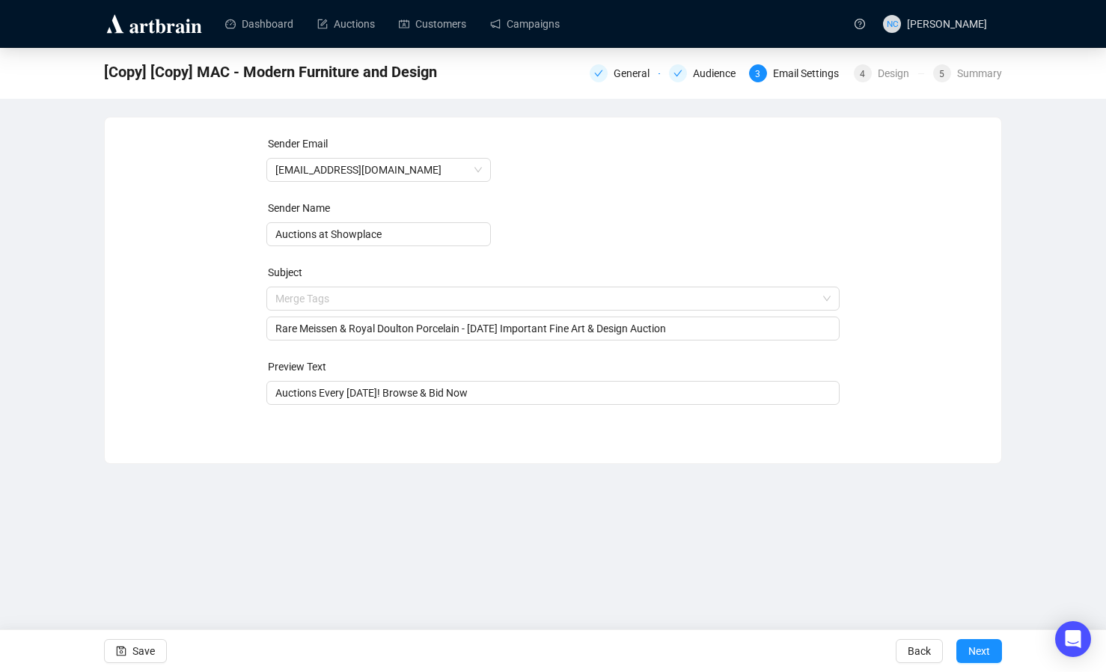
click at [935, 334] on div "Sender Email [EMAIL_ADDRESS][DOMAIN_NAME] Sender Name Auctions at Showplace Sub…" at bounding box center [553, 278] width 860 height 287
click at [974, 647] on span "Next" at bounding box center [979, 651] width 22 height 42
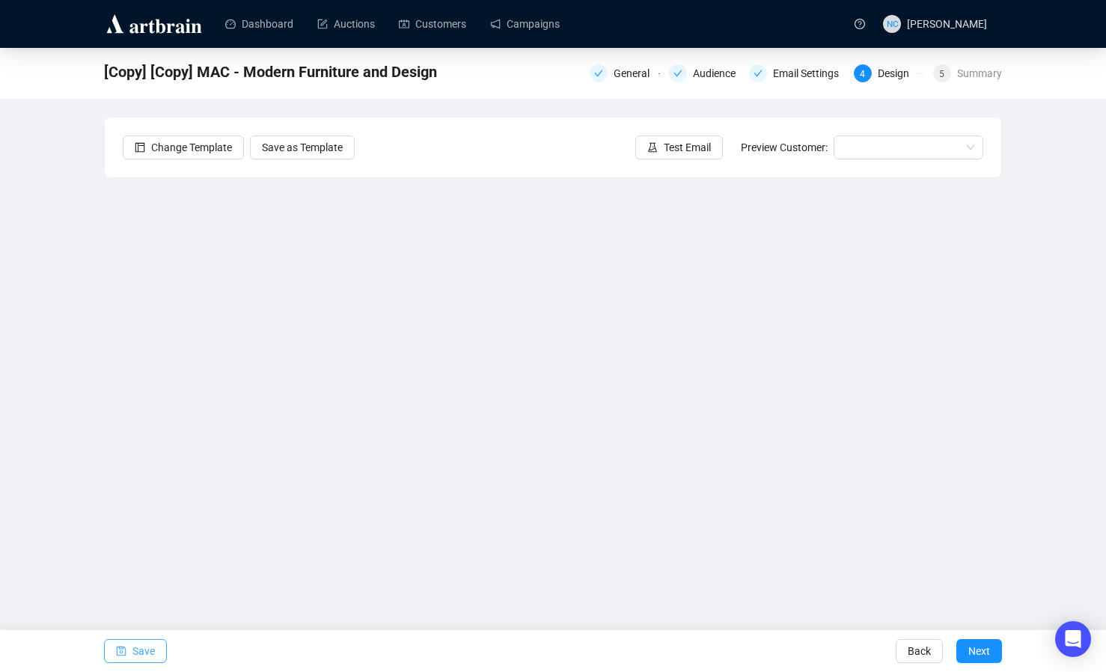
click at [129, 648] on button "Save" at bounding box center [135, 651] width 63 height 24
click at [117, 649] on icon "save" at bounding box center [121, 651] width 10 height 10
click at [135, 648] on span "Save" at bounding box center [143, 651] width 22 height 42
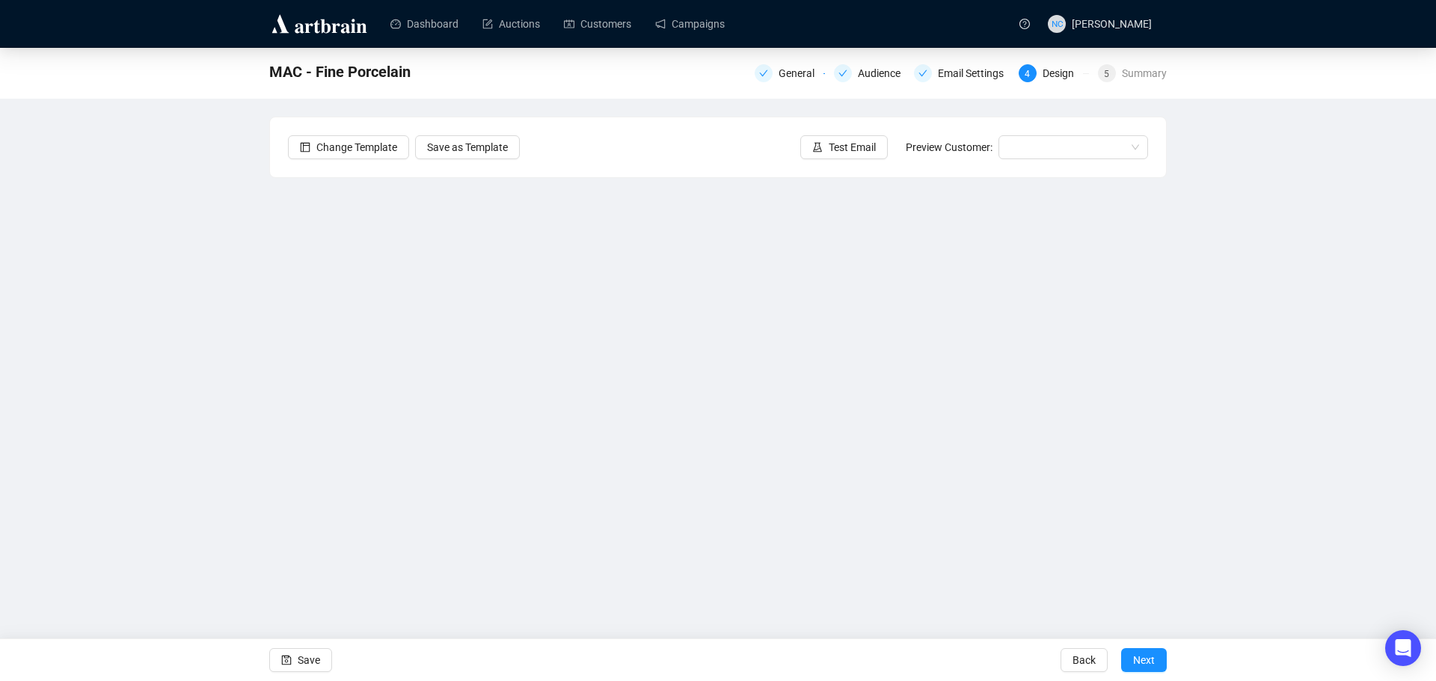
click at [141, 203] on div "MAC - Fine Porcelain General Audience Email Settings 4 Design 5 Summary Change …" at bounding box center [718, 324] width 1436 height 553
click at [316, 658] on span "Save" at bounding box center [309, 661] width 22 height 42
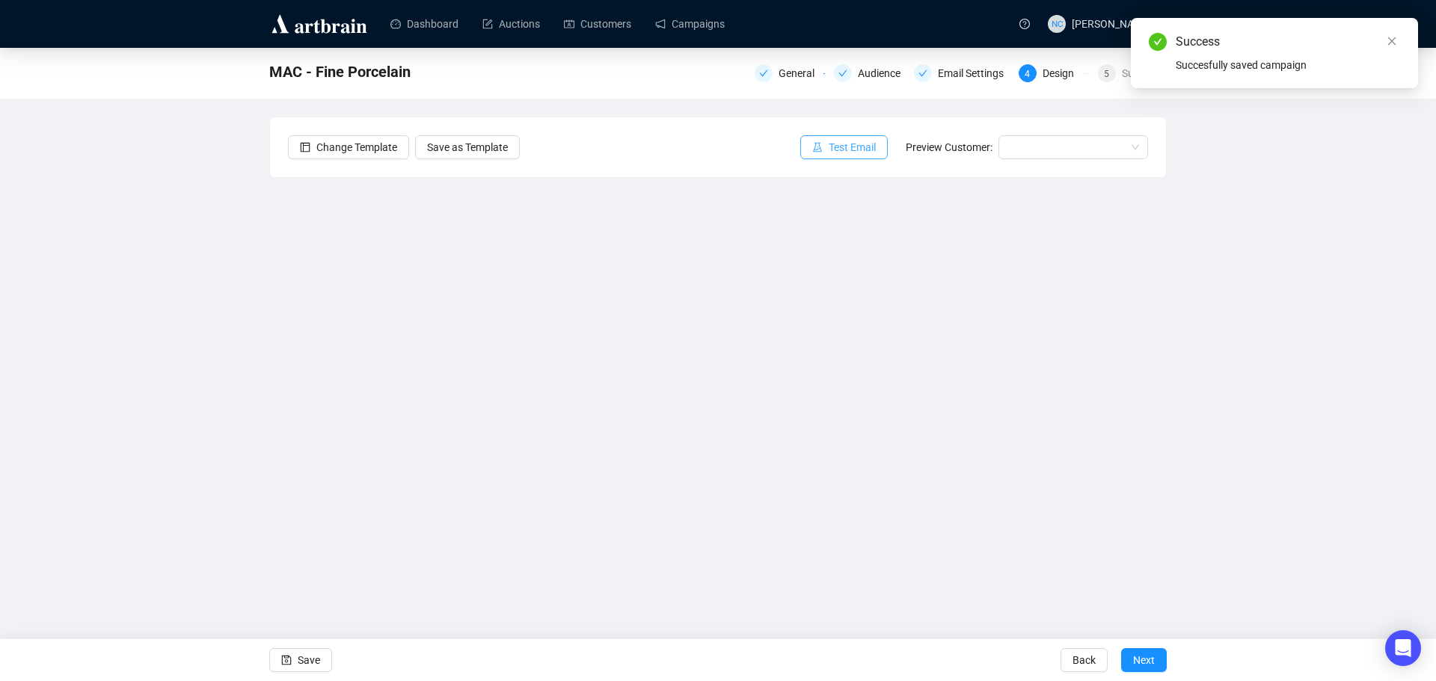
click at [839, 146] on span "Test Email" at bounding box center [852, 147] width 47 height 16
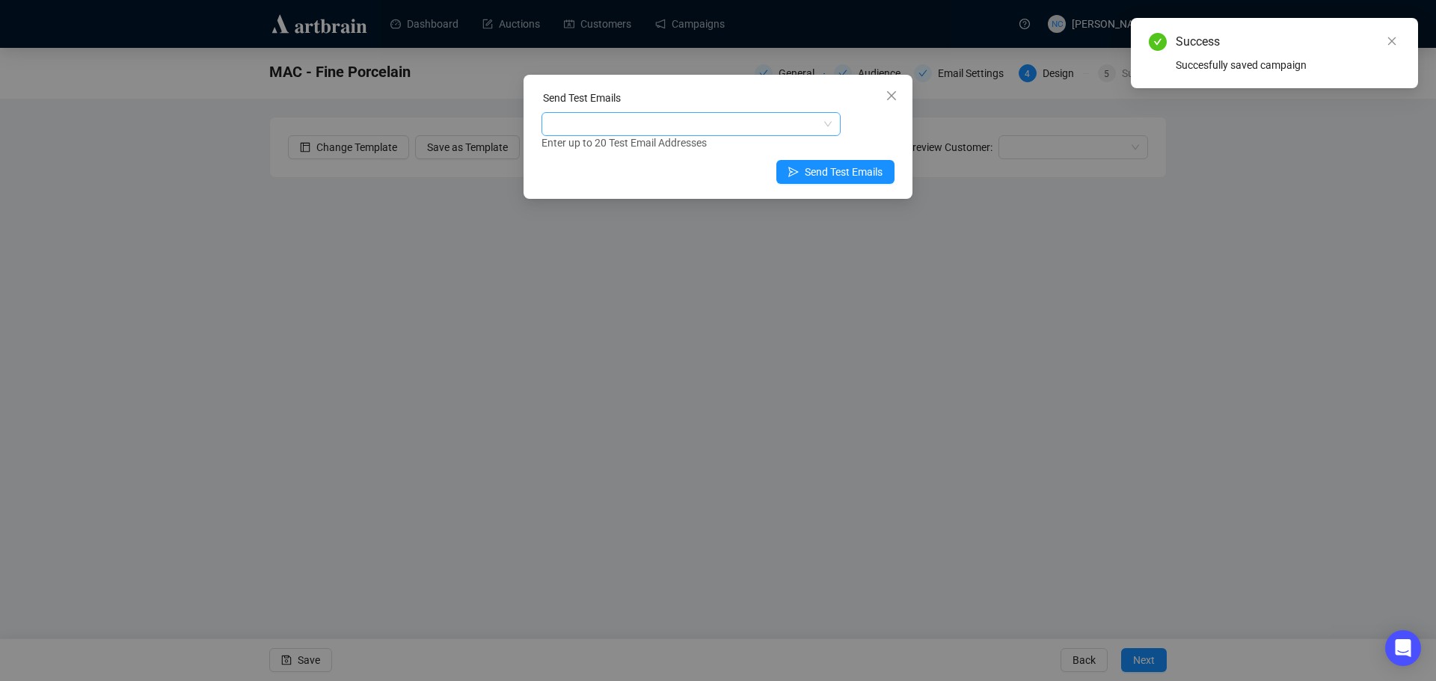
click at [695, 123] on div at bounding box center [684, 124] width 278 height 21
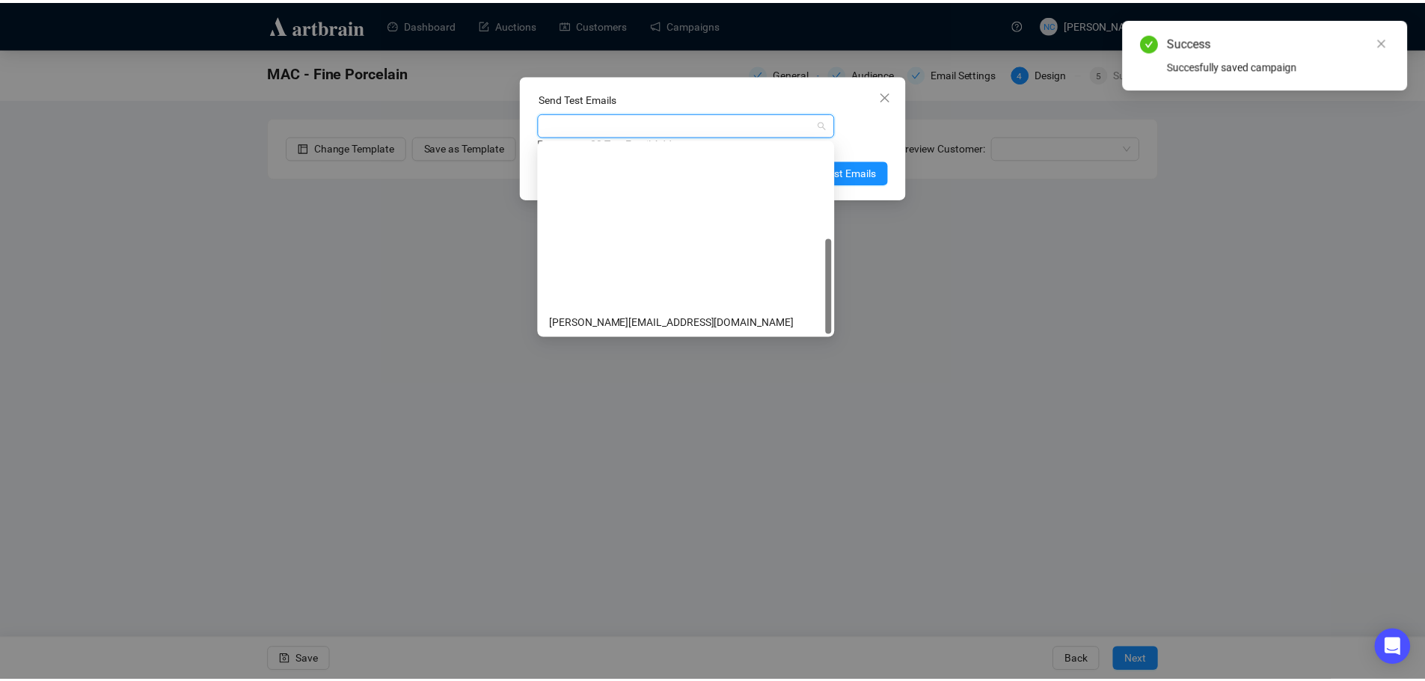
scroll to position [192, 0]
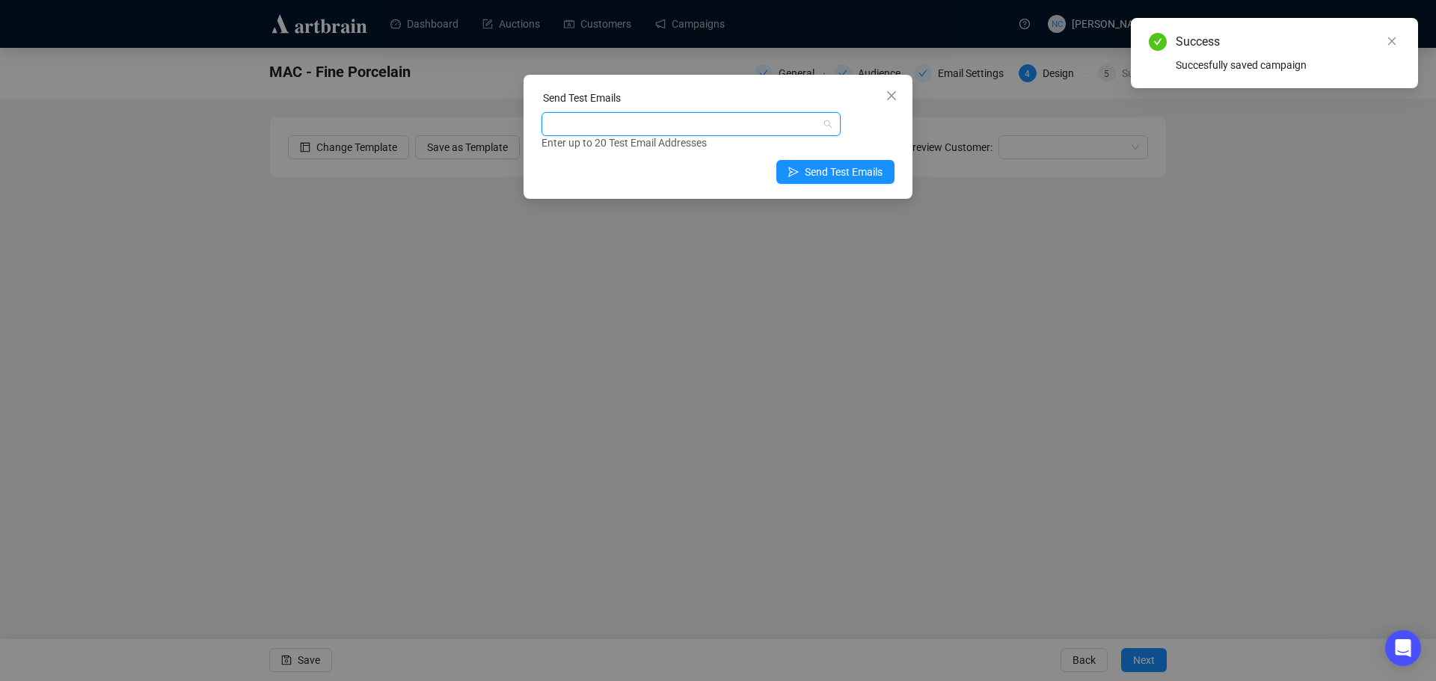
click at [691, 125] on div at bounding box center [684, 124] width 278 height 21
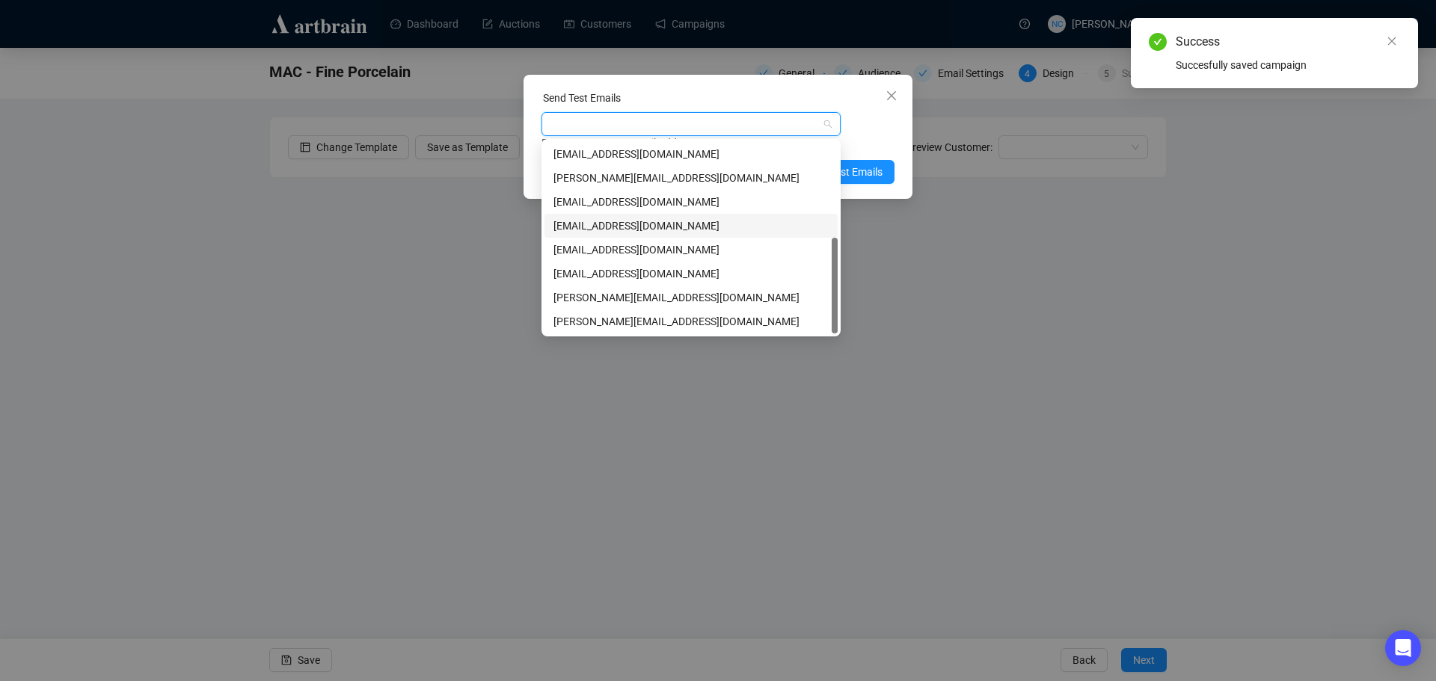
click at [704, 220] on div "[EMAIL_ADDRESS][DOMAIN_NAME]" at bounding box center [691, 226] width 275 height 16
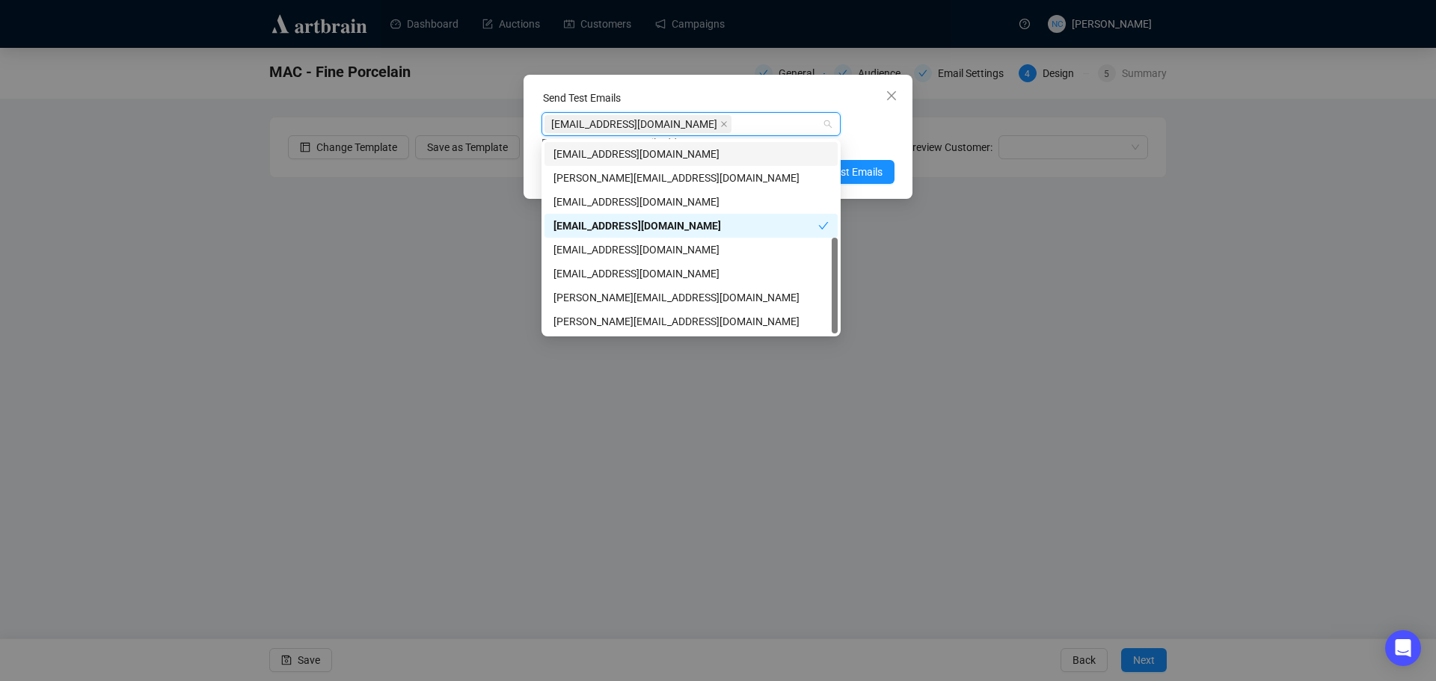
click at [753, 88] on div "Send Test Emails [EMAIL_ADDRESS][DOMAIN_NAME] Enter up to 20 Test Email Address…" at bounding box center [718, 137] width 389 height 124
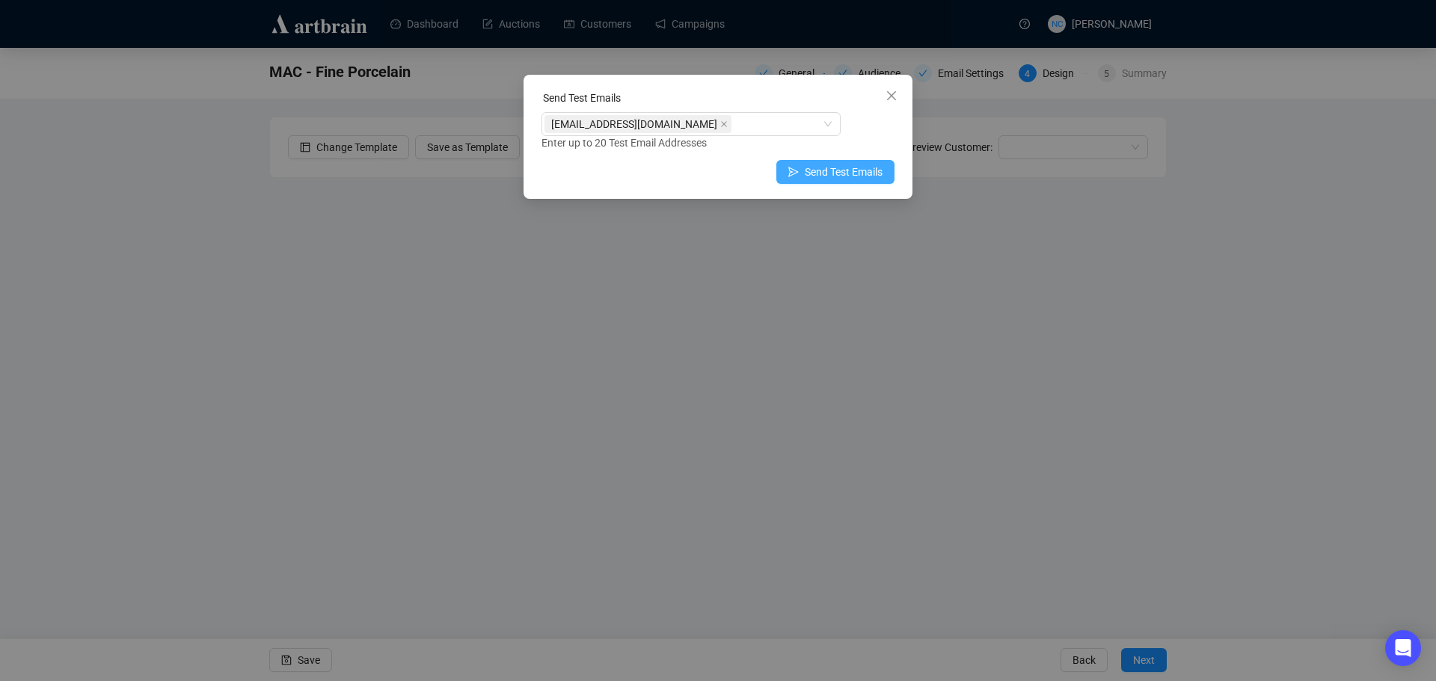
click at [863, 176] on span "Send Test Emails" at bounding box center [844, 172] width 78 height 16
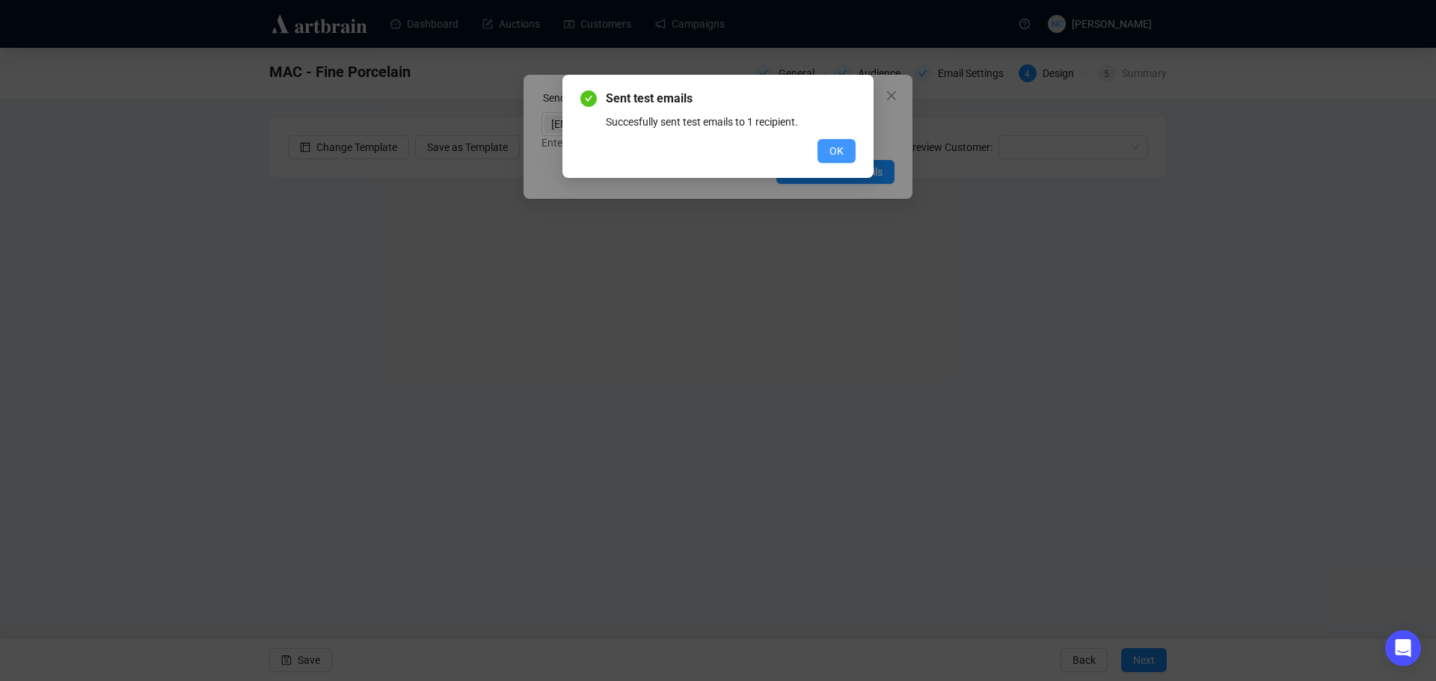
click at [829, 147] on button "OK" at bounding box center [837, 151] width 38 height 24
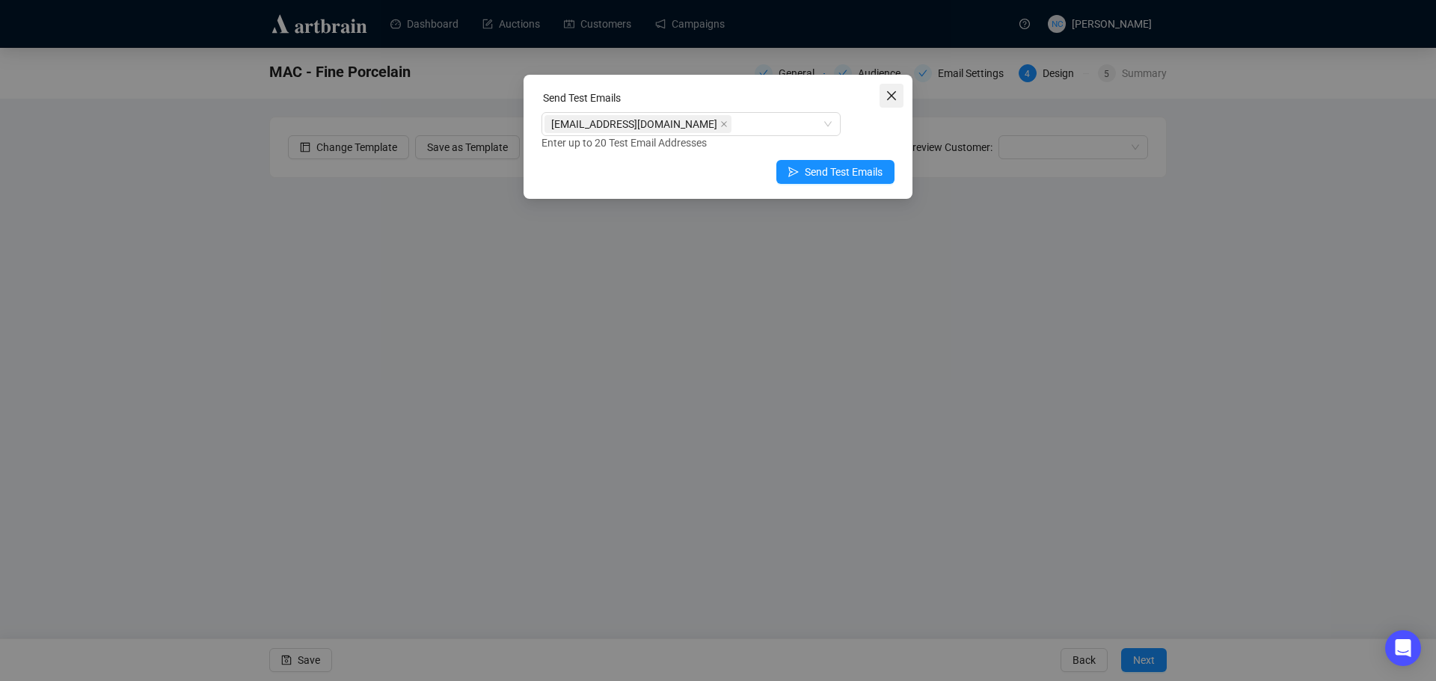
click at [892, 96] on icon "close" at bounding box center [891, 95] width 9 height 9
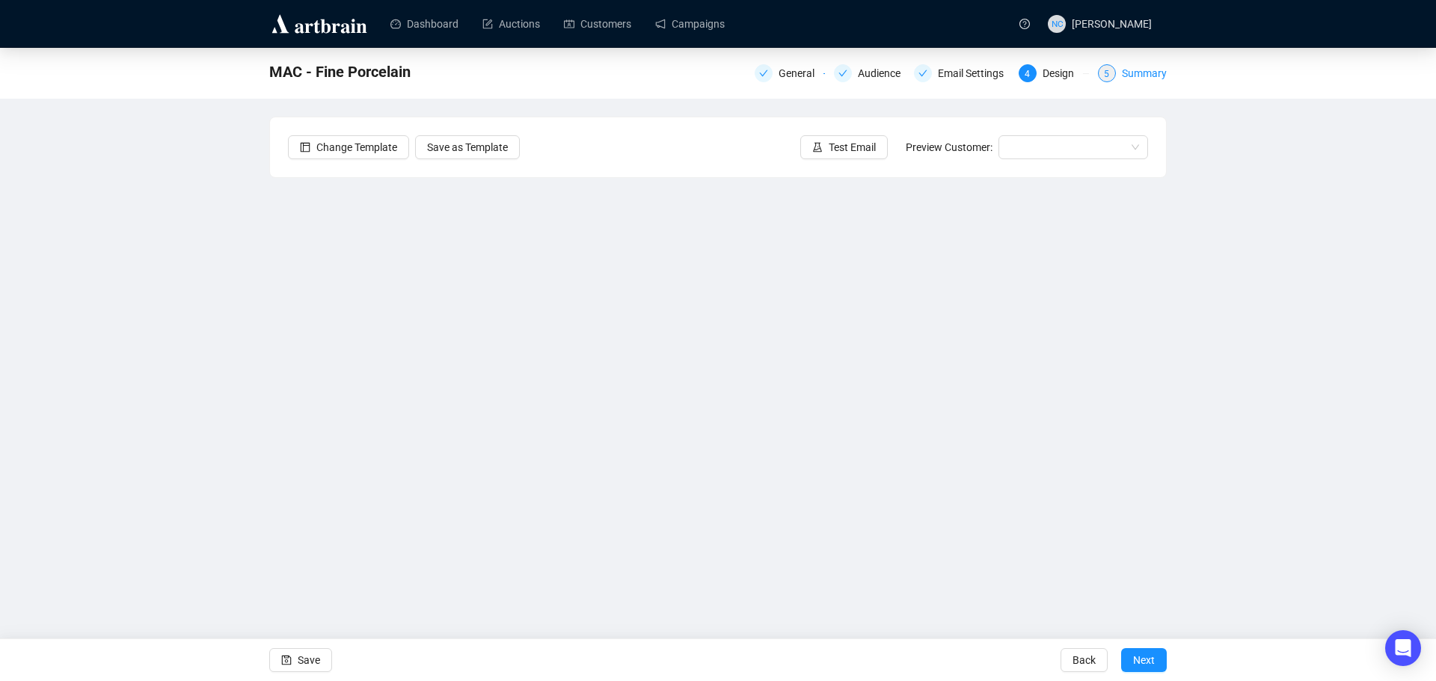
click at [1159, 73] on div "Summary" at bounding box center [1144, 73] width 45 height 18
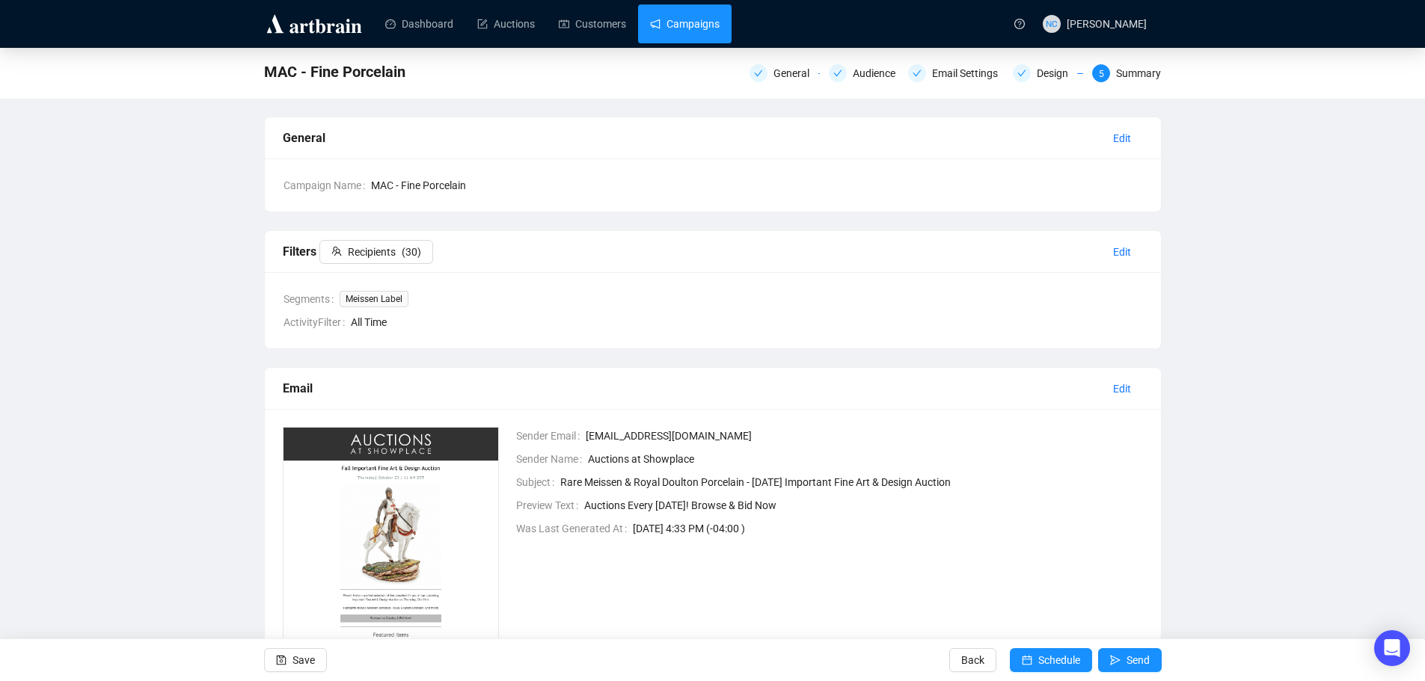
click at [693, 23] on link "Campaigns" at bounding box center [685, 23] width 70 height 39
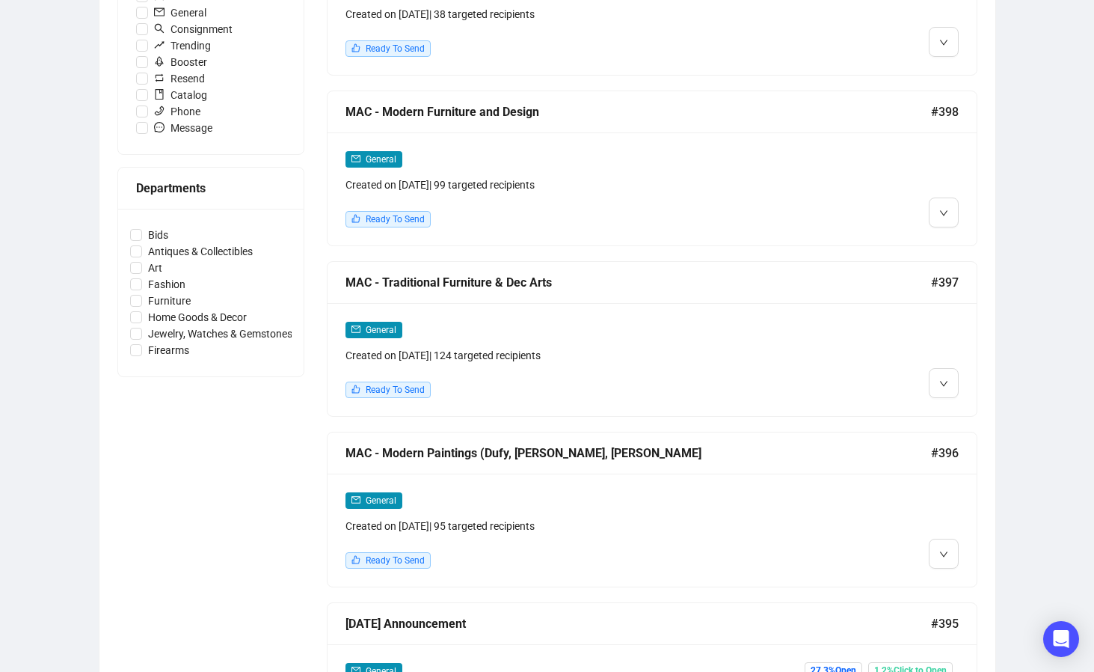
scroll to position [598, 0]
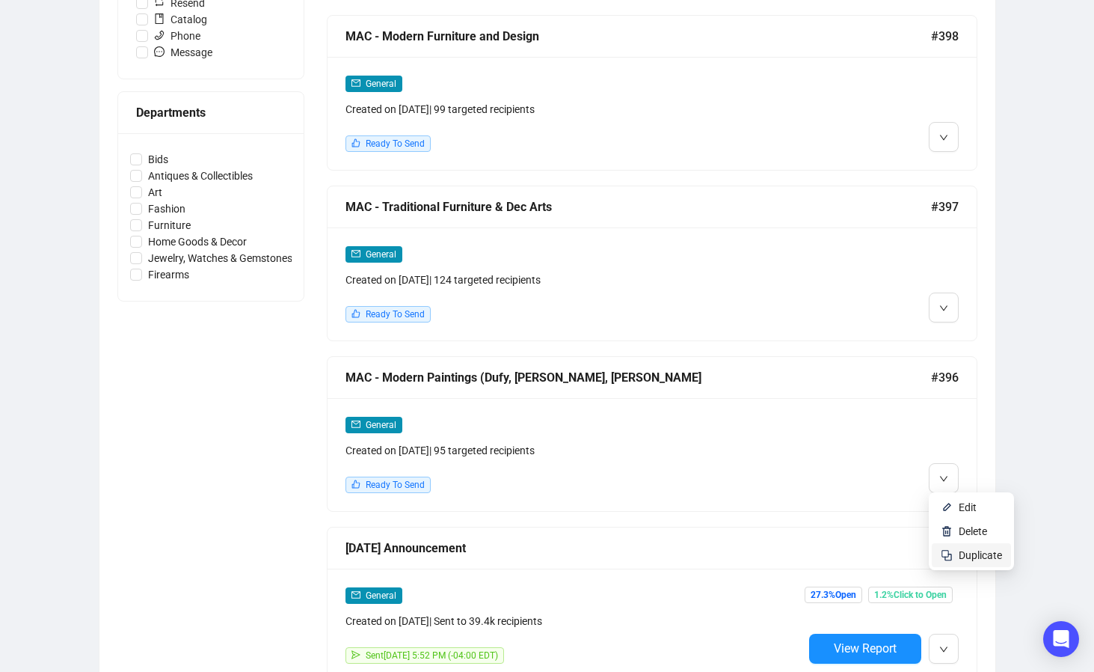
click at [974, 557] on span "Duplicate" at bounding box center [980, 555] width 43 height 12
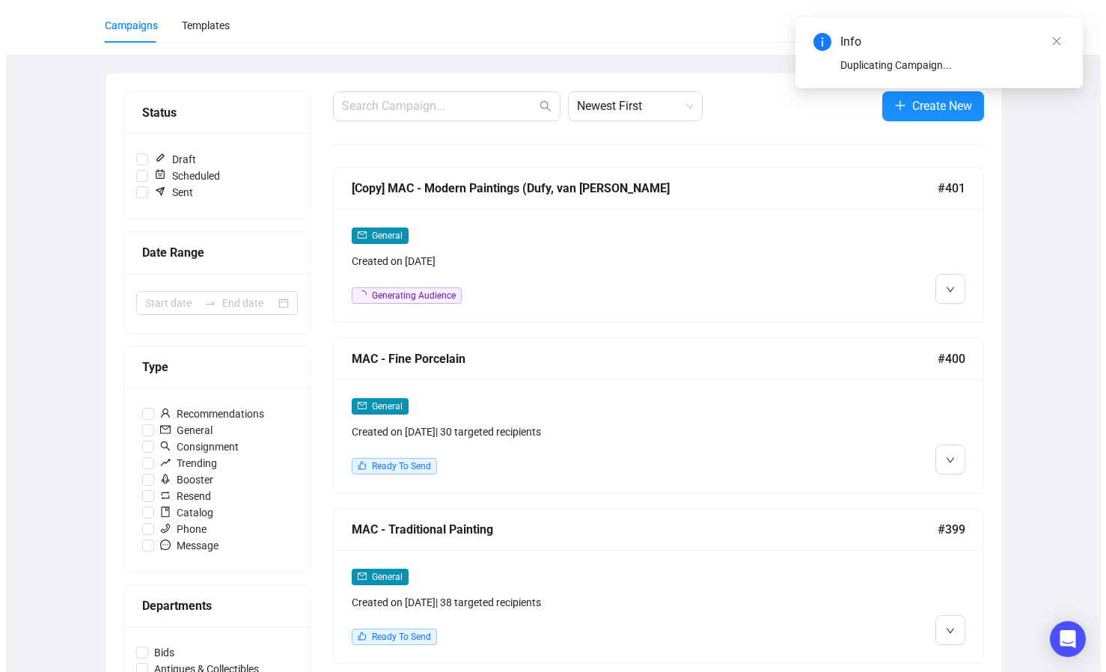
scroll to position [0, 0]
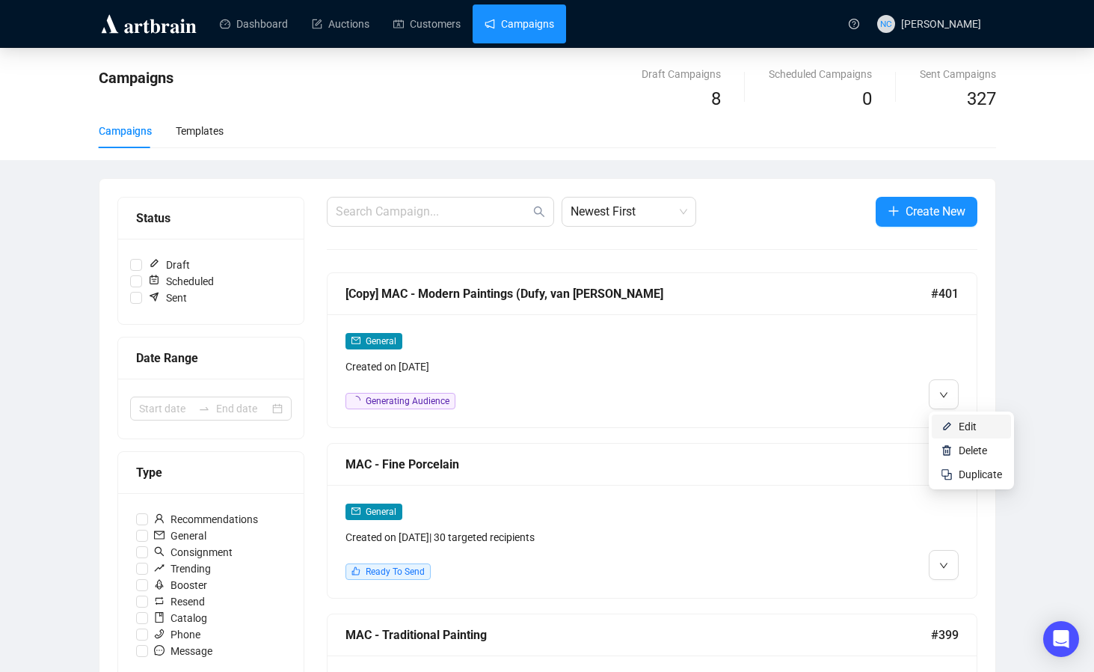
click at [982, 428] on span "Edit" at bounding box center [980, 426] width 43 height 16
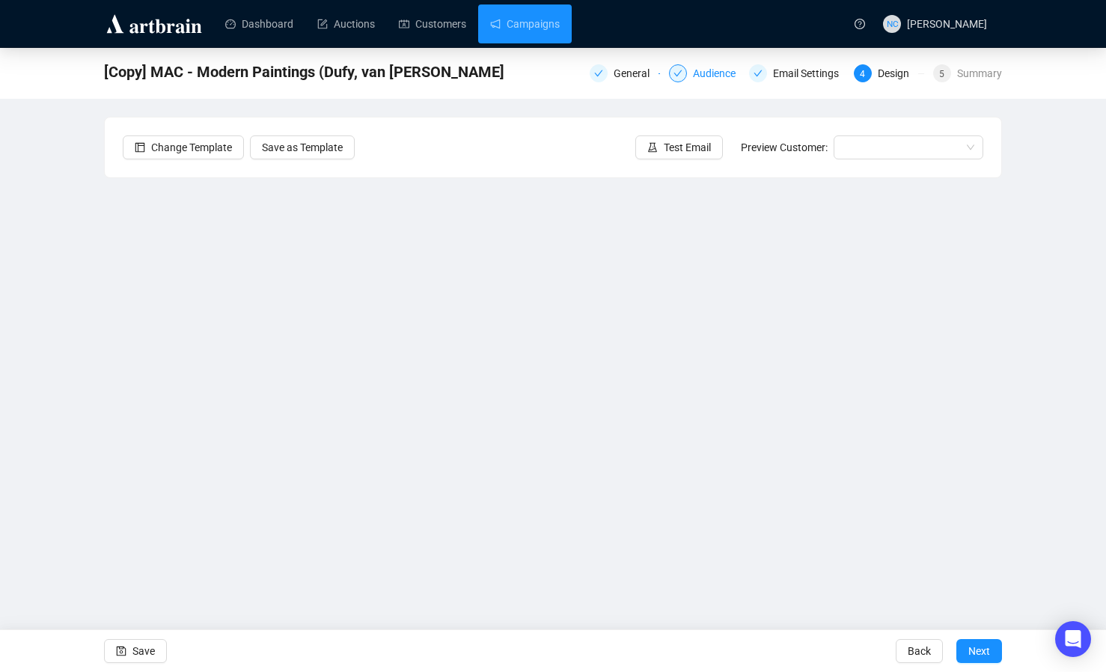
click at [702, 73] on div "Audience" at bounding box center [719, 73] width 52 height 18
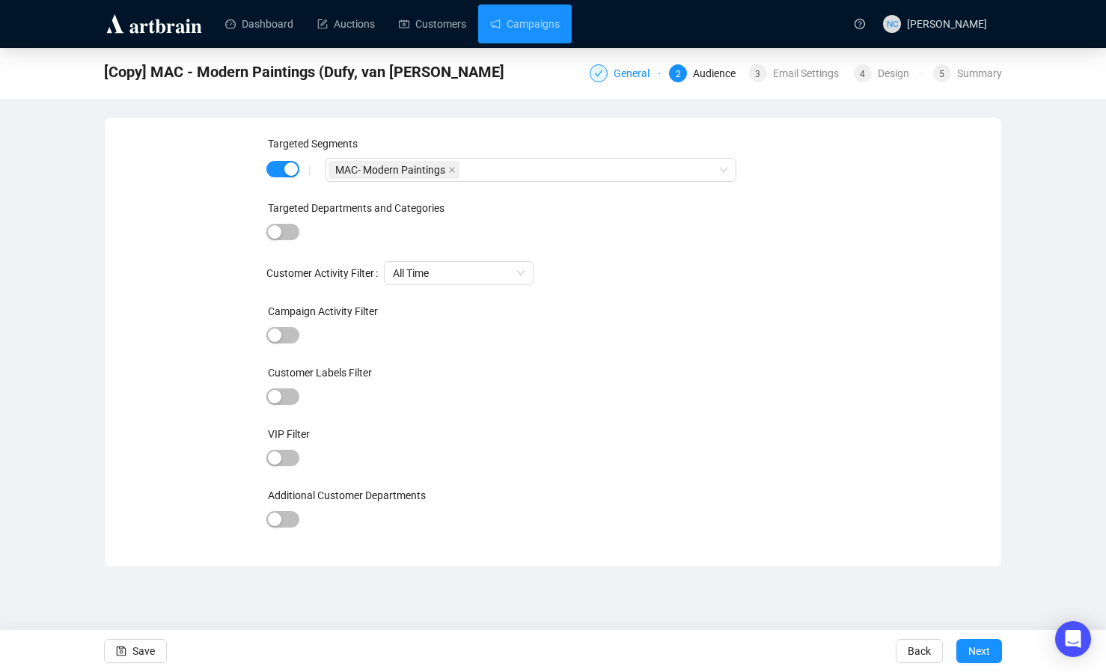
click at [640, 72] on div "General" at bounding box center [635, 73] width 45 height 18
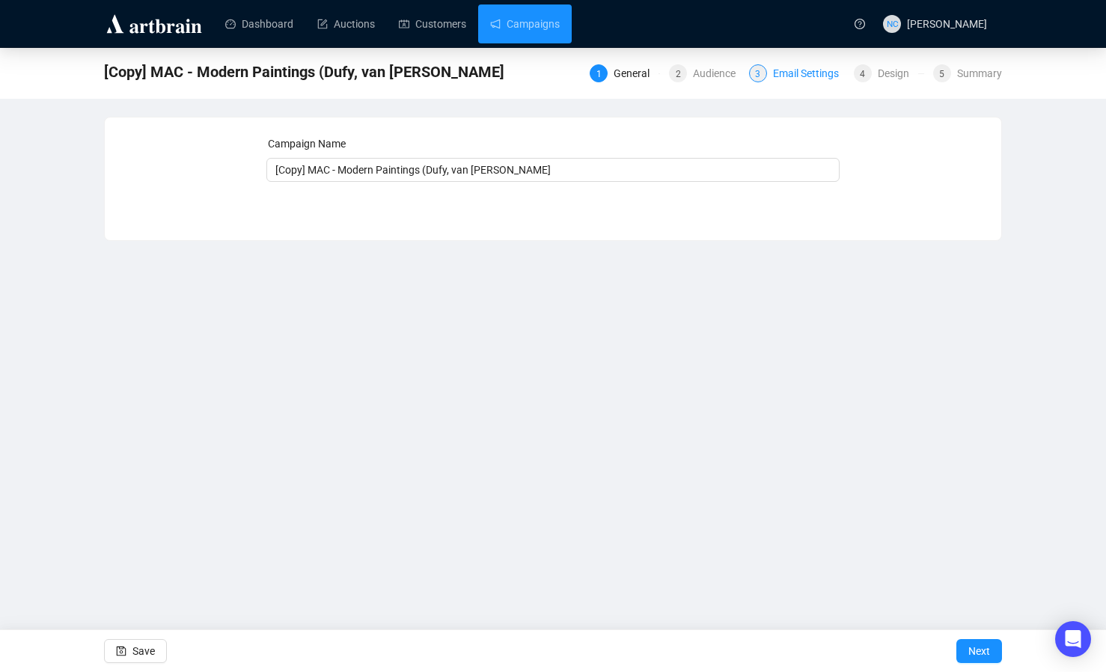
click at [805, 73] on div "Email Settings" at bounding box center [810, 73] width 75 height 18
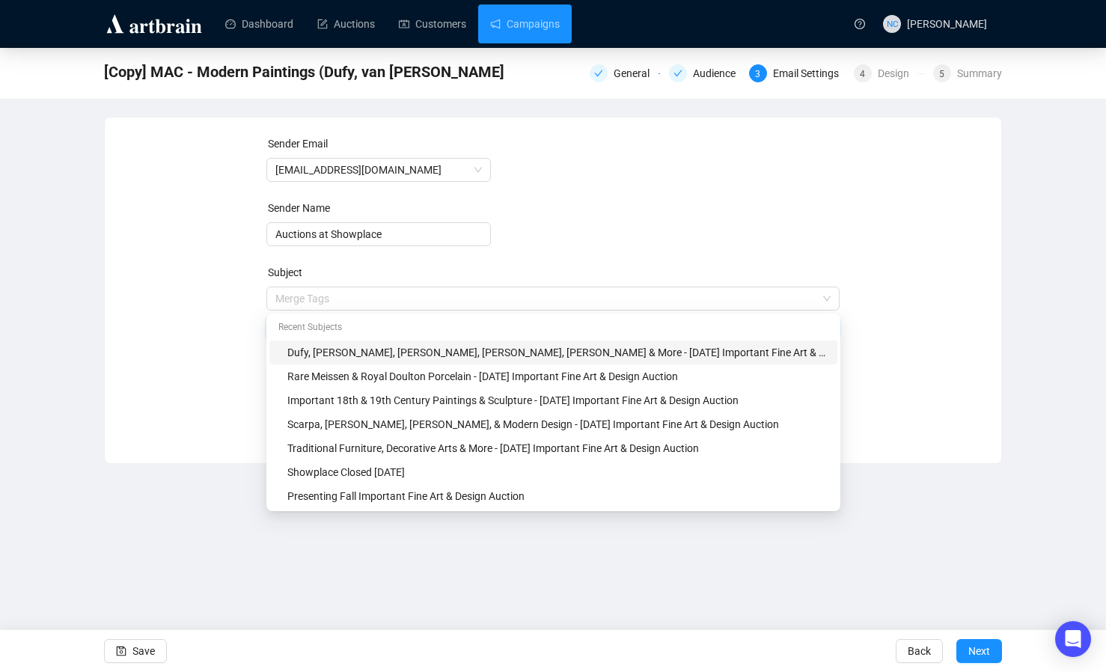
click at [495, 295] on span "Merge Tags Dufy, [PERSON_NAME], [PERSON_NAME], Forain, [PERSON_NAME] & More - […" at bounding box center [553, 313] width 574 height 42
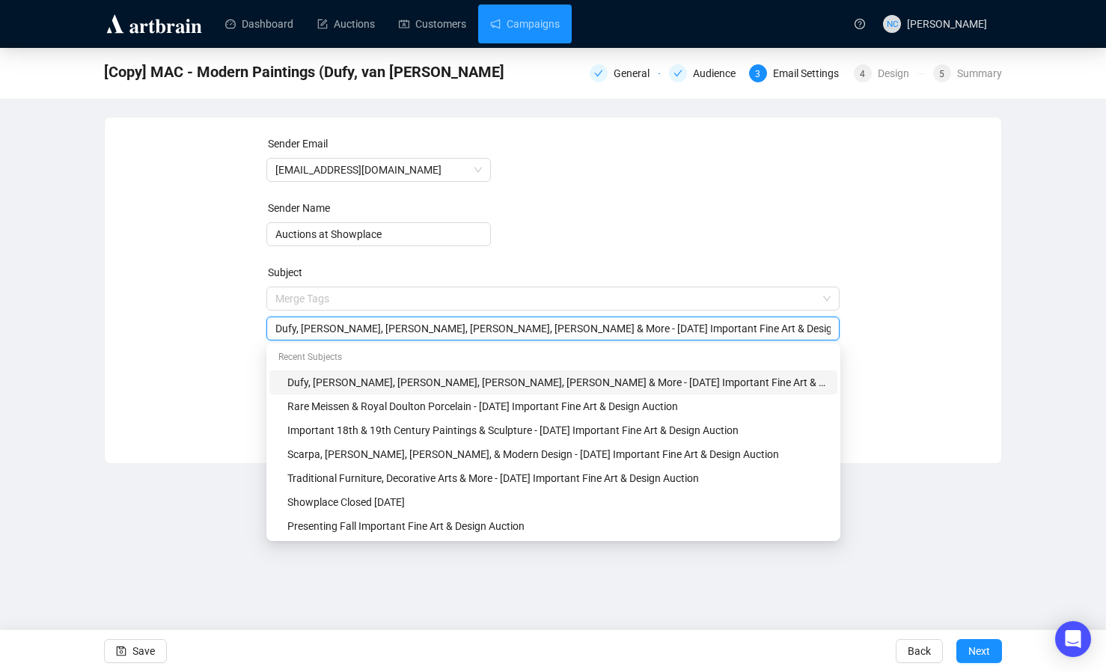
drag, startPoint x: 487, startPoint y: 328, endPoint x: 260, endPoint y: 324, distance: 227.5
click at [260, 324] on div "Sender Email [EMAIL_ADDRESS][DOMAIN_NAME] Sender Name Auctions at Showplace Sub…" at bounding box center [553, 278] width 860 height 287
paste input "[PERSON_NAME], [PERSON_NAME] [PERSON_NAME] & [PERSON_NAME]"
click at [466, 332] on input "[PERSON_NAME], [PERSON_NAME] [PERSON_NAME] & [PERSON_NAME] & More - [DATE] Impo…" at bounding box center [553, 328] width 556 height 16
drag, startPoint x: 580, startPoint y: 330, endPoint x: 543, endPoint y: 331, distance: 36.7
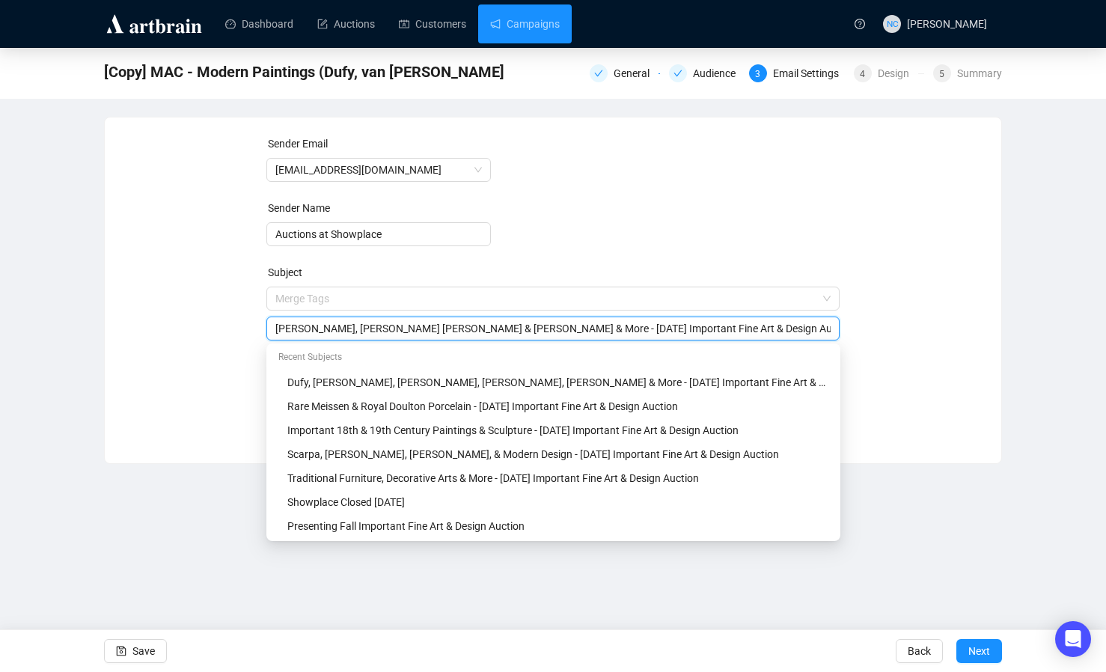
click at [543, 331] on input "[PERSON_NAME], [PERSON_NAME] [PERSON_NAME] & [PERSON_NAME] & More - [DATE] Impo…" at bounding box center [553, 328] width 556 height 16
type input "[PERSON_NAME], [PERSON_NAME] [PERSON_NAME] & [PERSON_NAME] - [DATE] Important F…"
click at [910, 401] on div "Sender Email [EMAIL_ADDRESS][DOMAIN_NAME] Sender Name Auctions at Showplace Sub…" at bounding box center [553, 278] width 860 height 287
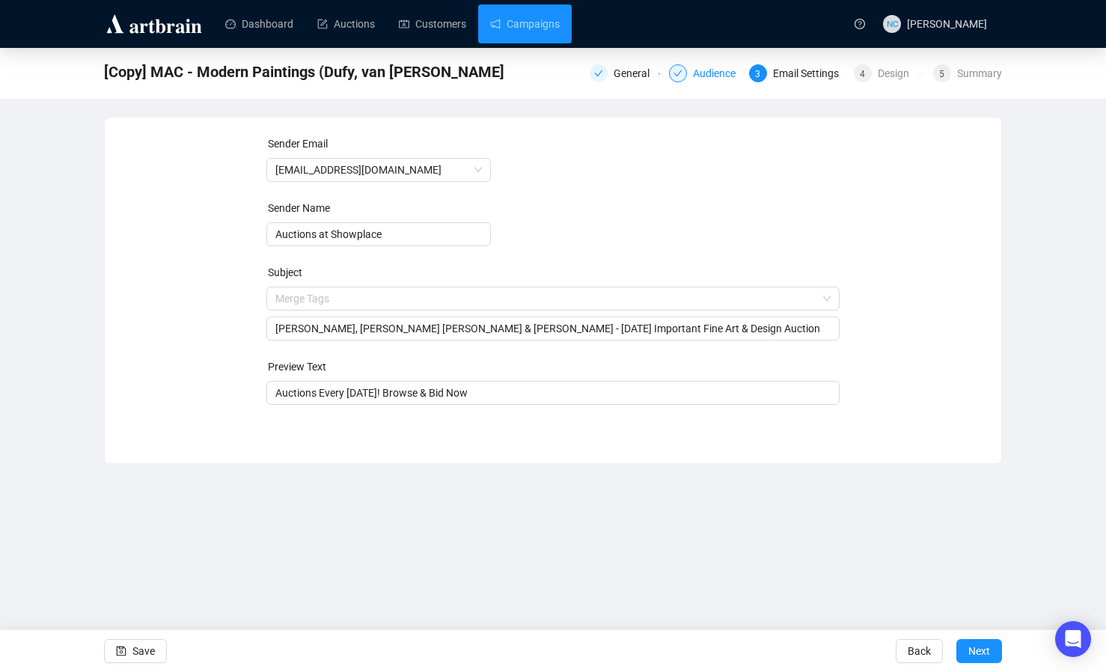
click at [706, 76] on div "Audience" at bounding box center [719, 73] width 52 height 18
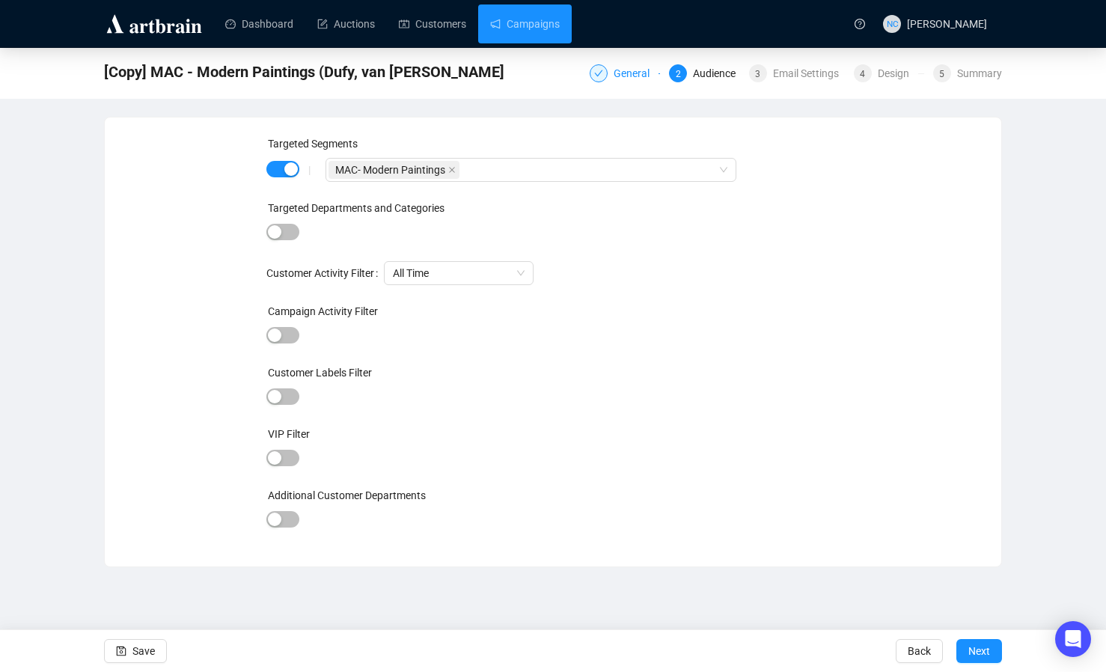
click at [637, 73] on div "General" at bounding box center [635, 73] width 45 height 18
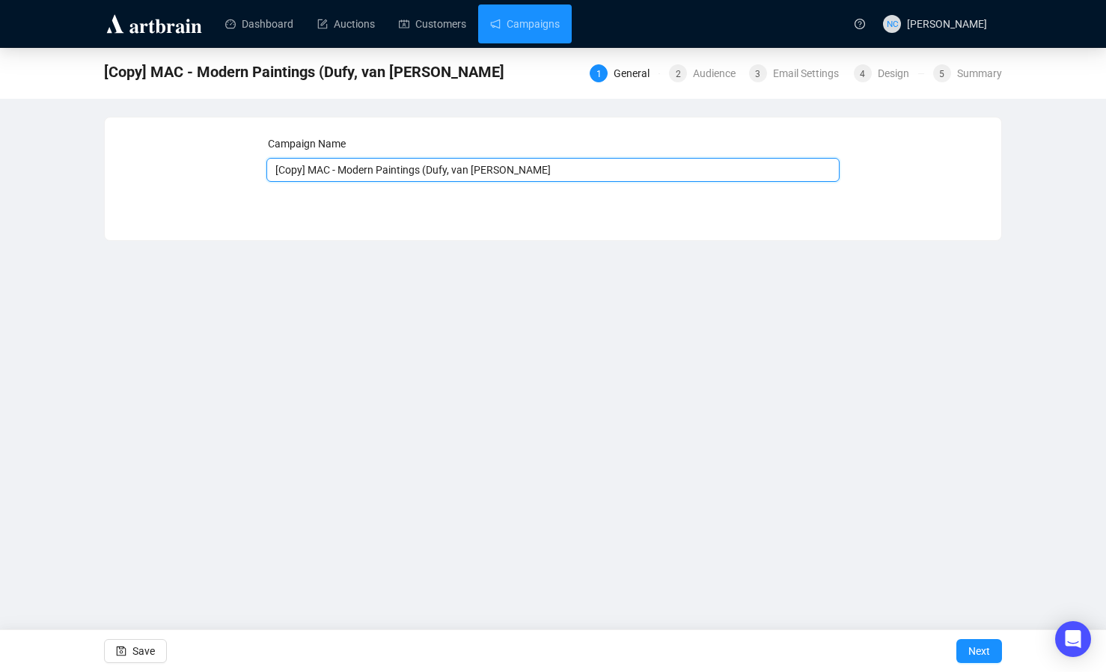
drag, startPoint x: 308, startPoint y: 166, endPoint x: 254, endPoint y: 167, distance: 53.9
click at [254, 167] on div "Campaign Name [Copy] MAC - Modern Paintings ([PERSON_NAME], van Dongen, [PERSON…" at bounding box center [553, 167] width 860 height 64
drag, startPoint x: 526, startPoint y: 168, endPoint x: 307, endPoint y: 171, distance: 218.5
click at [307, 171] on input "MAC - Modern Paintings (Dufy, [PERSON_NAME], [PERSON_NAME]" at bounding box center [553, 170] width 574 height 24
paste input "African American Art"
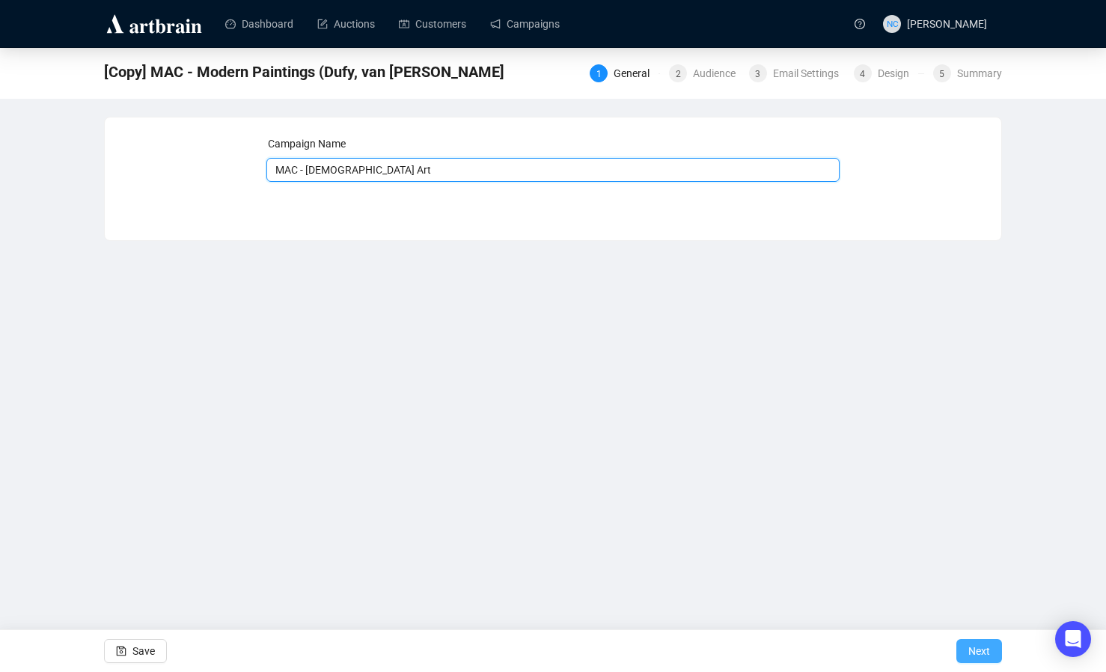
type input "MAC - [DEMOGRAPHIC_DATA] Art"
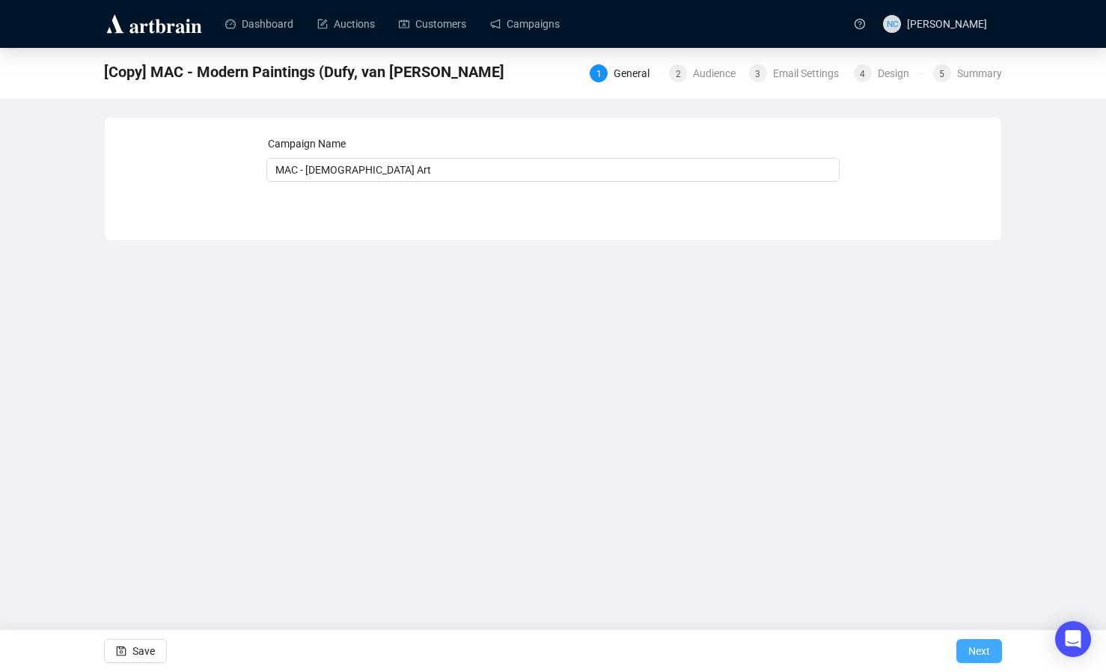
click at [968, 650] on span "Next" at bounding box center [979, 651] width 22 height 42
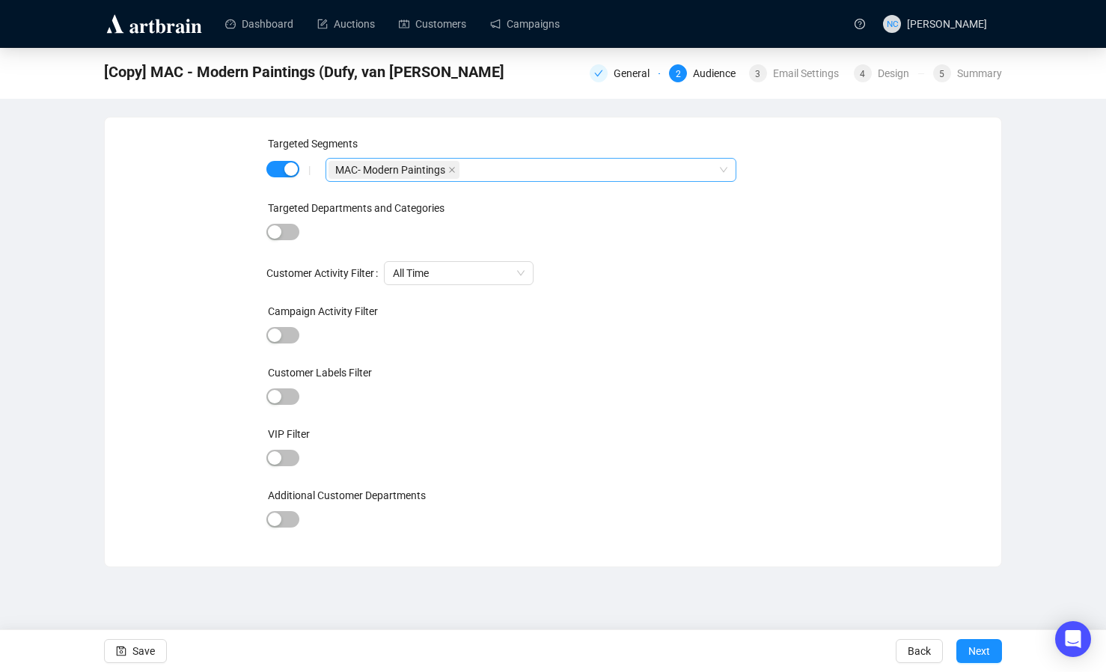
drag, startPoint x: 449, startPoint y: 165, endPoint x: 456, endPoint y: 171, distance: 9.6
click at [449, 165] on span at bounding box center [451, 170] width 7 height 16
click at [459, 174] on div at bounding box center [522, 169] width 389 height 21
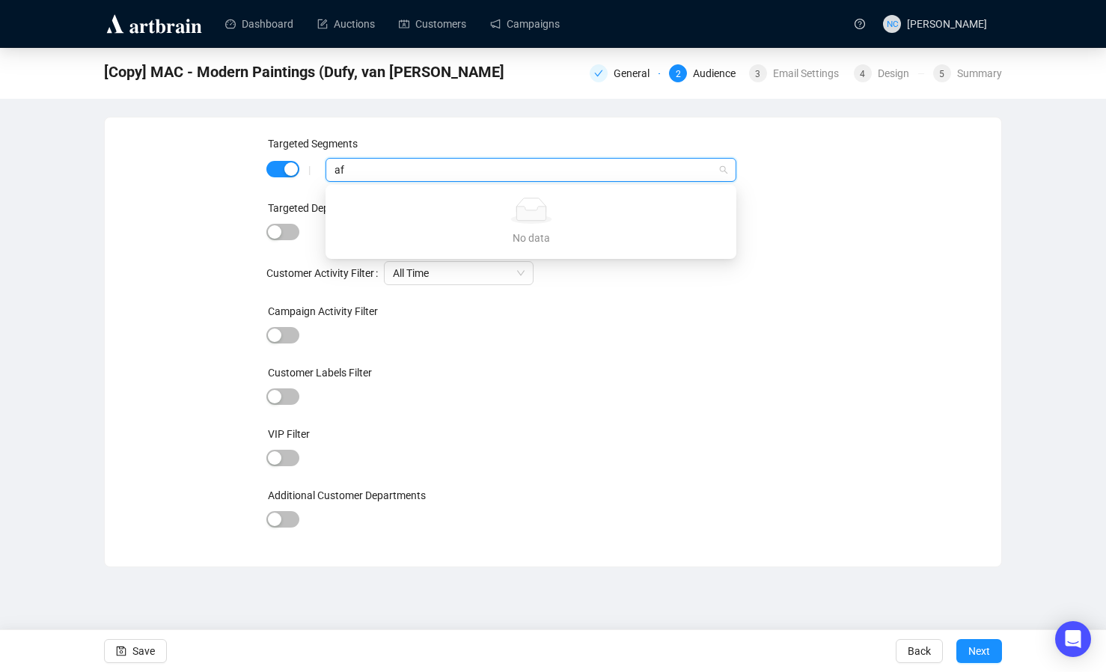
type input "a"
type input "ro"
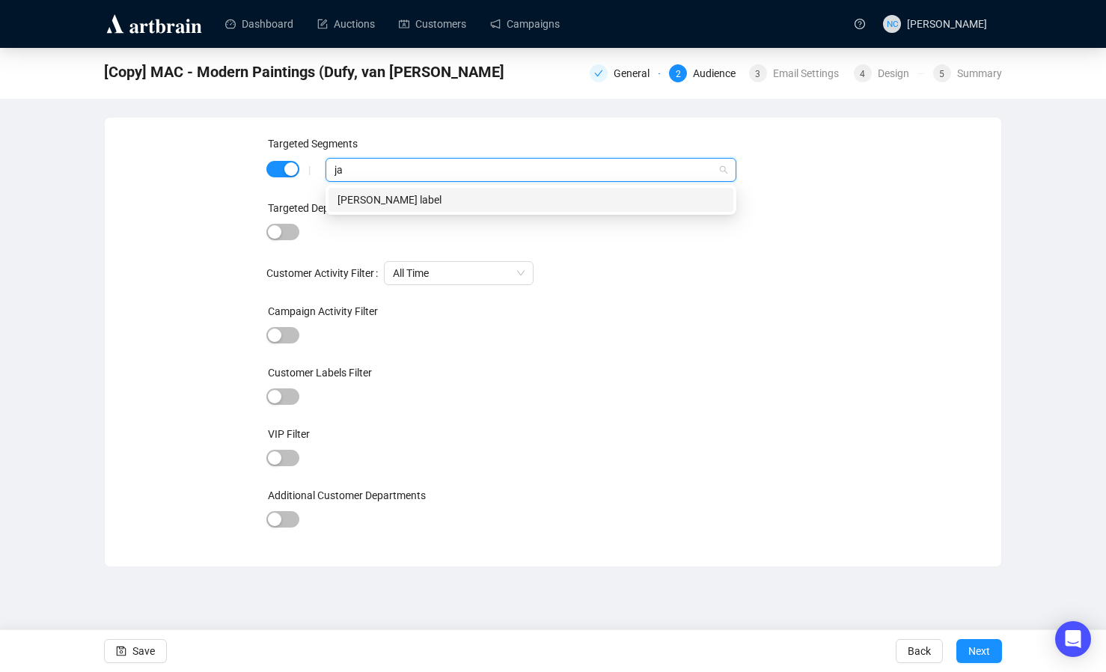
type input "j"
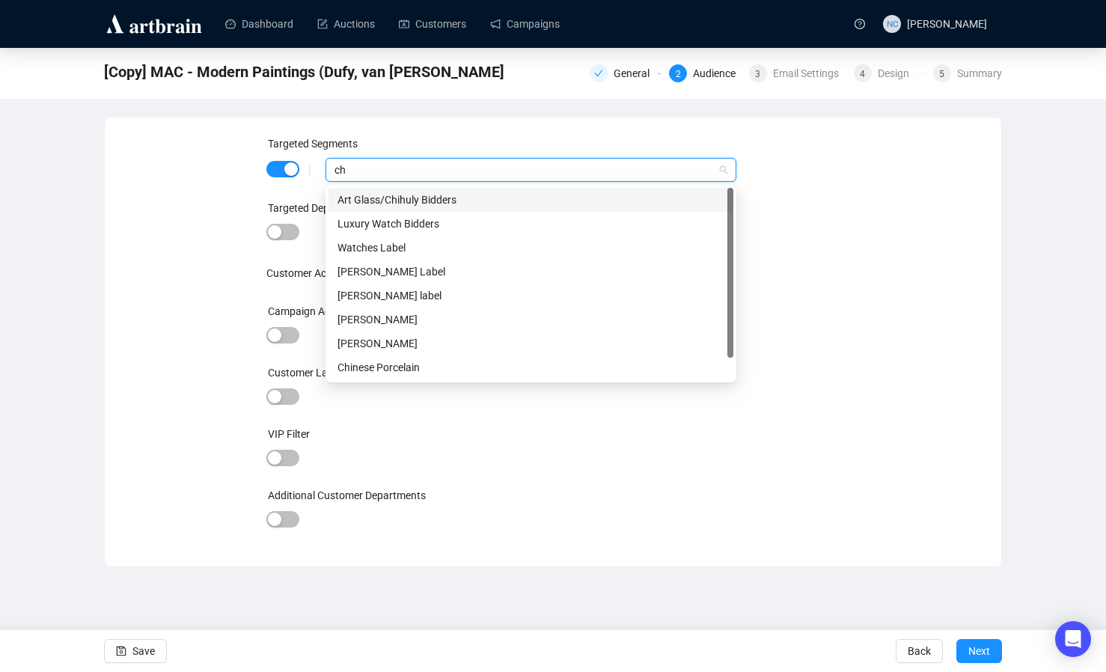
type input "c"
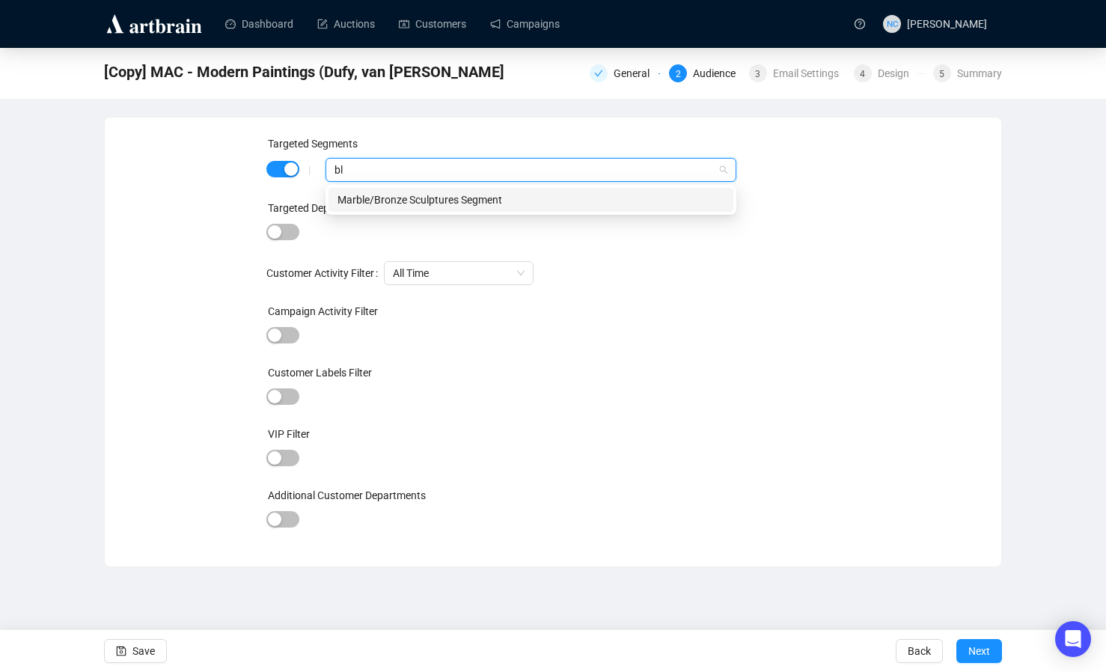
type input "b"
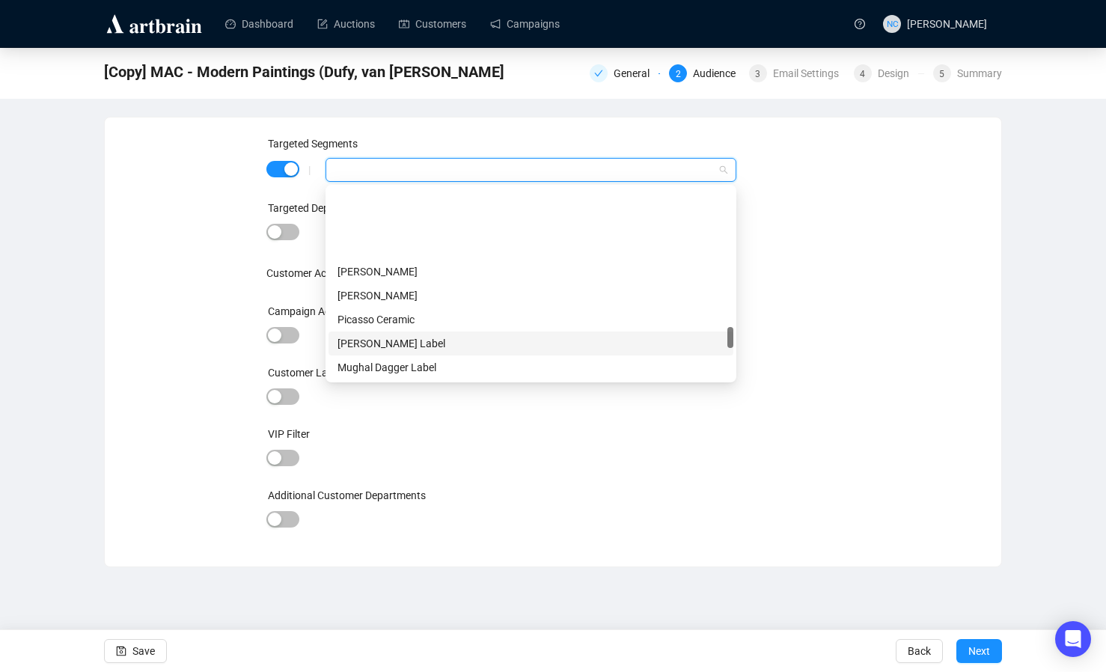
scroll to position [1272, 0]
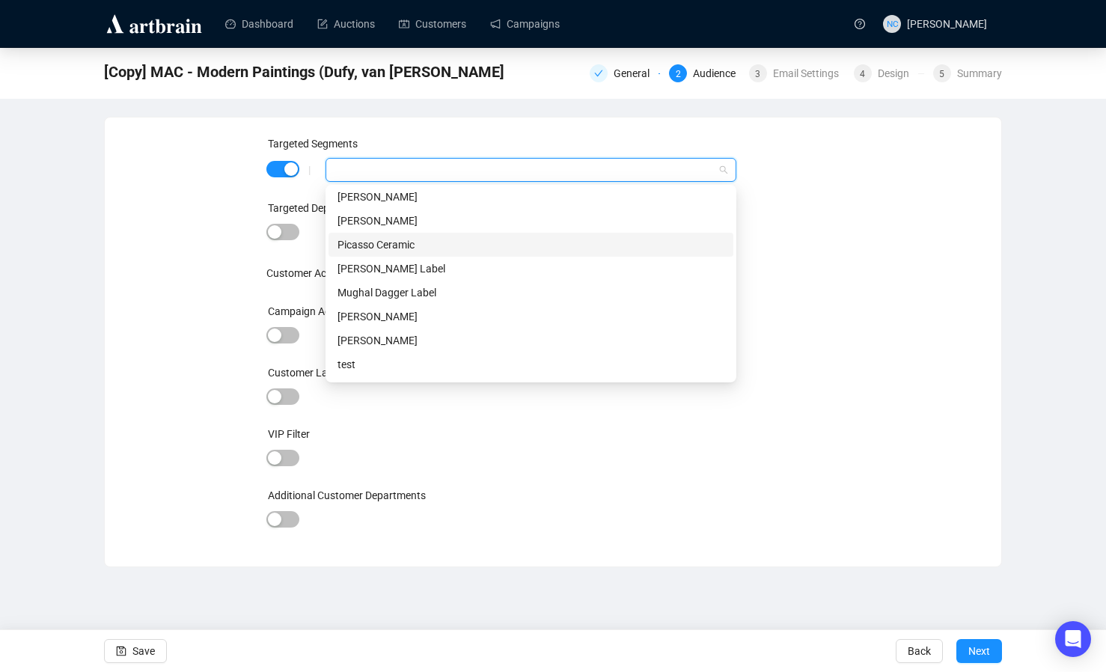
click at [519, 247] on div "Picasso Ceramic" at bounding box center [530, 244] width 387 height 16
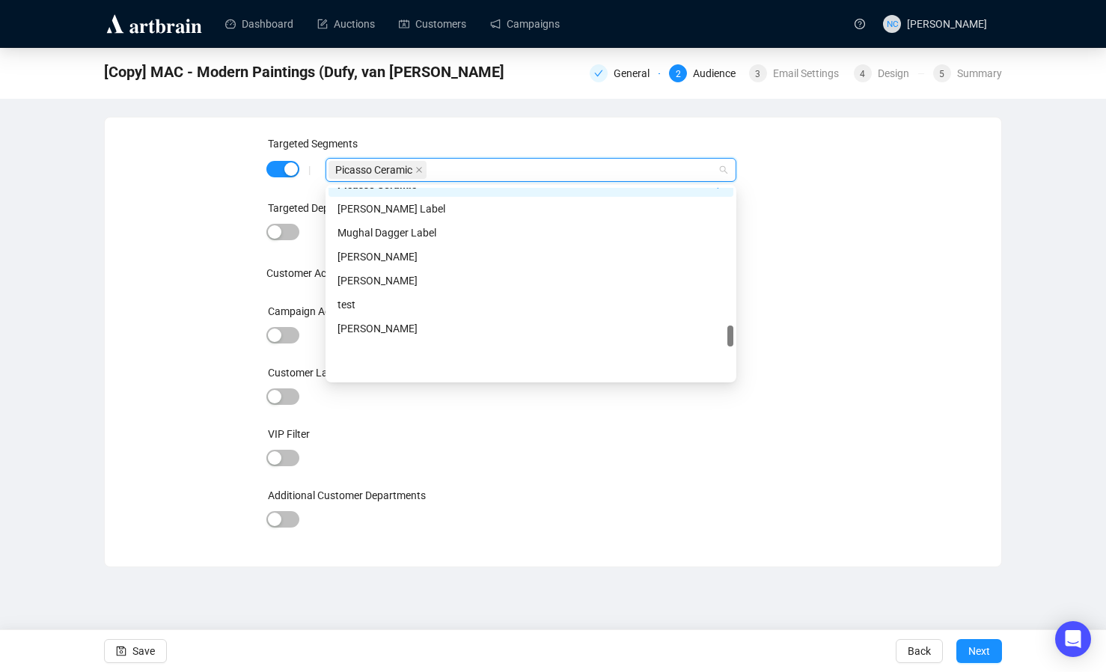
scroll to position [1182, 0]
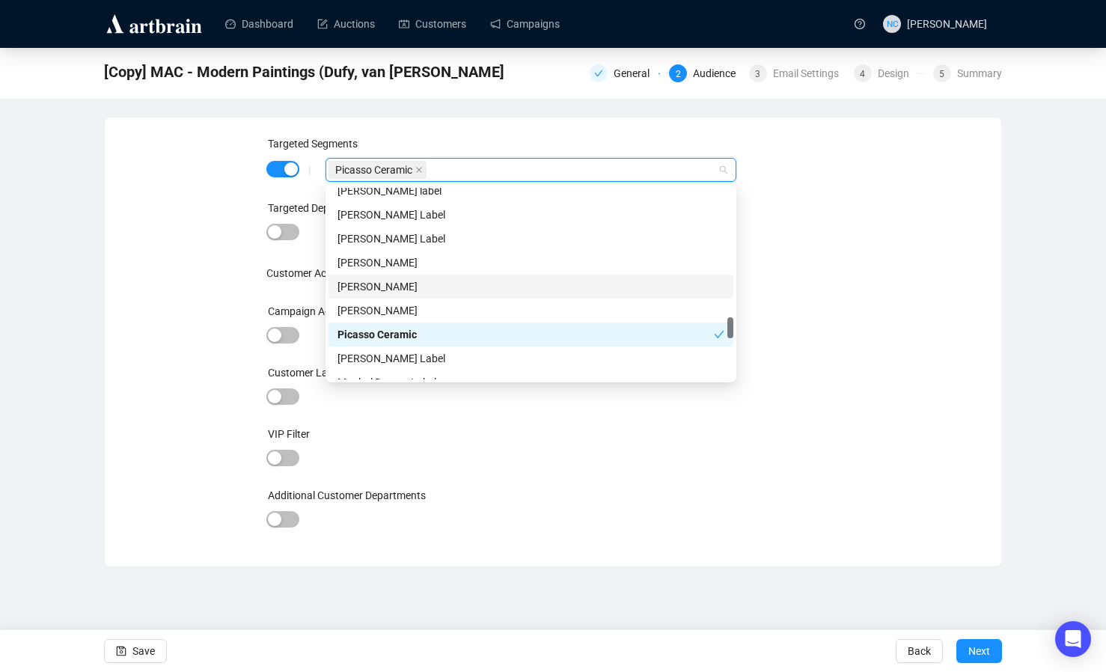
click at [880, 363] on div "Targeted Segments | Picasso Ceramic Targeted Departments and Categories Custome…" at bounding box center [553, 341] width 860 height 413
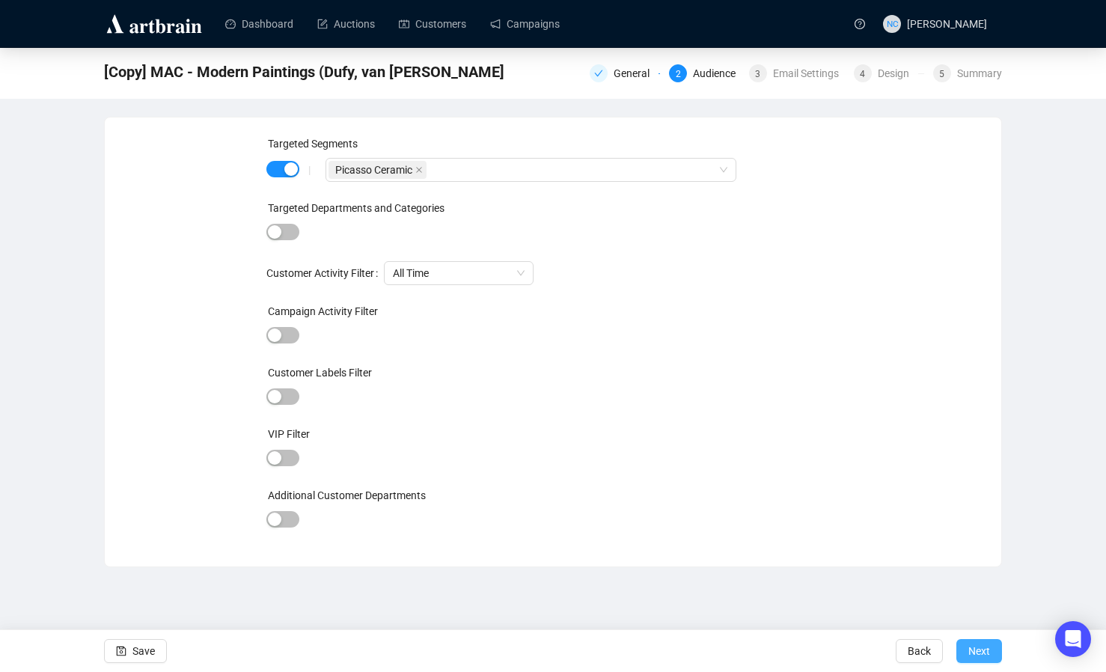
click at [967, 649] on button "Next" at bounding box center [979, 651] width 46 height 24
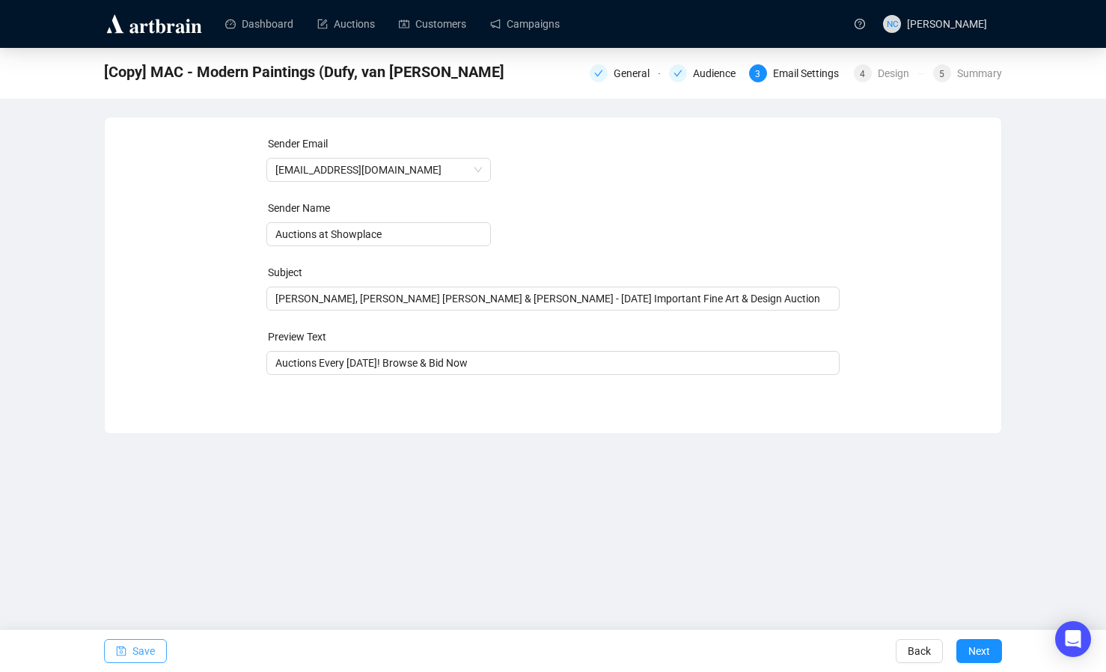
click at [136, 647] on span "Save" at bounding box center [143, 651] width 22 height 42
click at [976, 643] on span "Next" at bounding box center [979, 651] width 22 height 42
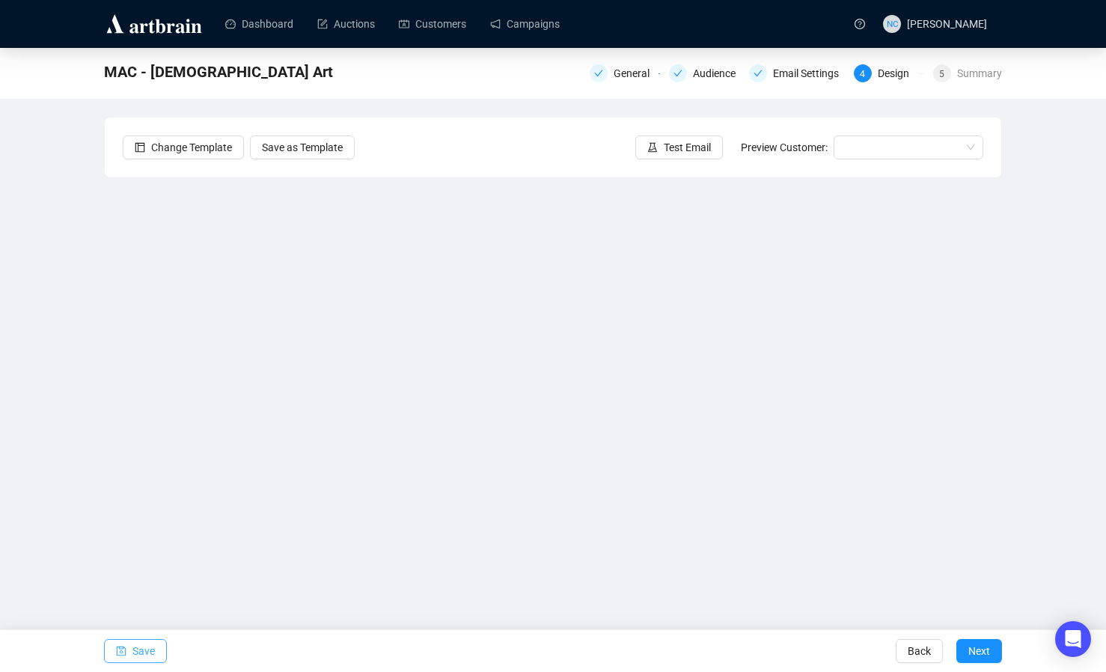
click at [142, 652] on span "Save" at bounding box center [143, 651] width 22 height 42
click at [152, 647] on span "Save" at bounding box center [143, 651] width 22 height 42
click at [1038, 408] on div "MAC - [DEMOGRAPHIC_DATA] Art General Audience Email Settings 4 Design 5 Summary…" at bounding box center [553, 321] width 1106 height 547
click at [697, 147] on span "Test Email" at bounding box center [687, 147] width 47 height 16
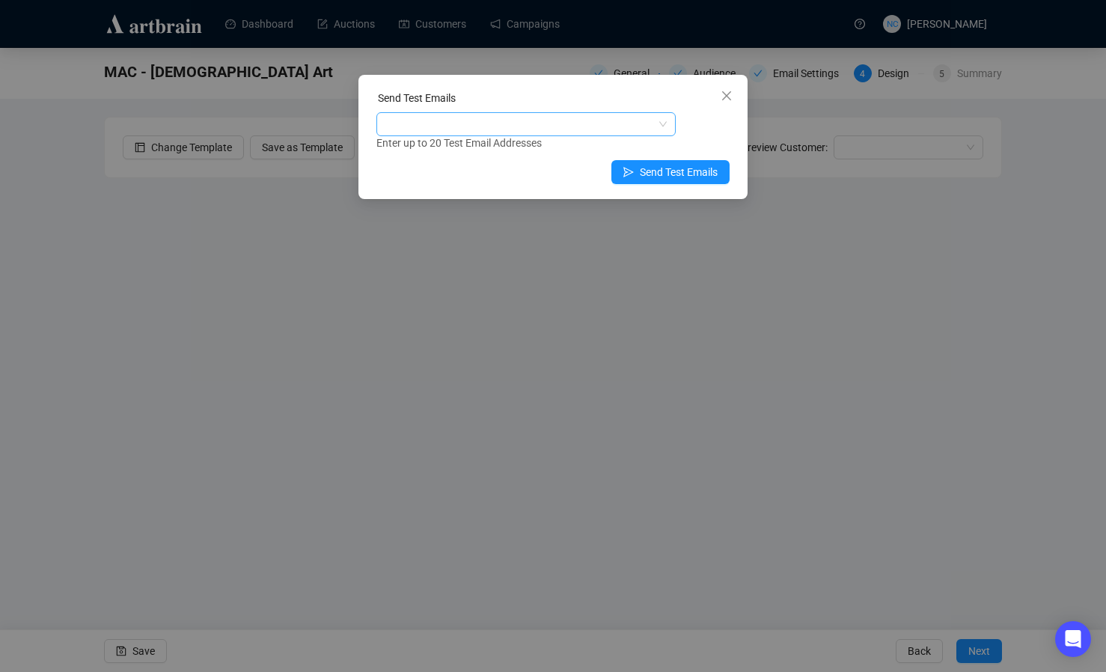
click at [502, 123] on div at bounding box center [518, 124] width 278 height 21
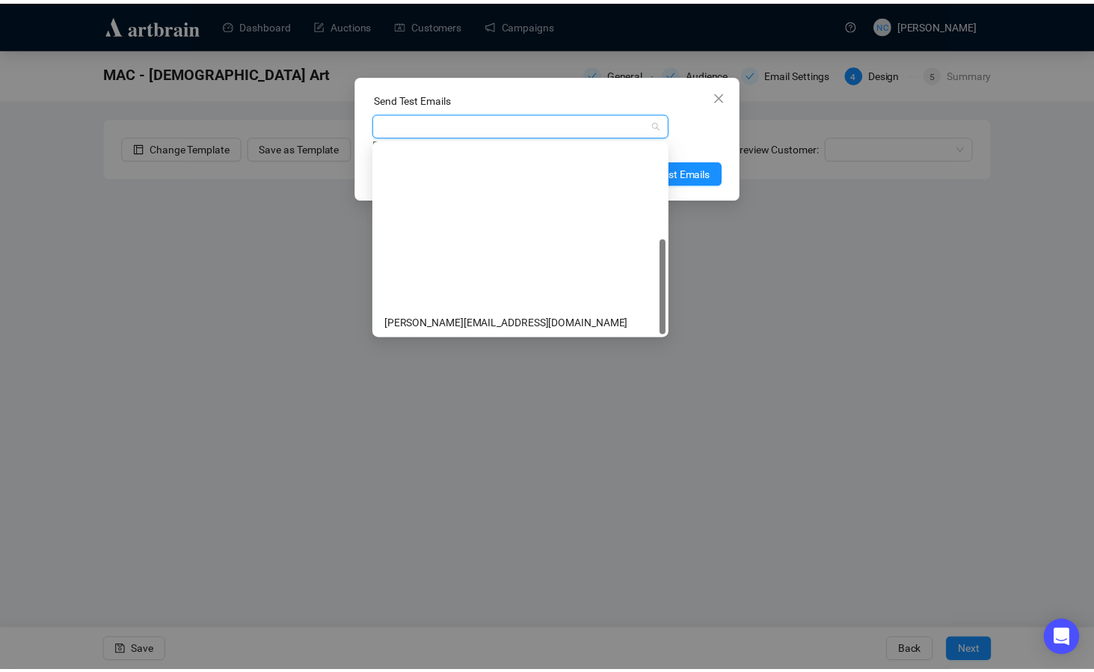
scroll to position [192, 0]
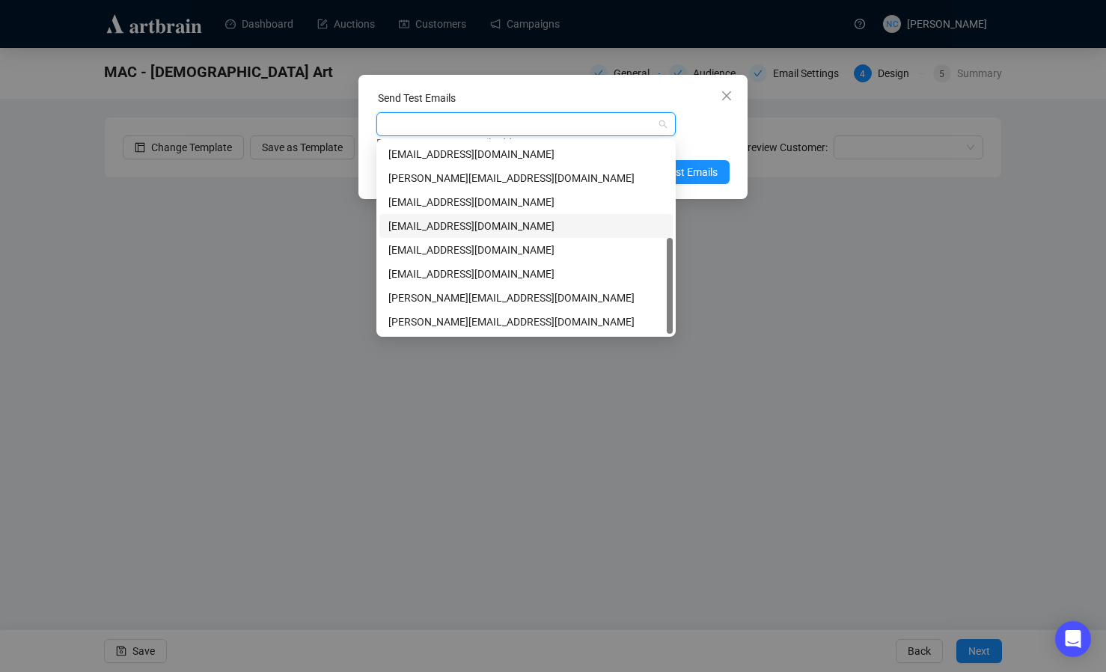
click at [525, 229] on div "[EMAIL_ADDRESS][DOMAIN_NAME]" at bounding box center [525, 226] width 275 height 16
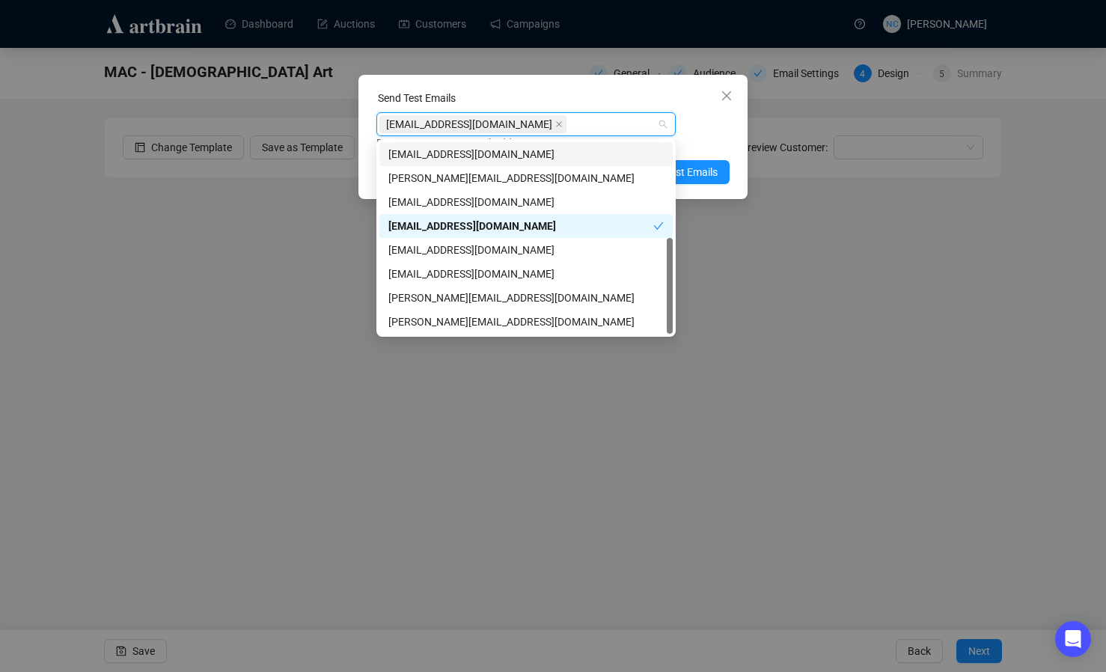
click at [539, 105] on div "Send Test Emails" at bounding box center [552, 101] width 353 height 22
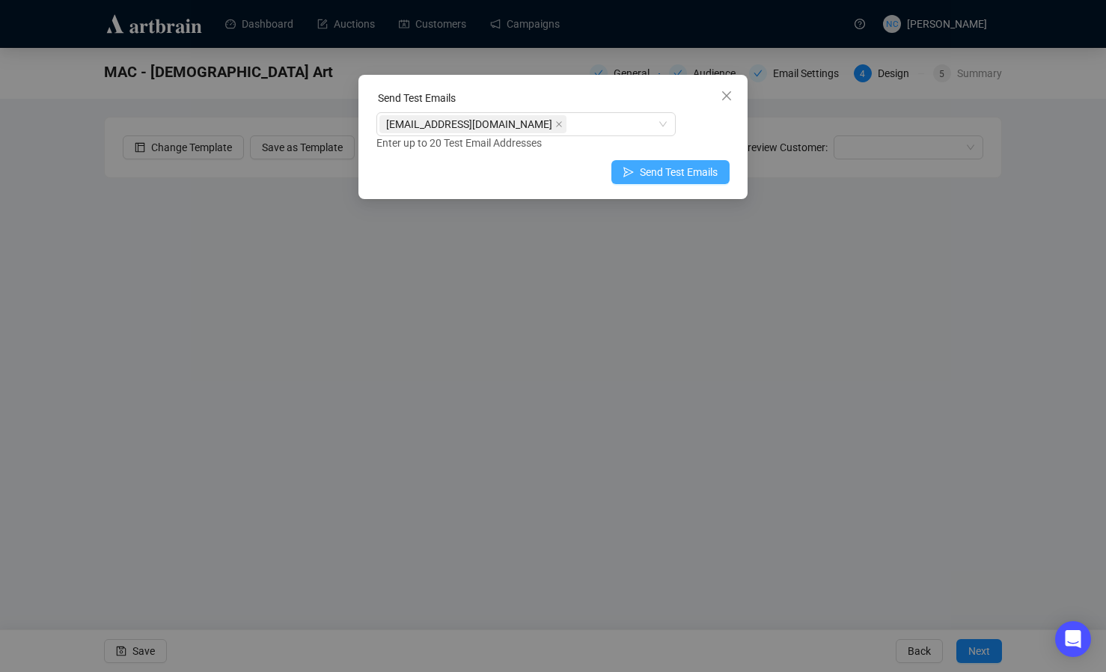
click at [662, 169] on span "Send Test Emails" at bounding box center [679, 172] width 78 height 16
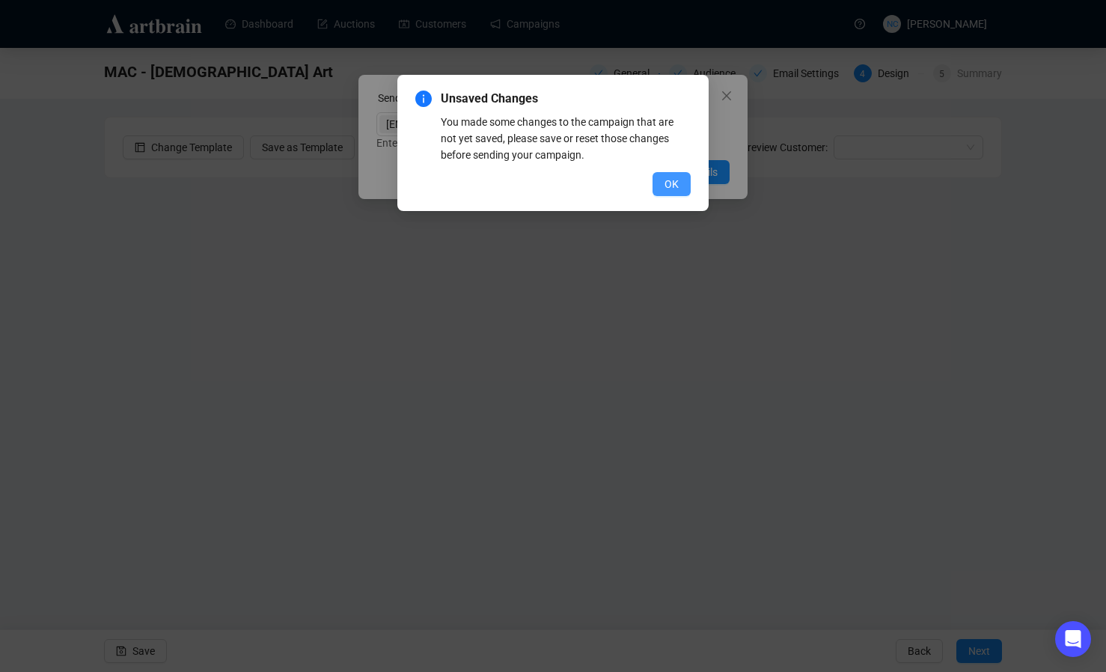
drag, startPoint x: 667, startPoint y: 180, endPoint x: 682, endPoint y: 154, distance: 30.2
click at [668, 180] on span "OK" at bounding box center [671, 184] width 14 height 16
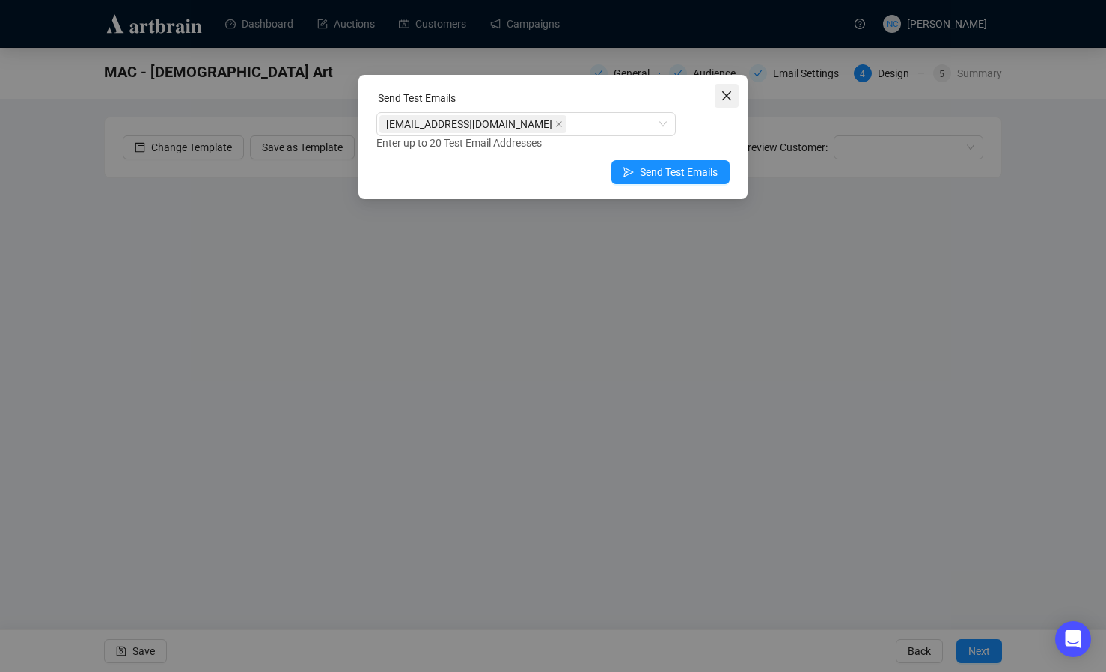
click at [721, 98] on icon "close" at bounding box center [726, 96] width 12 height 12
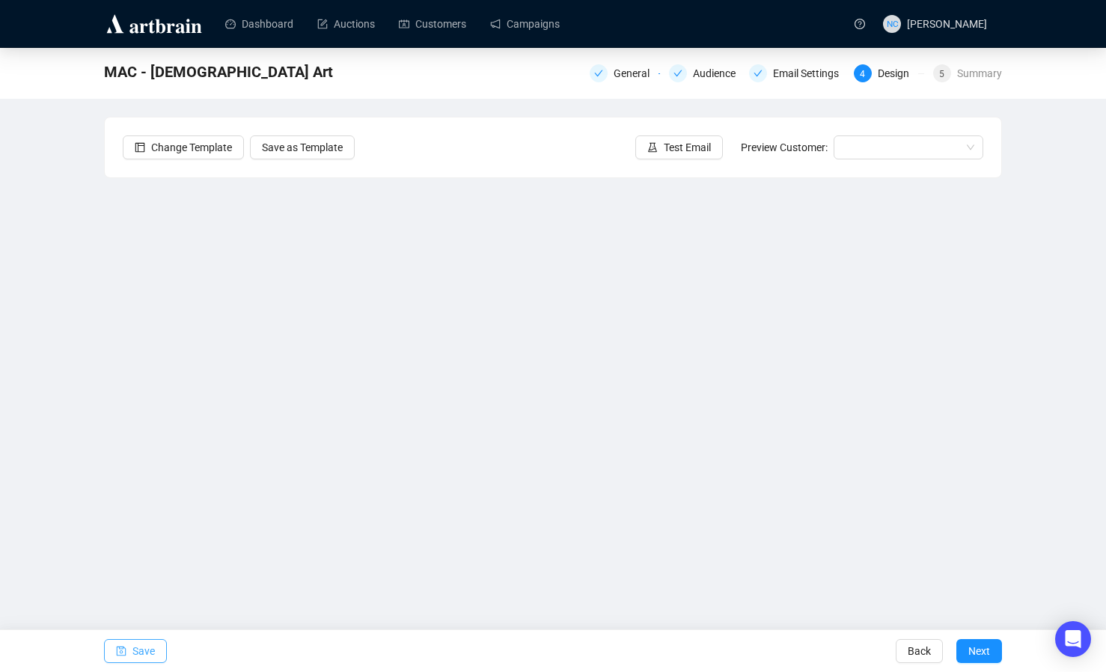
click at [147, 652] on span "Save" at bounding box center [143, 651] width 22 height 42
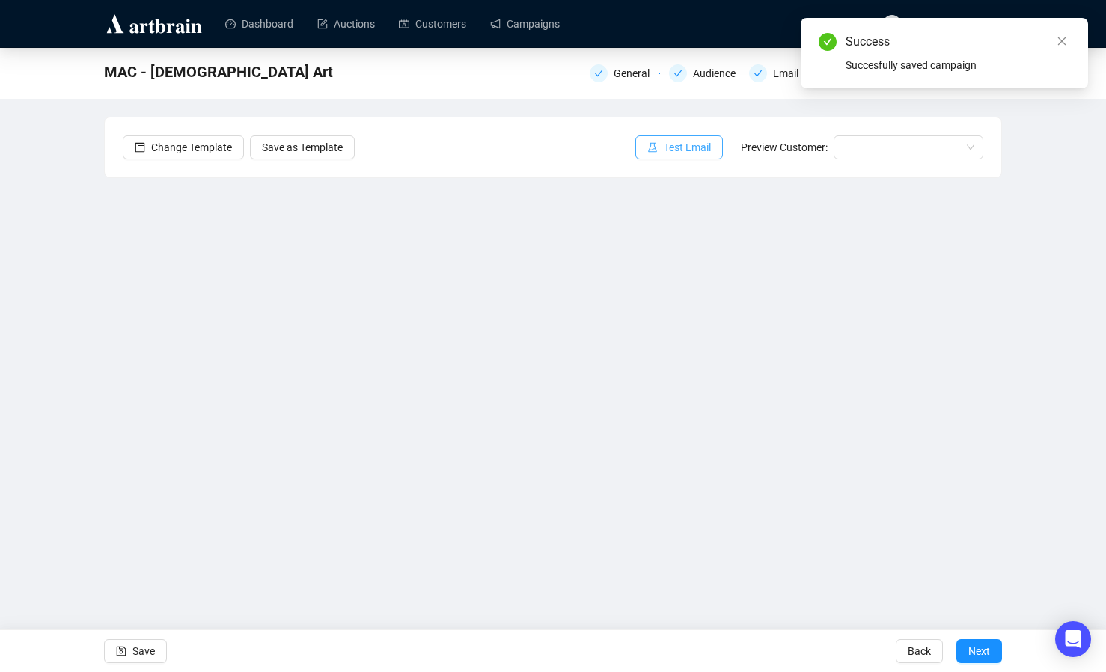
click at [684, 146] on span "Test Email" at bounding box center [687, 147] width 47 height 16
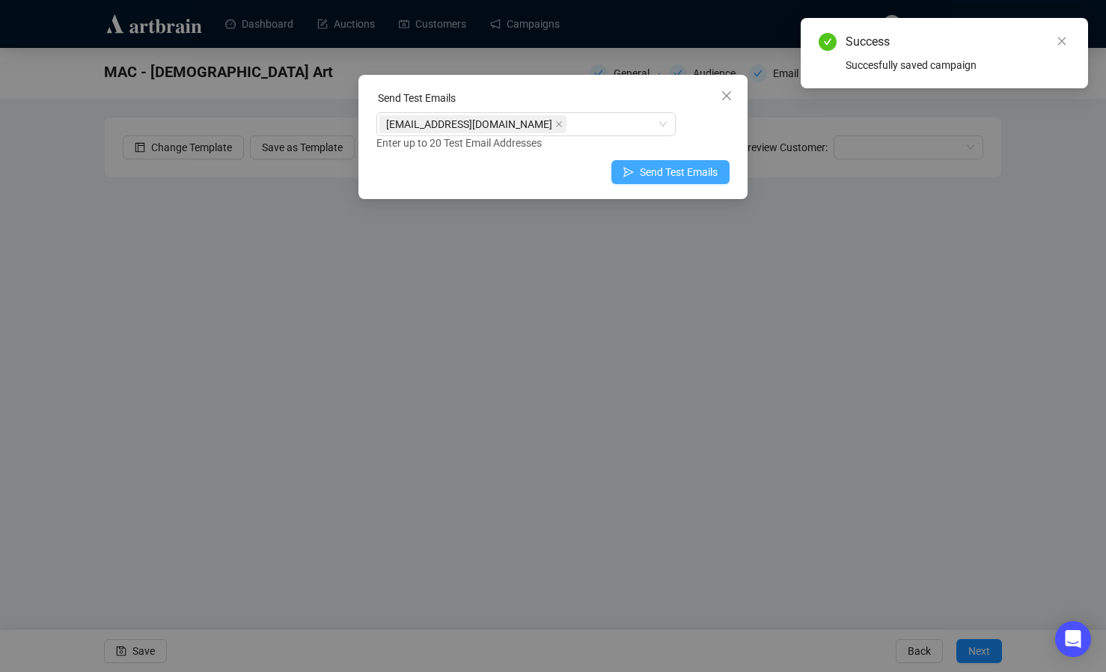
click at [644, 168] on span "Send Test Emails" at bounding box center [679, 172] width 78 height 16
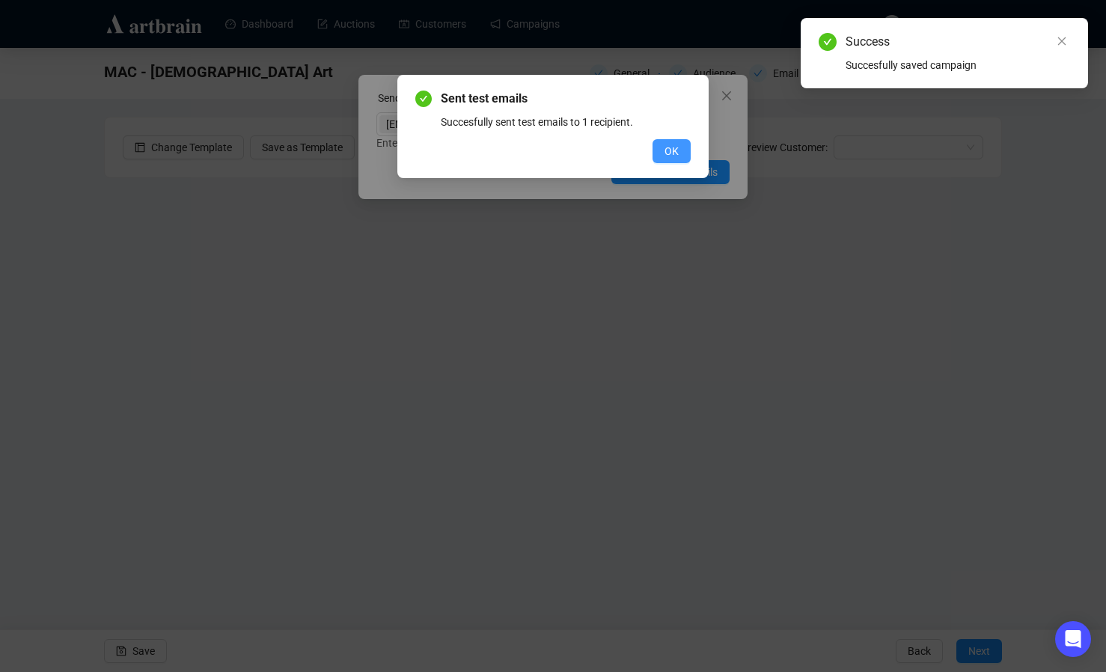
click at [671, 144] on span "OK" at bounding box center [671, 151] width 14 height 16
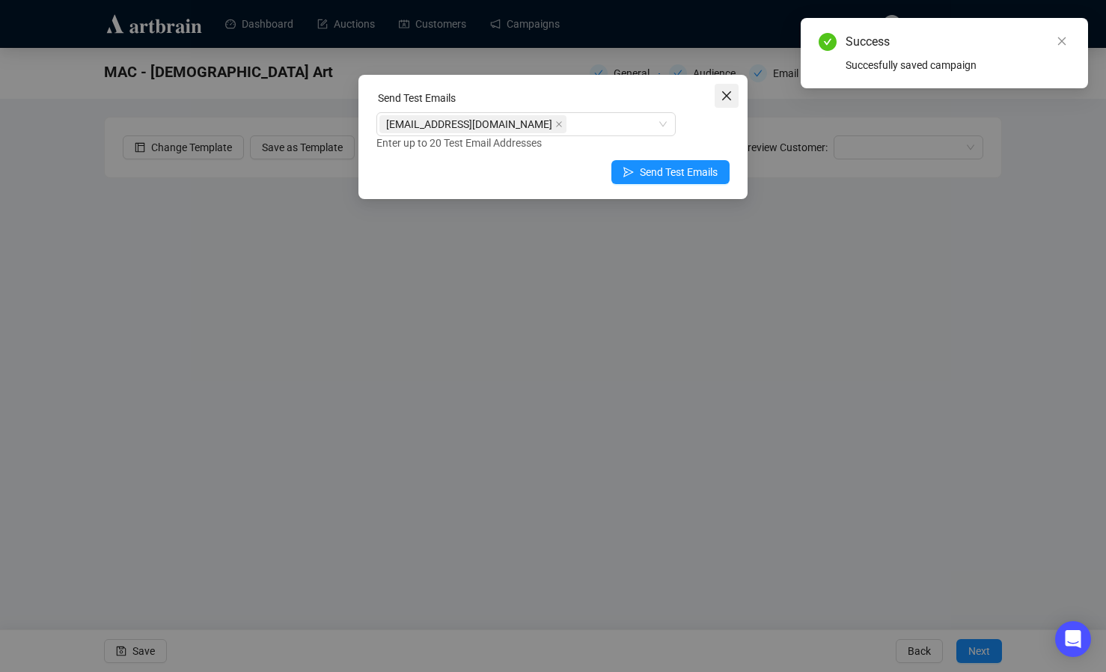
click at [734, 96] on span "Close" at bounding box center [726, 96] width 24 height 12
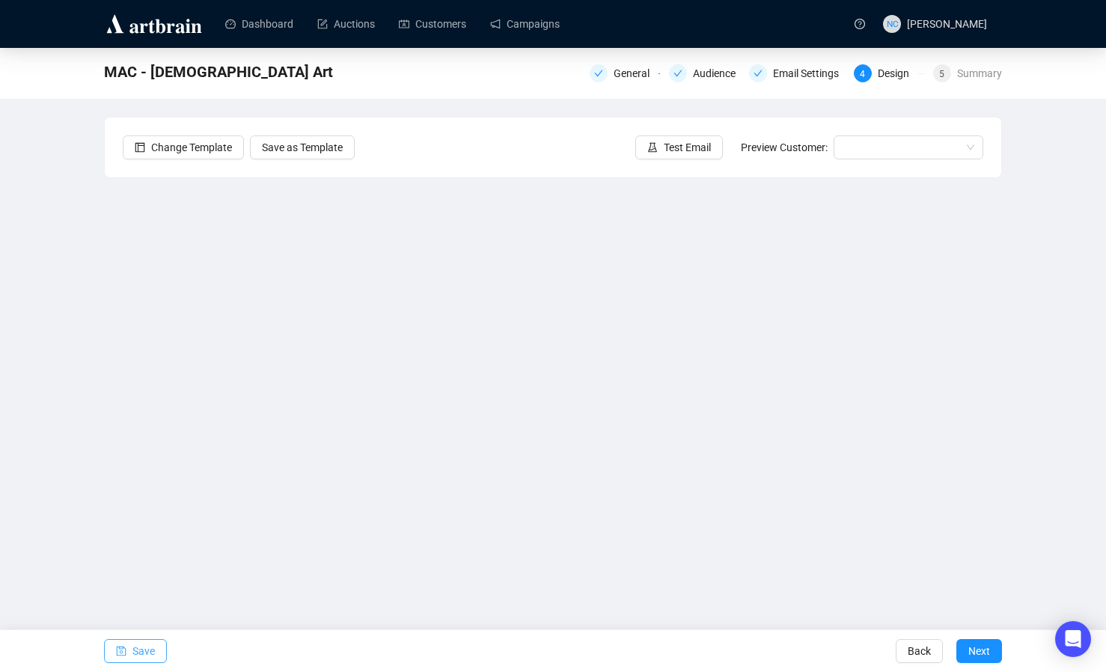
click at [150, 649] on span "Save" at bounding box center [143, 651] width 22 height 42
click at [138, 654] on span "Save" at bounding box center [143, 651] width 22 height 42
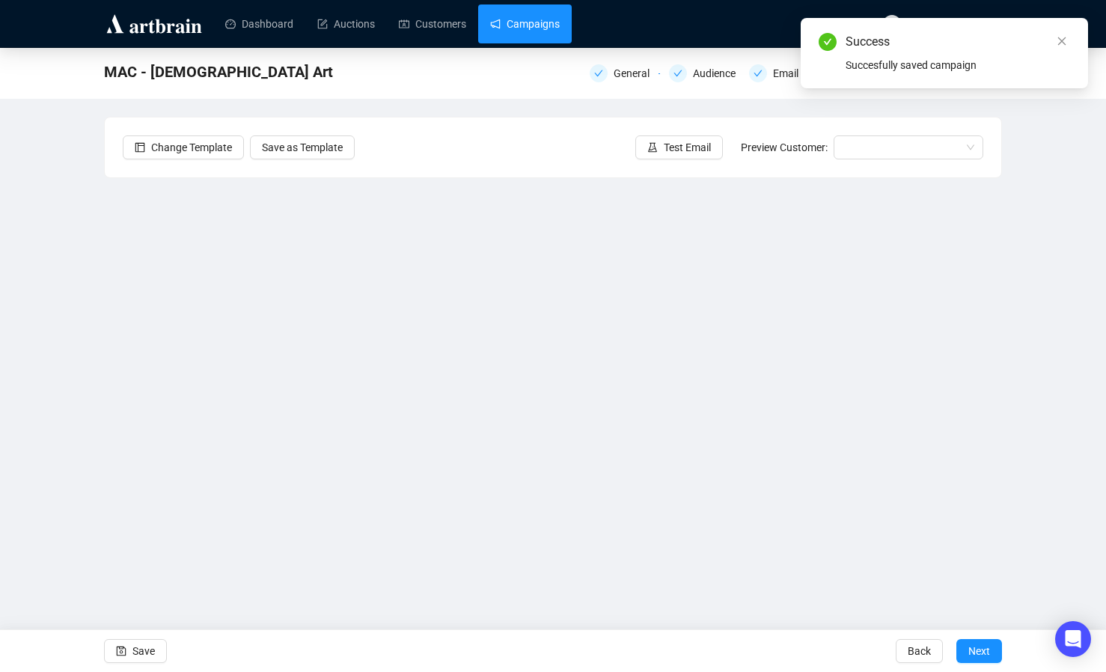
click at [523, 22] on link "Campaigns" at bounding box center [525, 23] width 70 height 39
